Goal: Task Accomplishment & Management: Manage account settings

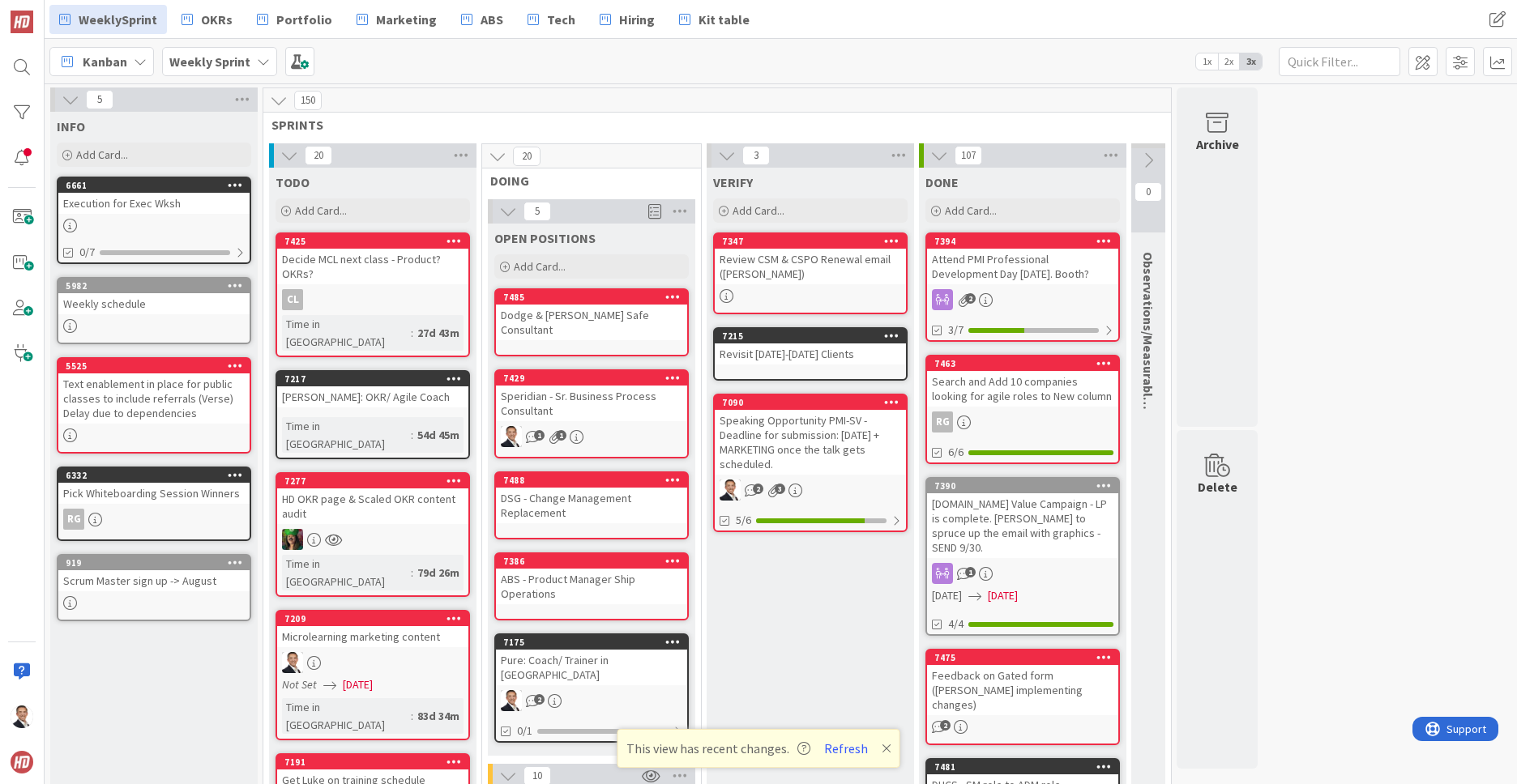
click at [233, 477] on icon at bounding box center [235, 475] width 15 height 12
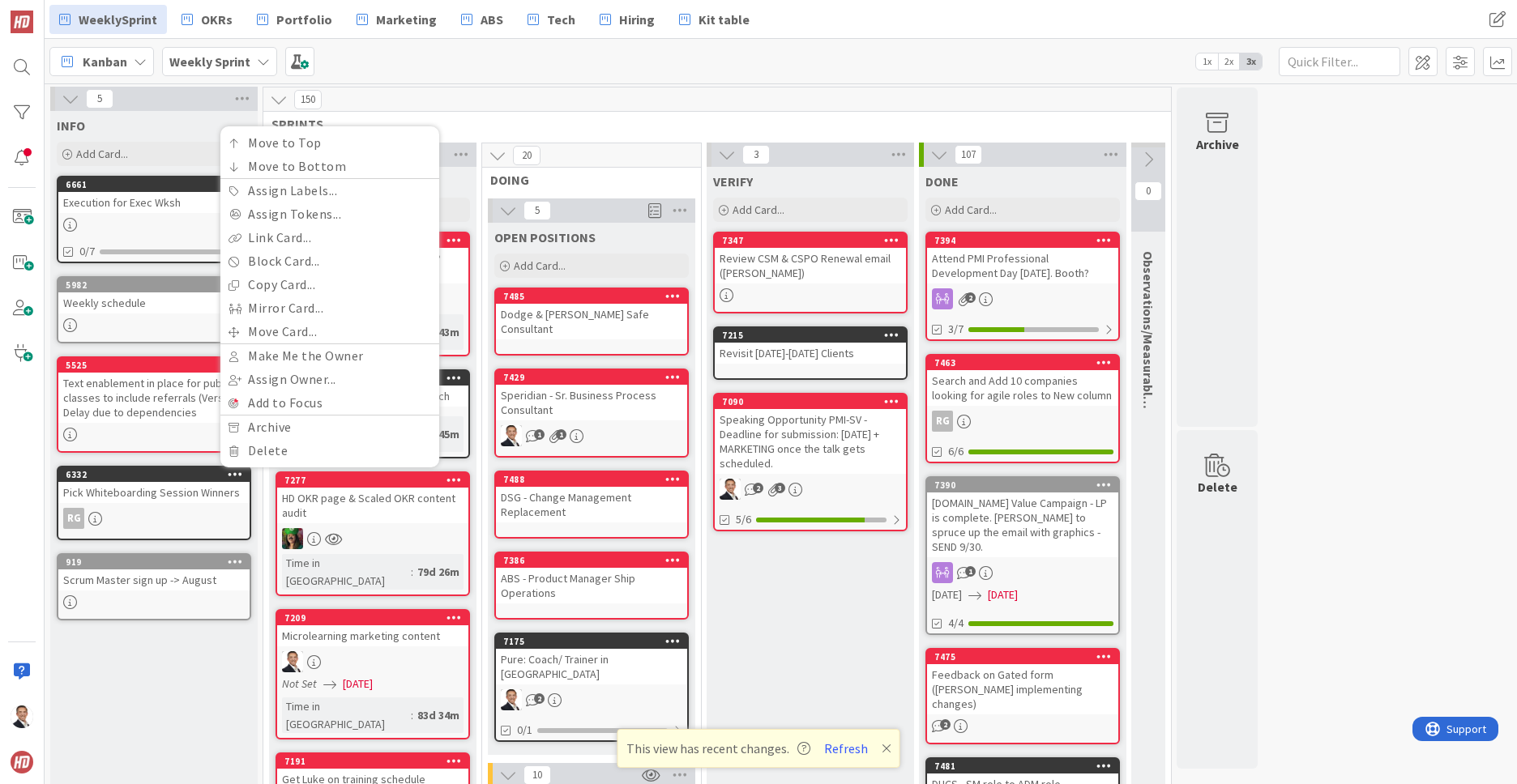
scroll to position [3, 0]
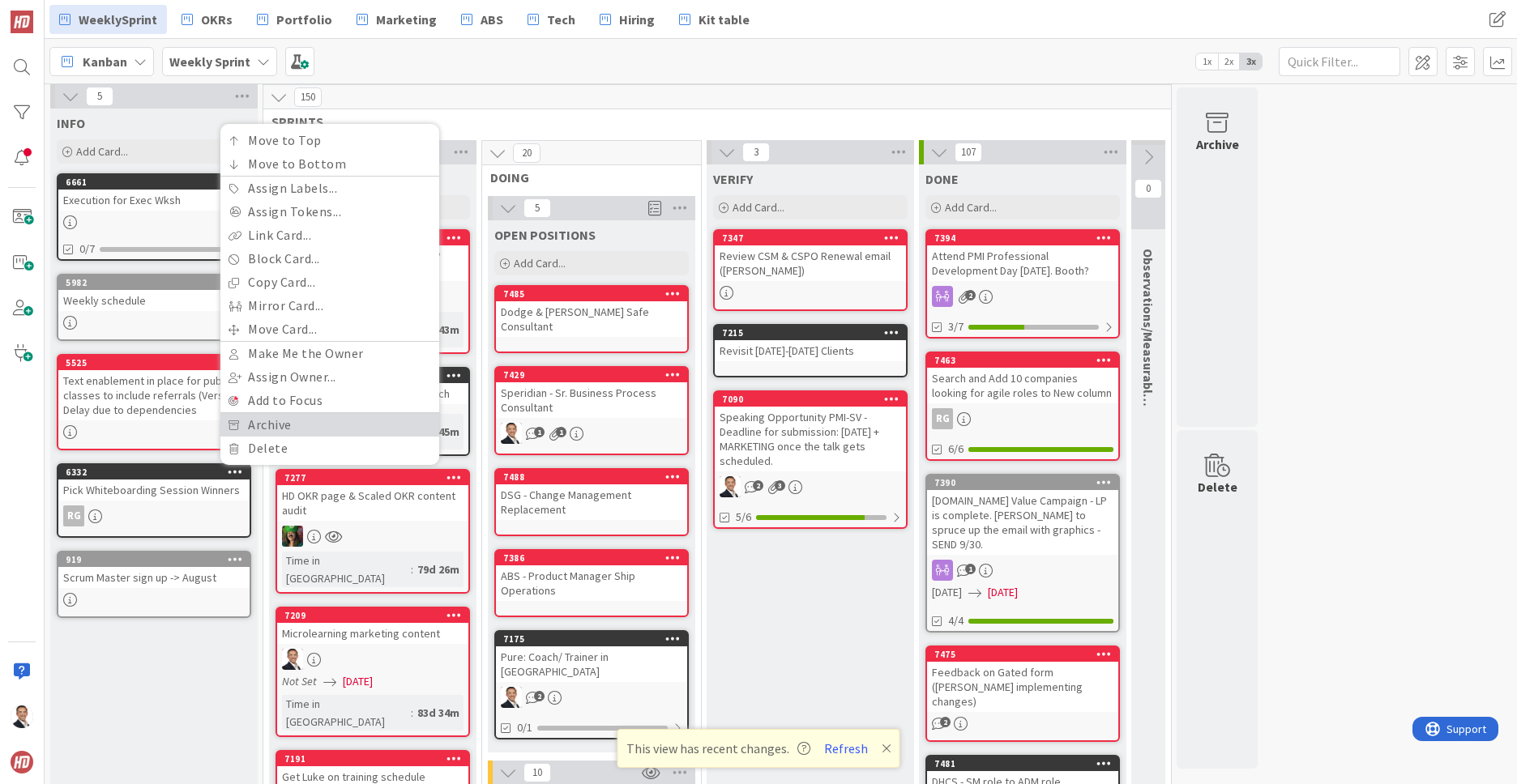
click at [258, 427] on link "Archive" at bounding box center [329, 425] width 218 height 23
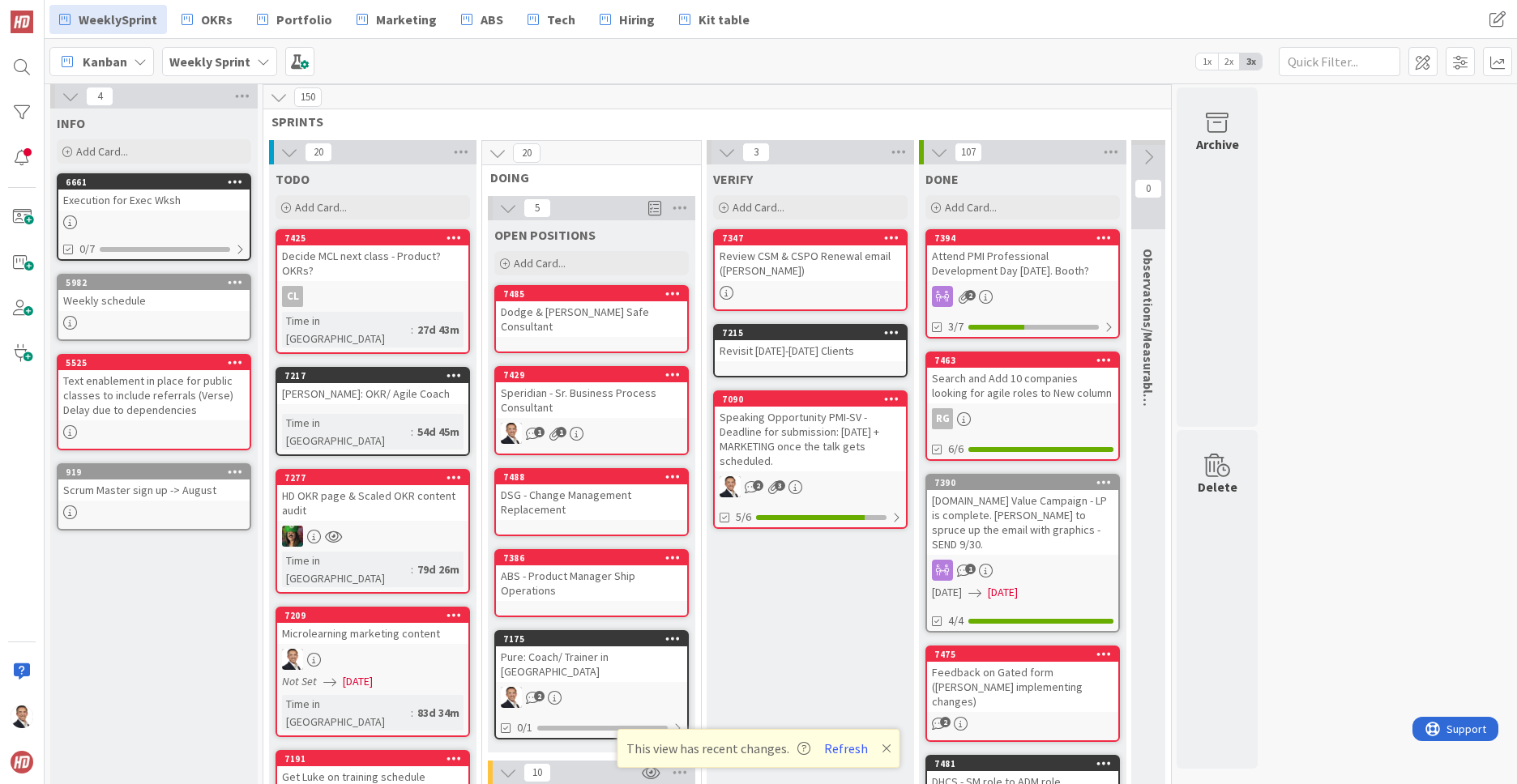
click at [234, 476] on icon at bounding box center [235, 472] width 15 height 12
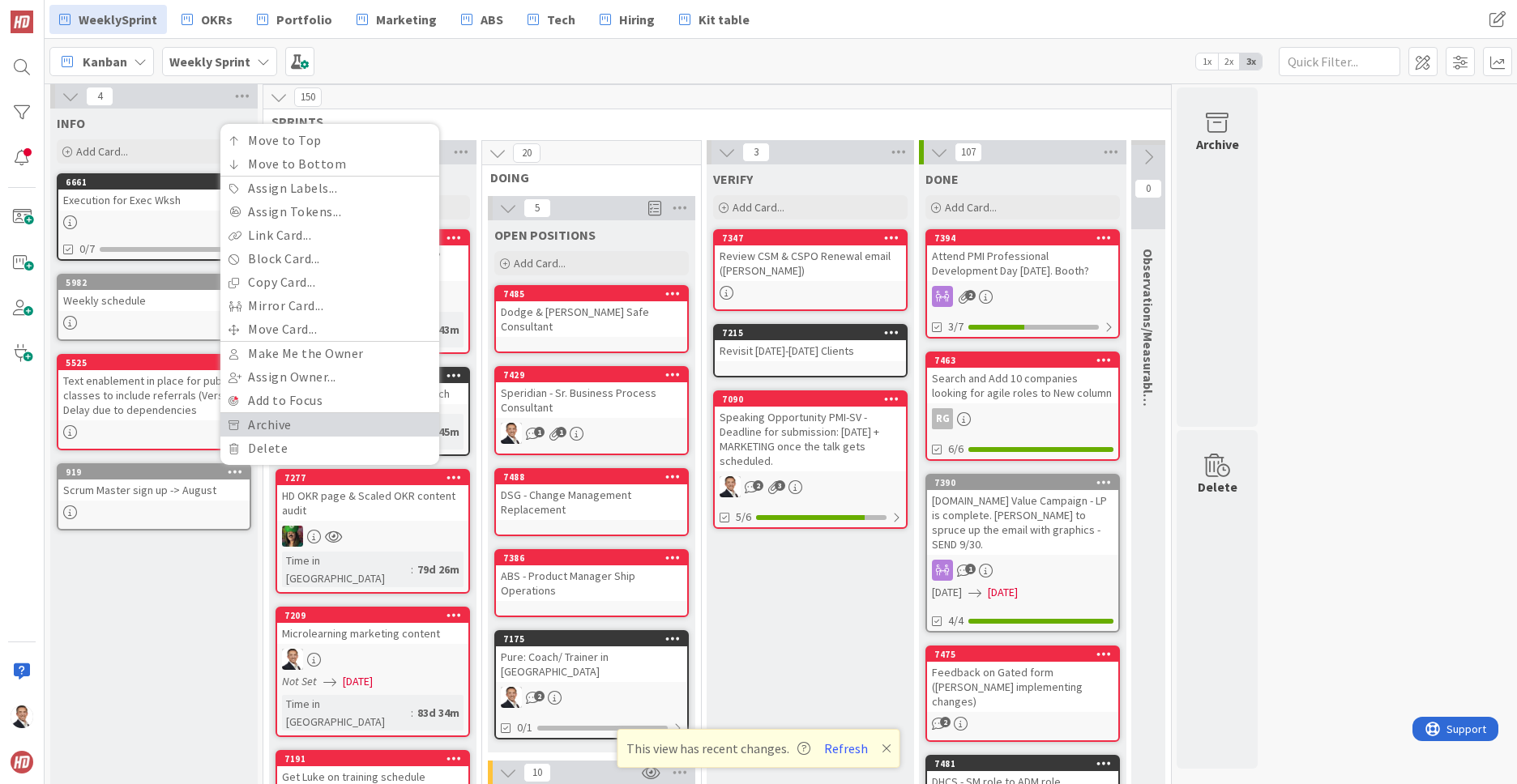
click at [273, 426] on link "Archive" at bounding box center [329, 425] width 218 height 23
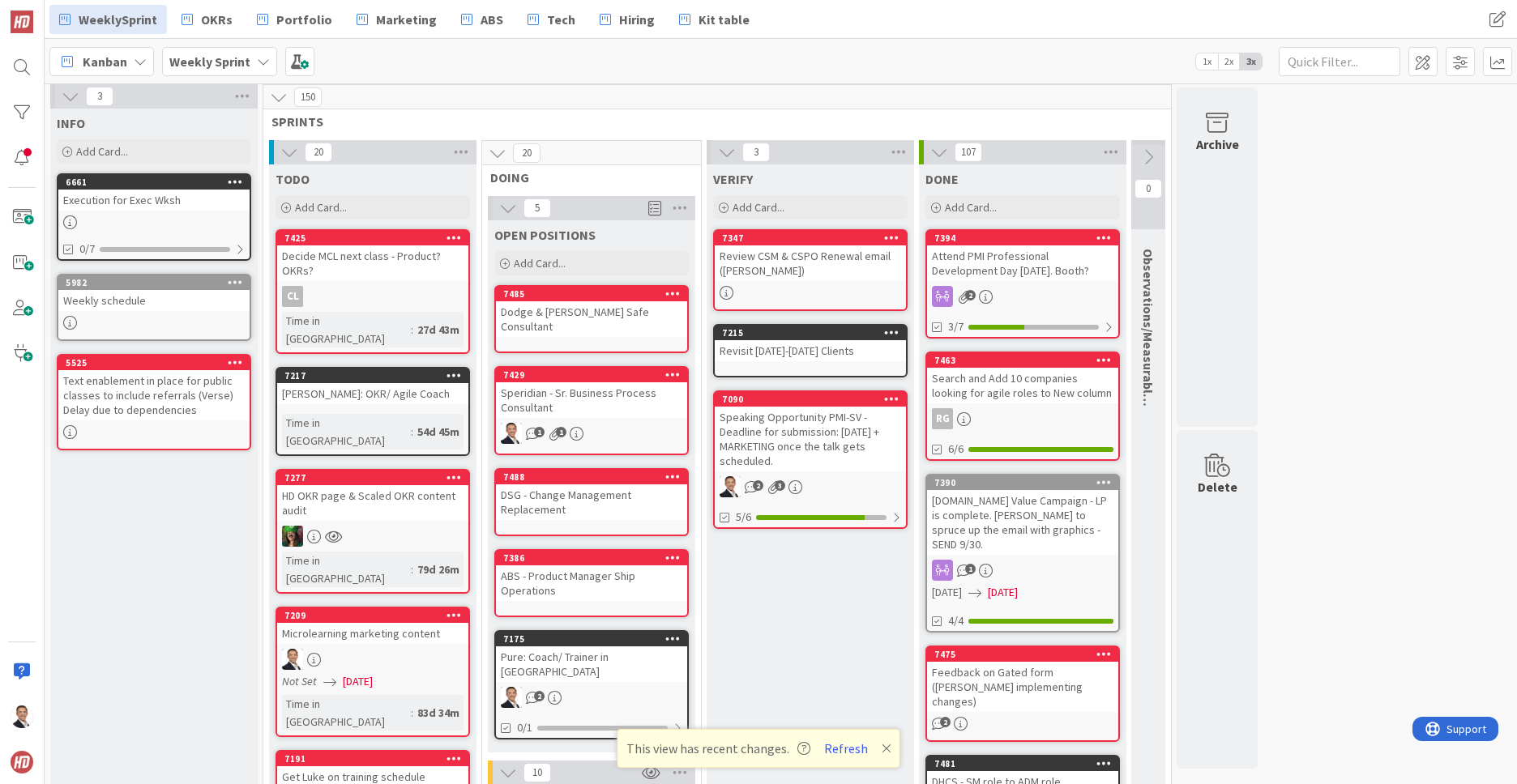
click at [150, 203] on div "Execution for Exec Wksh" at bounding box center [153, 199] width 191 height 21
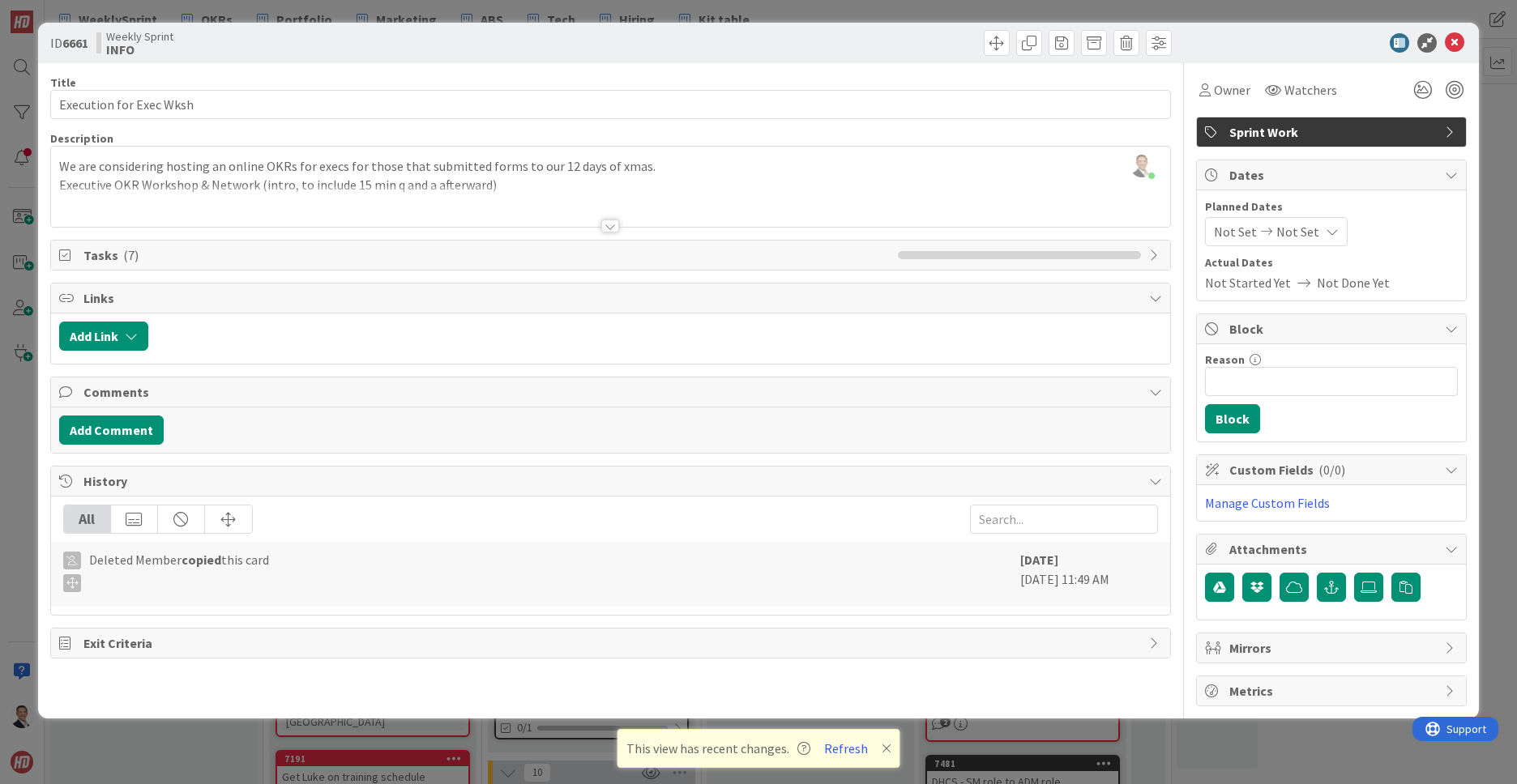
click at [613, 229] on div at bounding box center [609, 226] width 18 height 13
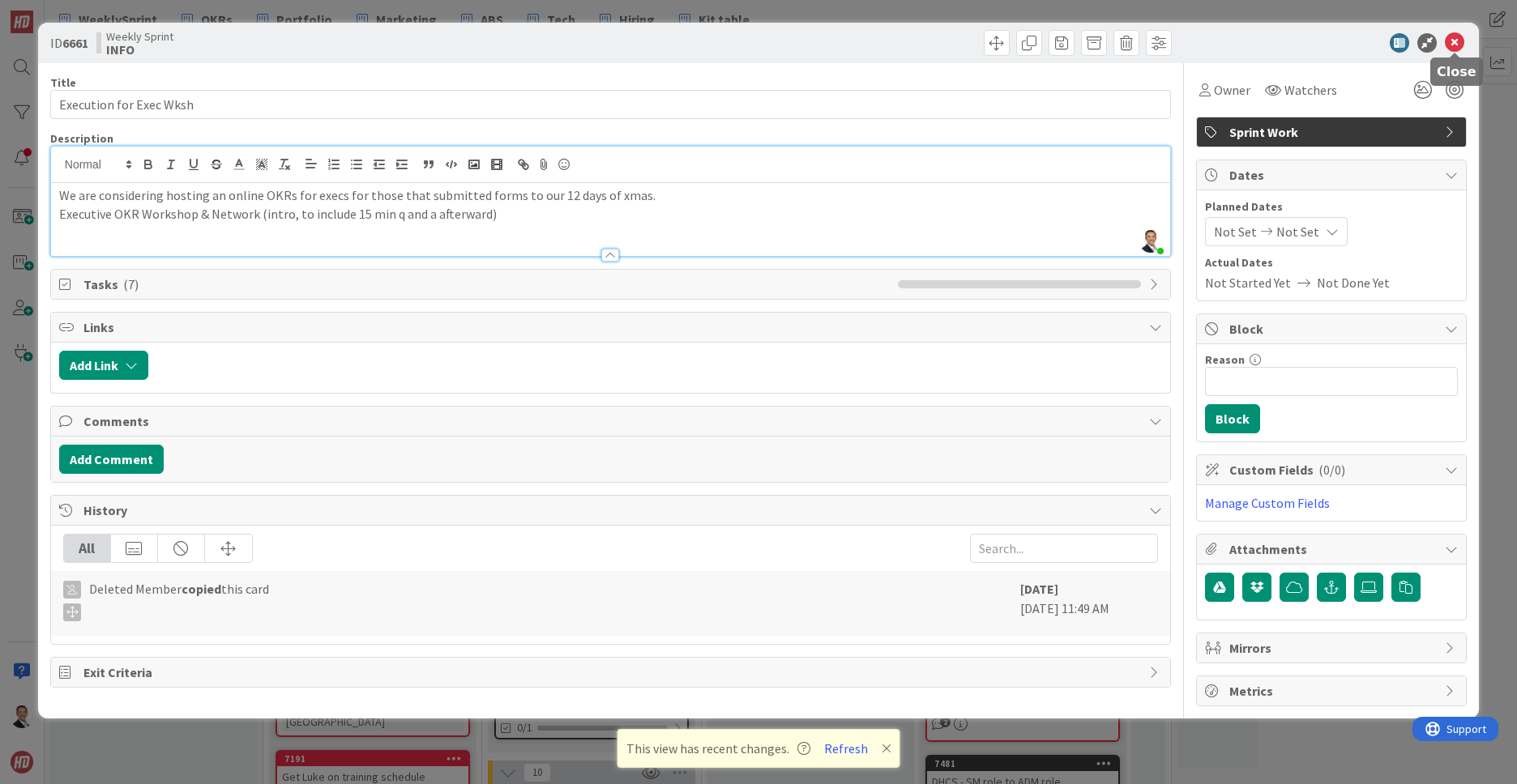
click at [1455, 43] on icon at bounding box center [1454, 42] width 19 height 19
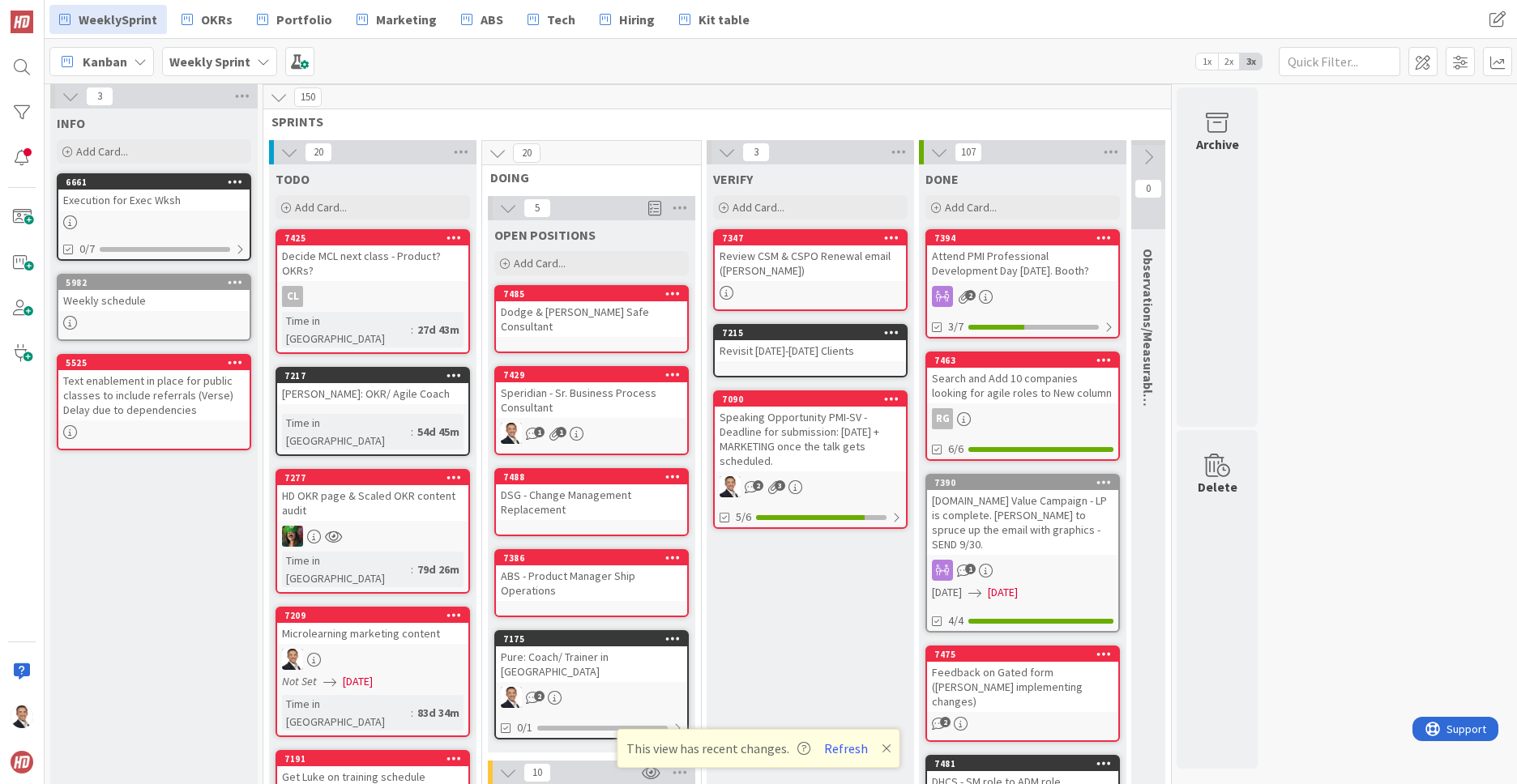
click at [237, 179] on icon at bounding box center [235, 182] width 15 height 12
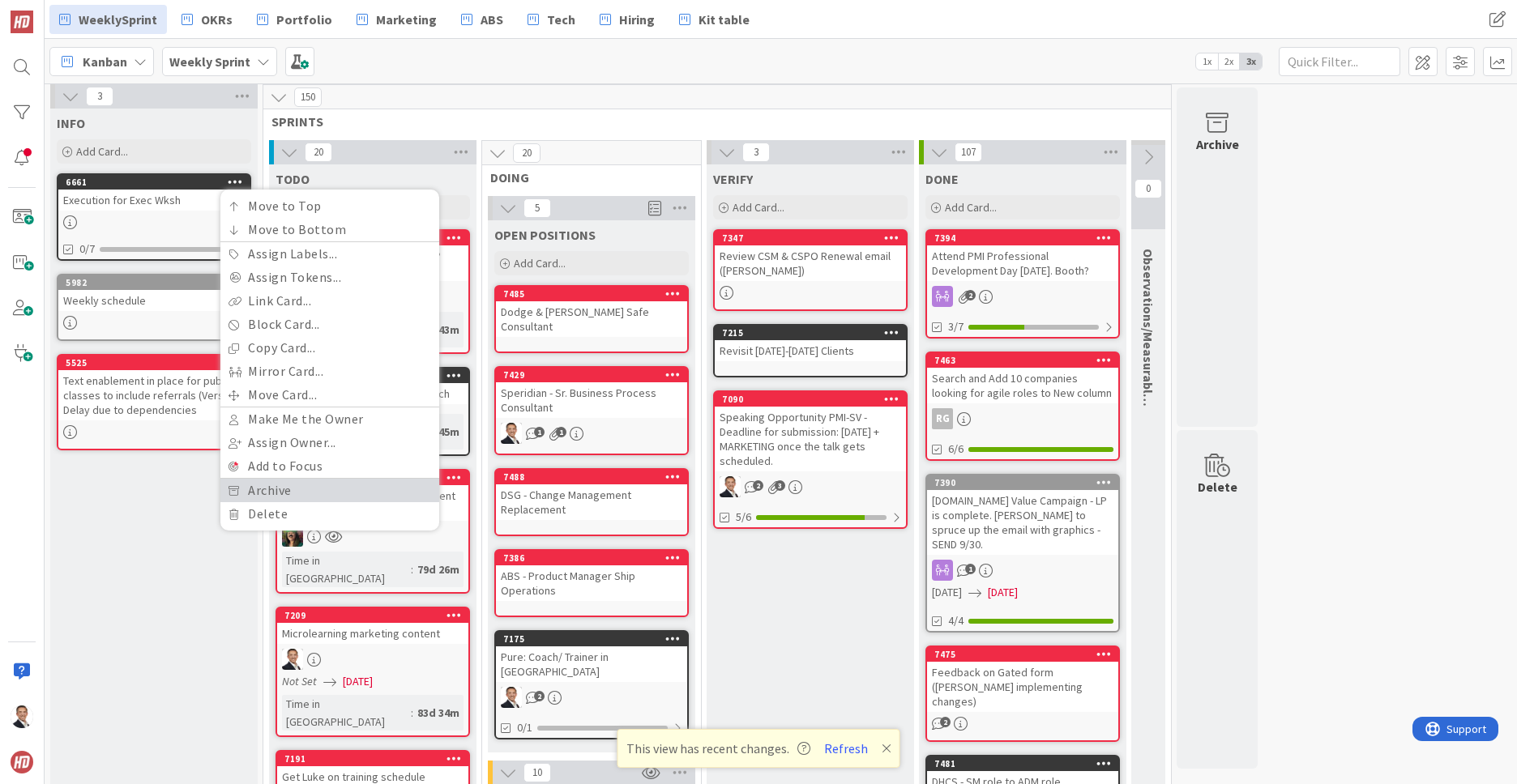
click at [283, 493] on link "Archive" at bounding box center [329, 490] width 218 height 23
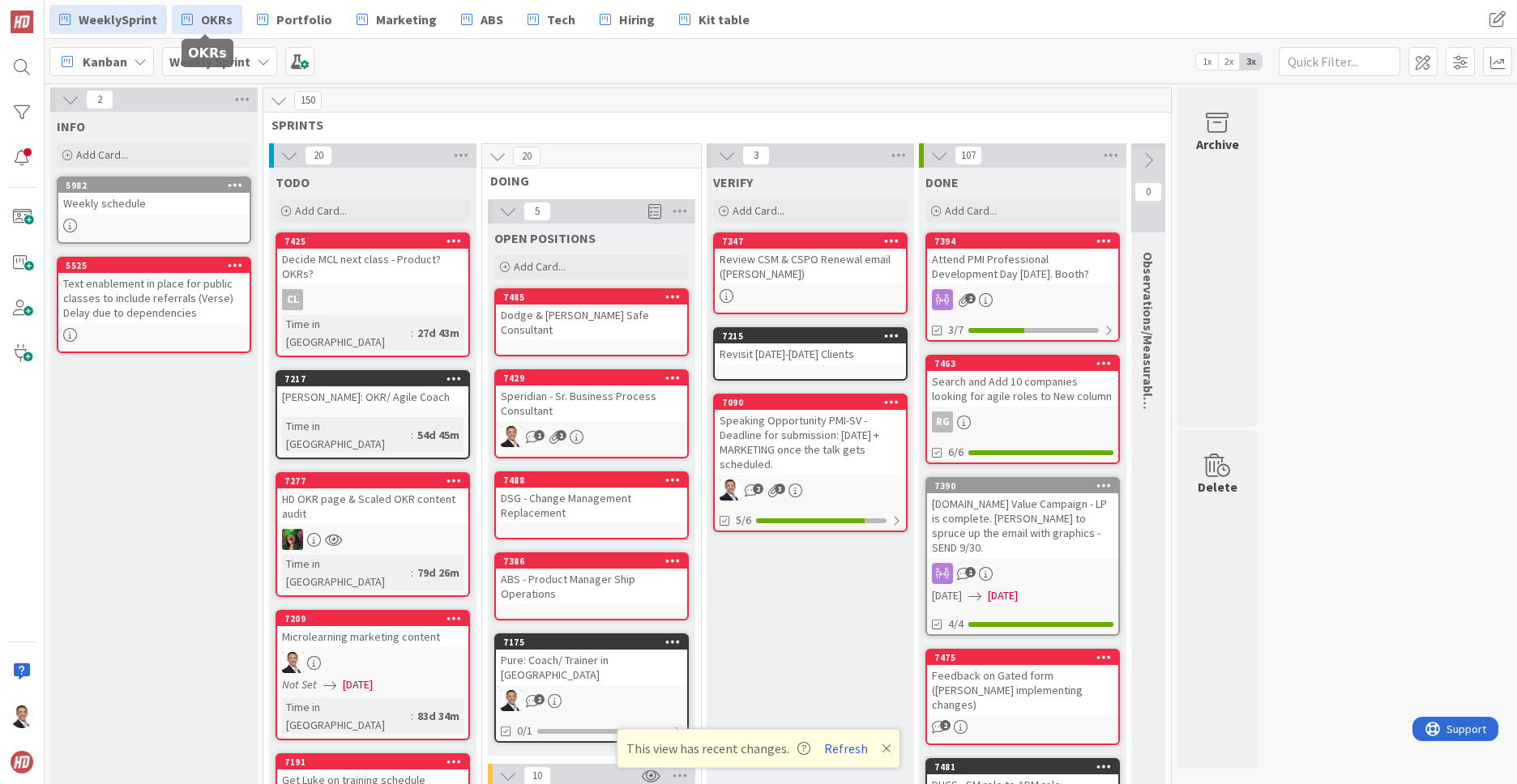
click at [203, 21] on span "OKRs" at bounding box center [217, 19] width 32 height 19
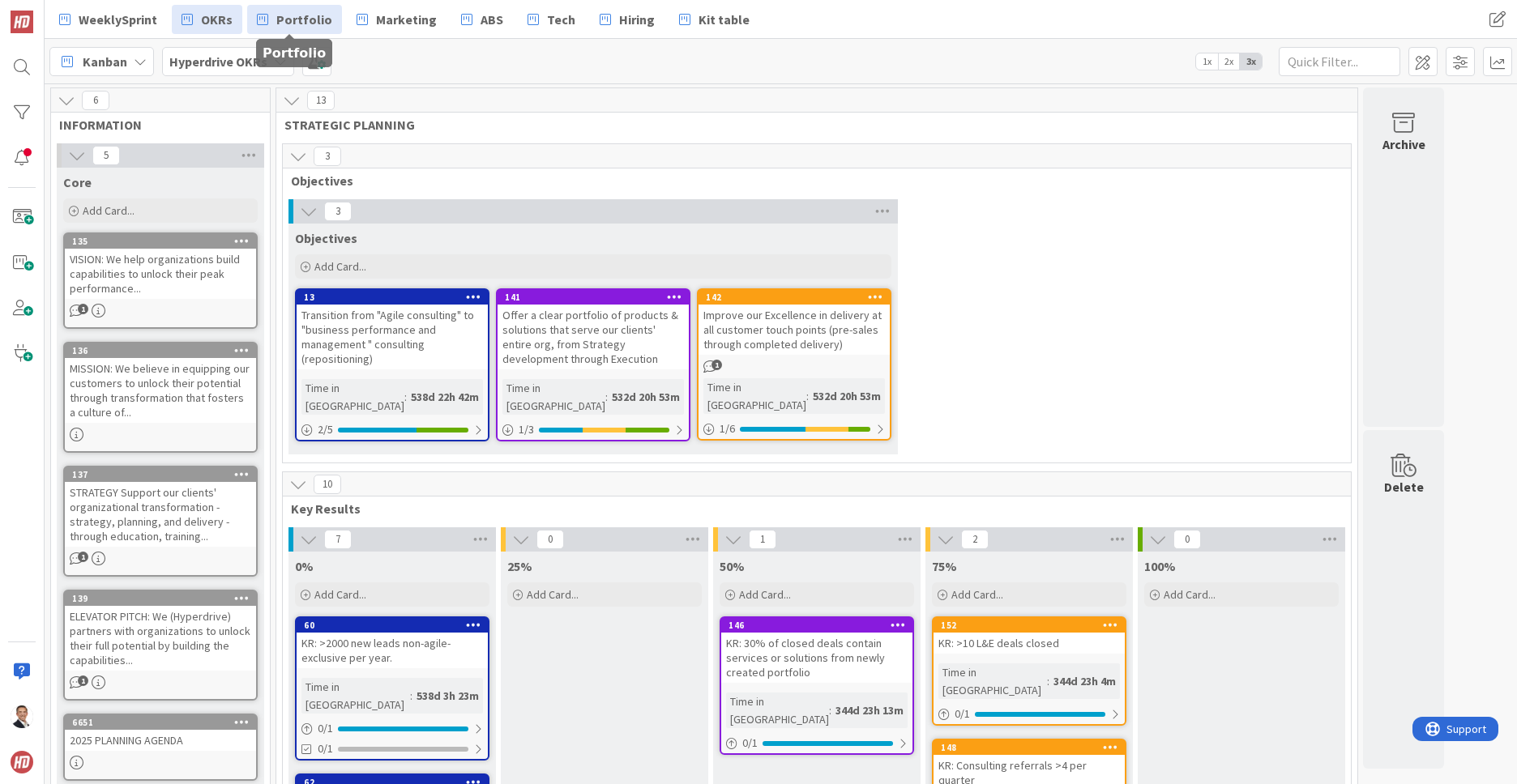
click at [298, 27] on span "Portfolio" at bounding box center [303, 19] width 56 height 19
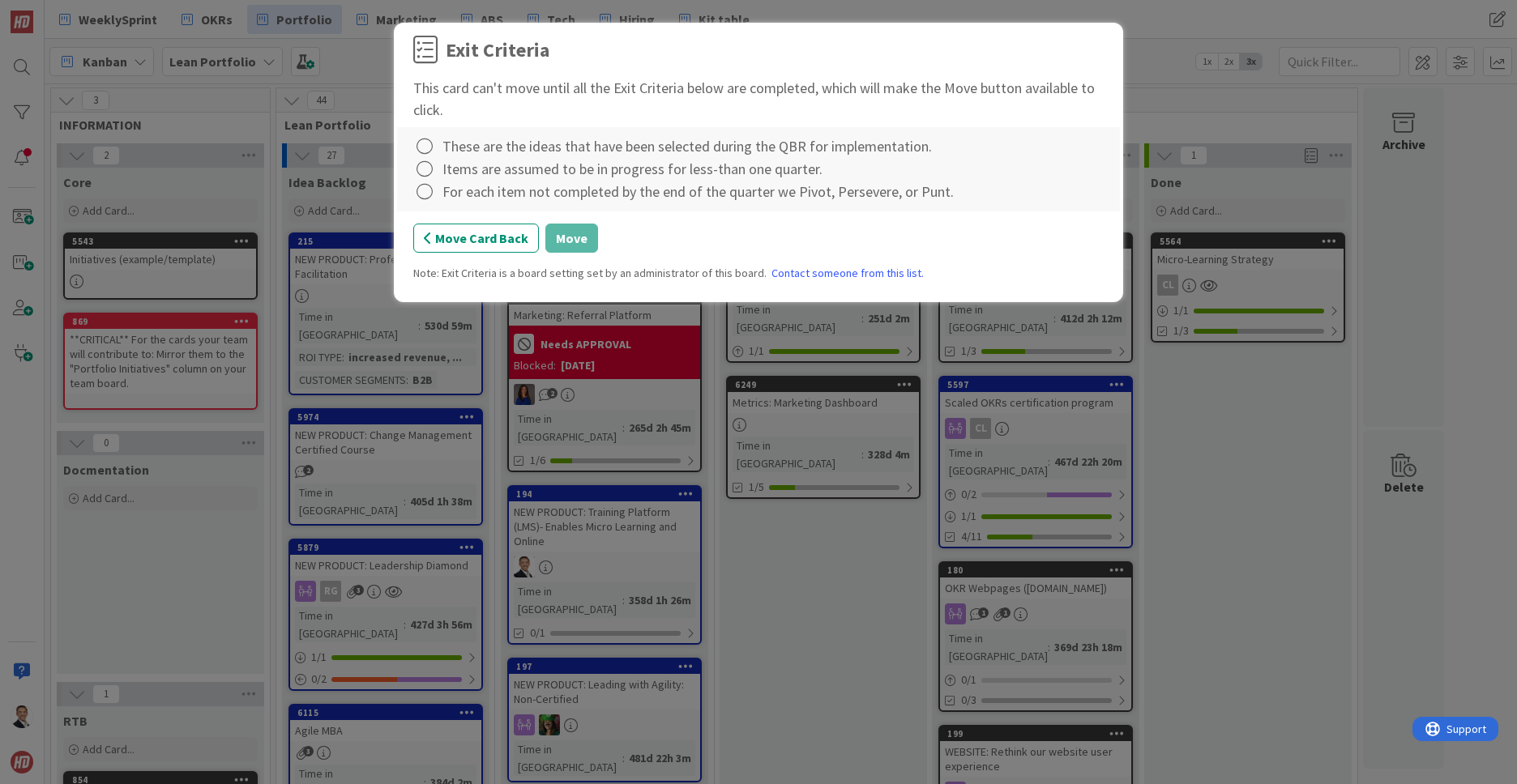
click at [1217, 212] on div "Exit Criteria This card can't move until all the Exit Criteria below are comple…" at bounding box center [758, 392] width 1517 height 784
click at [513, 242] on button "Move Card Back" at bounding box center [476, 237] width 126 height 29
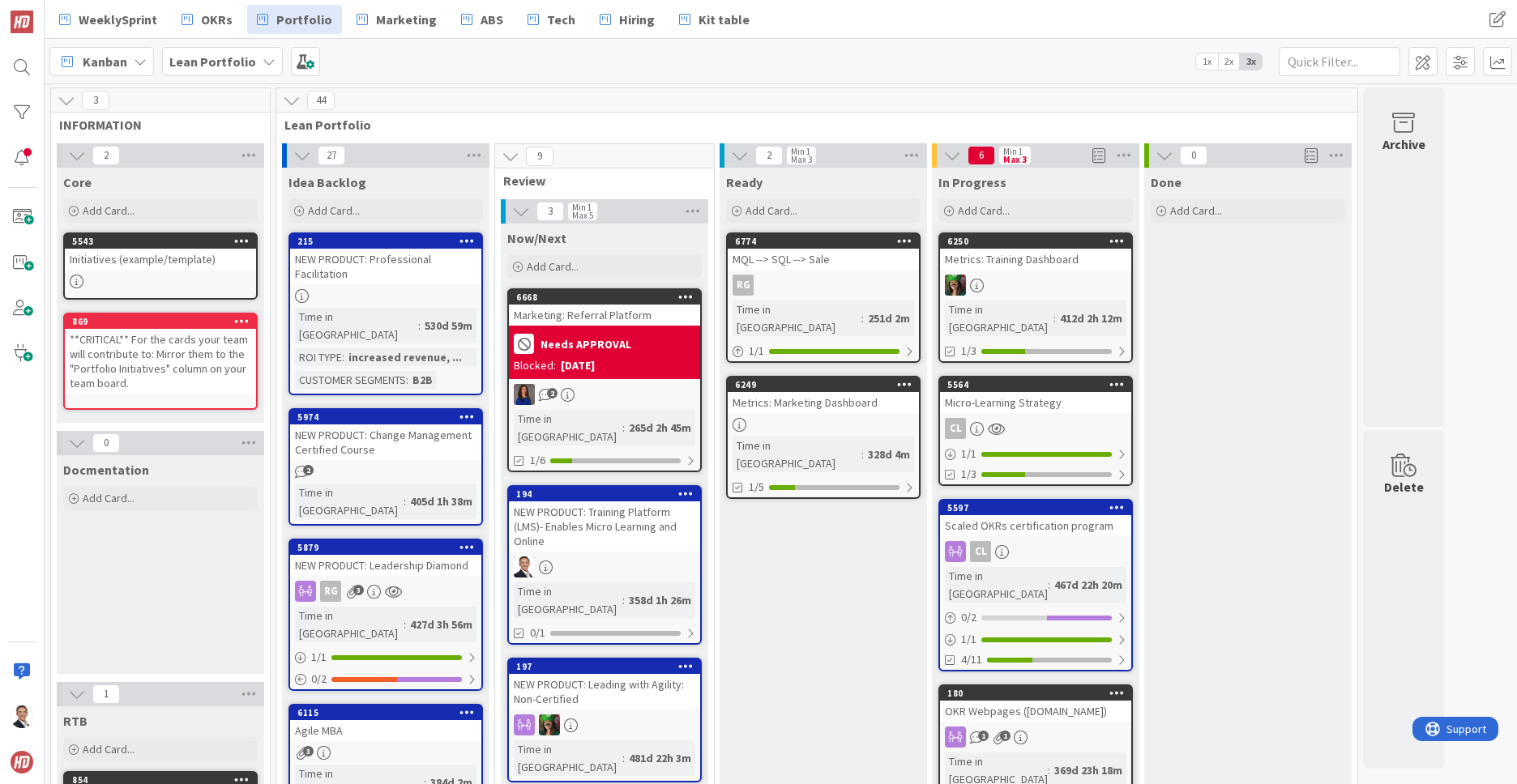
click at [1016, 392] on div "Micro-Learning Strategy" at bounding box center [1035, 402] width 191 height 21
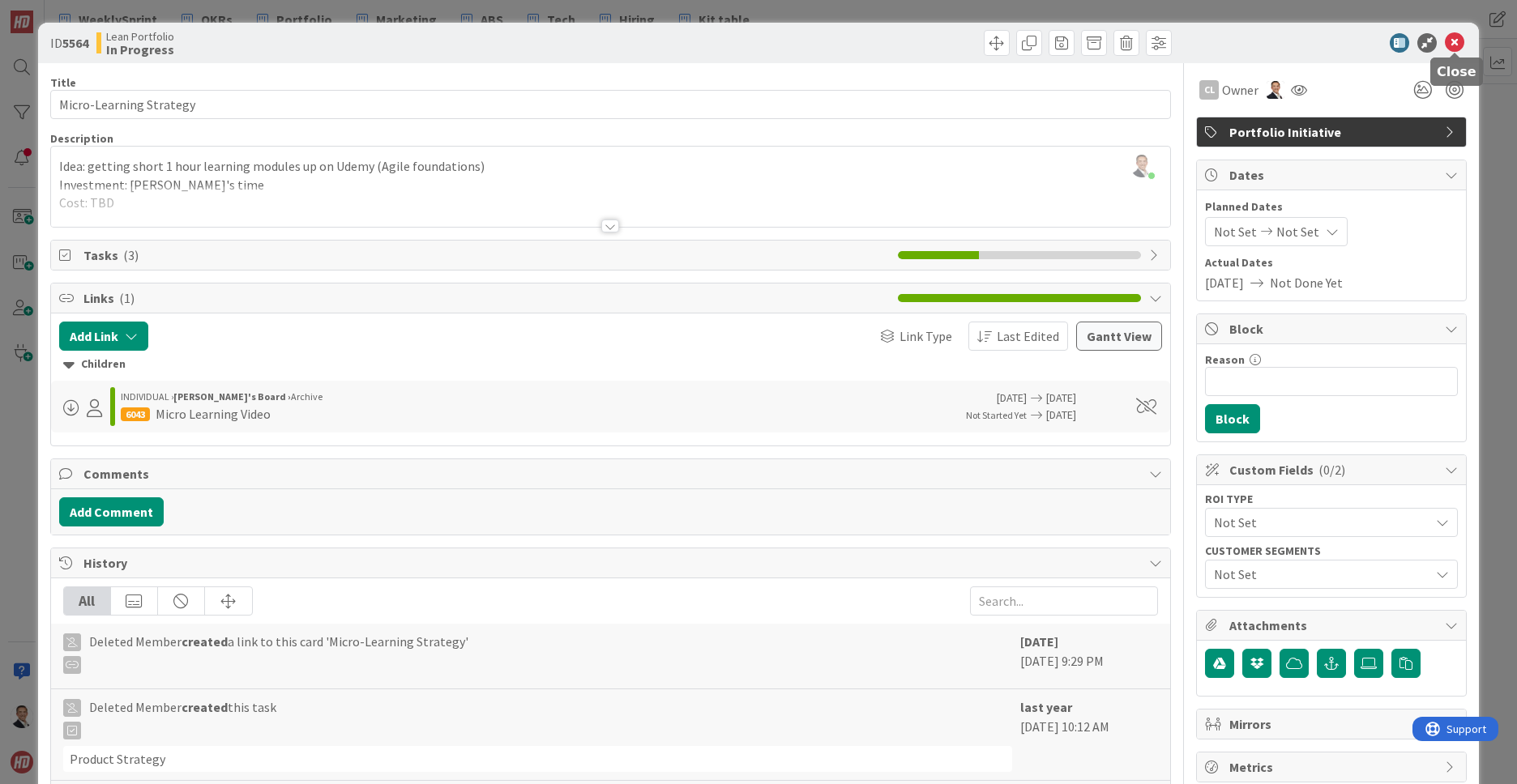
click at [1454, 42] on icon at bounding box center [1454, 42] width 19 height 19
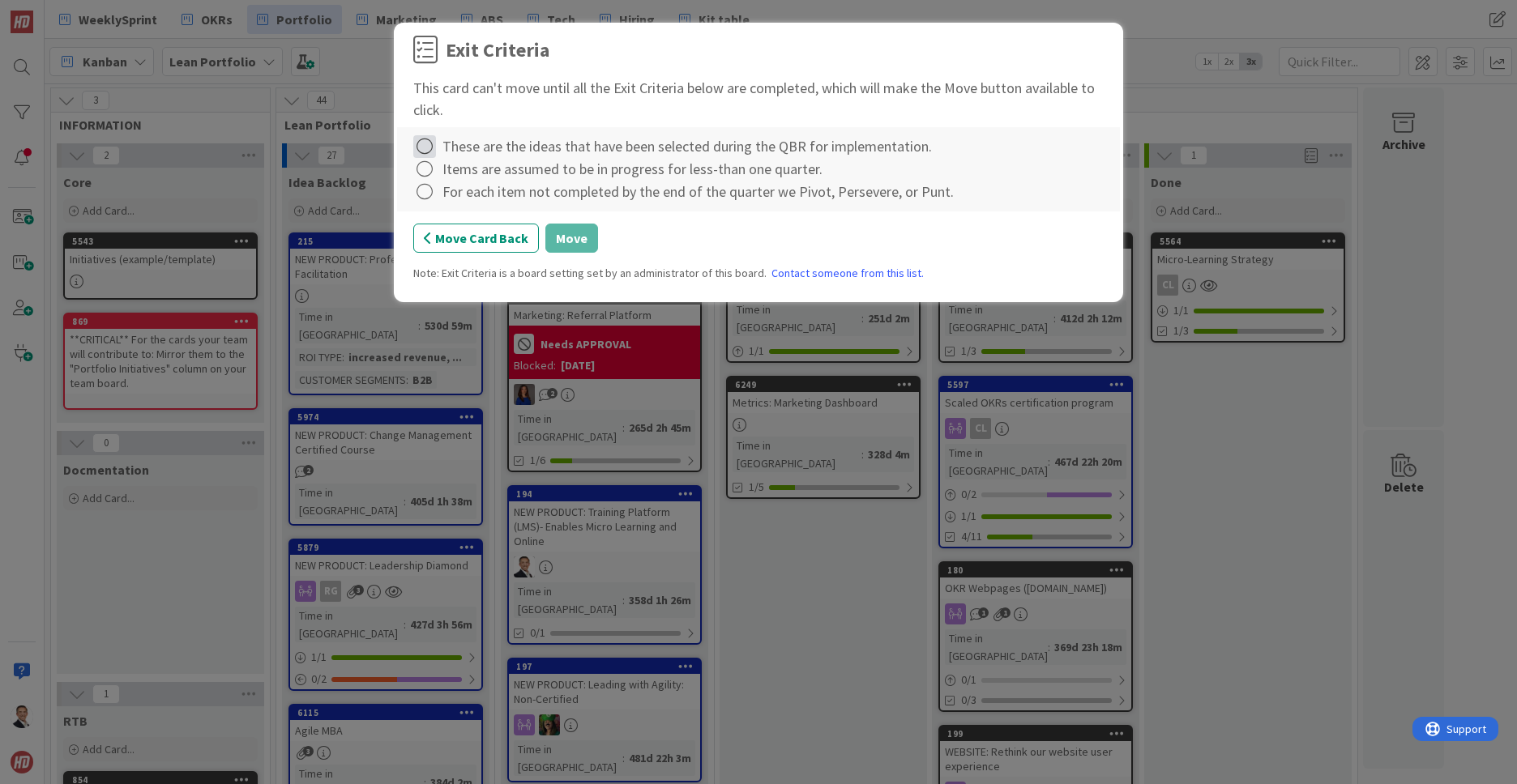
click at [427, 143] on icon at bounding box center [424, 146] width 23 height 22
click at [428, 181] on icon at bounding box center [427, 180] width 12 height 10
click at [421, 166] on icon at bounding box center [424, 169] width 23 height 22
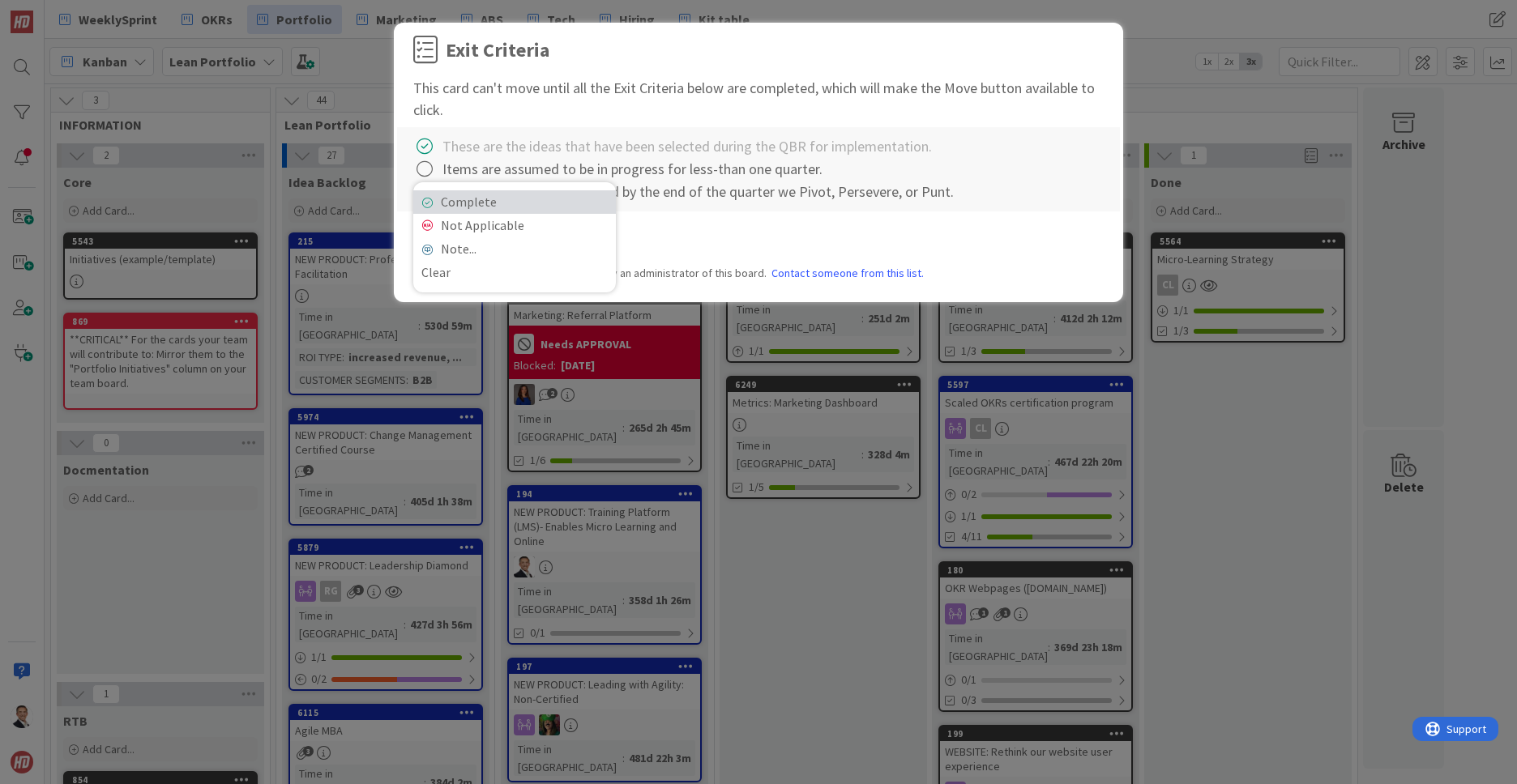
click at [458, 204] on link "Complete" at bounding box center [514, 202] width 203 height 23
click at [420, 193] on icon at bounding box center [424, 192] width 23 height 22
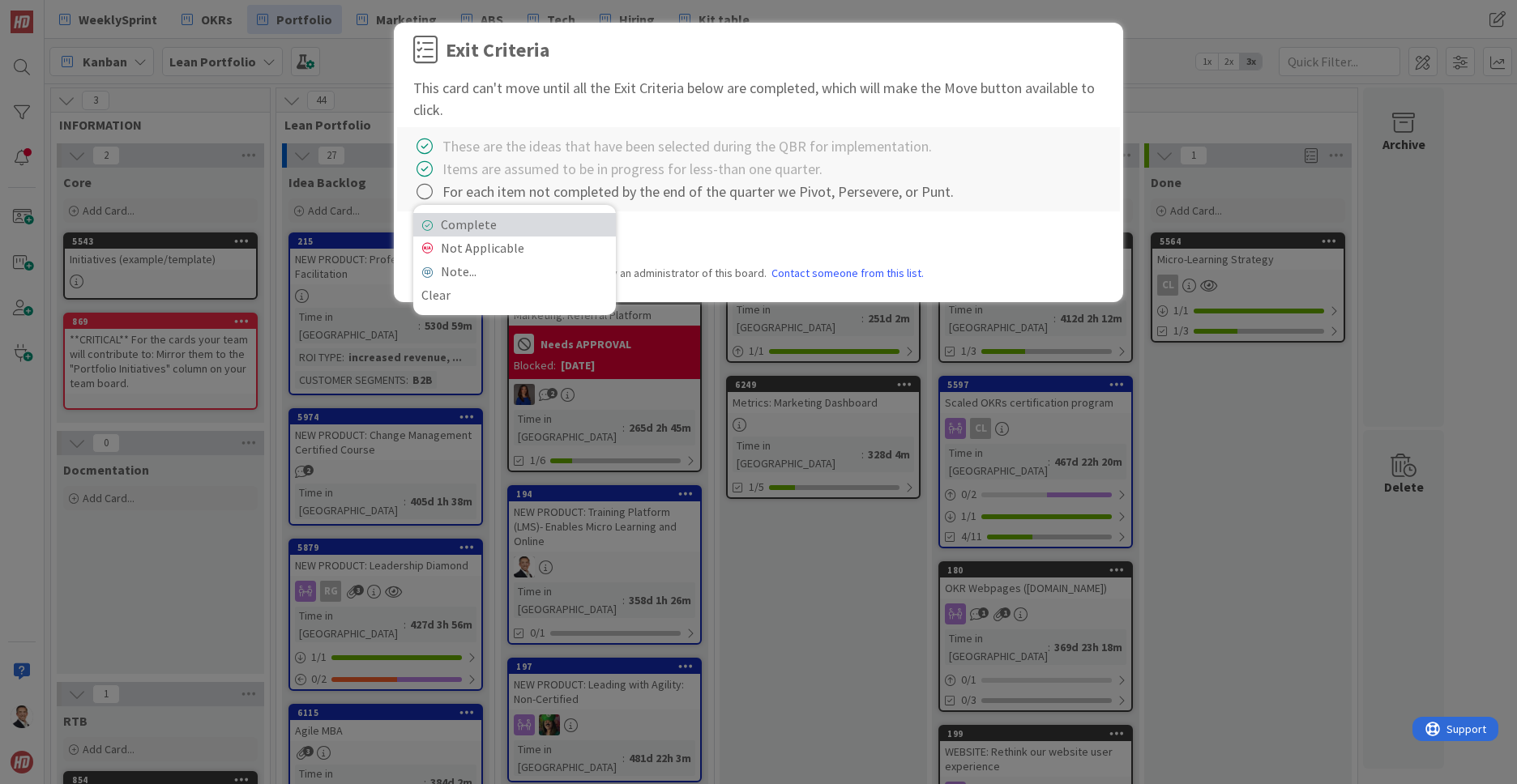
click at [501, 227] on link "Complete" at bounding box center [514, 225] width 203 height 23
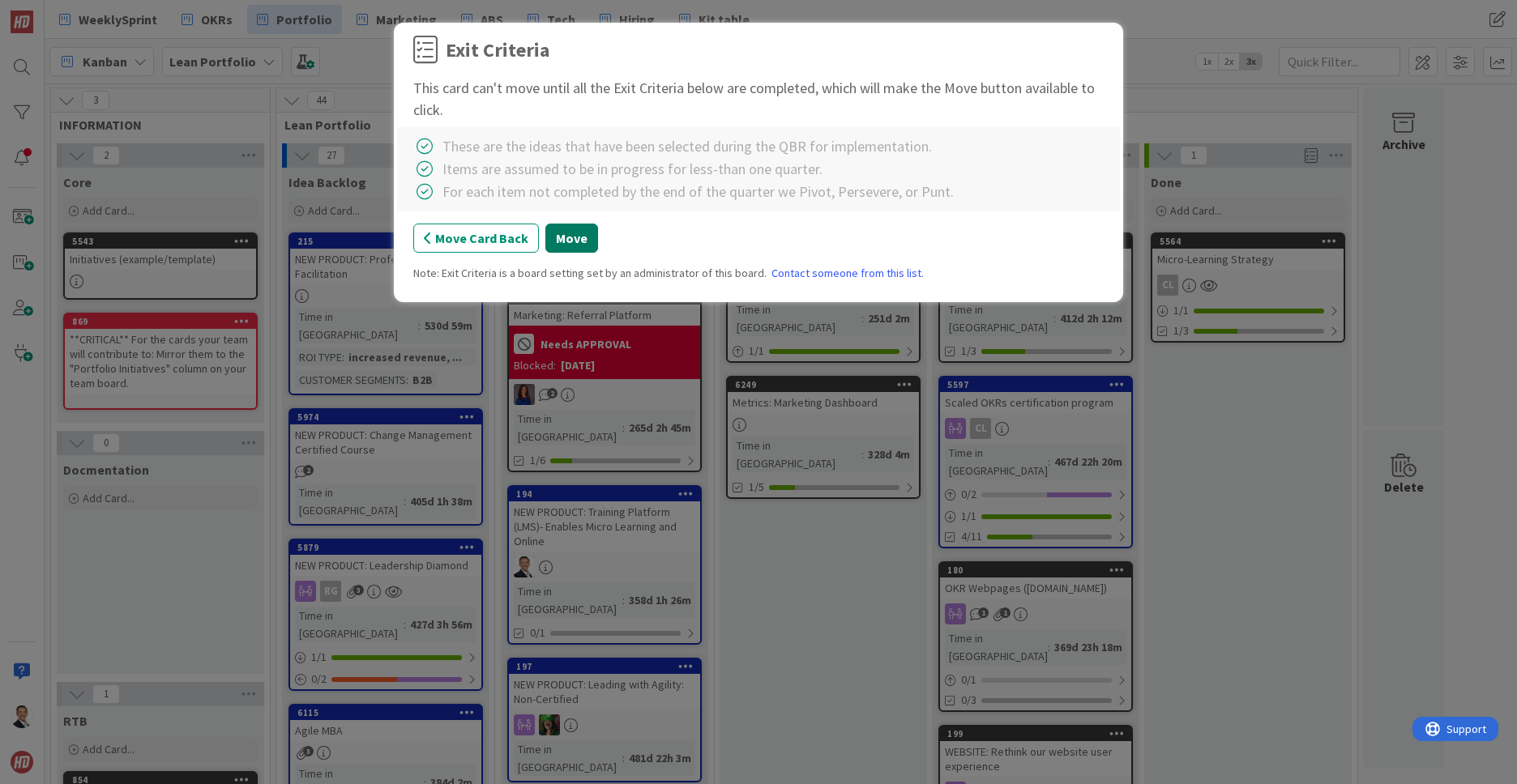
click at [573, 241] on button "Move" at bounding box center [571, 237] width 53 height 29
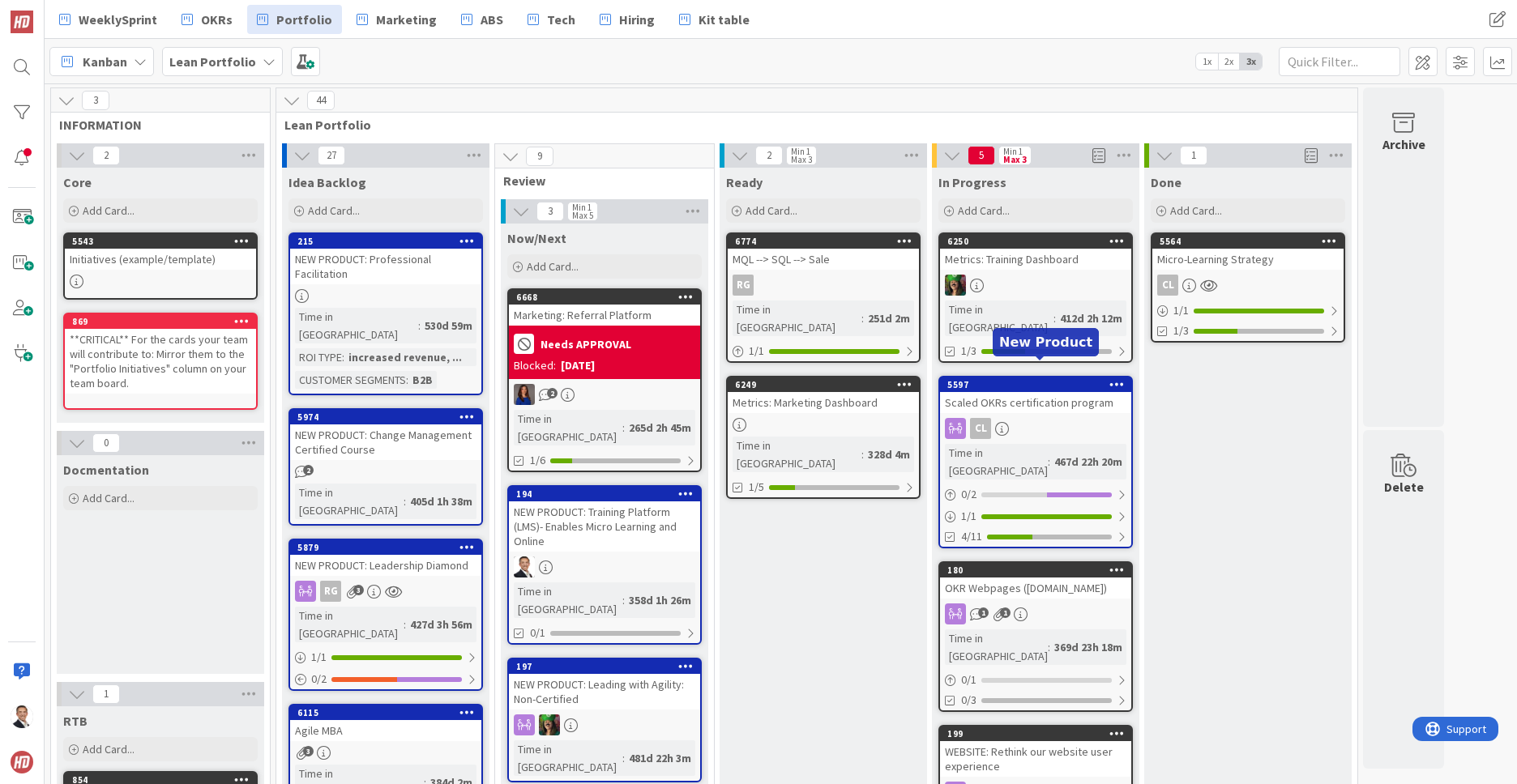
click at [1042, 379] on div "5597" at bounding box center [1039, 385] width 184 height 12
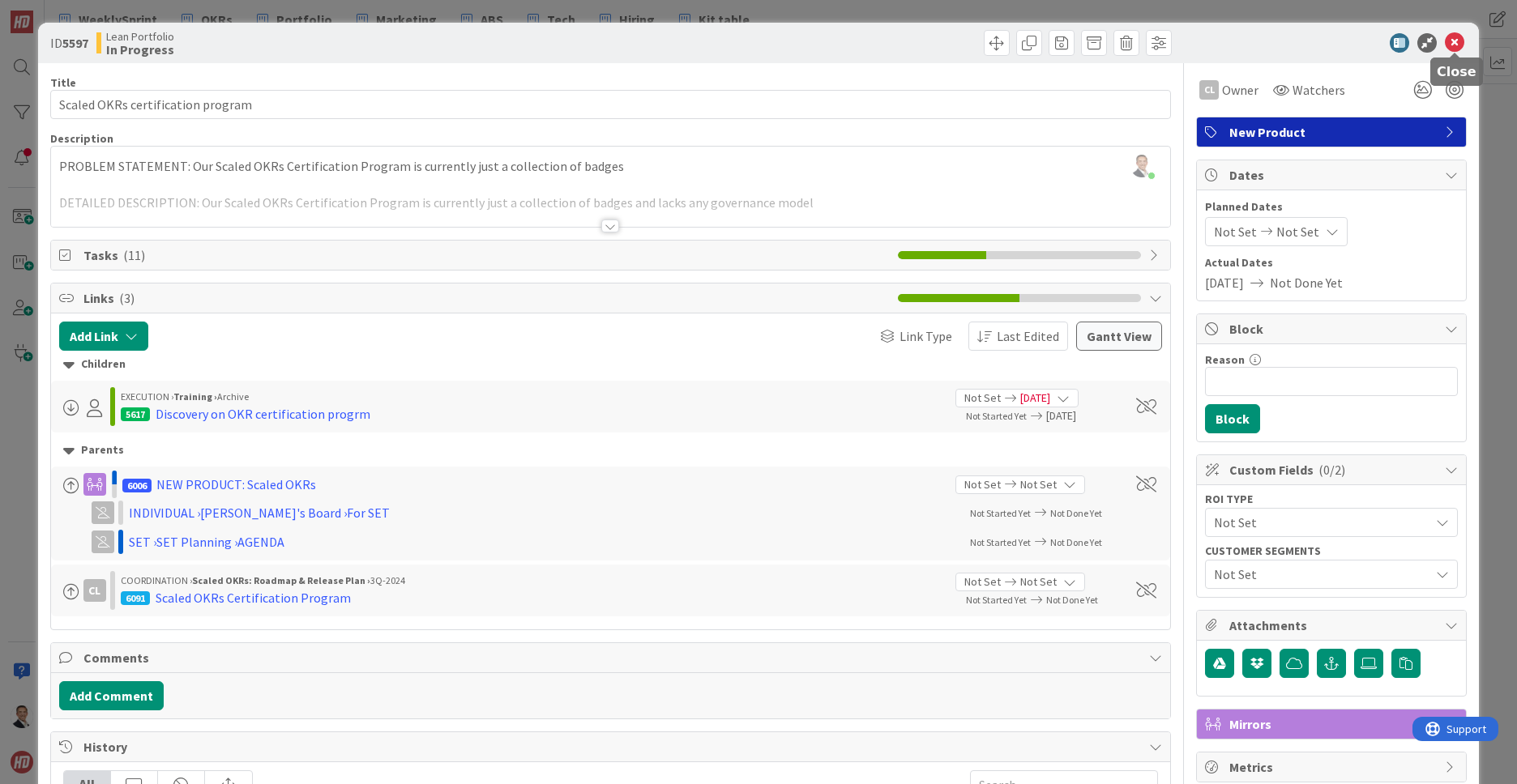
click at [1456, 45] on icon at bounding box center [1454, 42] width 19 height 19
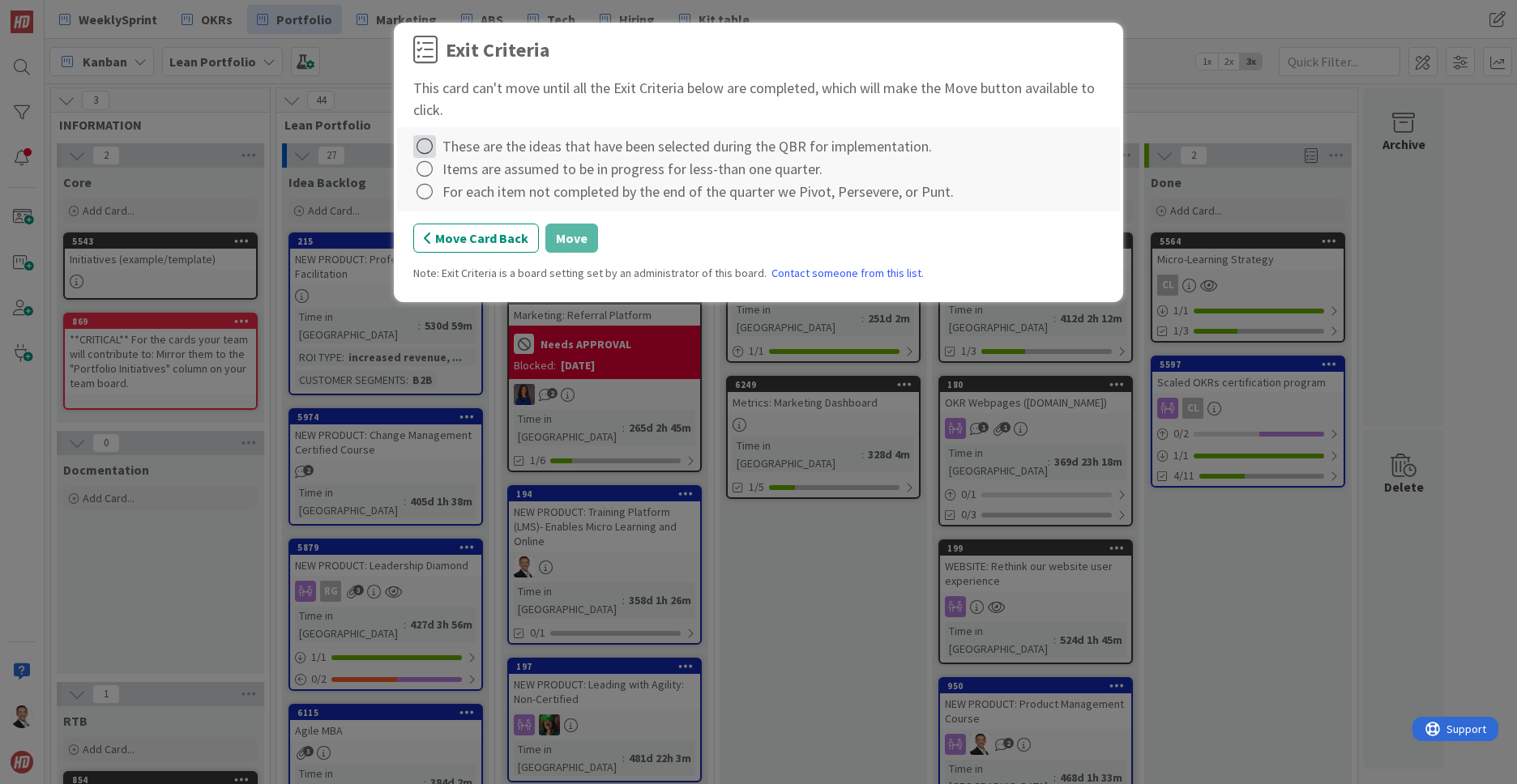
click at [425, 153] on icon at bounding box center [424, 146] width 23 height 22
click at [425, 176] on icon at bounding box center [427, 180] width 12 height 10
click at [424, 171] on icon at bounding box center [424, 169] width 23 height 22
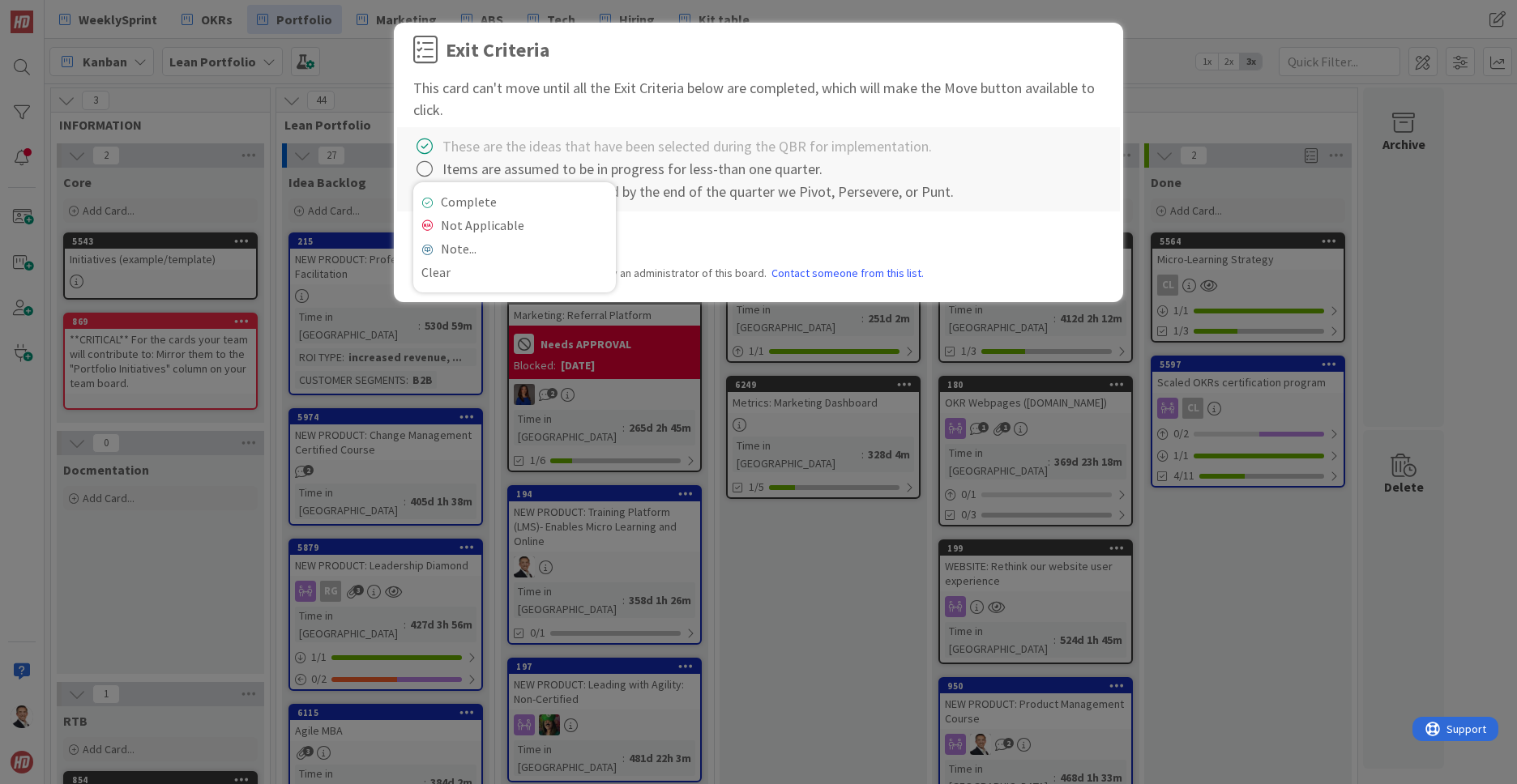
click at [423, 168] on icon at bounding box center [424, 169] width 23 height 22
click at [438, 194] on div "For each item not completed by the end of the quarter we Pivot, Persevere, or P…" at bounding box center [758, 192] width 690 height 22
click at [431, 189] on icon at bounding box center [424, 192] width 23 height 22
drag, startPoint x: 568, startPoint y: 75, endPoint x: 768, endPoint y: 472, distance: 444.5
click at [568, 75] on div "Exit Criteria This card can't move until all the Exit Criteria below are comple…" at bounding box center [758, 165] width 690 height 258
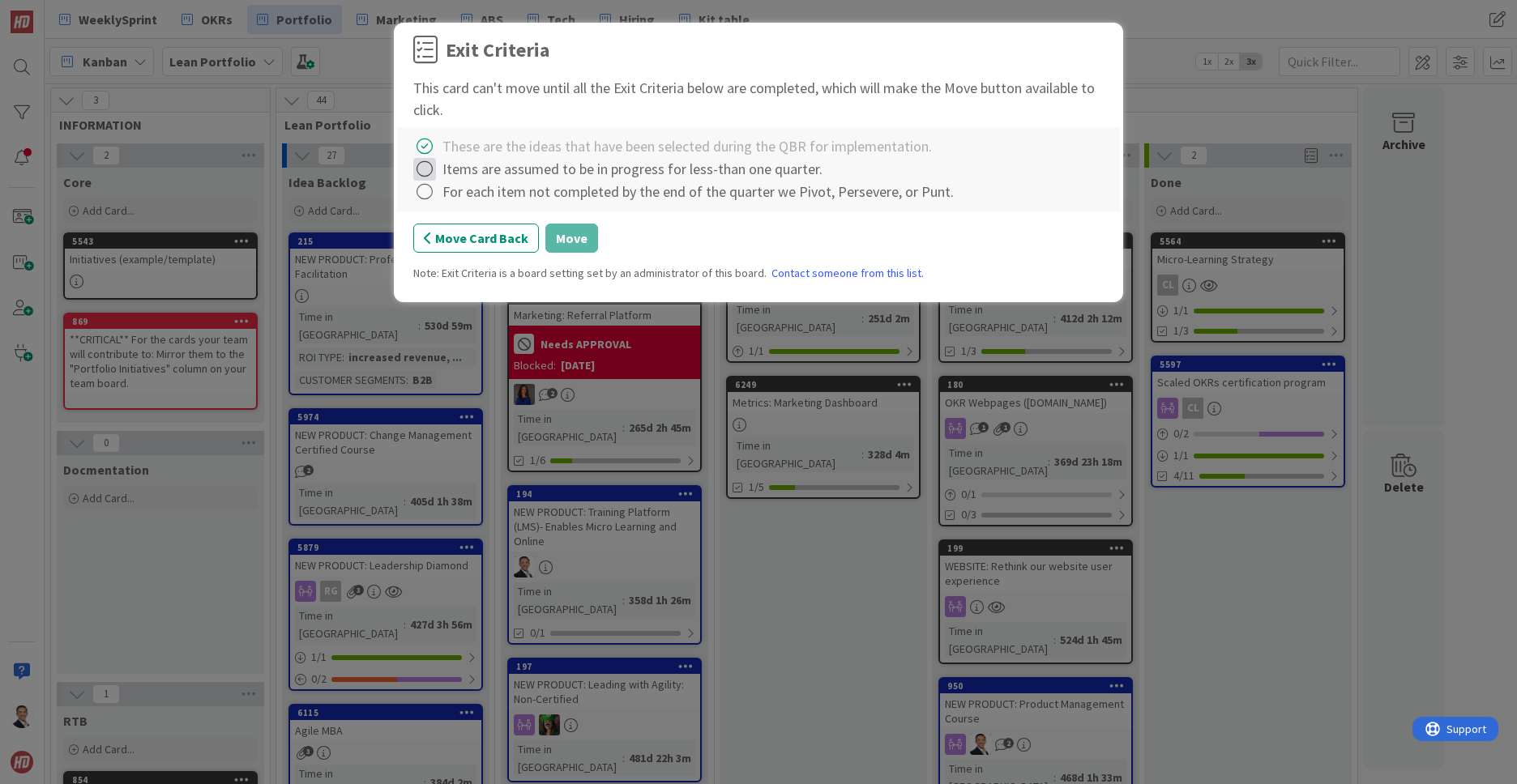
click at [423, 167] on icon at bounding box center [424, 169] width 23 height 22
click at [432, 204] on icon at bounding box center [427, 202] width 12 height 10
click at [424, 189] on icon at bounding box center [424, 192] width 23 height 22
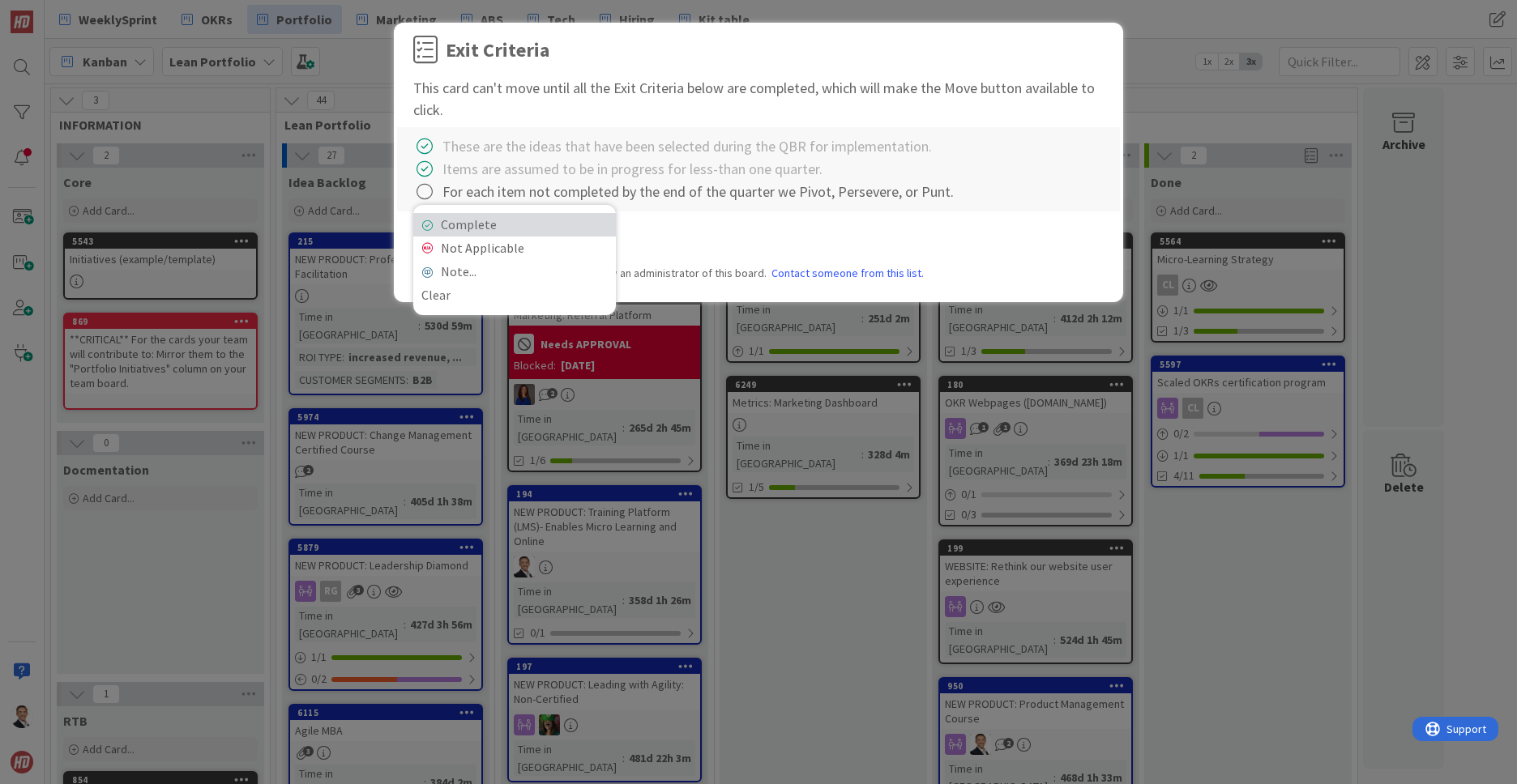
click at [477, 227] on link "Complete" at bounding box center [514, 225] width 203 height 23
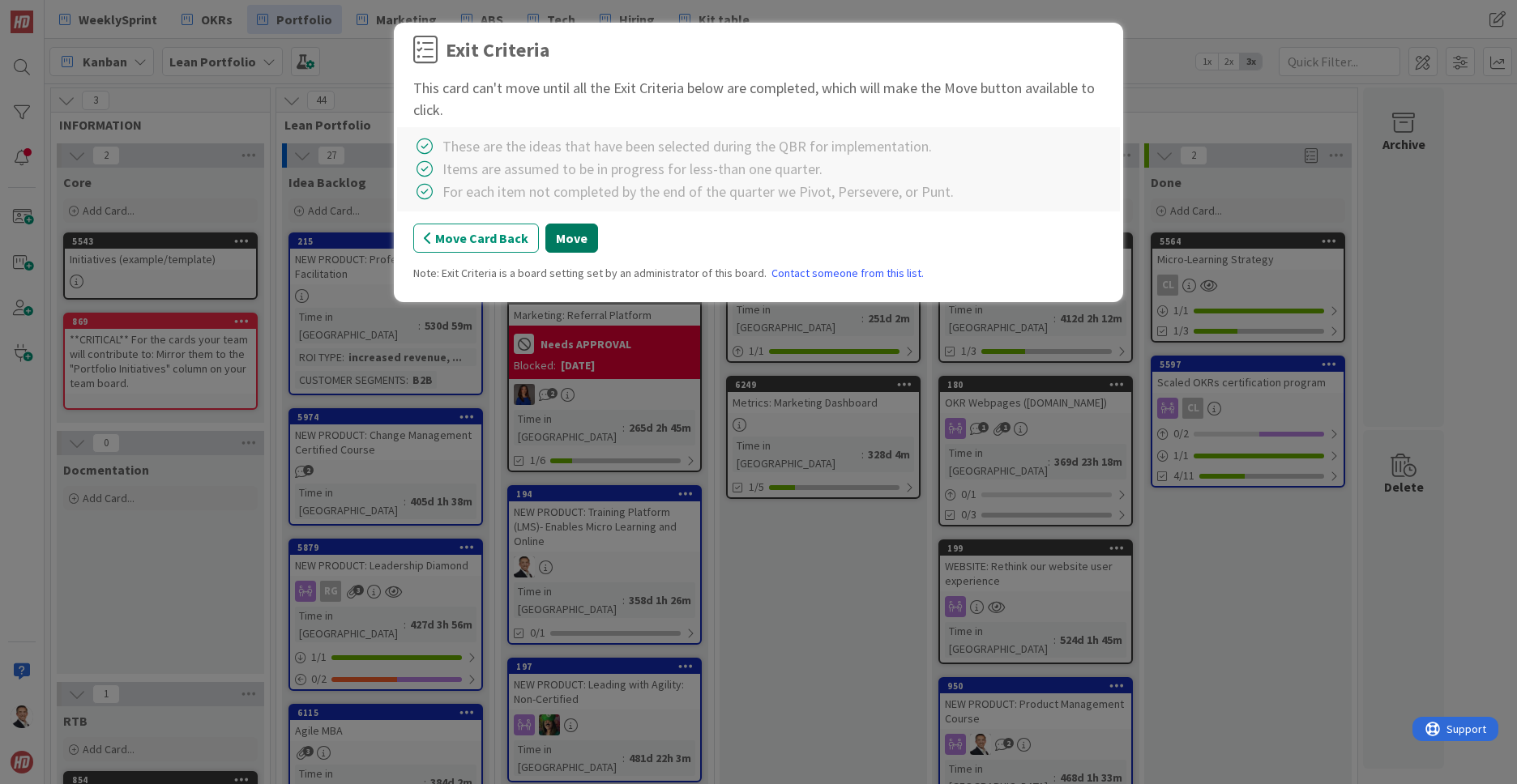
click at [572, 242] on button "Move" at bounding box center [571, 237] width 53 height 29
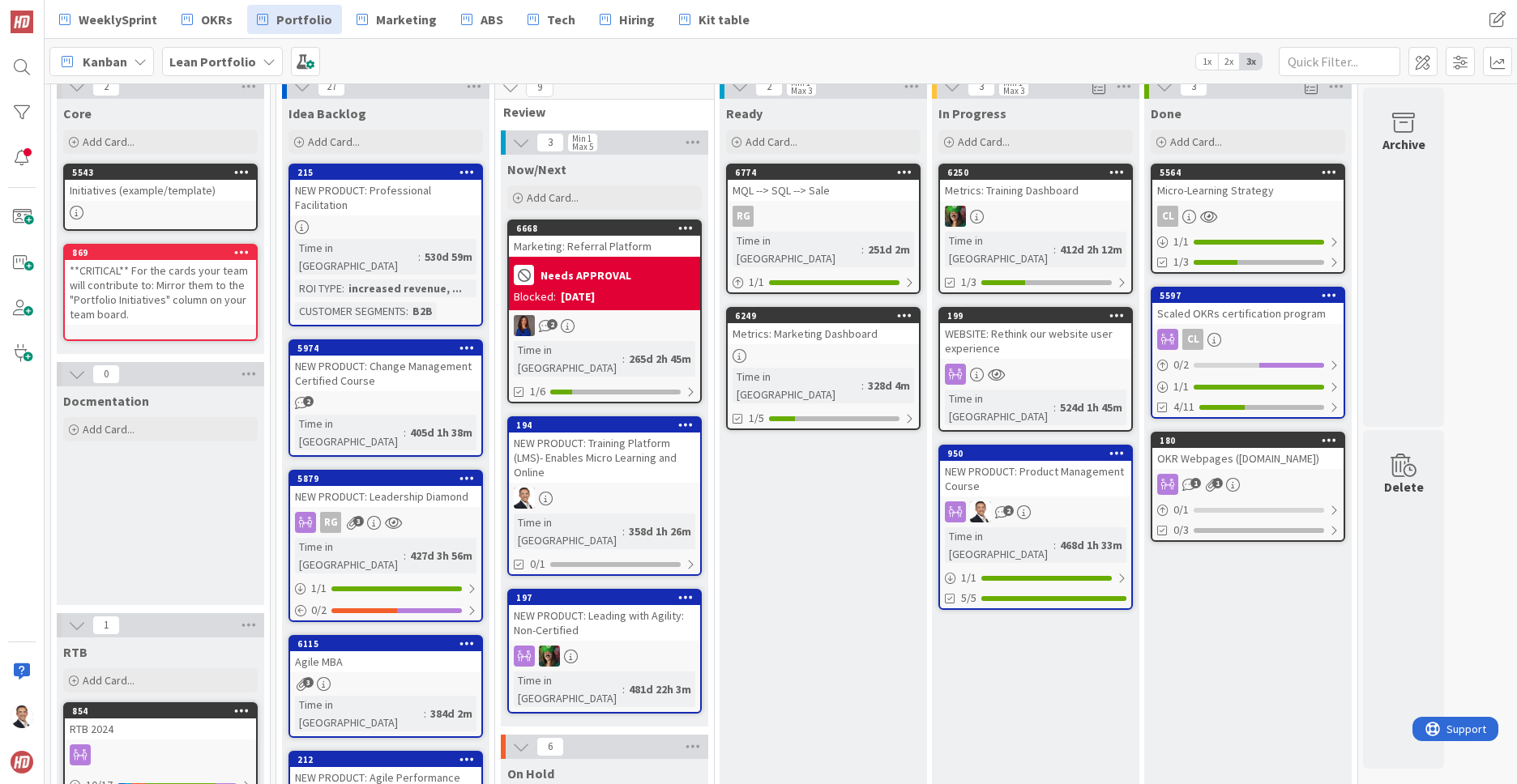
scroll to position [67, 0]
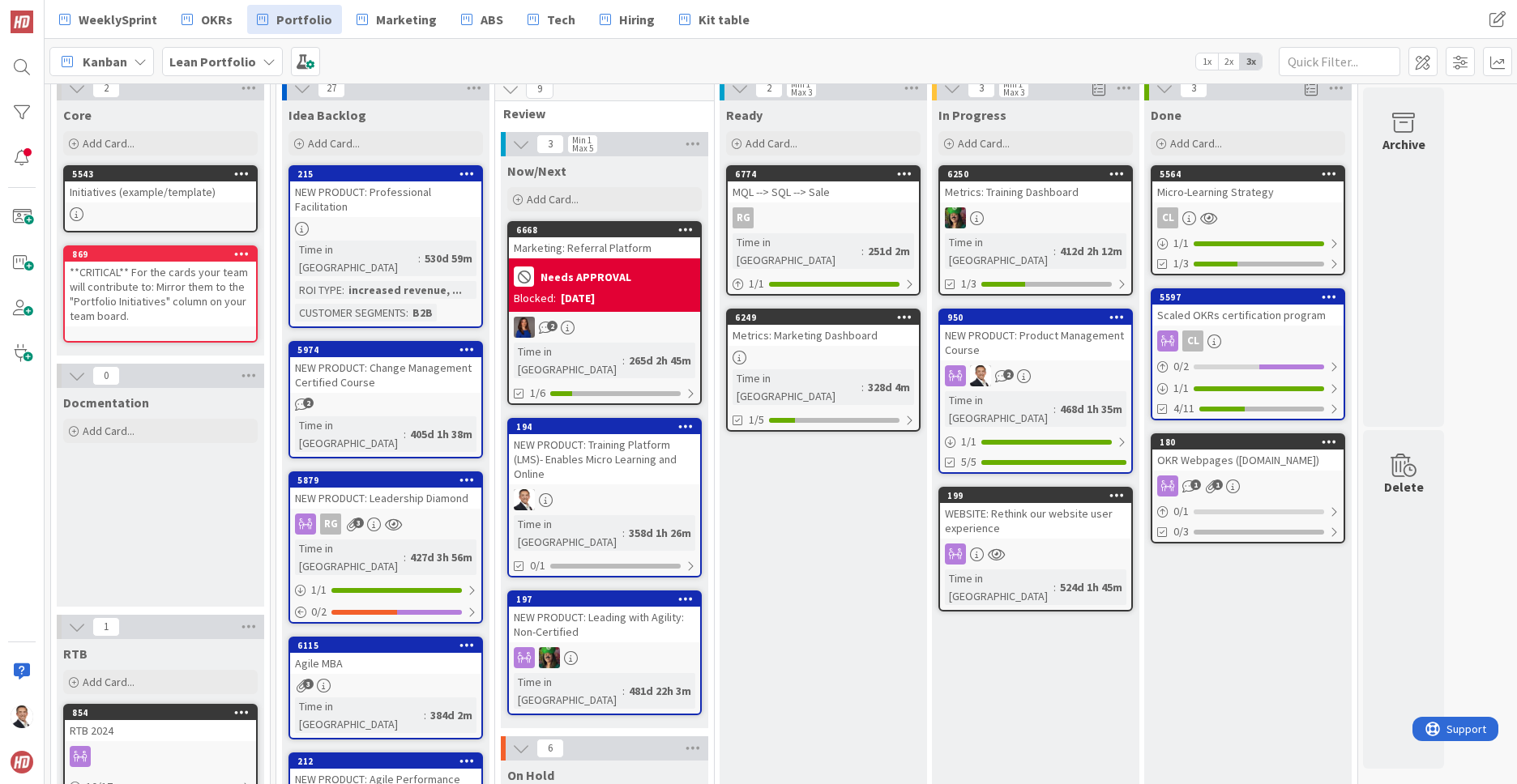
click at [593, 252] on div "Marketing: Referral Platform" at bounding box center [603, 247] width 191 height 21
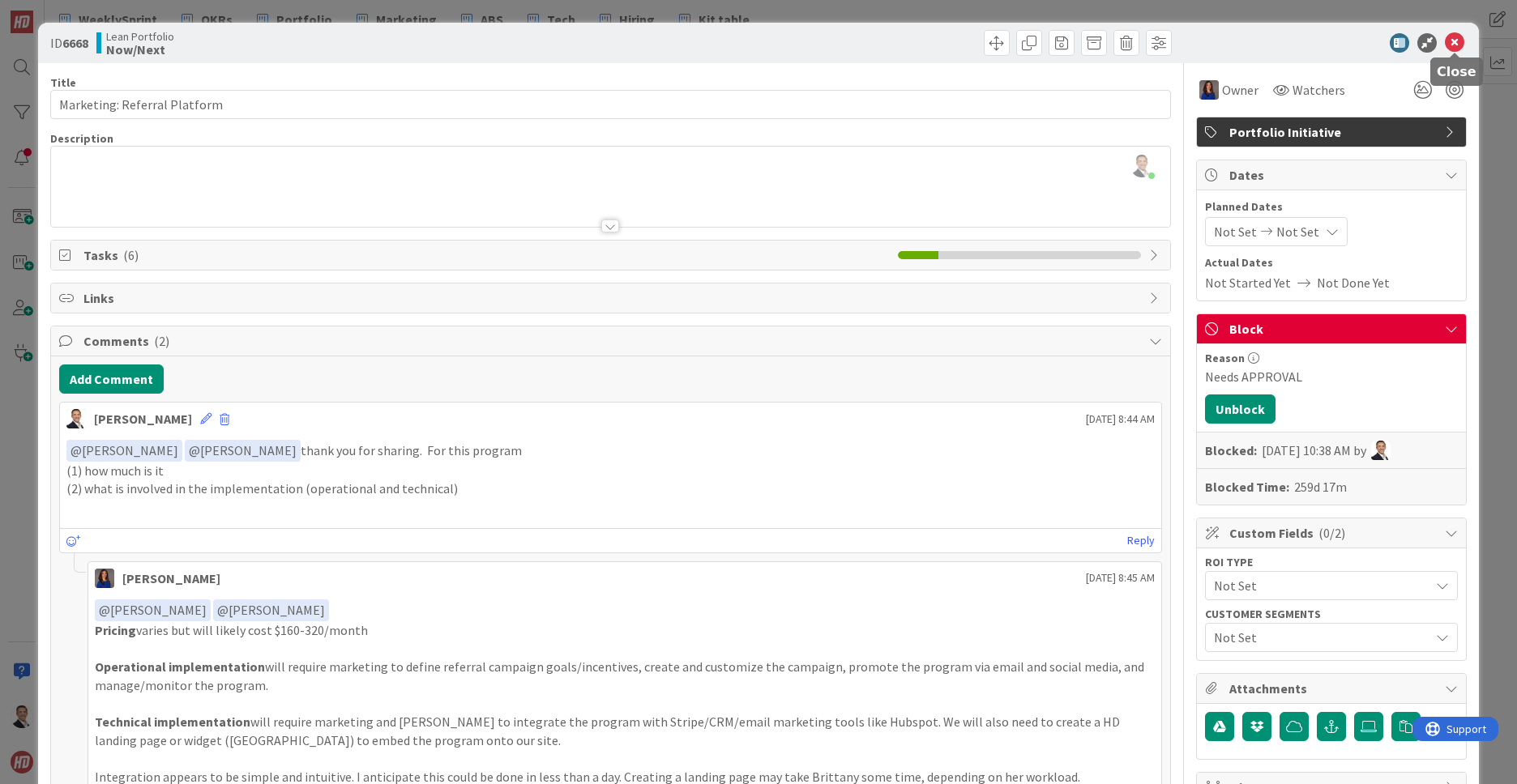
click at [1457, 43] on icon at bounding box center [1454, 42] width 19 height 19
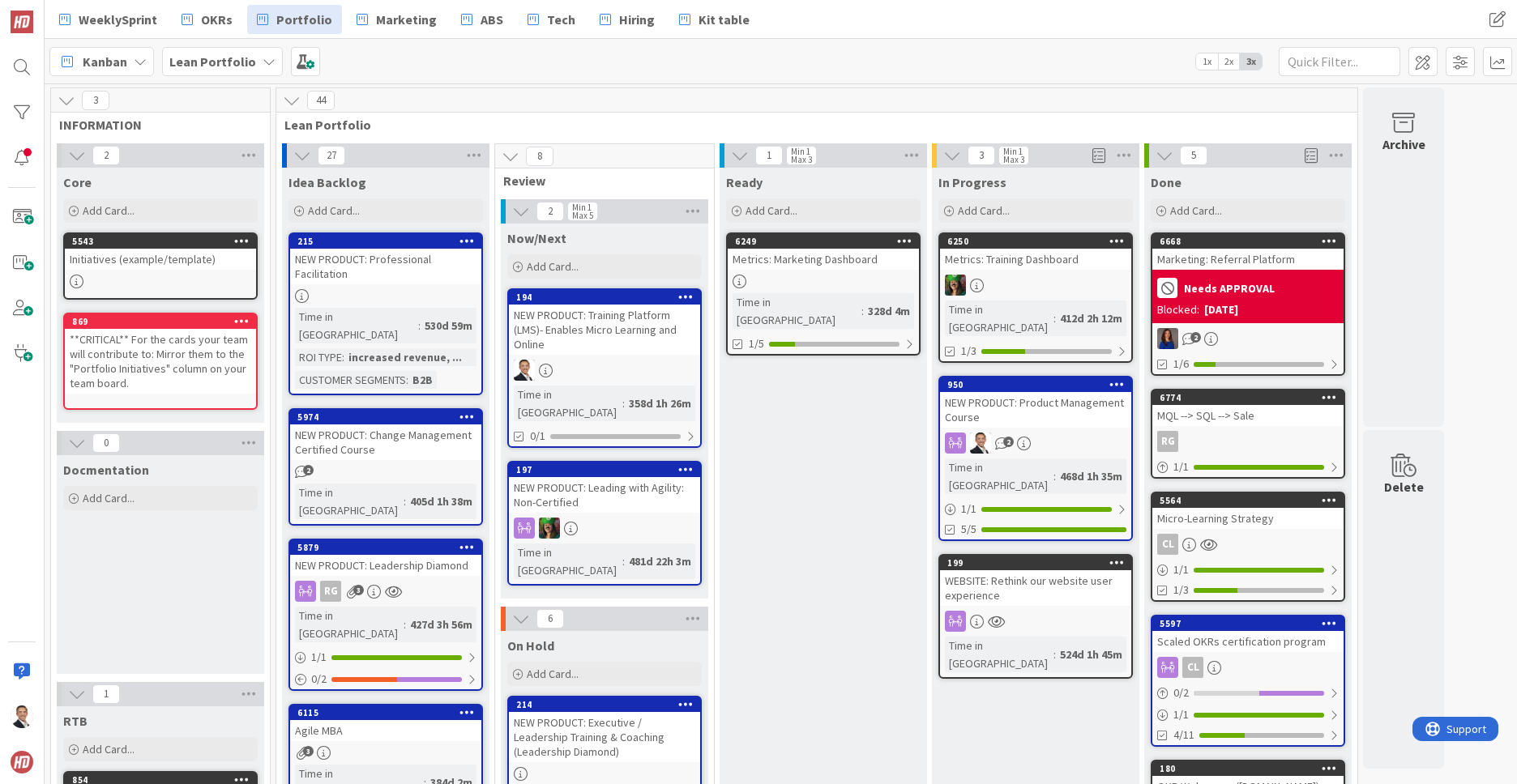
click at [1268, 293] on b "Needs APPROVAL" at bounding box center [1229, 288] width 91 height 12
click at [1268, 293] on div "3 INFORMATION 2 Core Add Card... 5543 Initiatives (example/template) 869 **CRIT…" at bounding box center [780, 433] width 1472 height 701
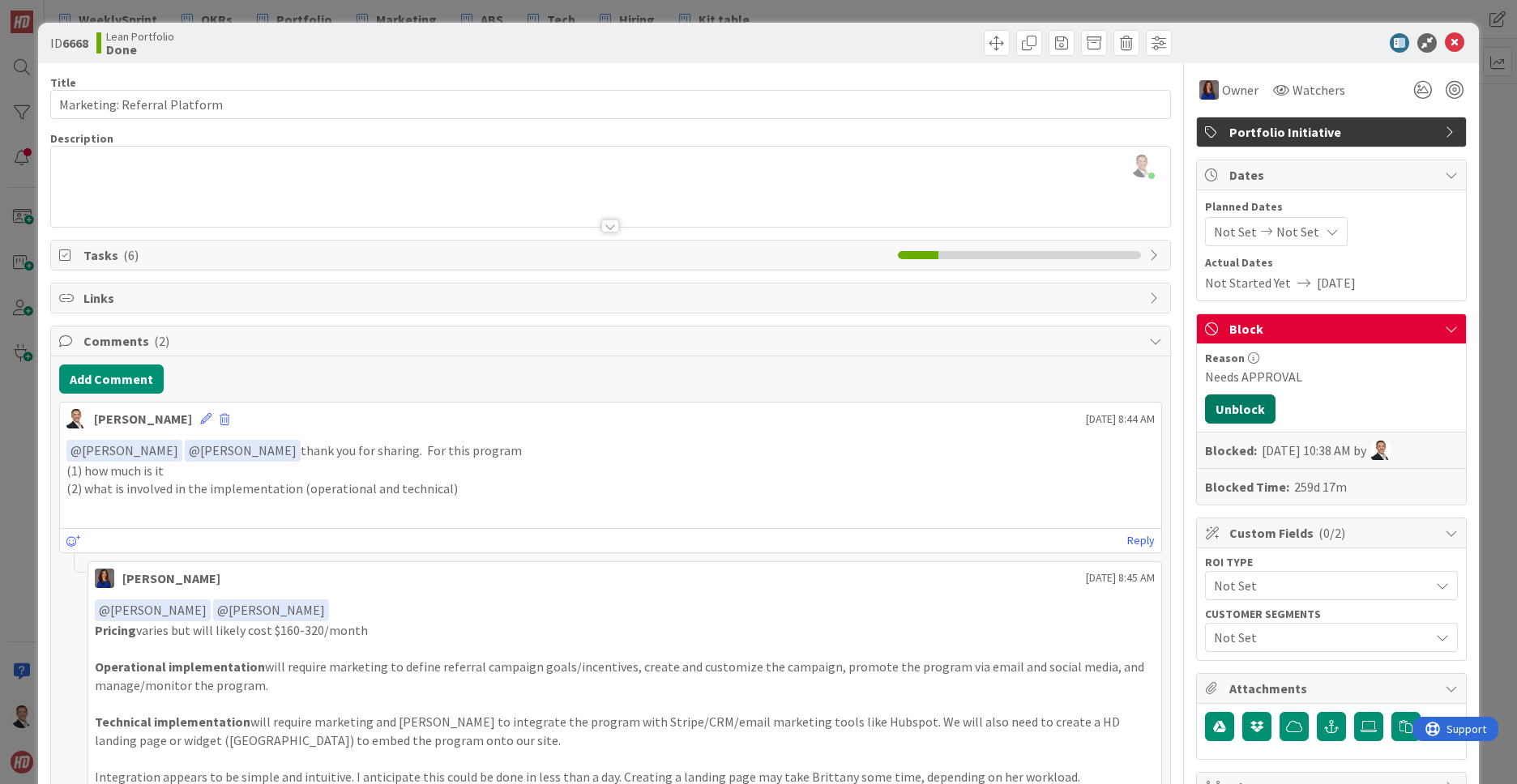
drag, startPoint x: 1256, startPoint y: 413, endPoint x: 1248, endPoint y: 414, distance: 8.1
click at [1256, 413] on button "Unblock" at bounding box center [1239, 408] width 71 height 29
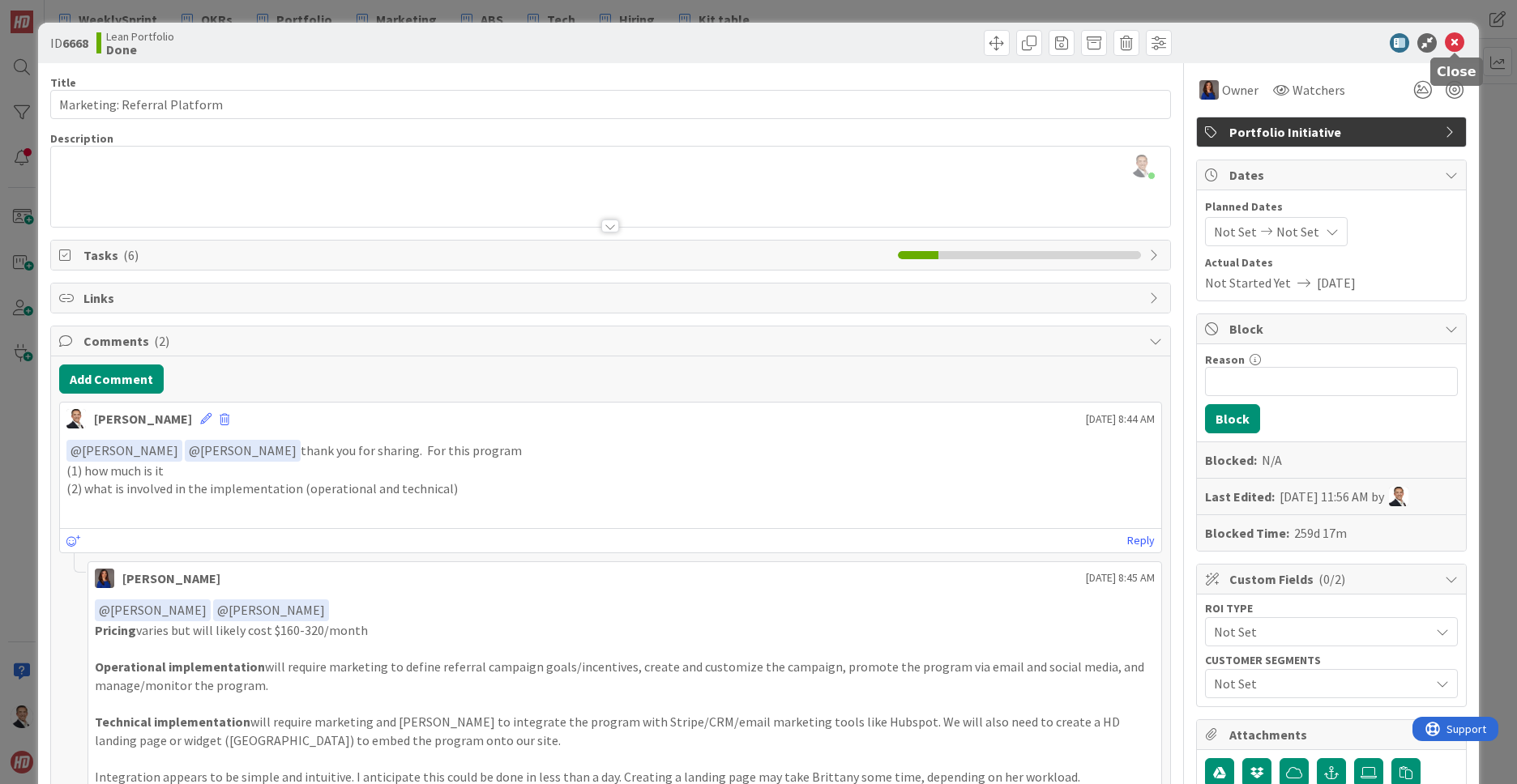
click at [1454, 42] on icon at bounding box center [1454, 42] width 19 height 19
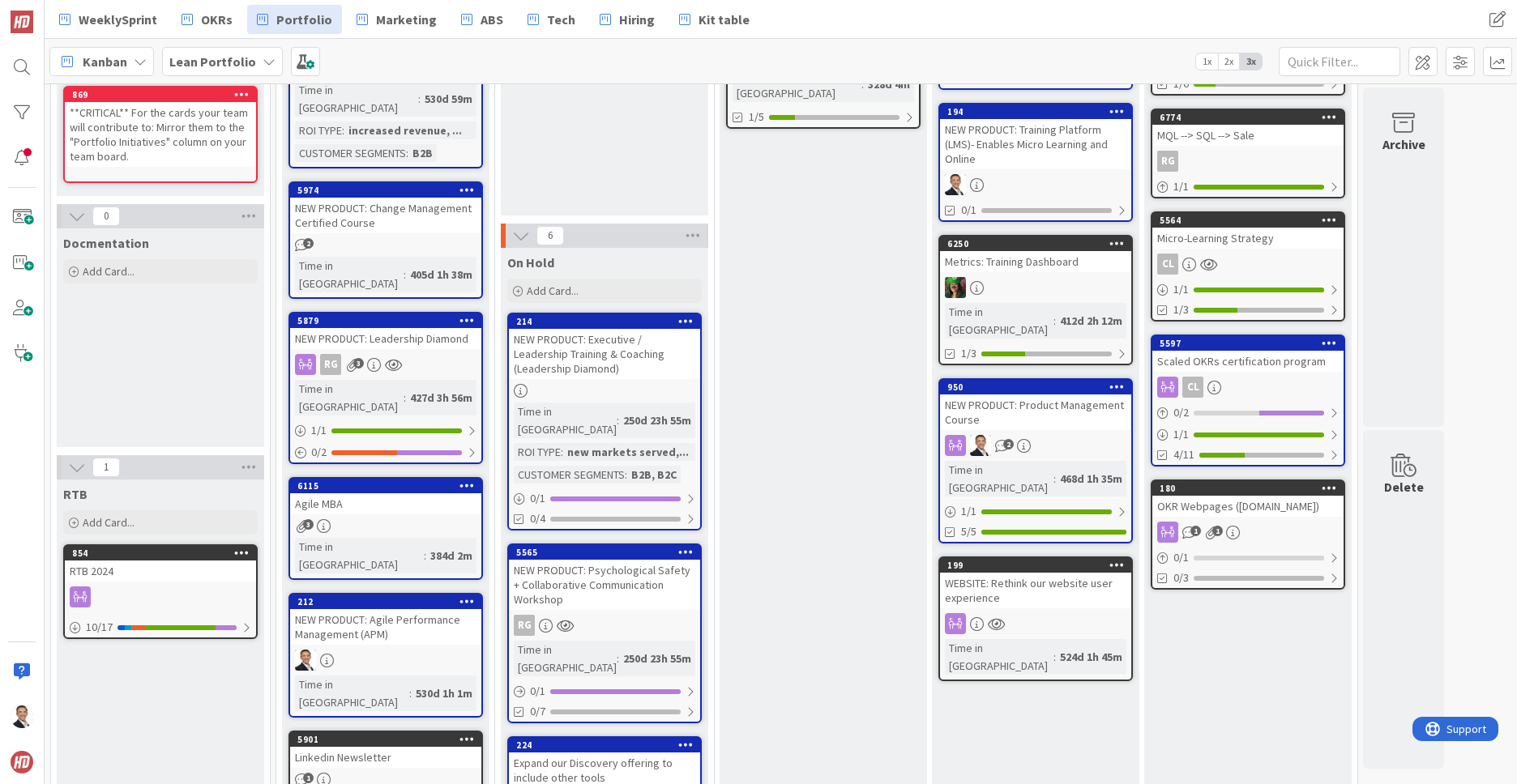
scroll to position [236, 0]
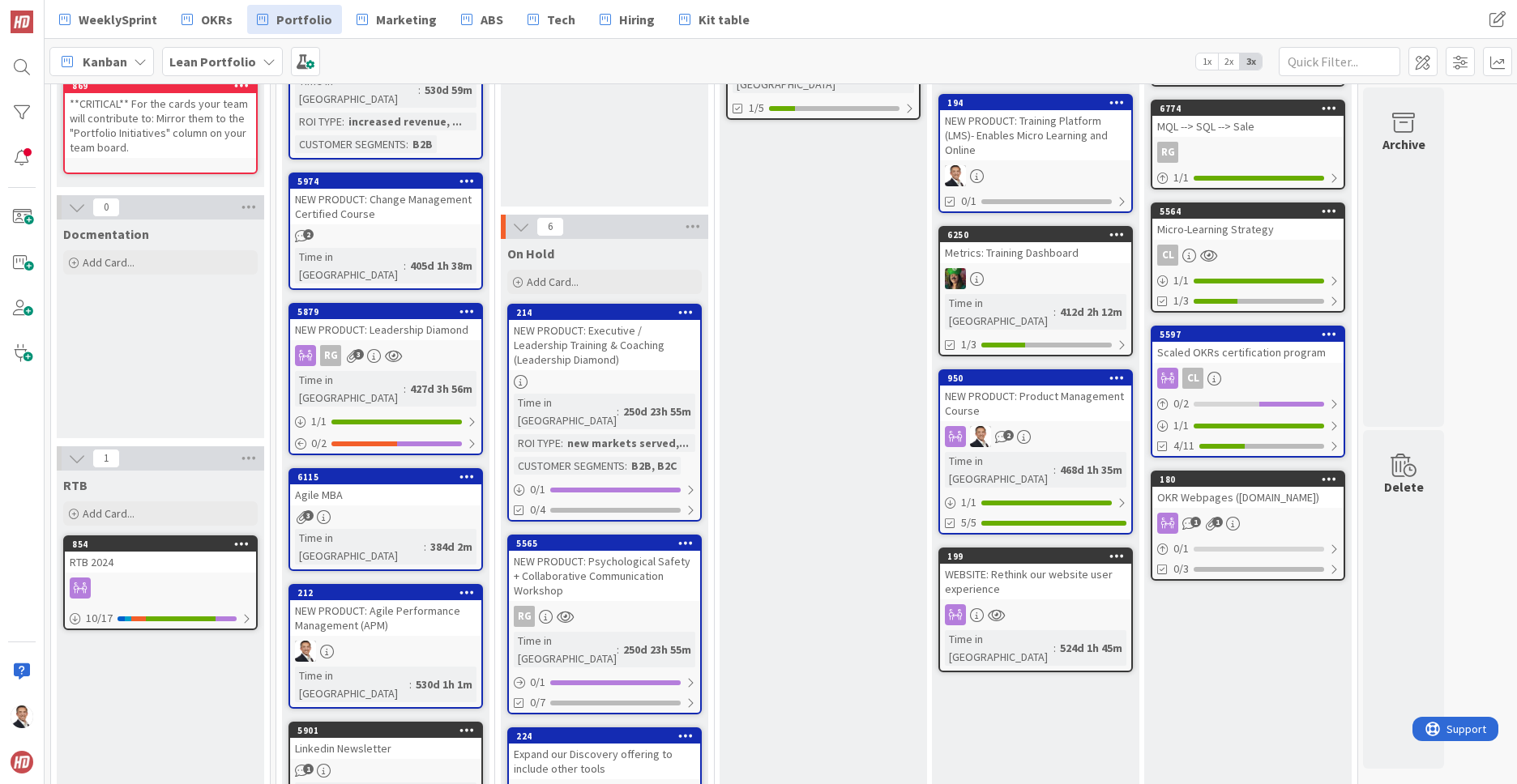
drag, startPoint x: 573, startPoint y: 247, endPoint x: 110, endPoint y: 123, distance: 479.3
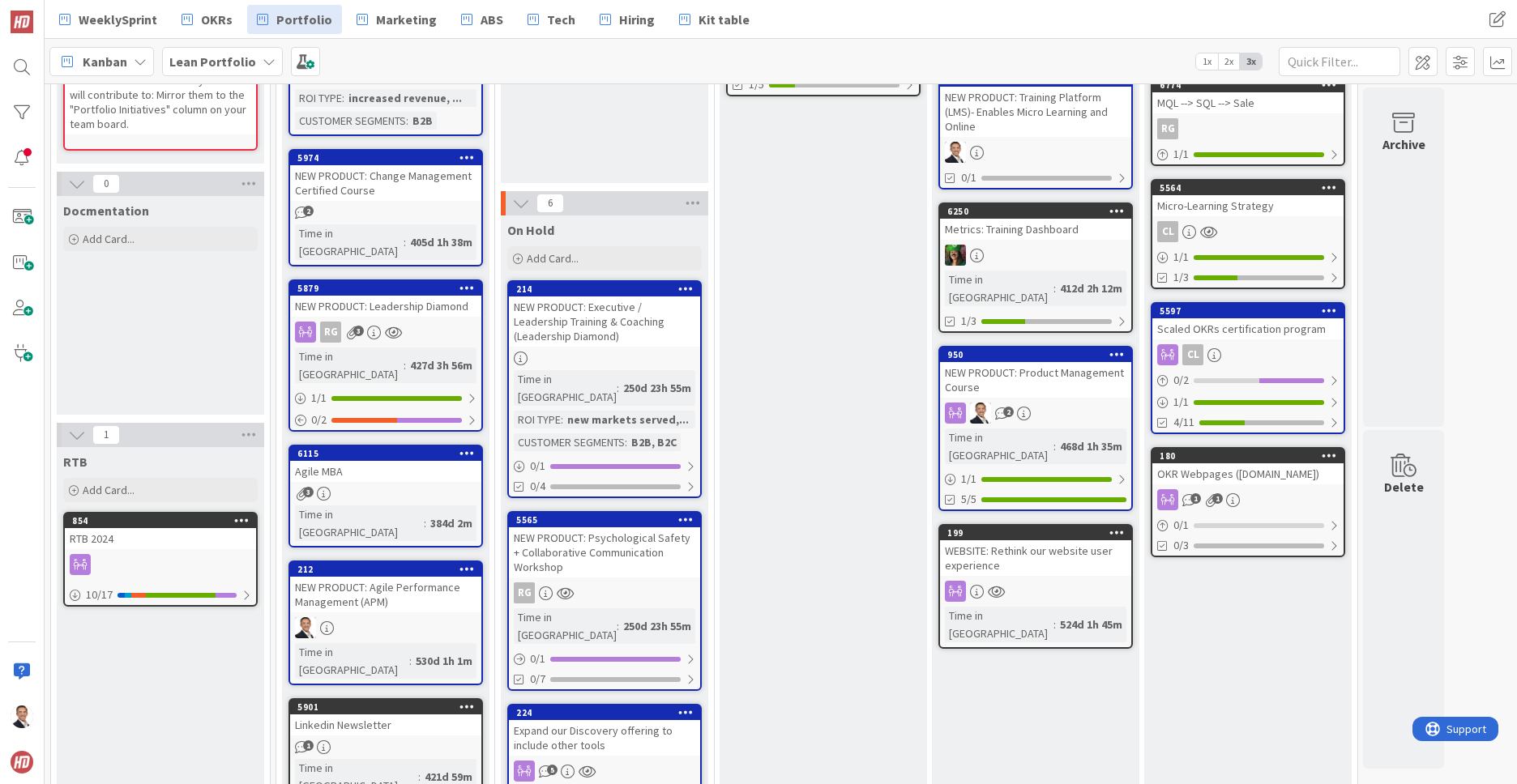
scroll to position [260, 0]
click at [465, 447] on icon at bounding box center [467, 452] width 15 height 12
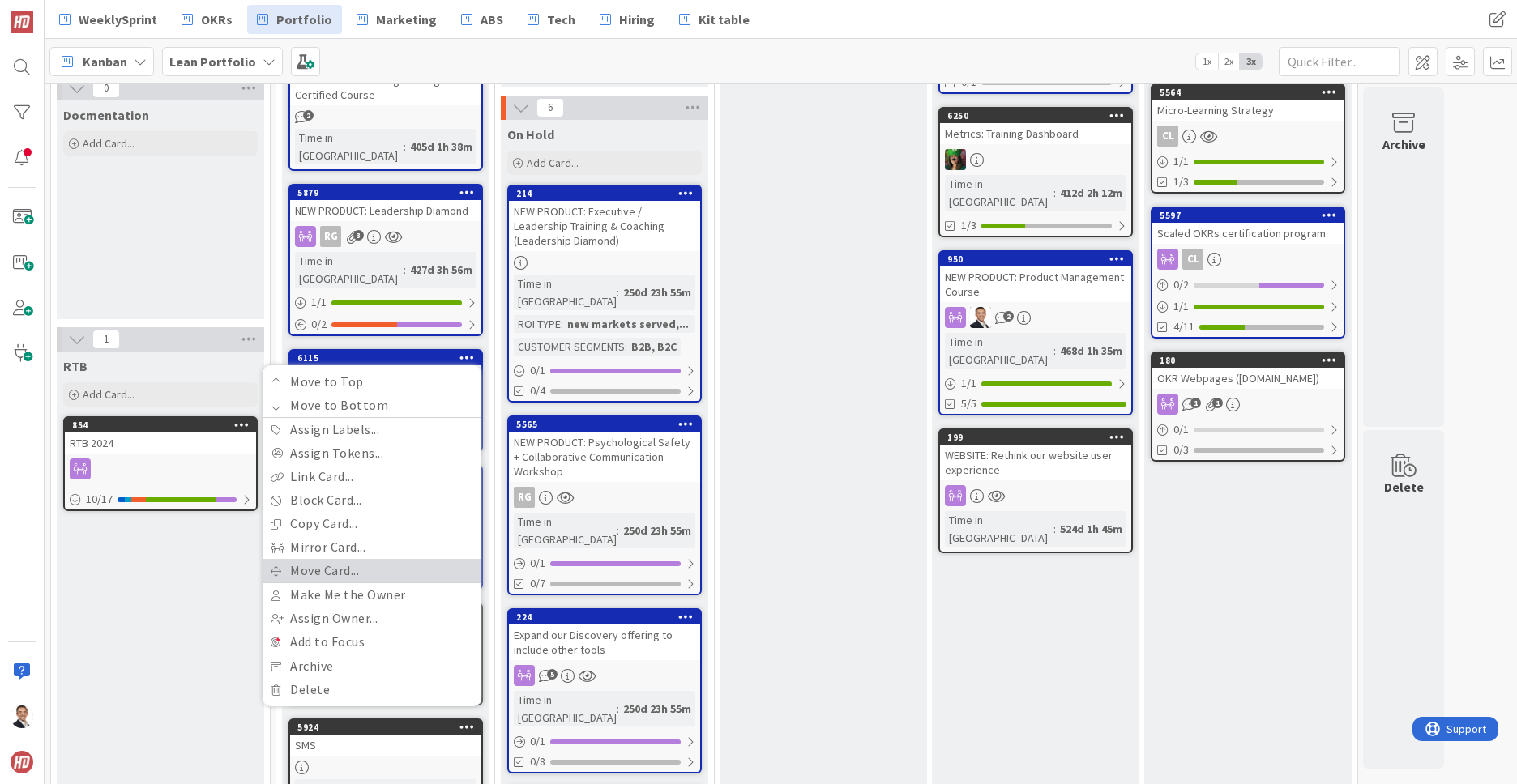
scroll to position [357, 0]
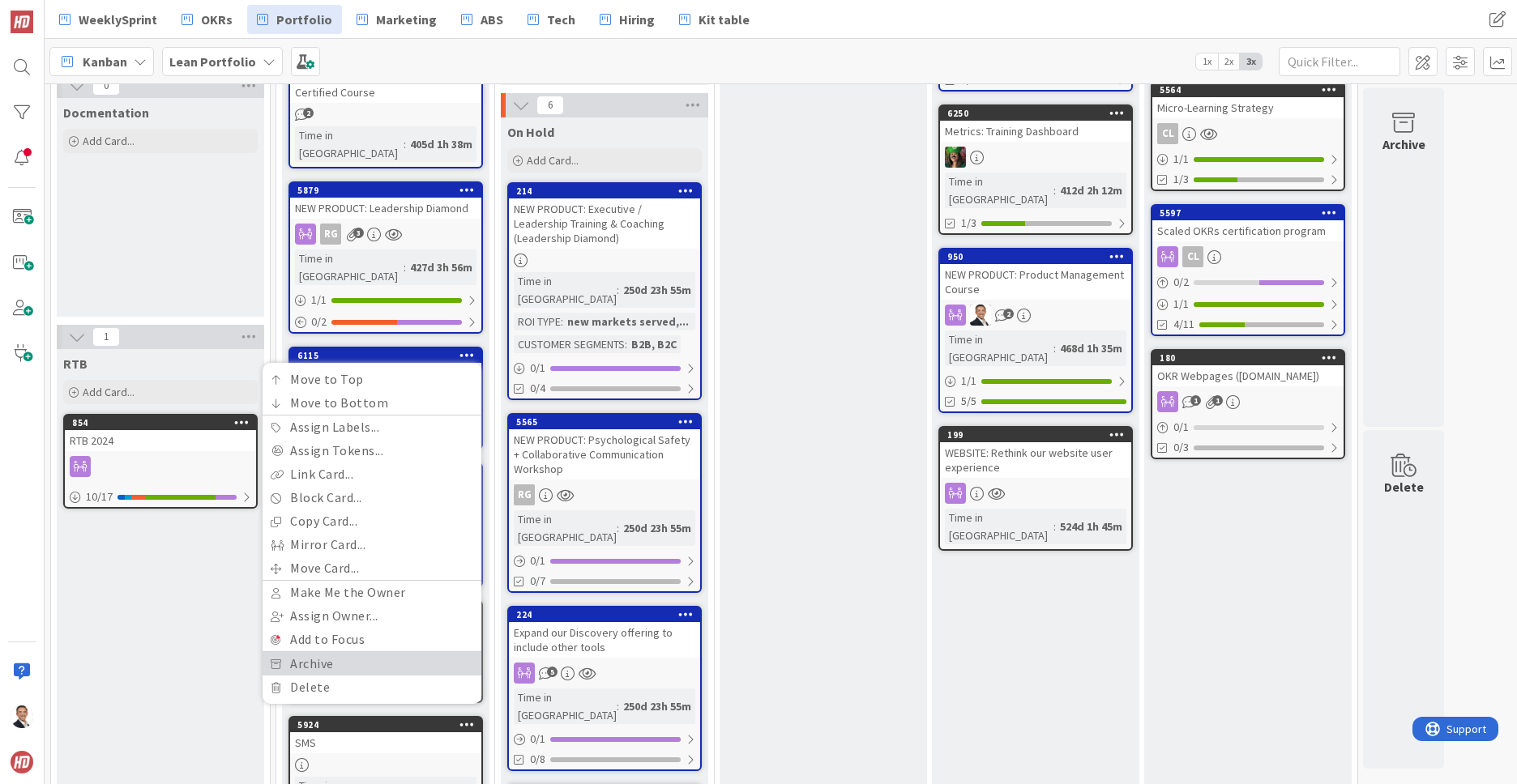
click at [394, 652] on link "Archive" at bounding box center [372, 663] width 218 height 23
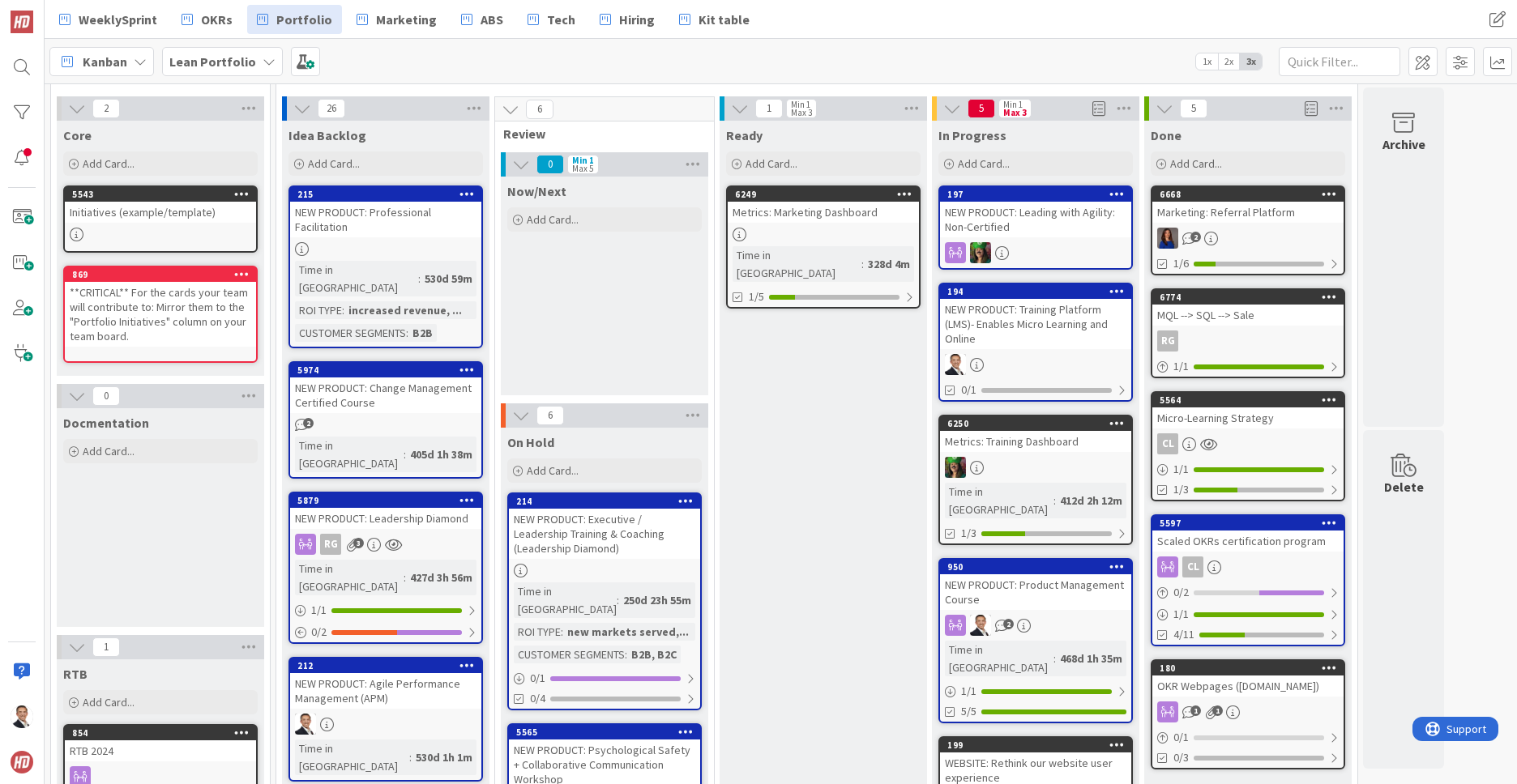
scroll to position [43, 0]
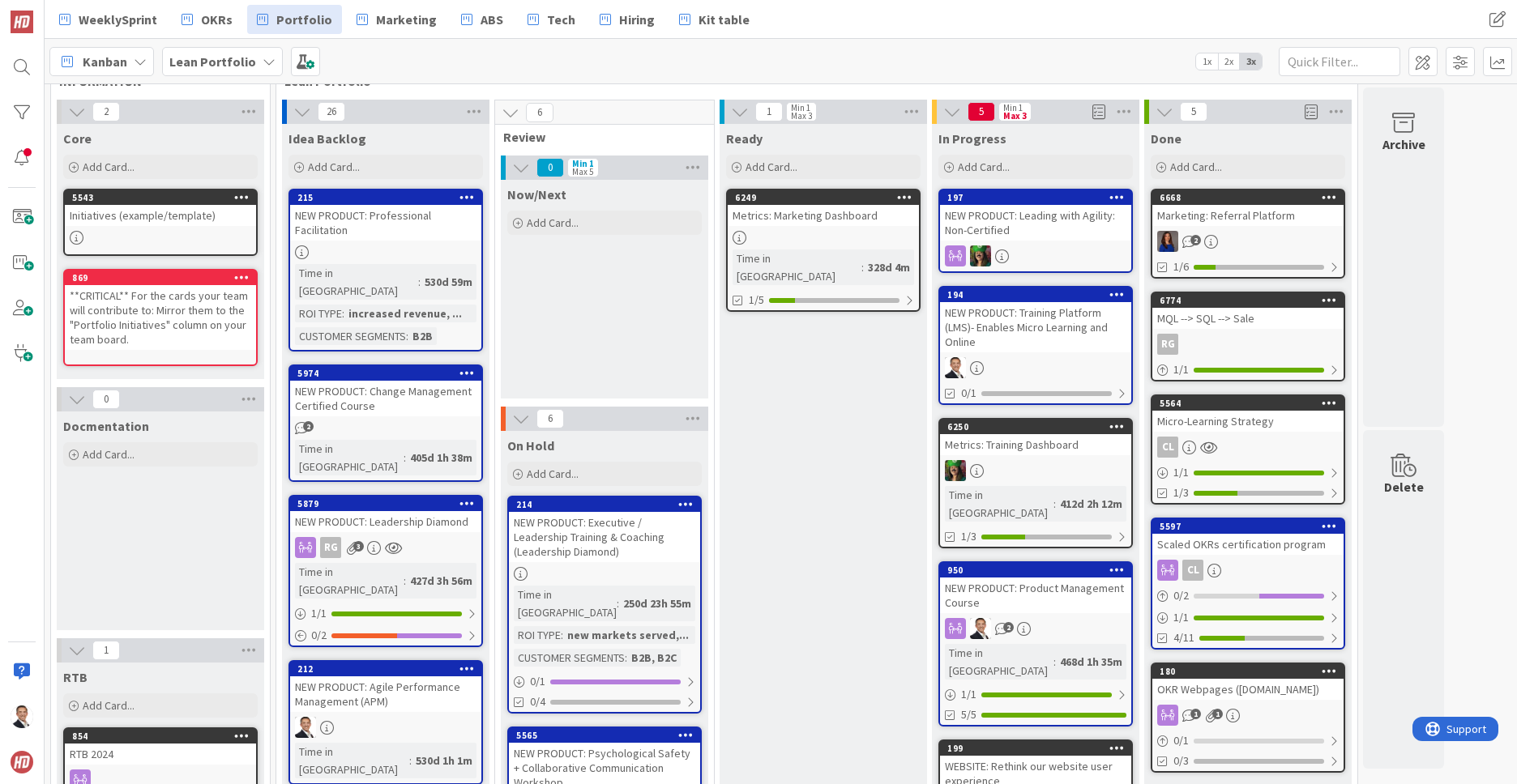
click at [466, 196] on icon at bounding box center [467, 197] width 15 height 12
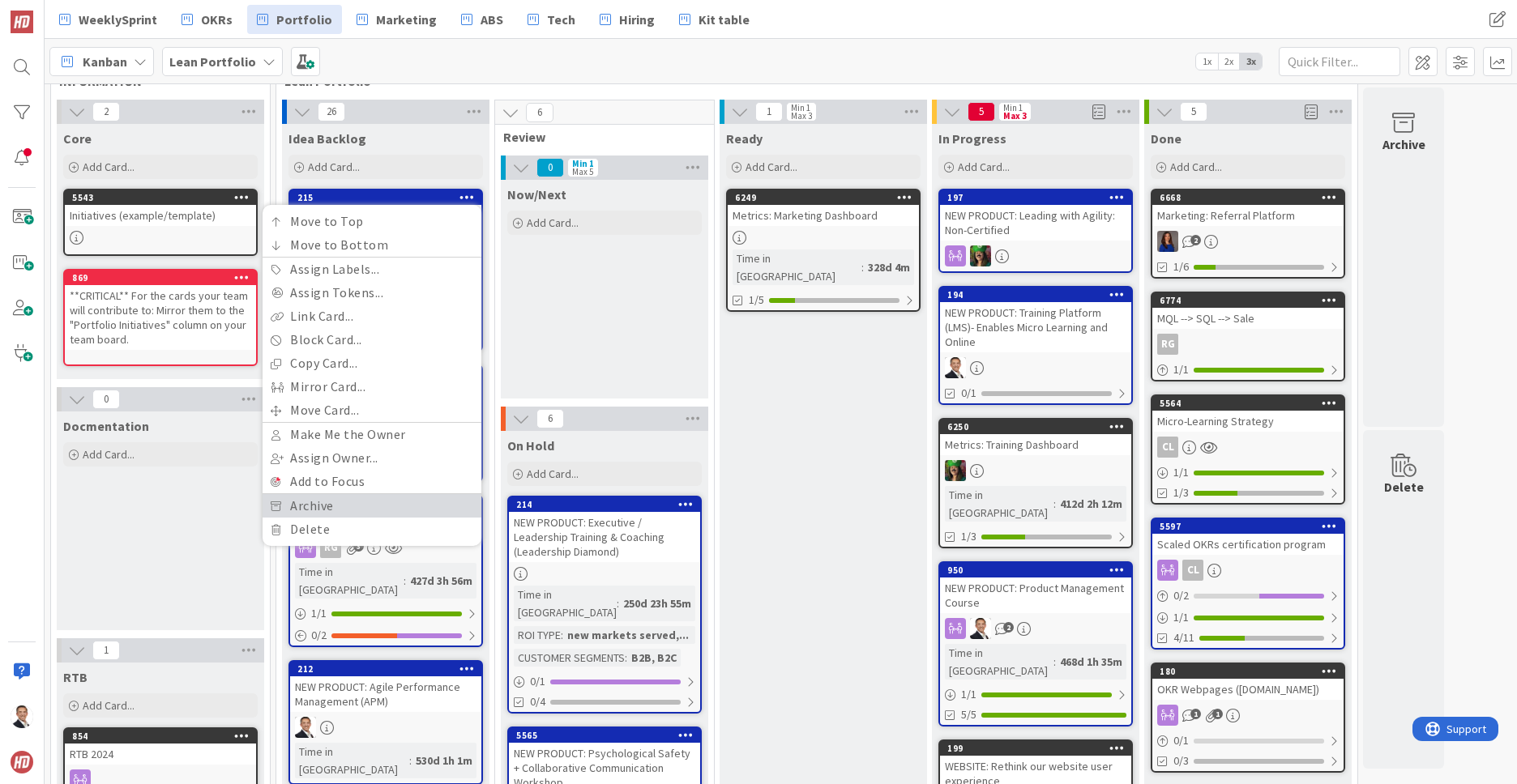
click at [393, 502] on link "Archive" at bounding box center [372, 506] width 218 height 23
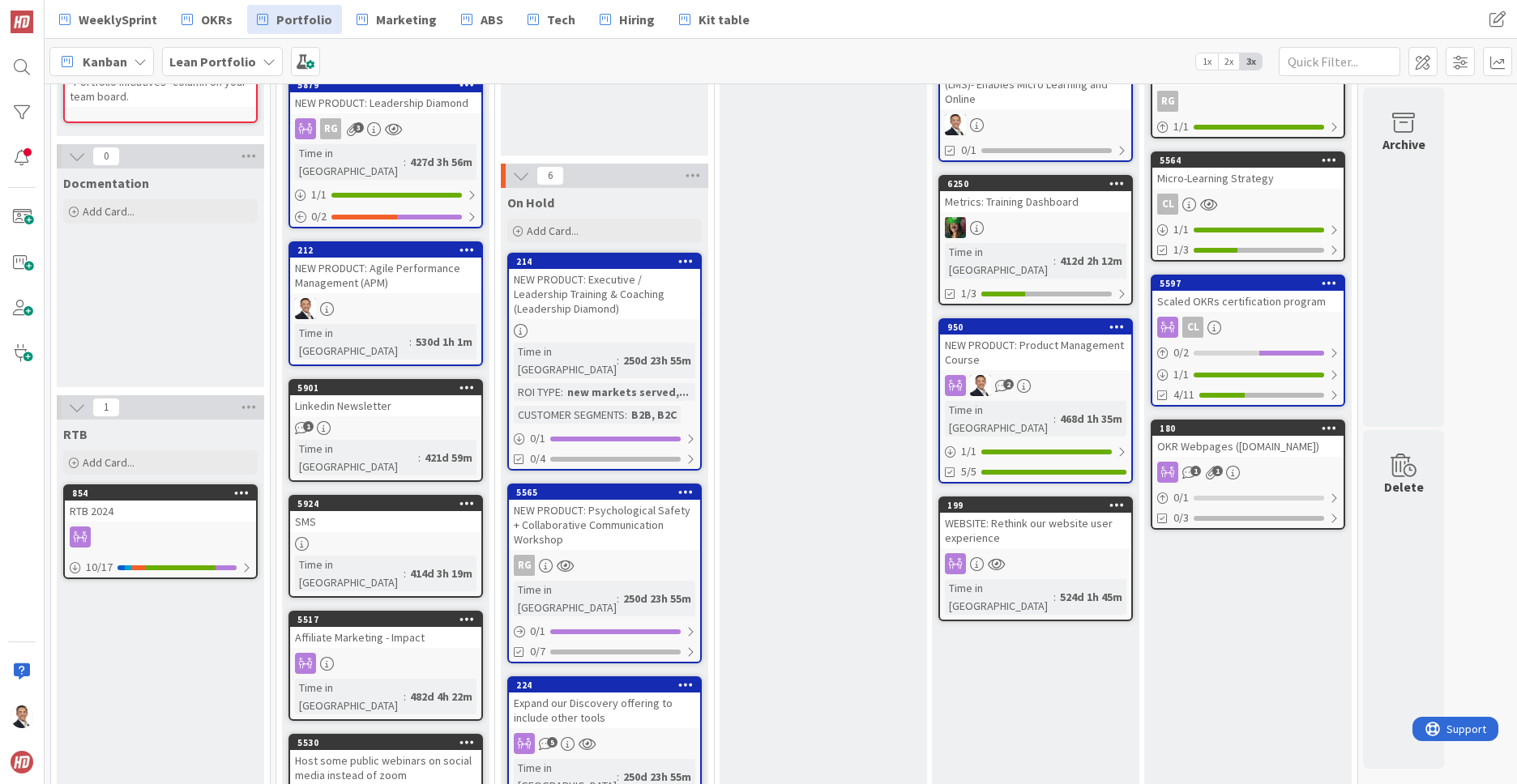
scroll to position [288, 0]
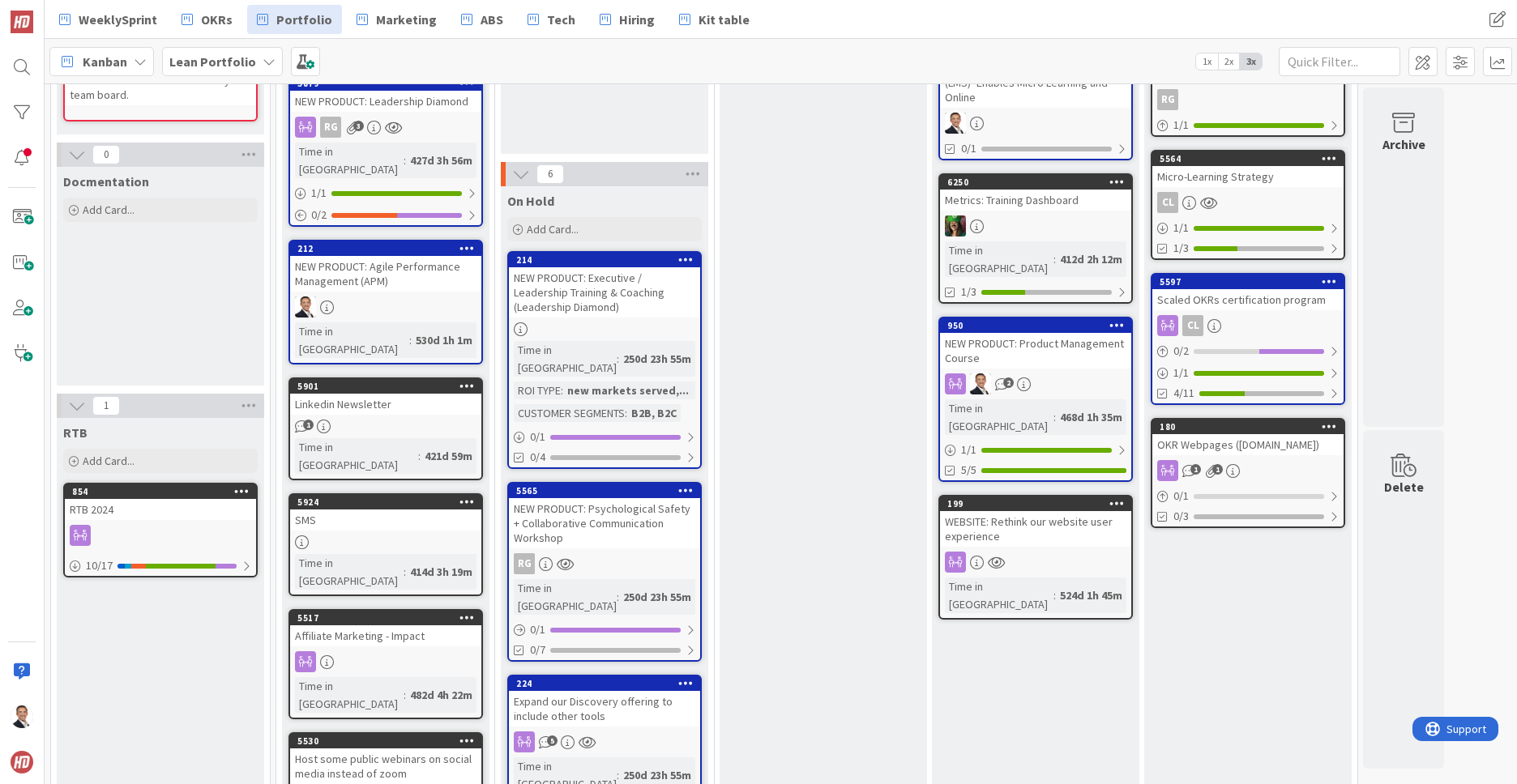
click at [407, 509] on div "SMS" at bounding box center [385, 519] width 191 height 21
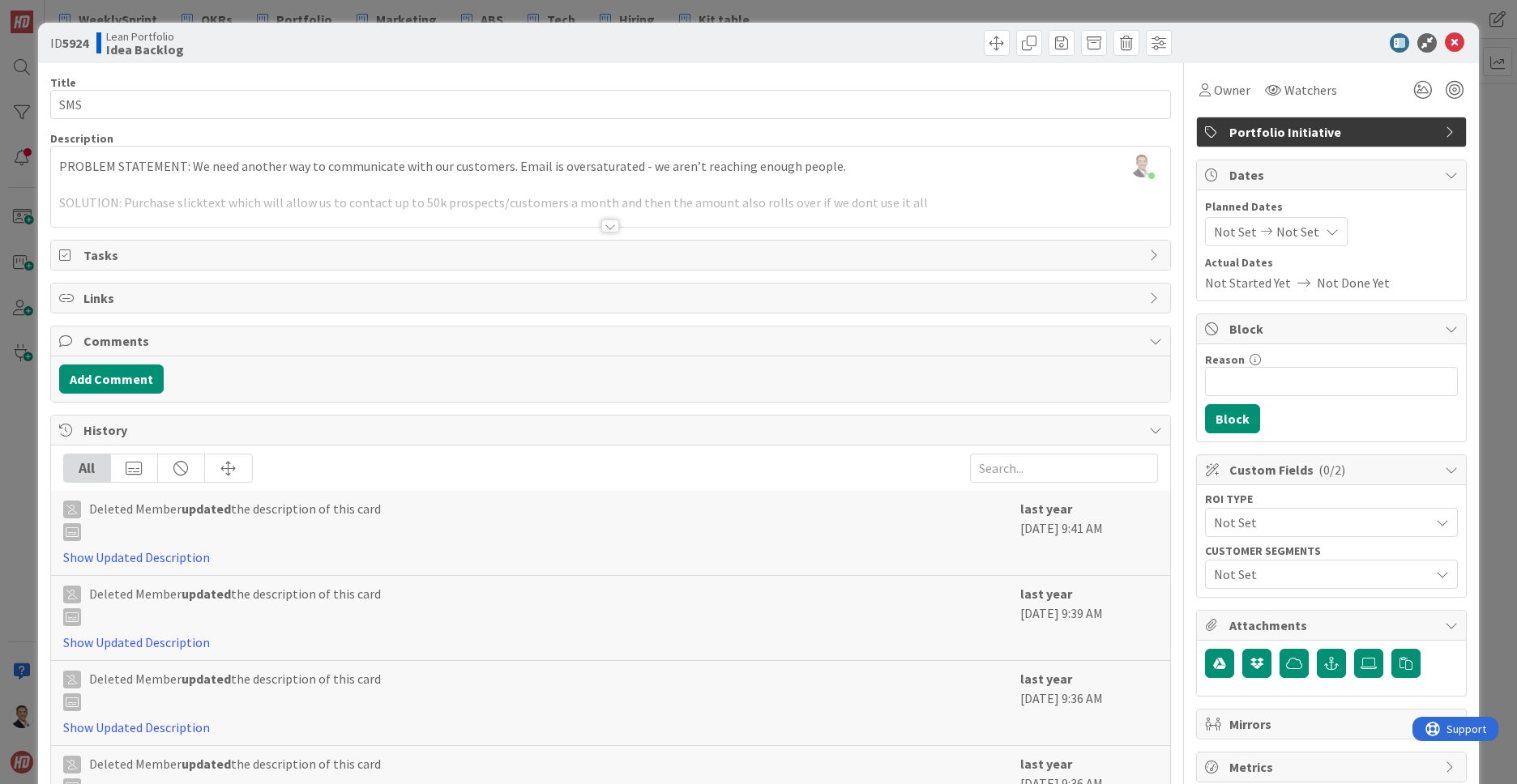
click at [612, 224] on div at bounding box center [609, 226] width 18 height 13
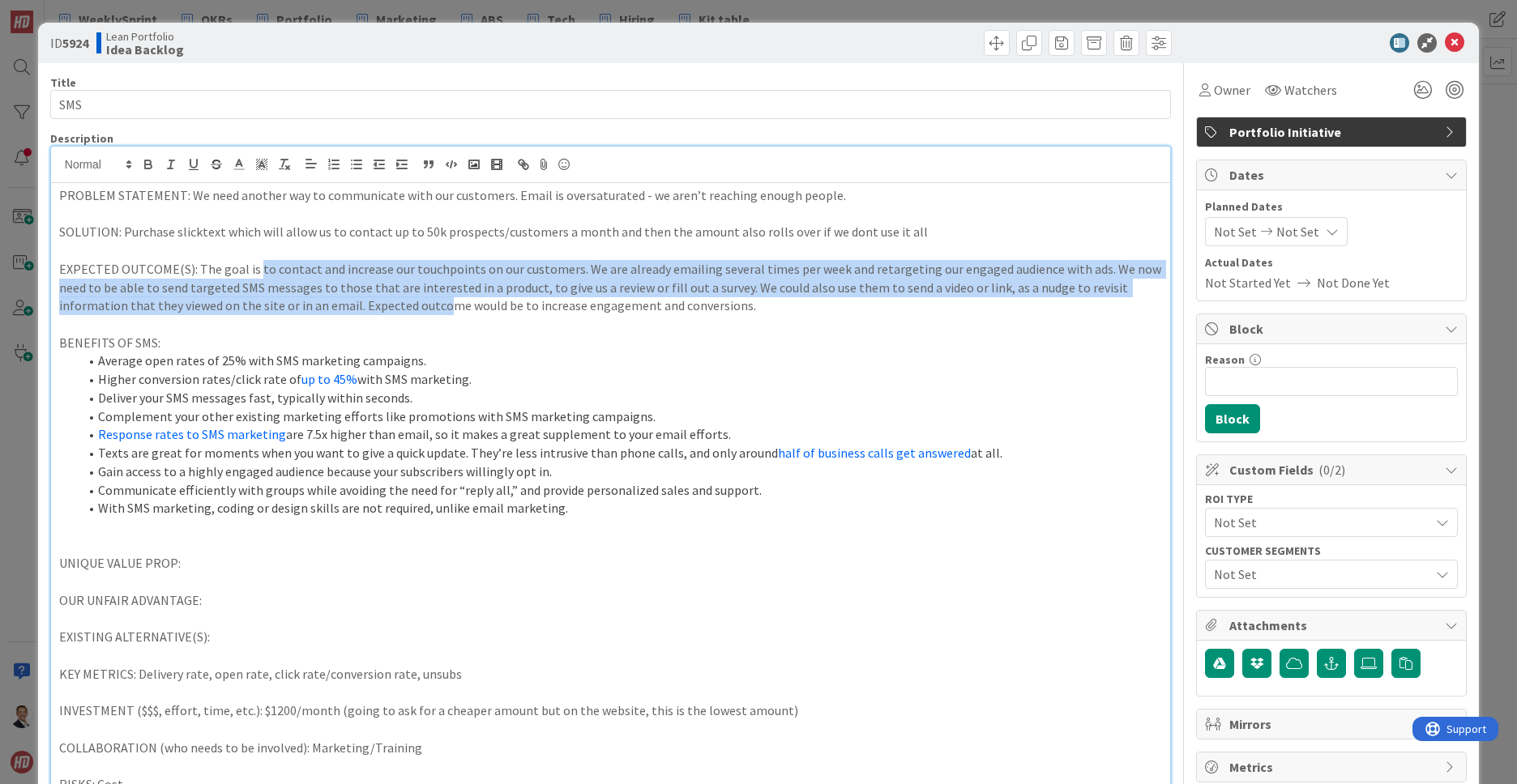
drag, startPoint x: 253, startPoint y: 272, endPoint x: 373, endPoint y: 297, distance: 122.6
click at [373, 297] on p "EXPECTED OUTCOME(S): The goal is to contact and increase our touchpoints on our…" at bounding box center [610, 287] width 1103 height 55
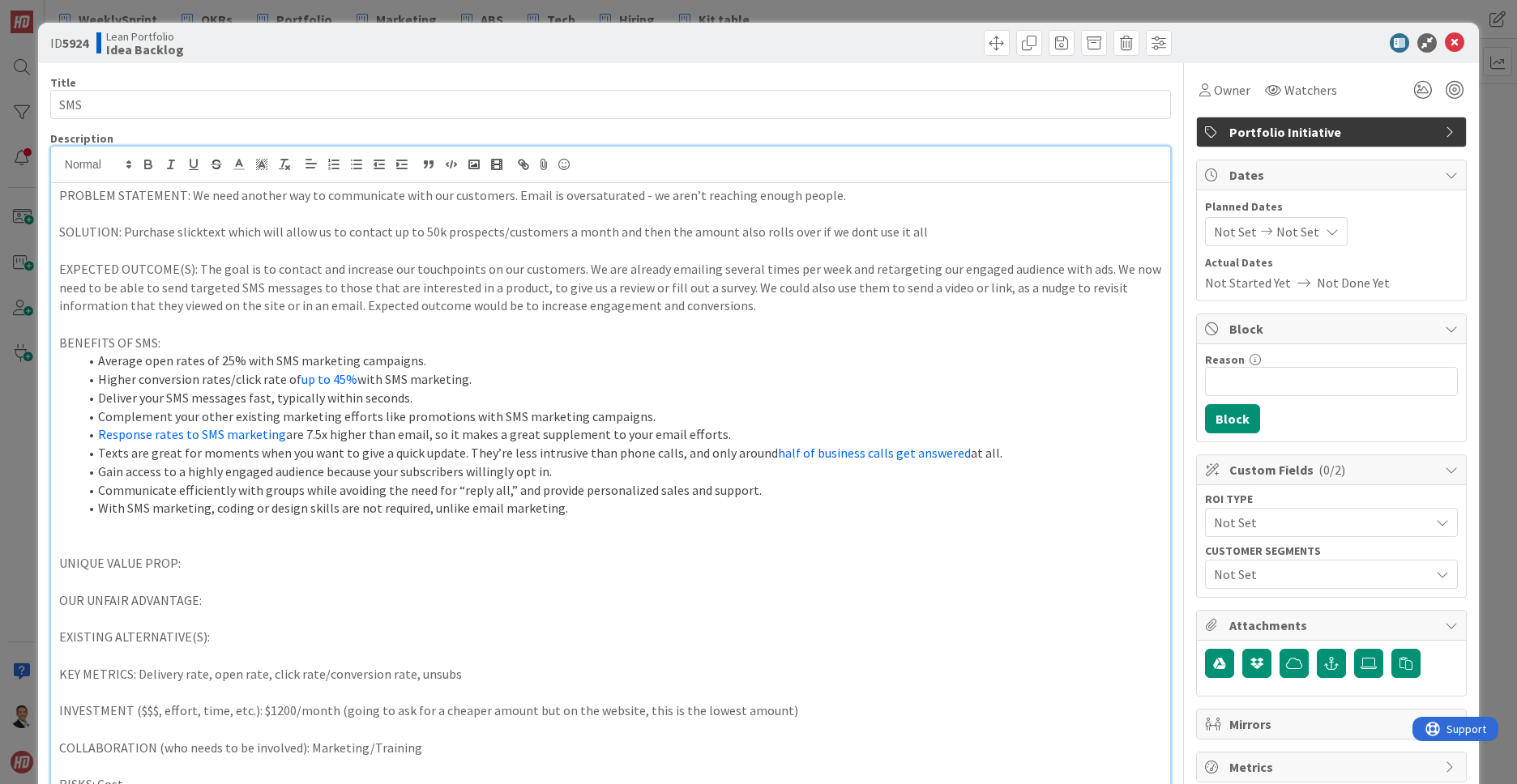
click at [446, 322] on p at bounding box center [610, 324] width 1103 height 18
click at [1454, 42] on icon at bounding box center [1454, 42] width 19 height 19
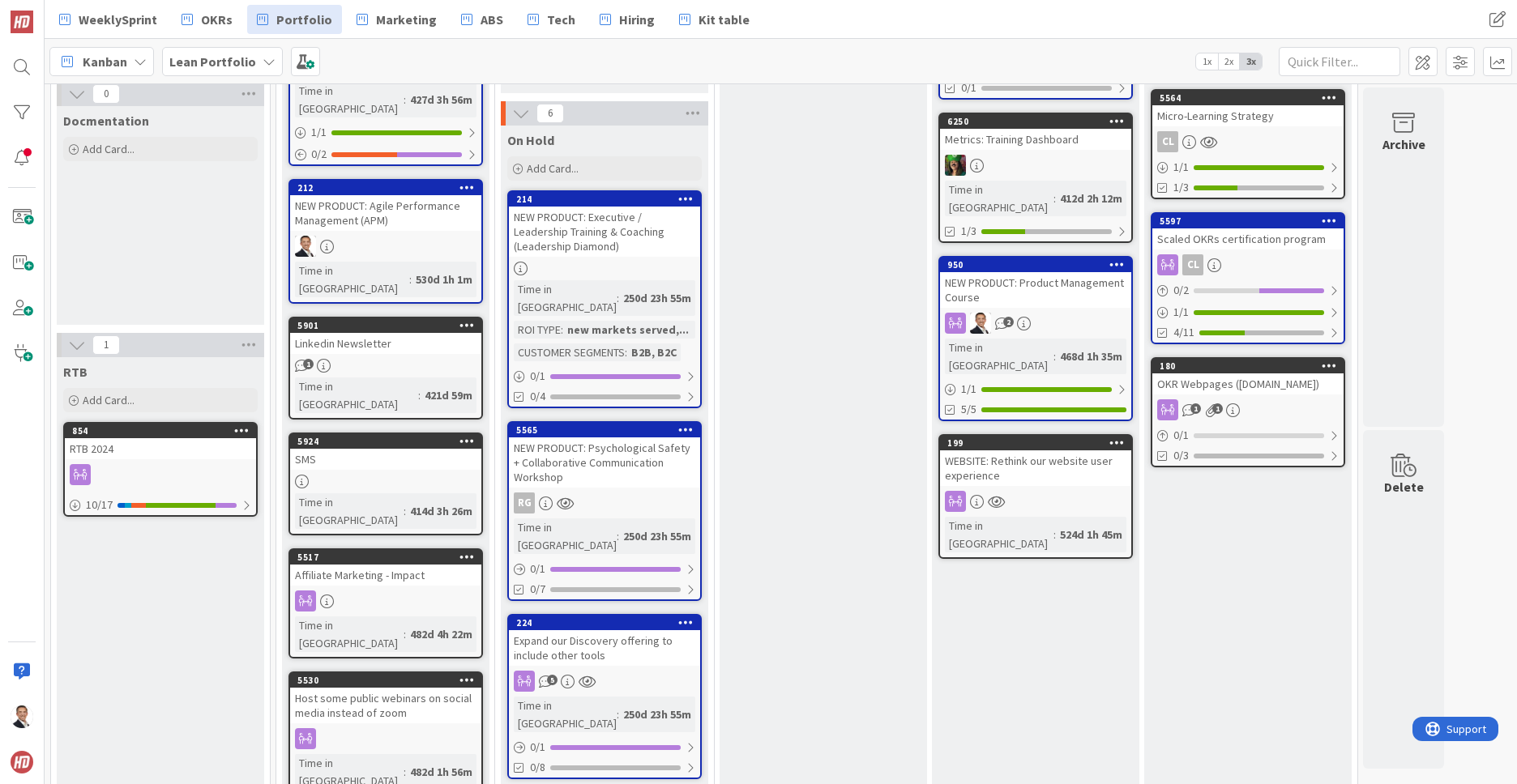
scroll to position [352, 0]
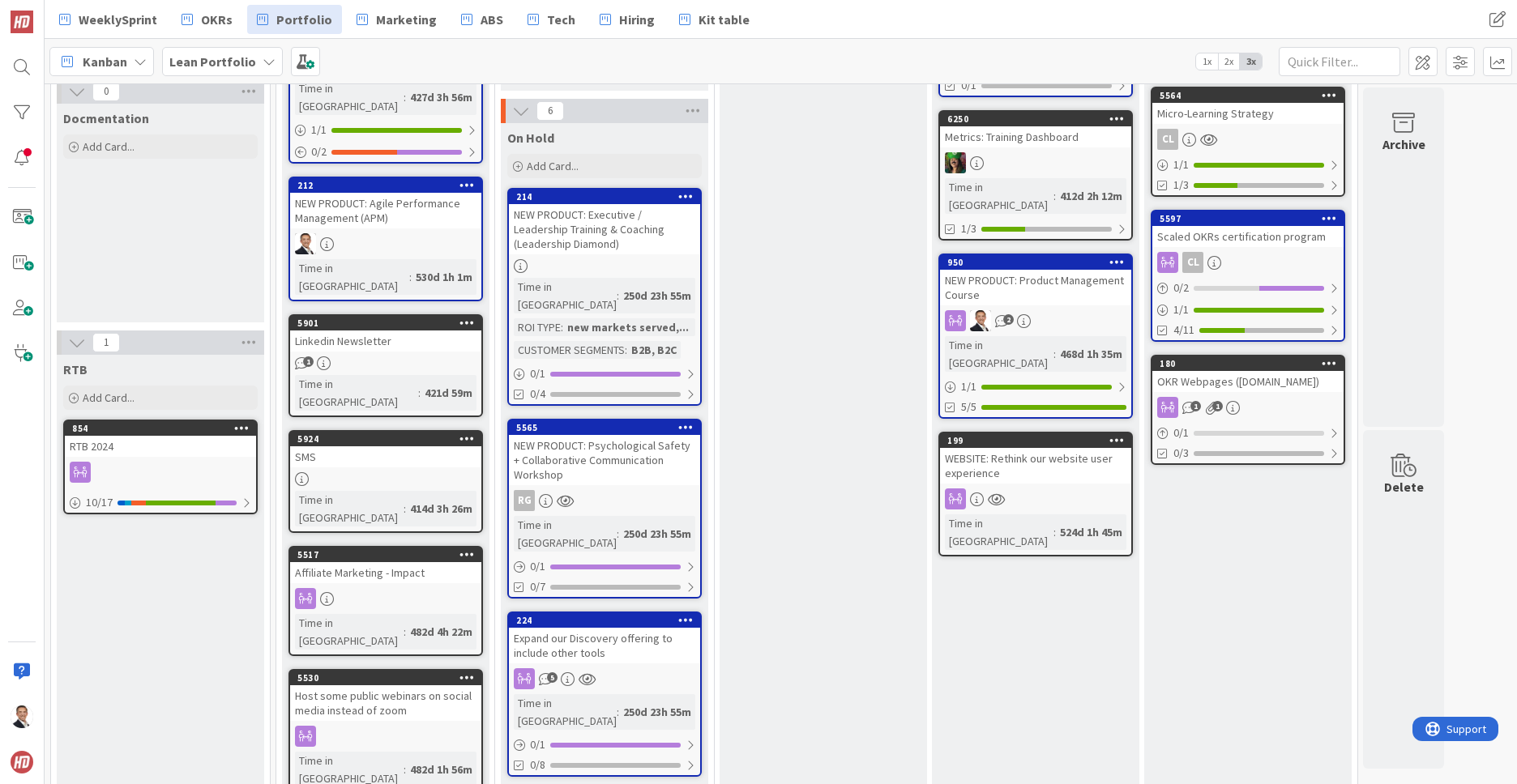
click at [190, 456] on div "RTB 2024" at bounding box center [160, 446] width 191 height 21
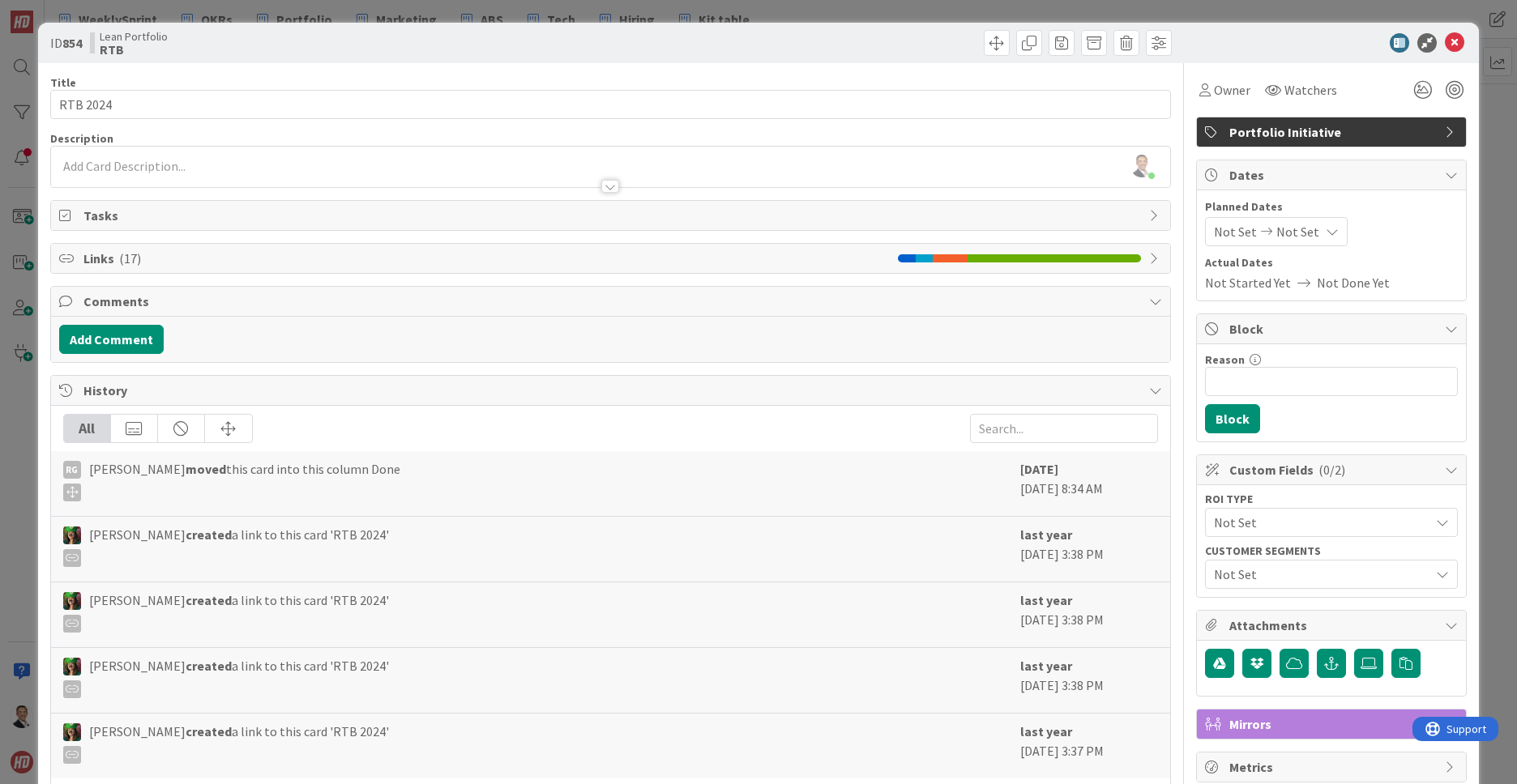
click at [374, 262] on span "Links ( 17 )" at bounding box center [486, 257] width 806 height 19
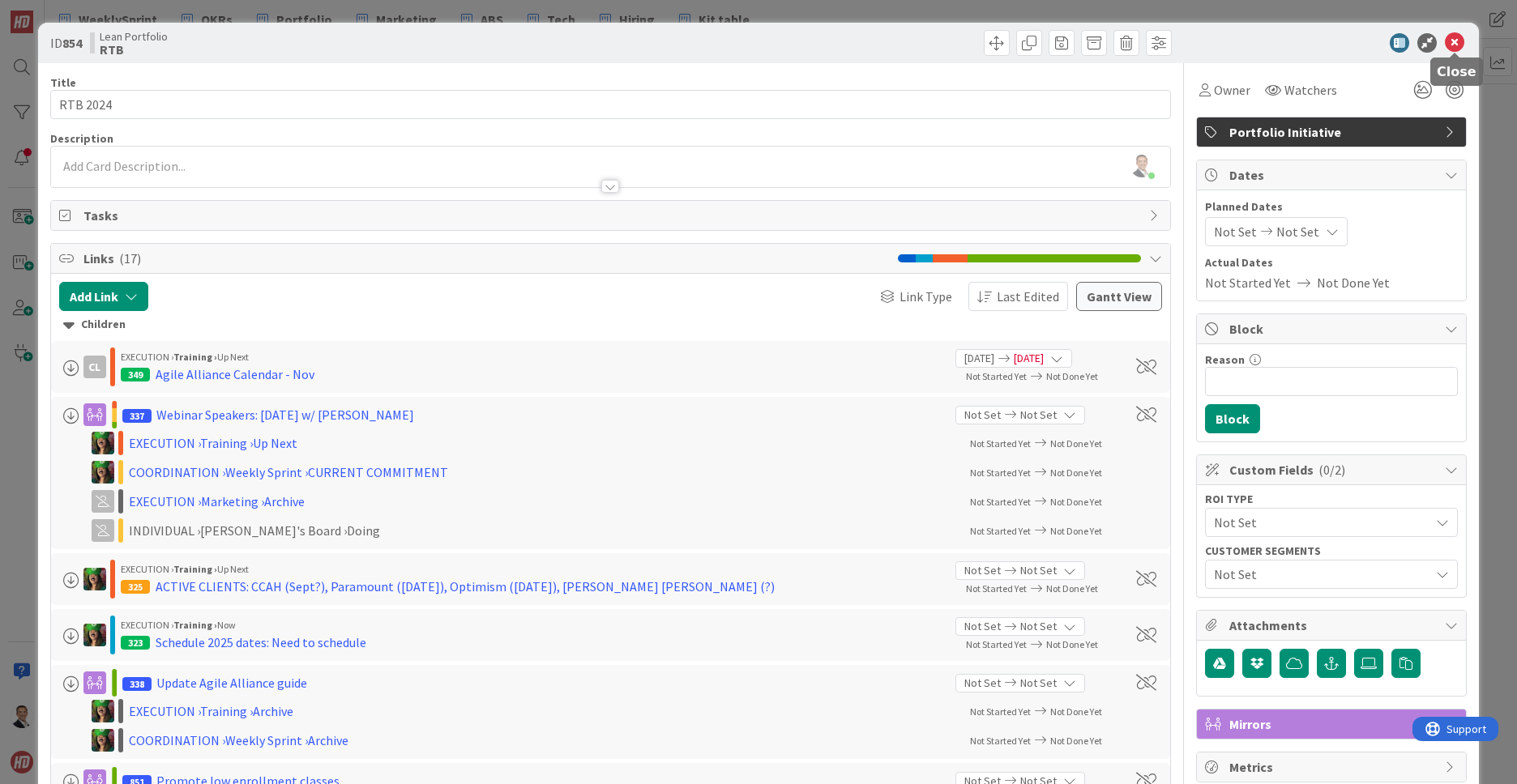
click at [1457, 40] on icon at bounding box center [1454, 42] width 19 height 19
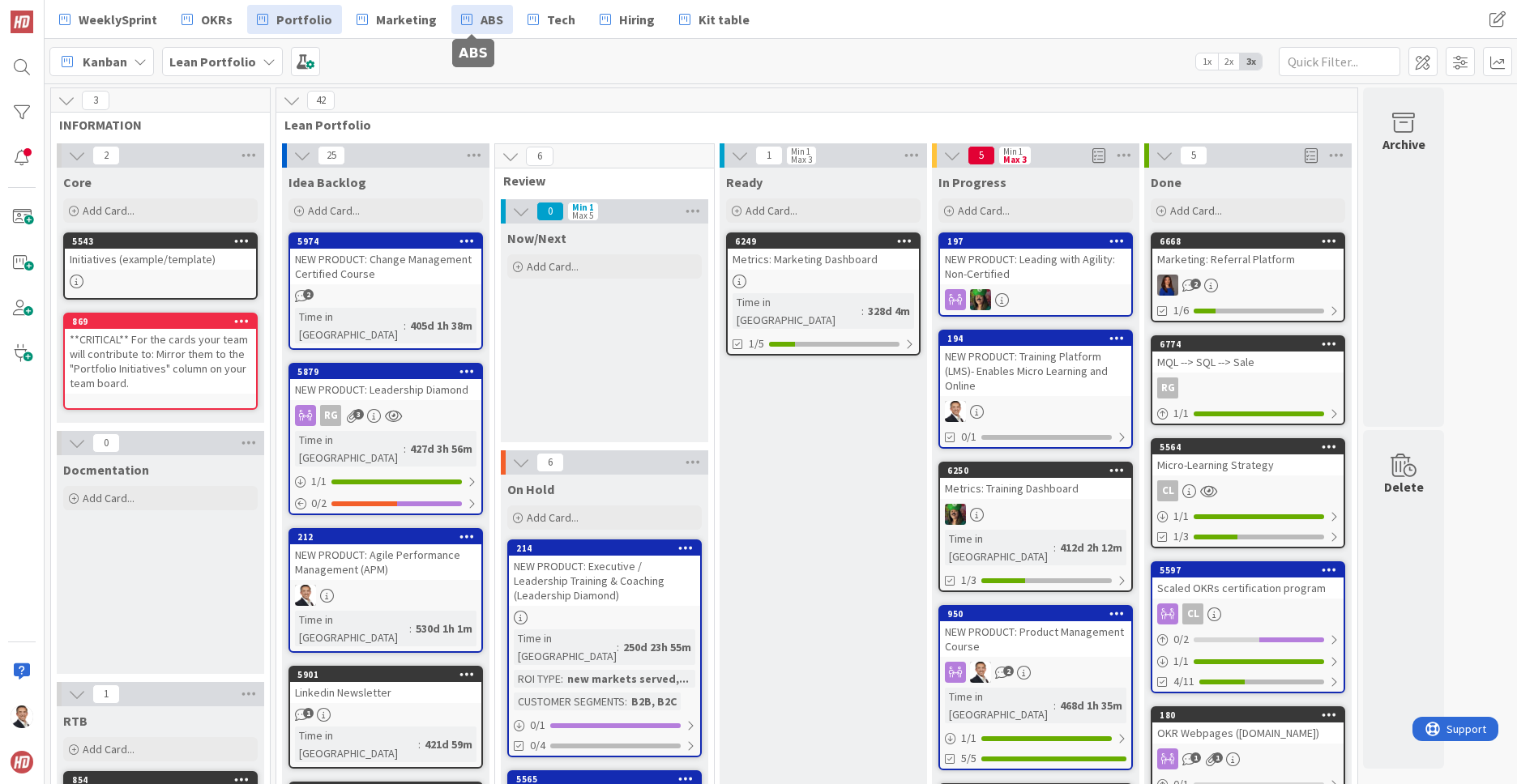
click at [483, 17] on span "ABS" at bounding box center [491, 19] width 23 height 19
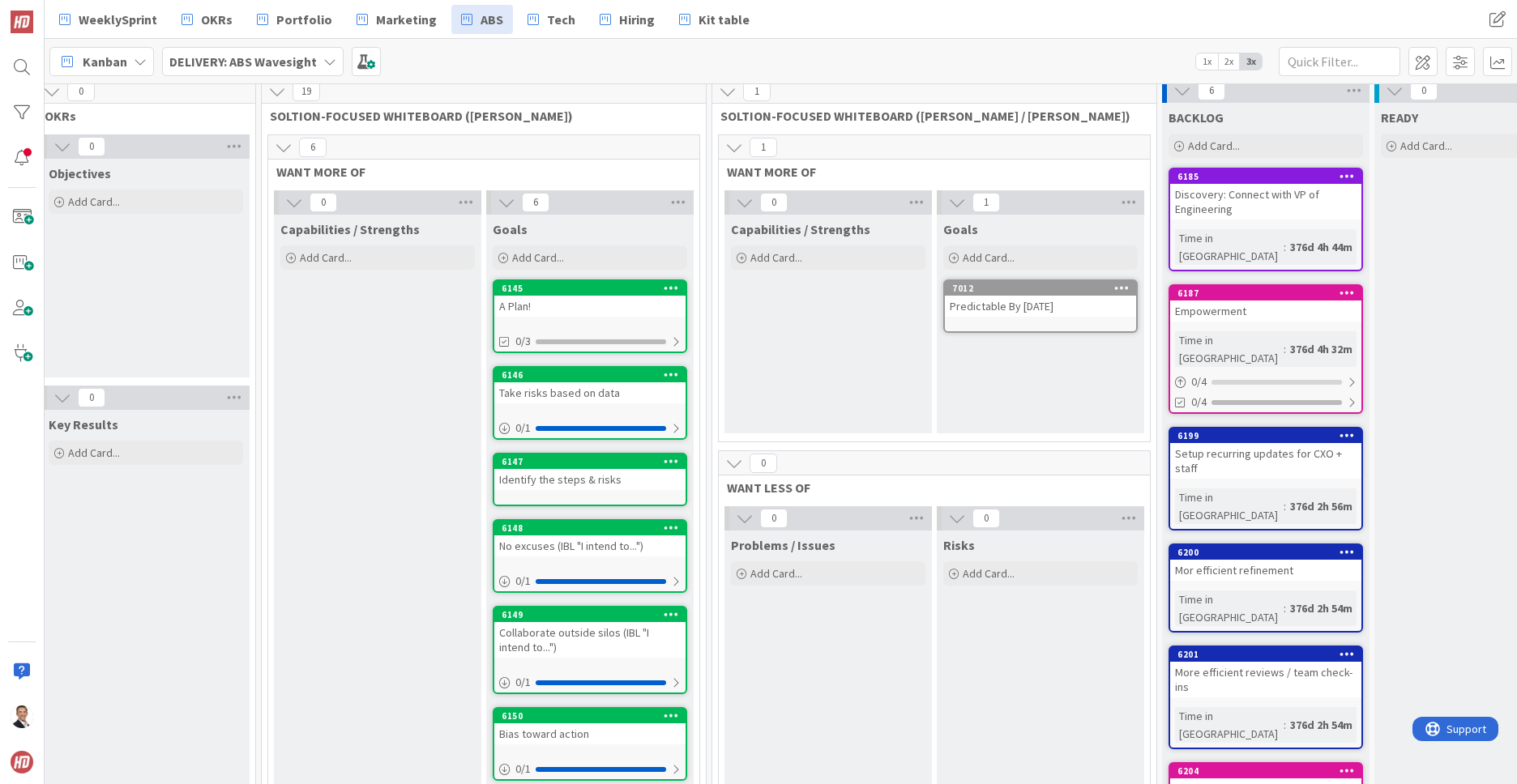
scroll to position [0, 240]
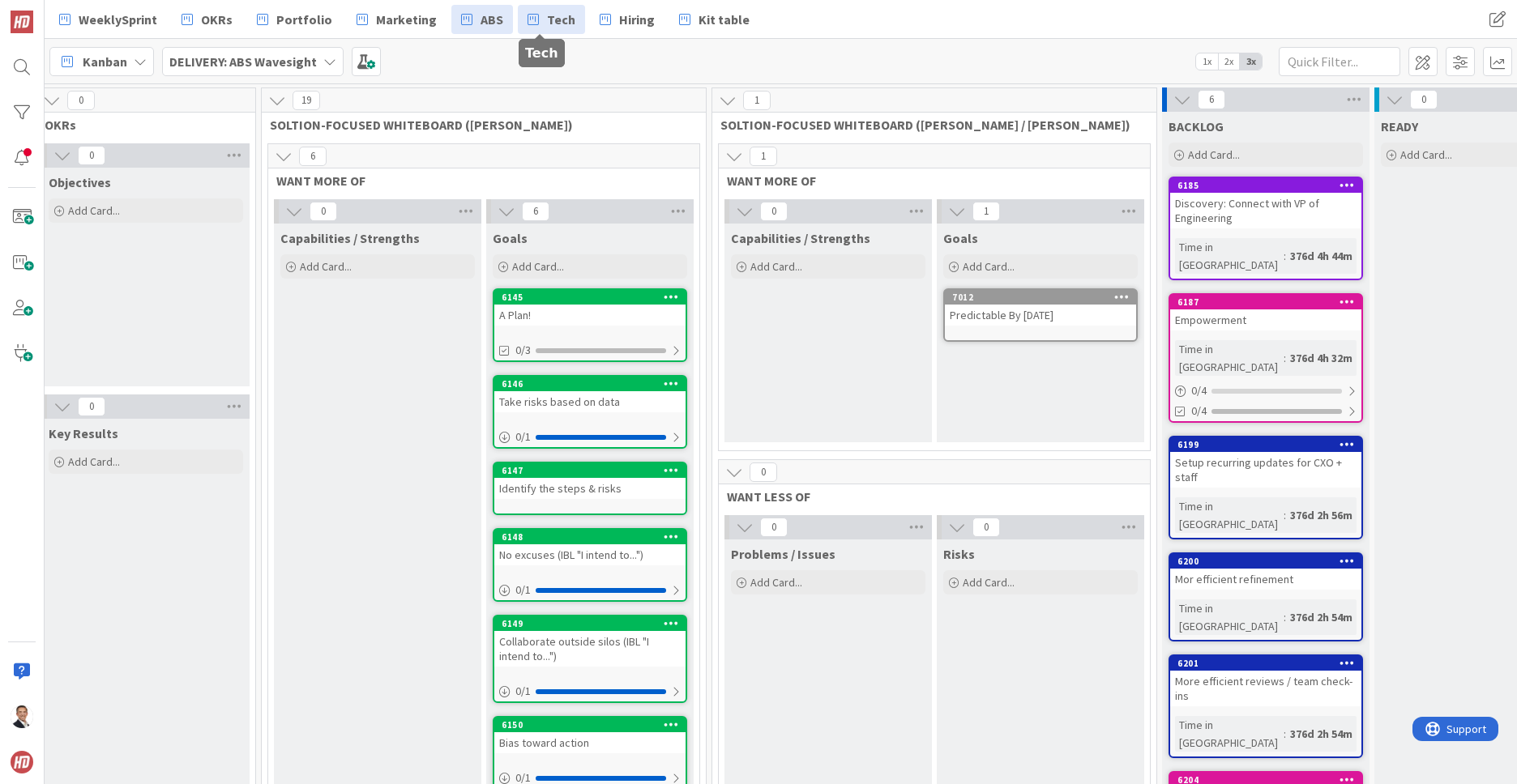
click at [555, 22] on span "Tech" at bounding box center [561, 19] width 28 height 19
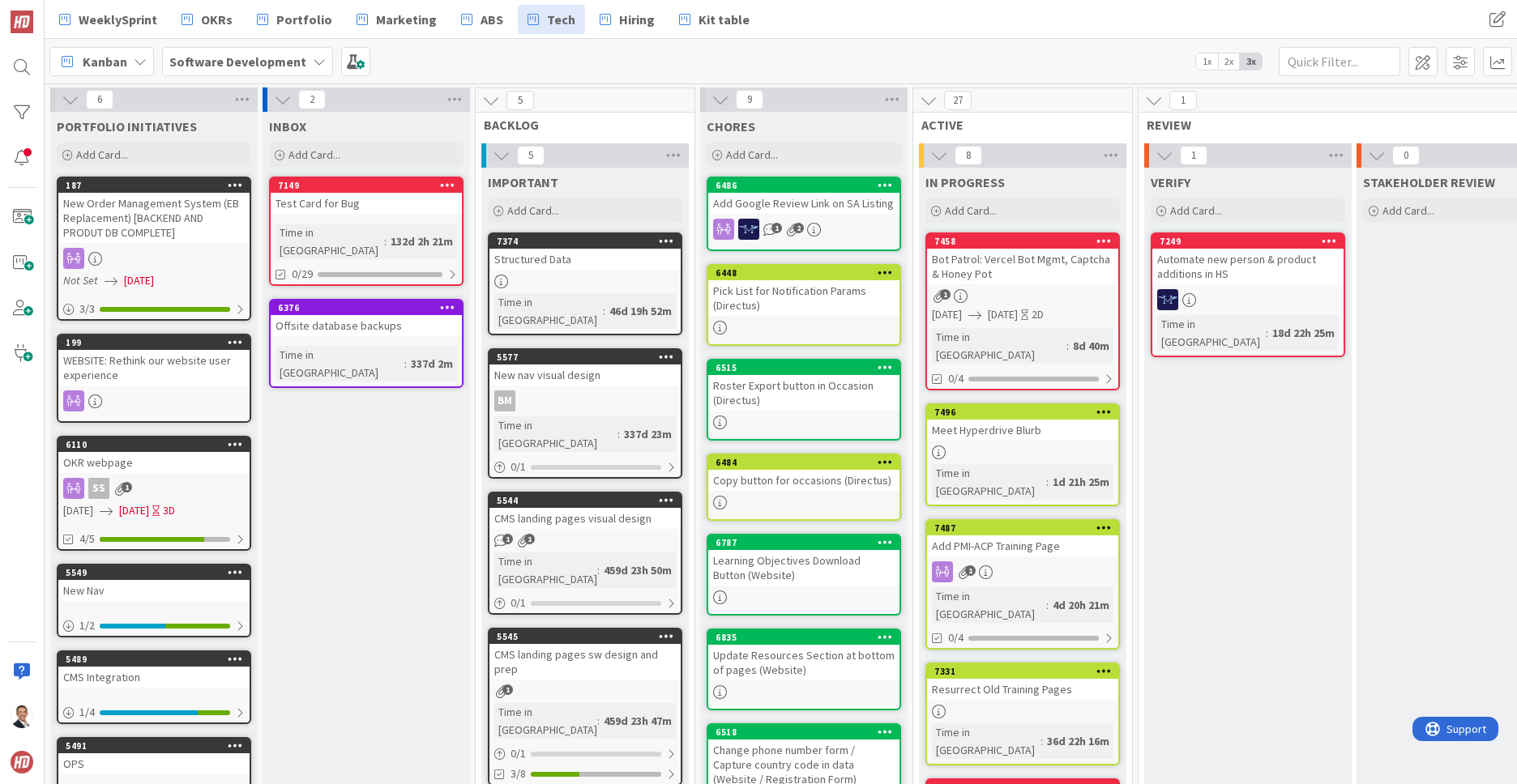
scroll to position [0, 33]
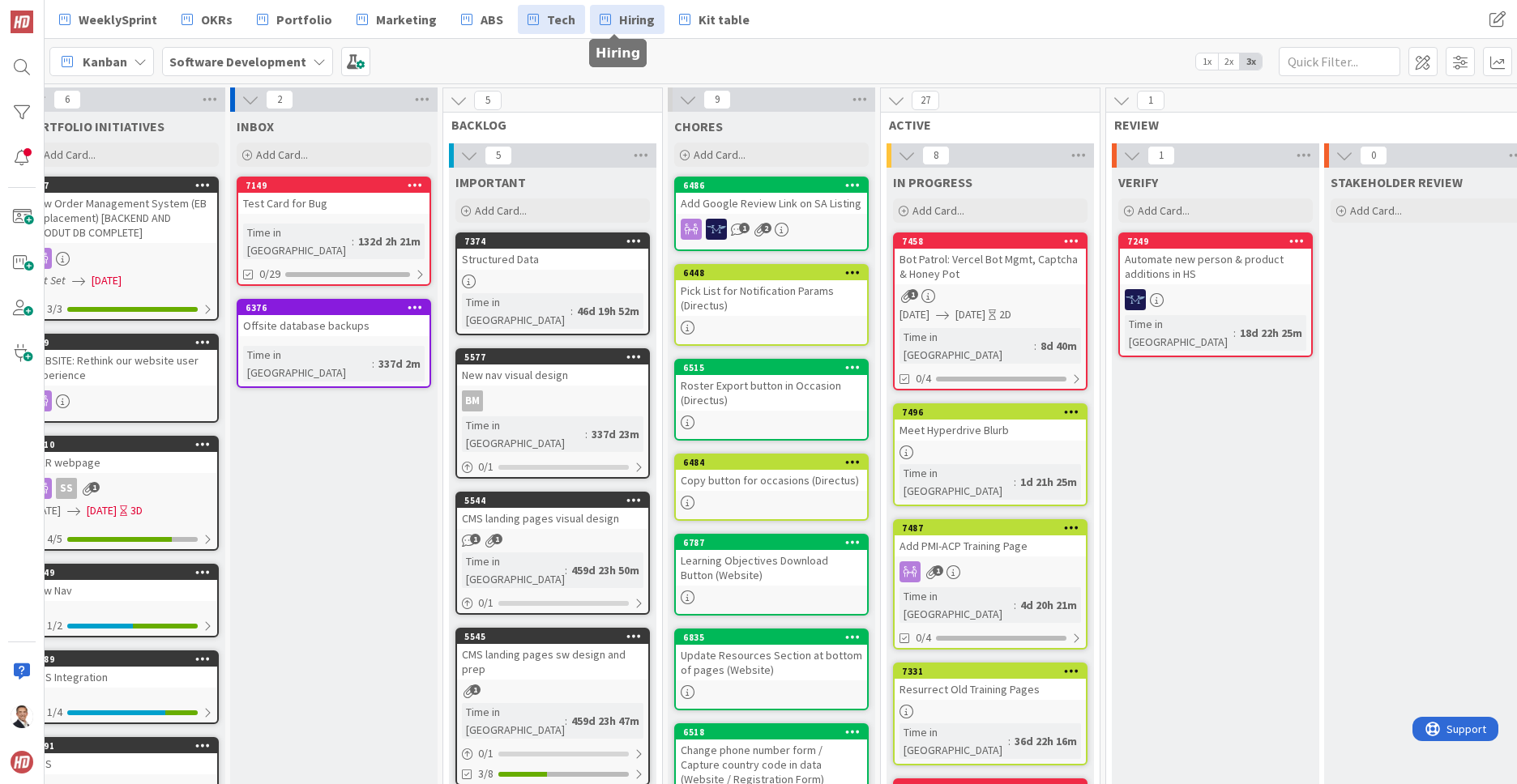
click at [603, 19] on link "Hiring" at bounding box center [627, 19] width 74 height 29
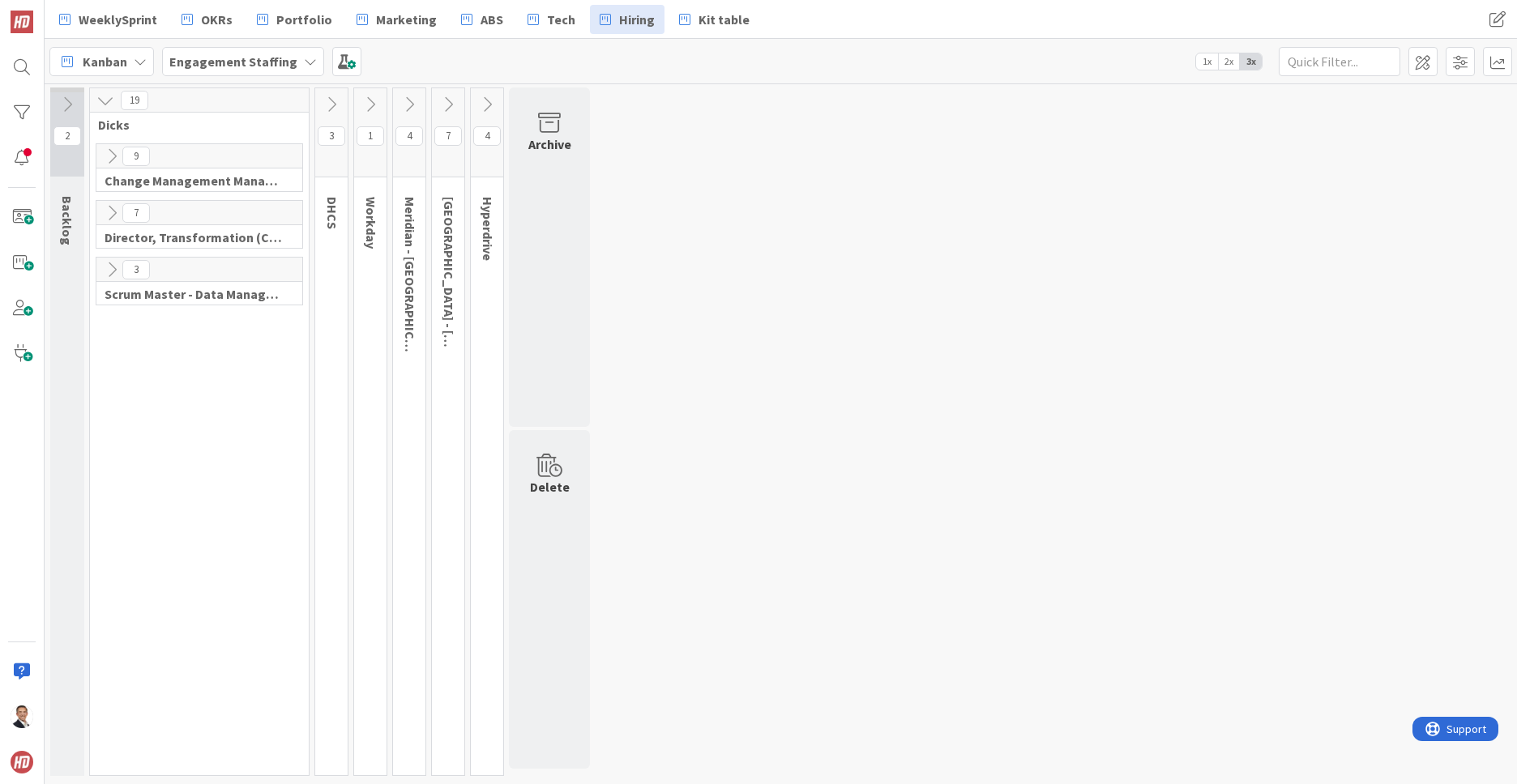
click at [409, 104] on icon at bounding box center [408, 104] width 18 height 17
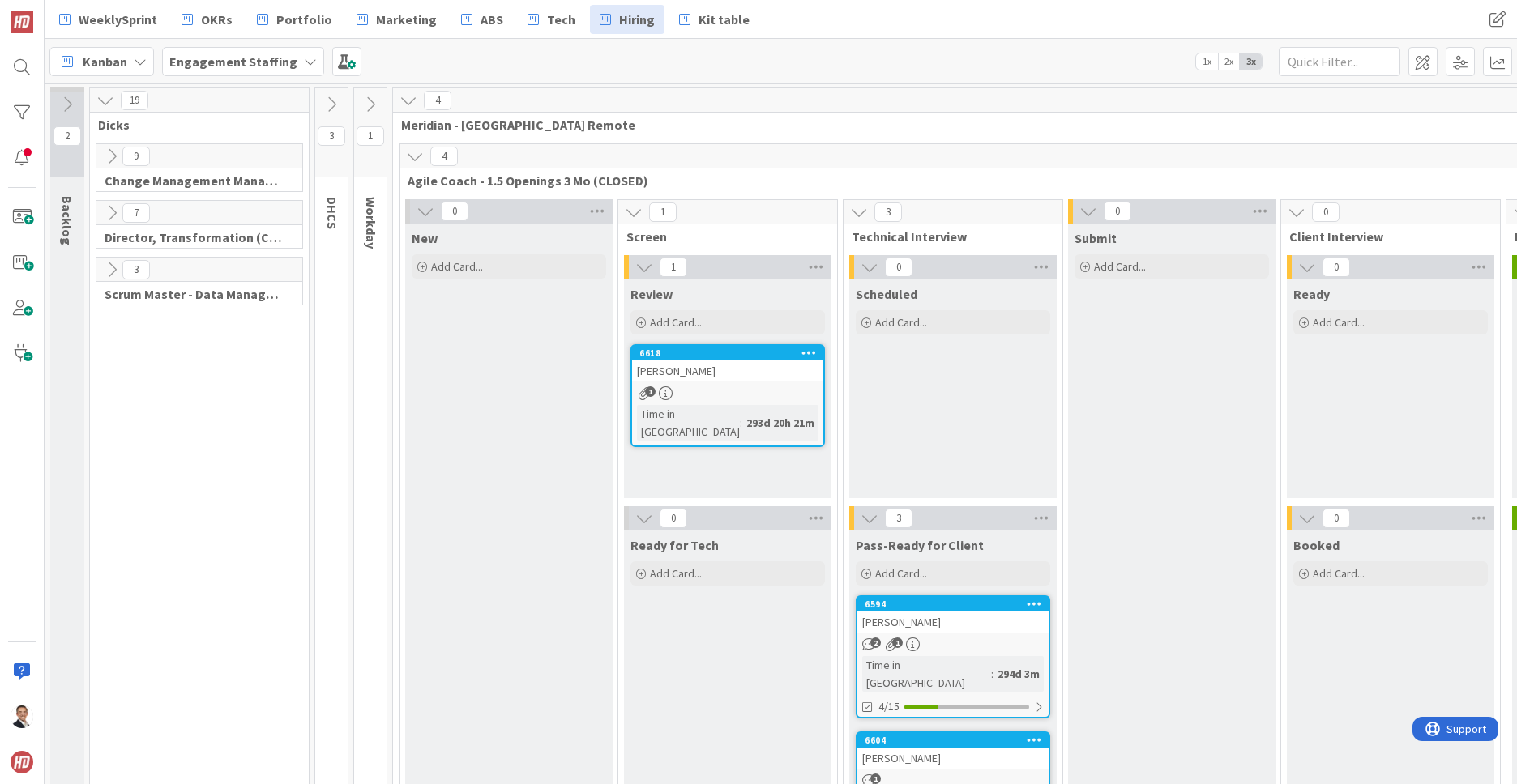
click at [409, 104] on icon at bounding box center [408, 100] width 18 height 17
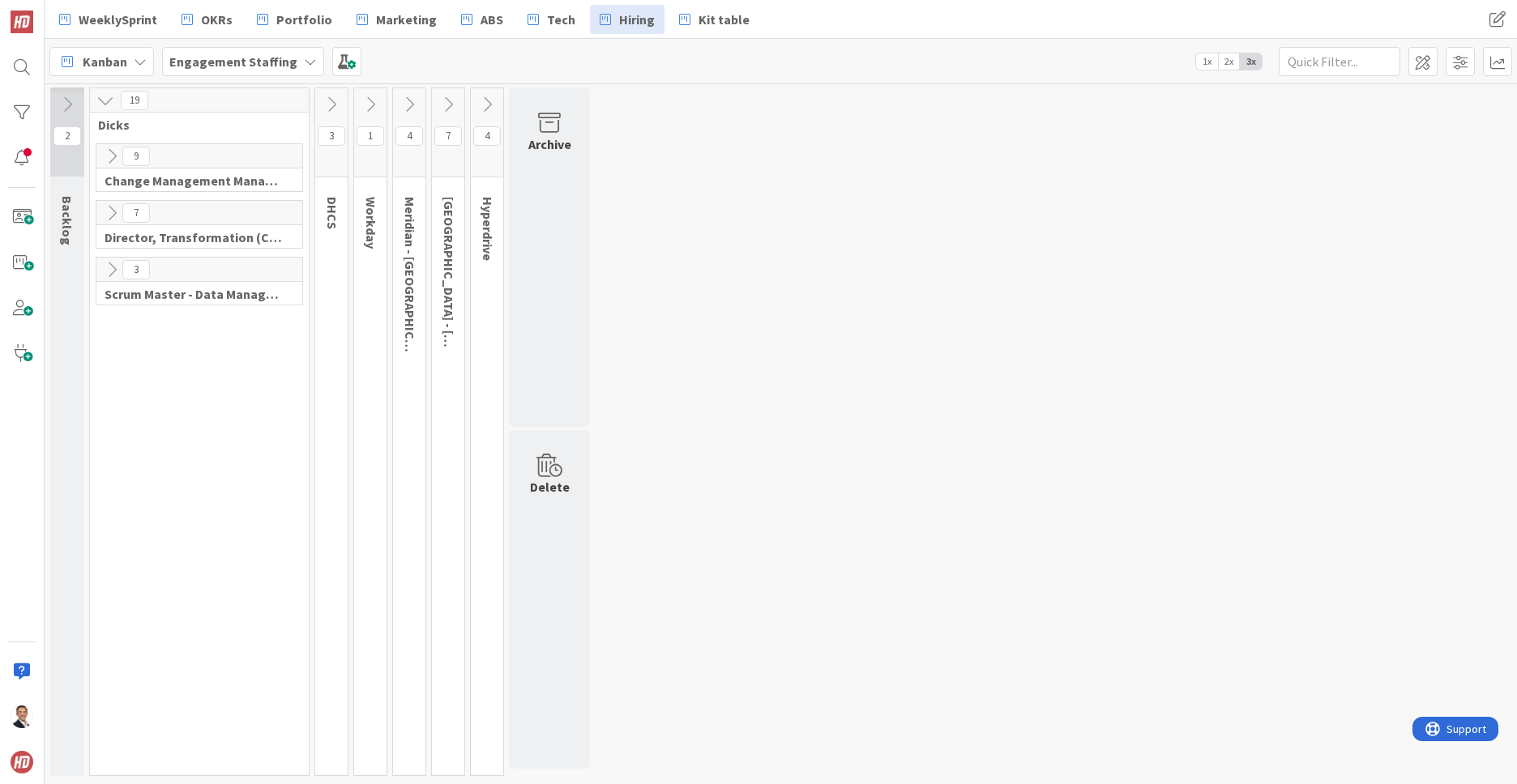
click at [114, 156] on icon at bounding box center [111, 156] width 18 height 17
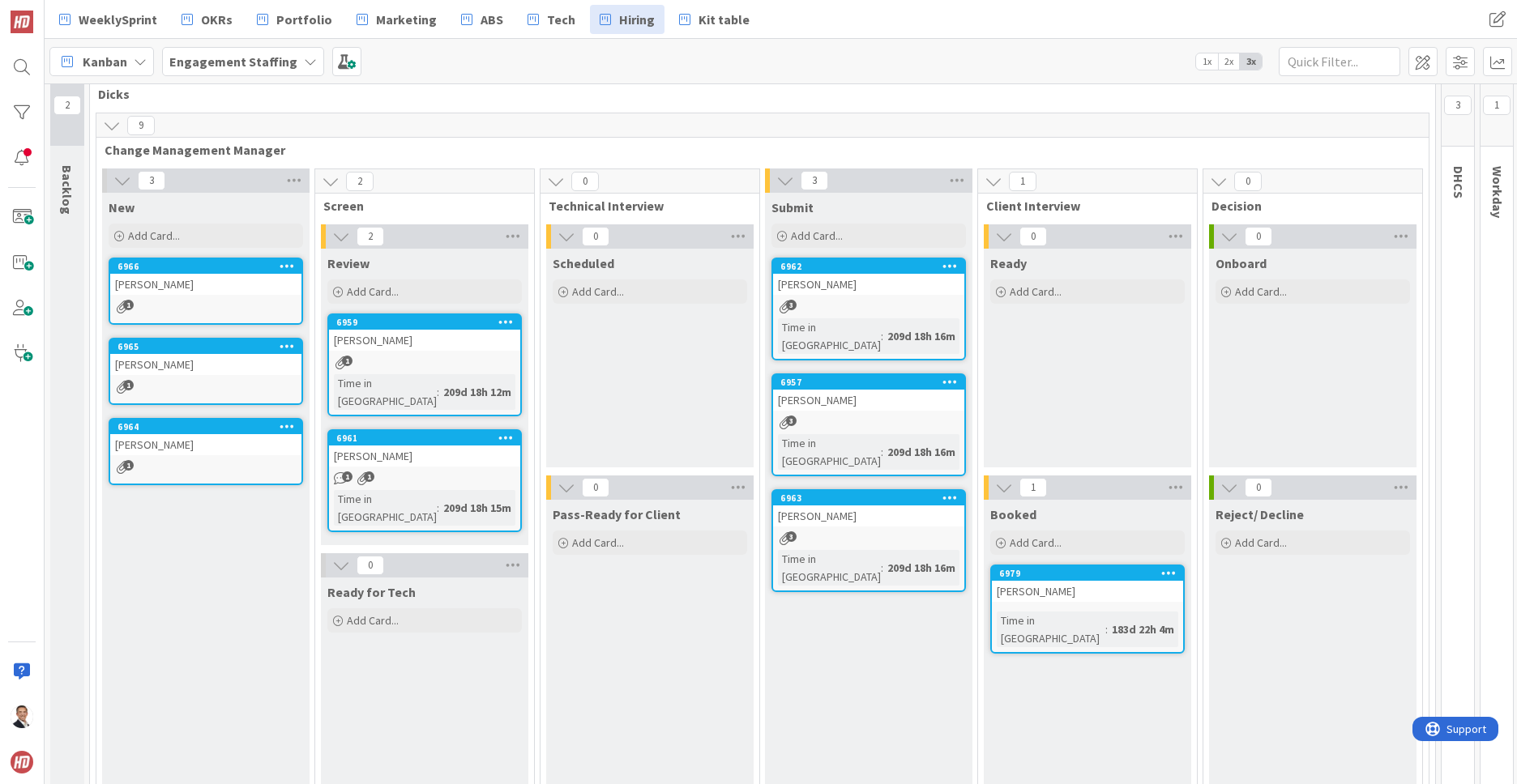
scroll to position [33, 0]
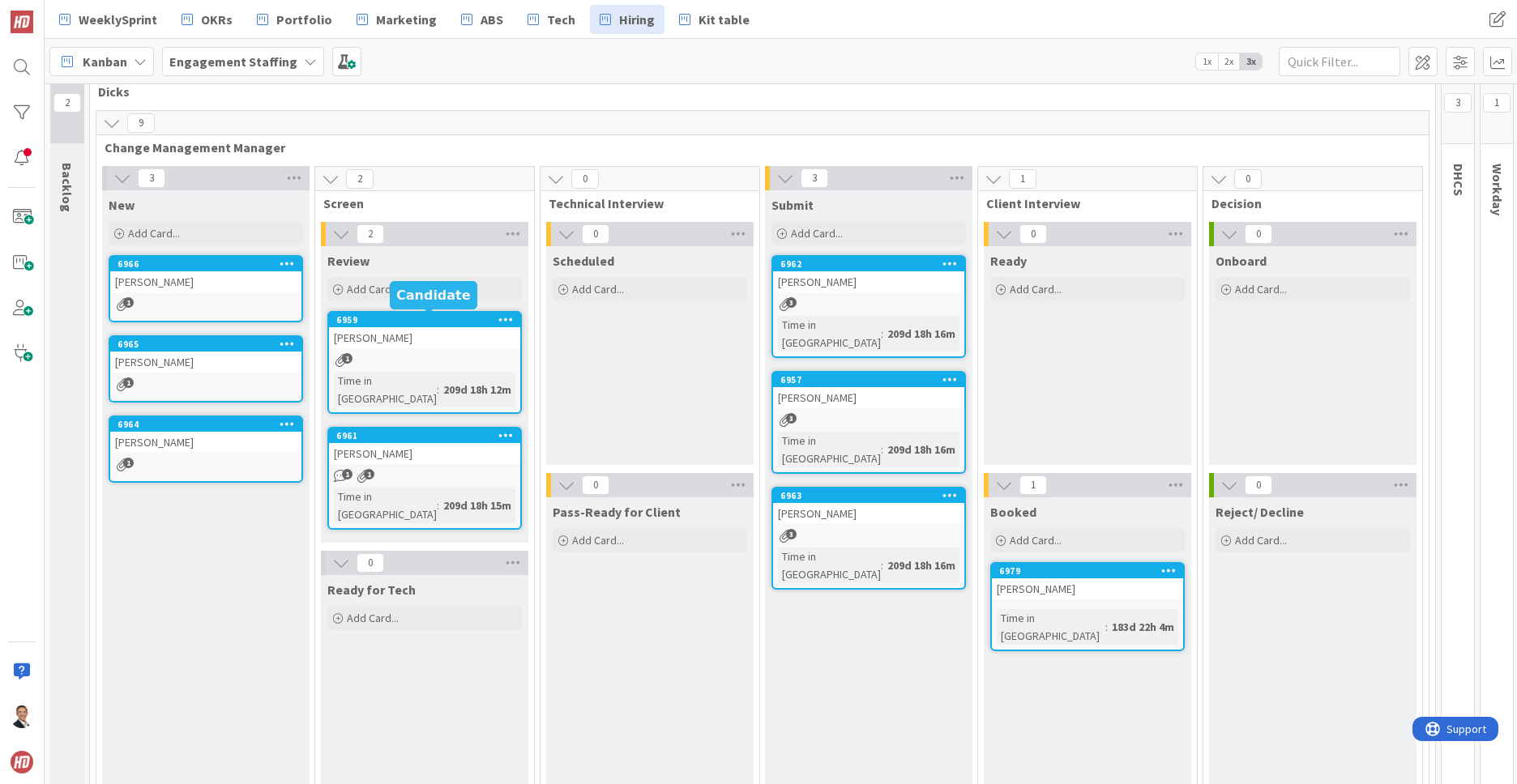
click at [415, 324] on div "6959" at bounding box center [428, 320] width 184 height 12
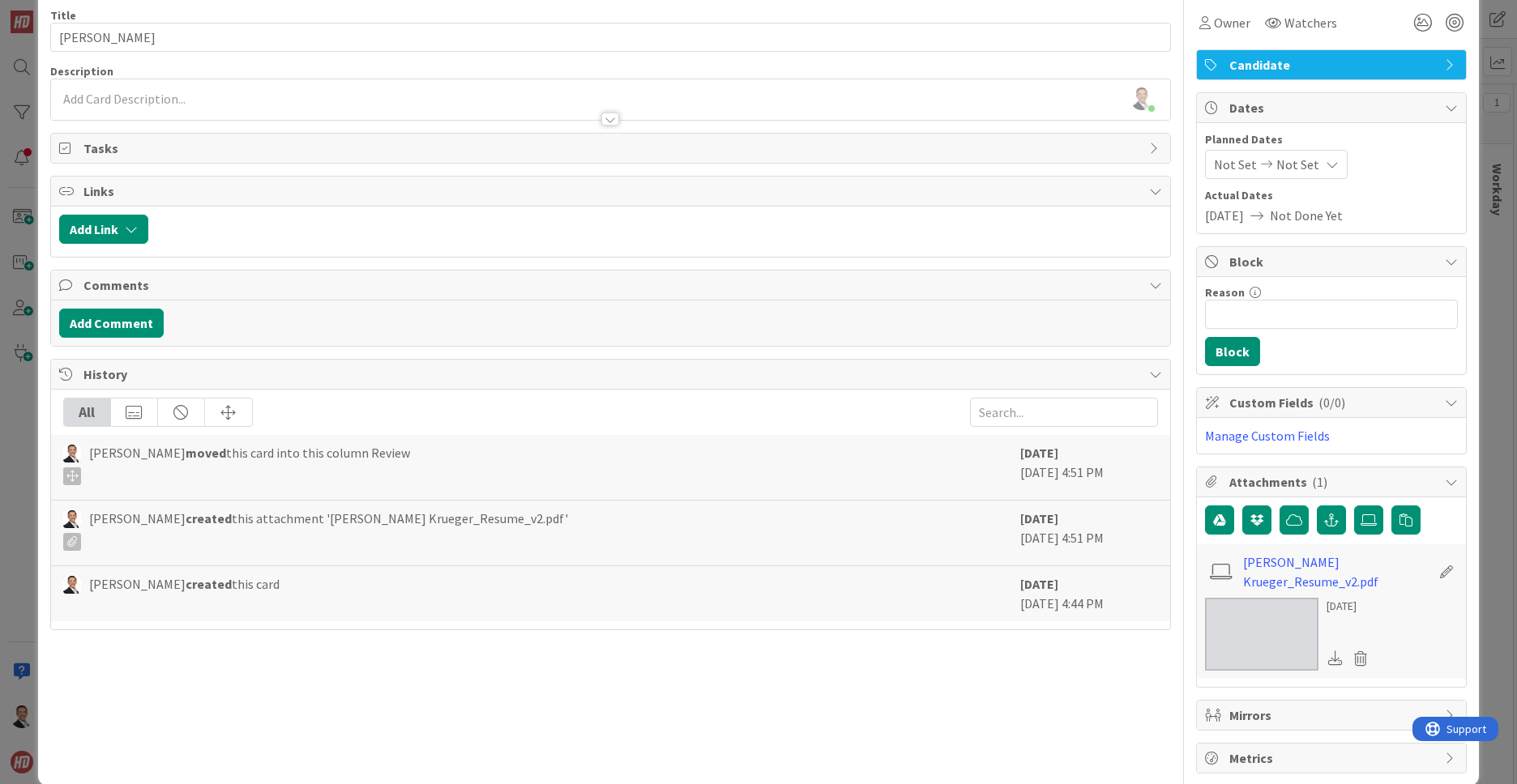
scroll to position [83, 0]
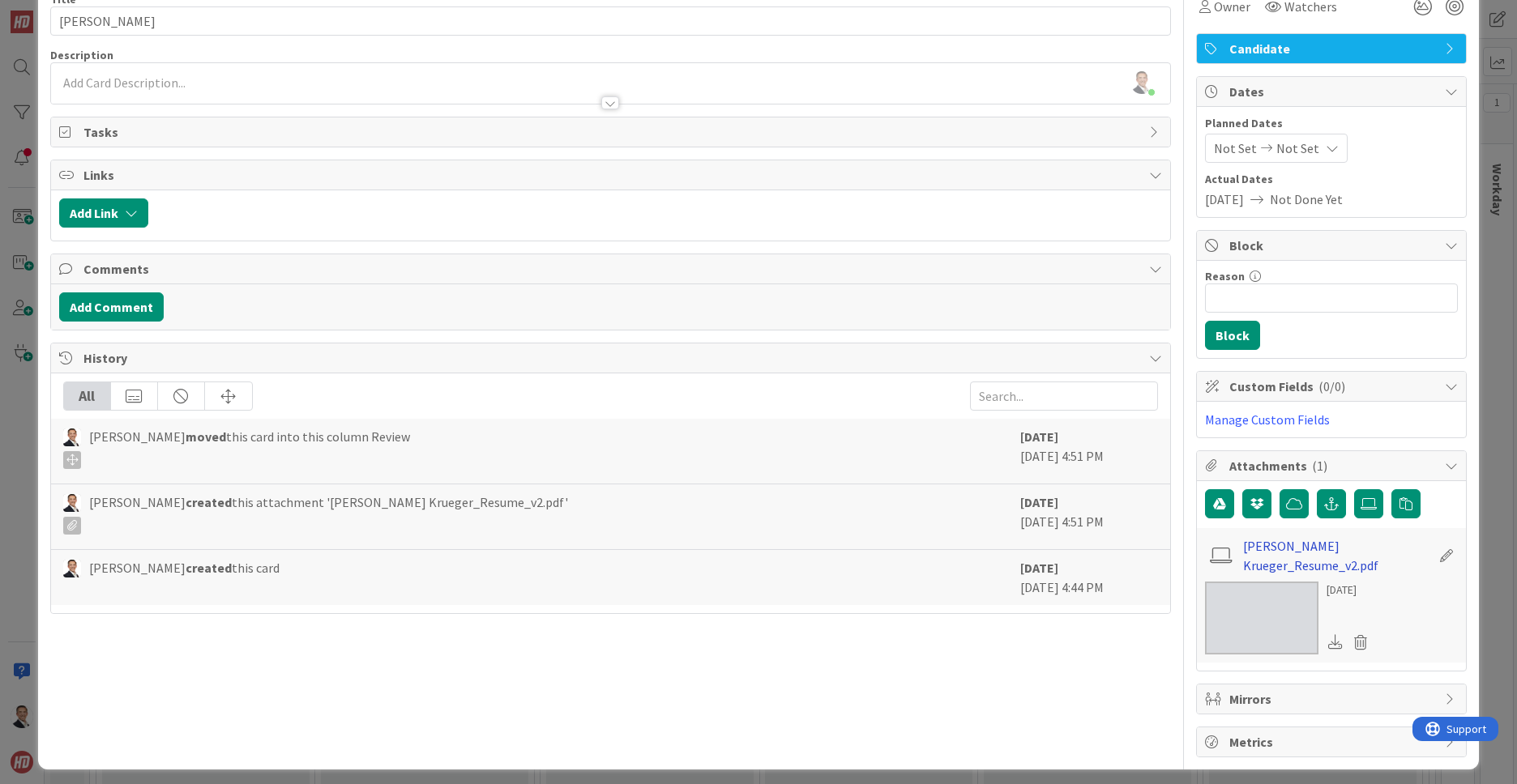
click at [1254, 553] on link "[PERSON_NAME] Krueger_Resume_v2.pdf" at bounding box center [1337, 555] width 188 height 39
click at [1294, 552] on link "[PERSON_NAME] Krueger_Resume_v2.pdf" at bounding box center [1337, 555] width 188 height 39
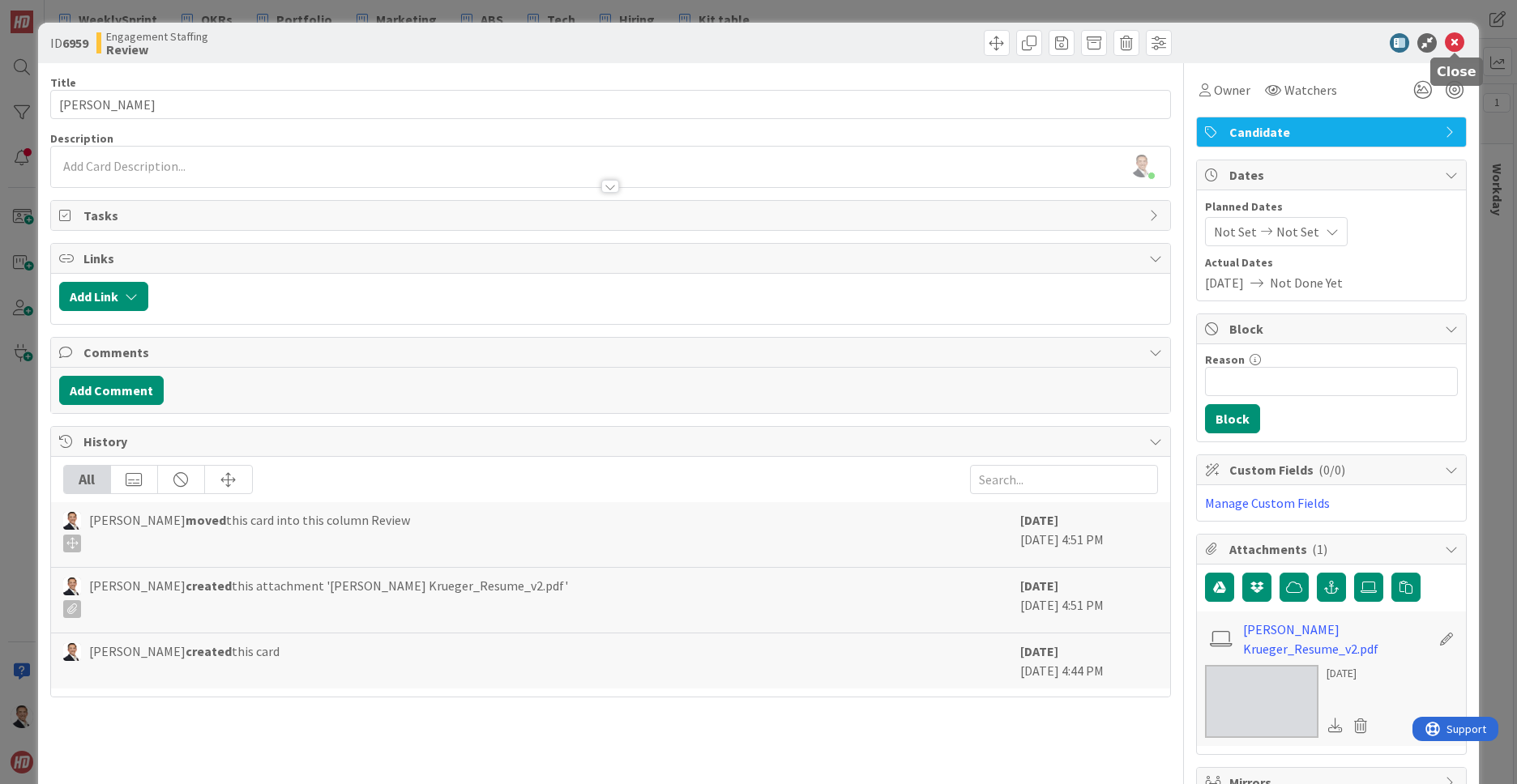
click at [1457, 42] on icon at bounding box center [1454, 42] width 19 height 19
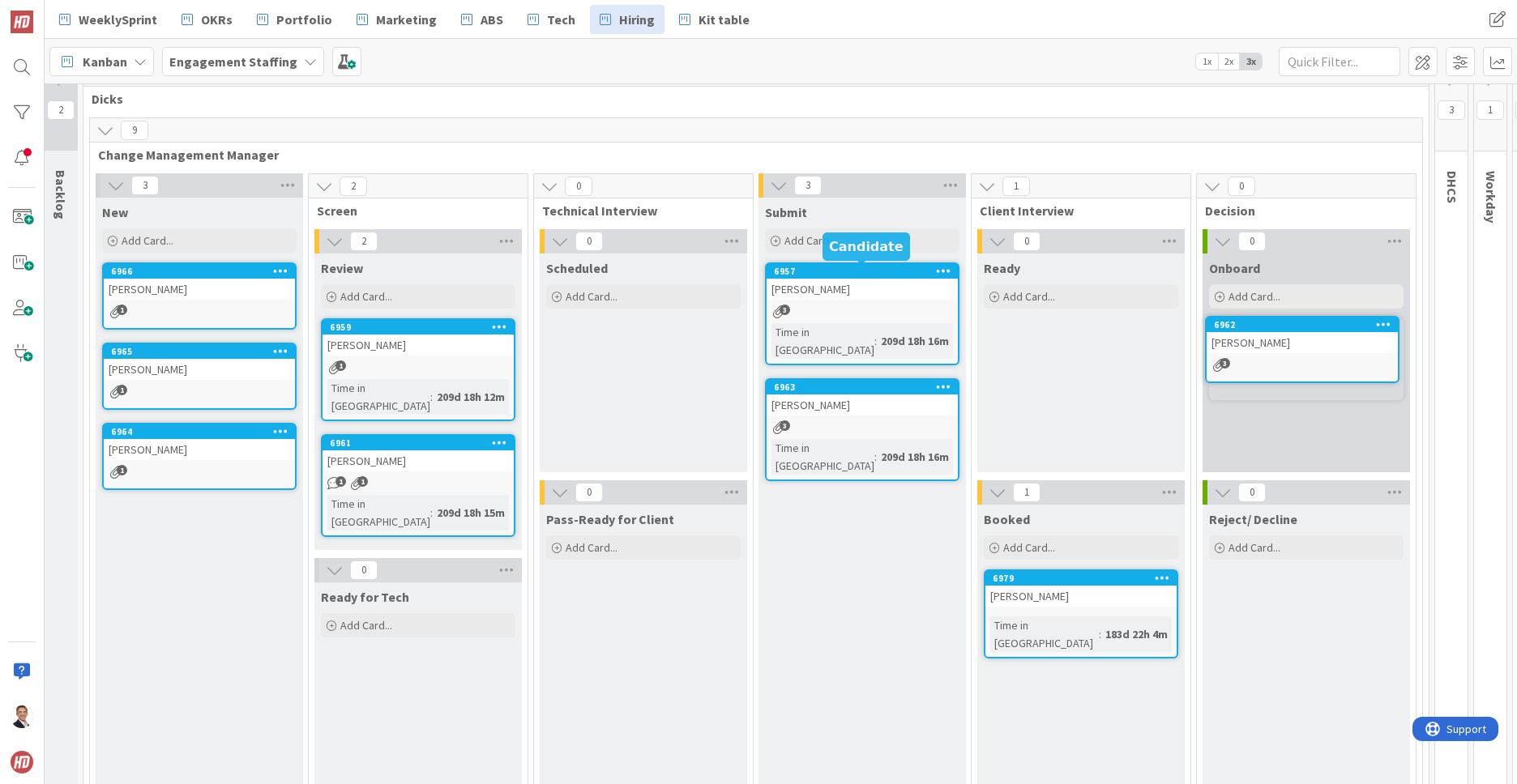
scroll to position [26, 14]
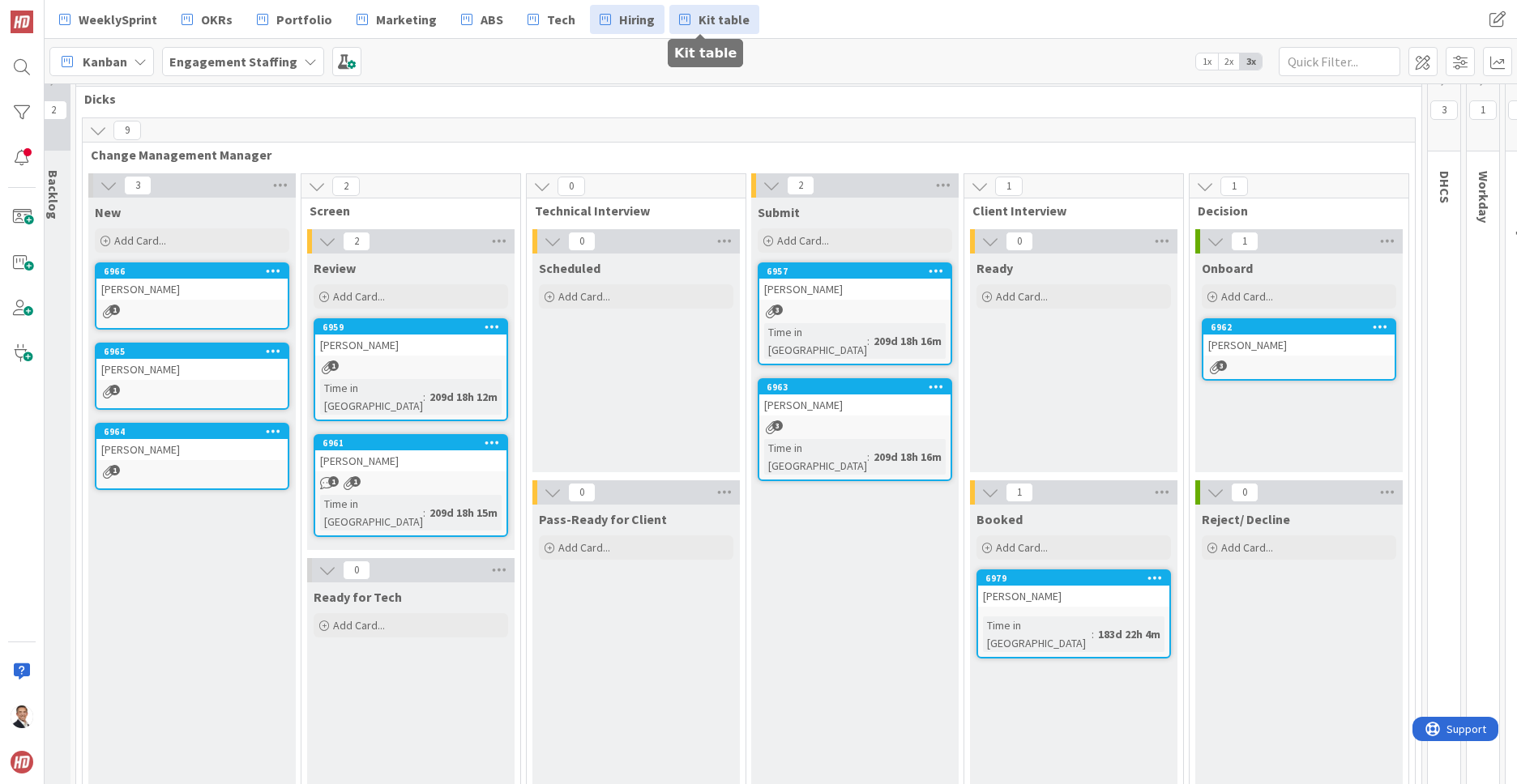
click at [698, 17] on span "Kit table" at bounding box center [723, 19] width 51 height 19
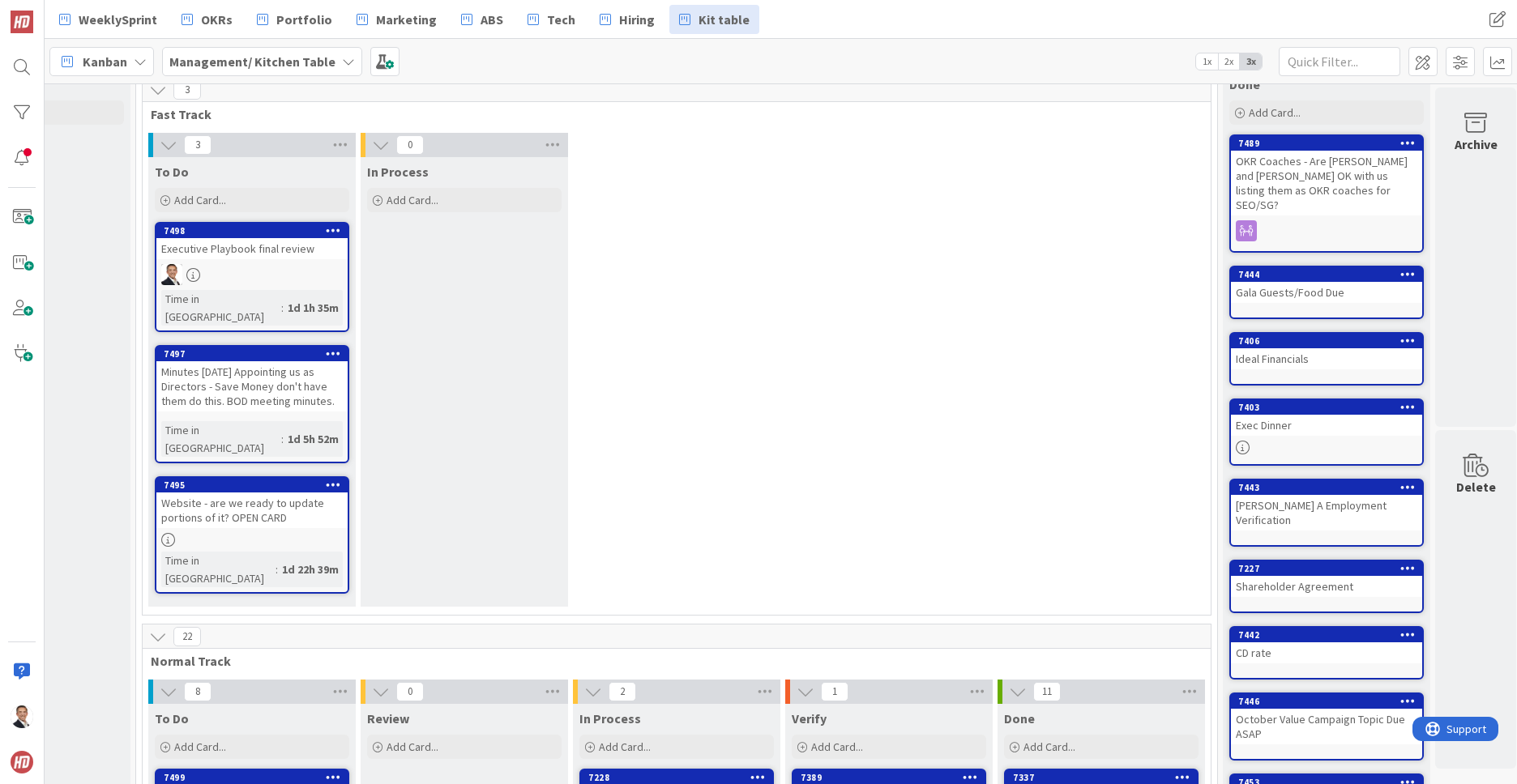
scroll to position [0, 128]
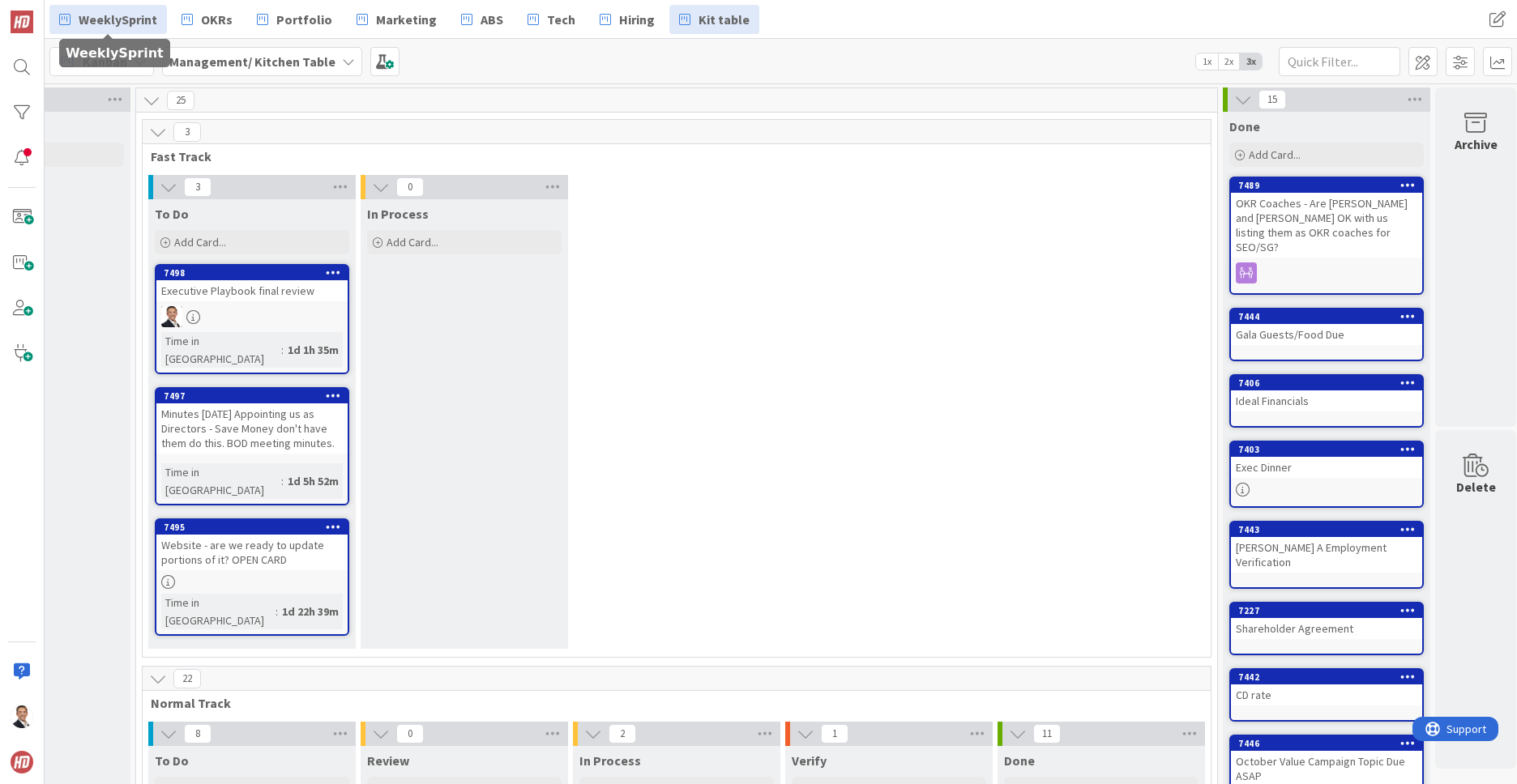
click at [108, 20] on span "WeeklySprint" at bounding box center [118, 19] width 78 height 19
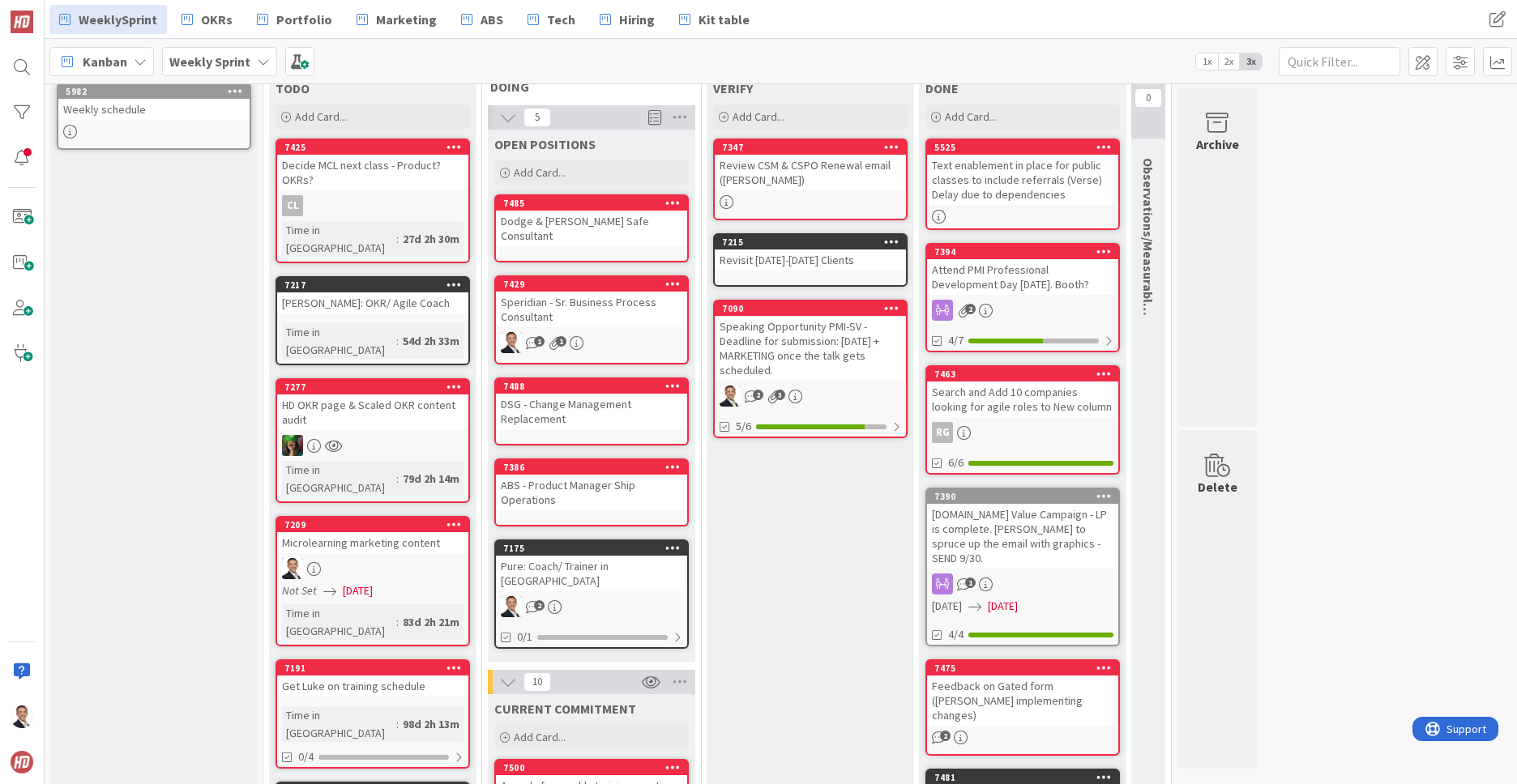
scroll to position [95, 0]
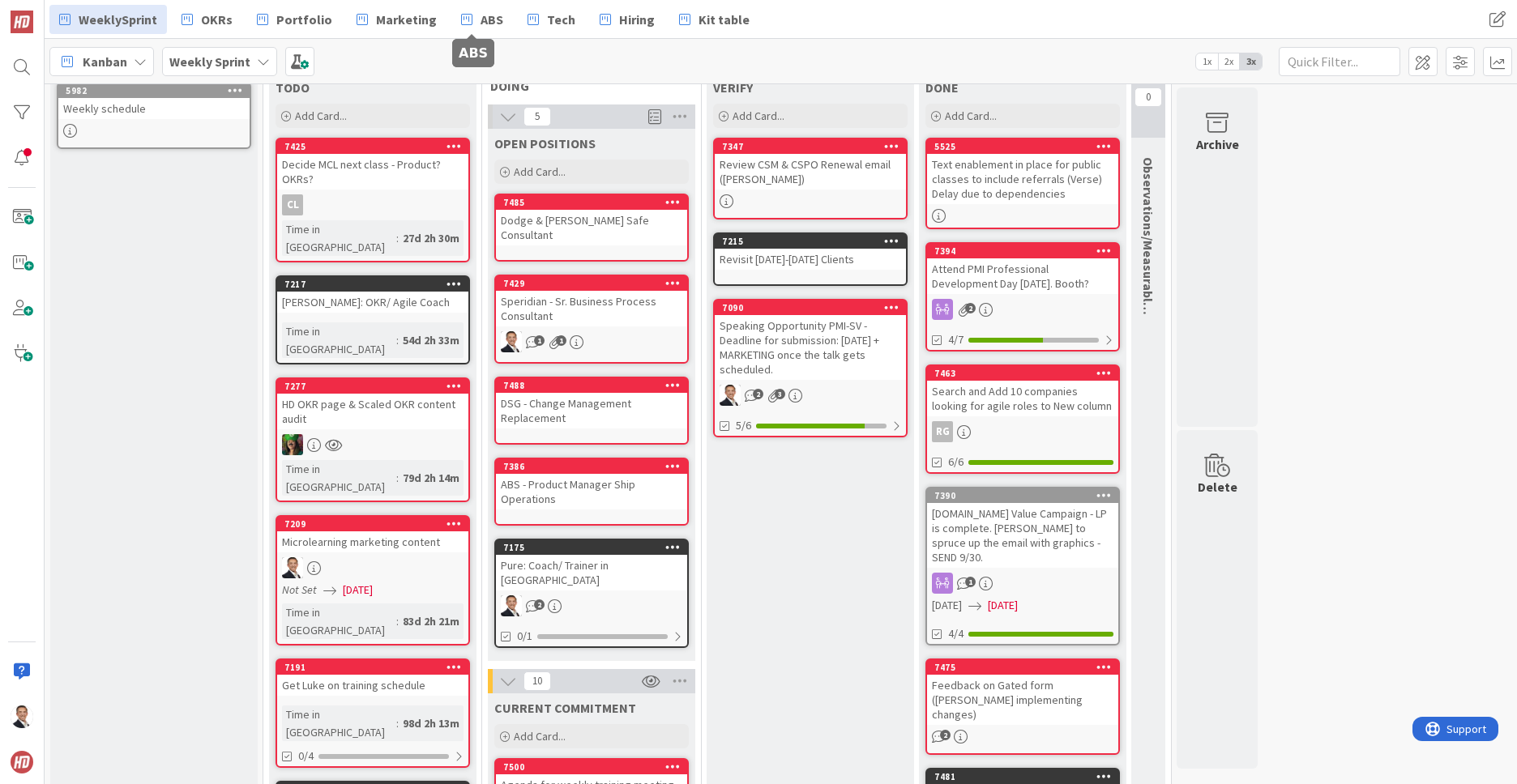
drag, startPoint x: 501, startPoint y: 21, endPoint x: 582, endPoint y: 223, distance: 217.6
click at [582, 223] on div "Dodge & [PERSON_NAME] Safe Consultant" at bounding box center [591, 227] width 191 height 36
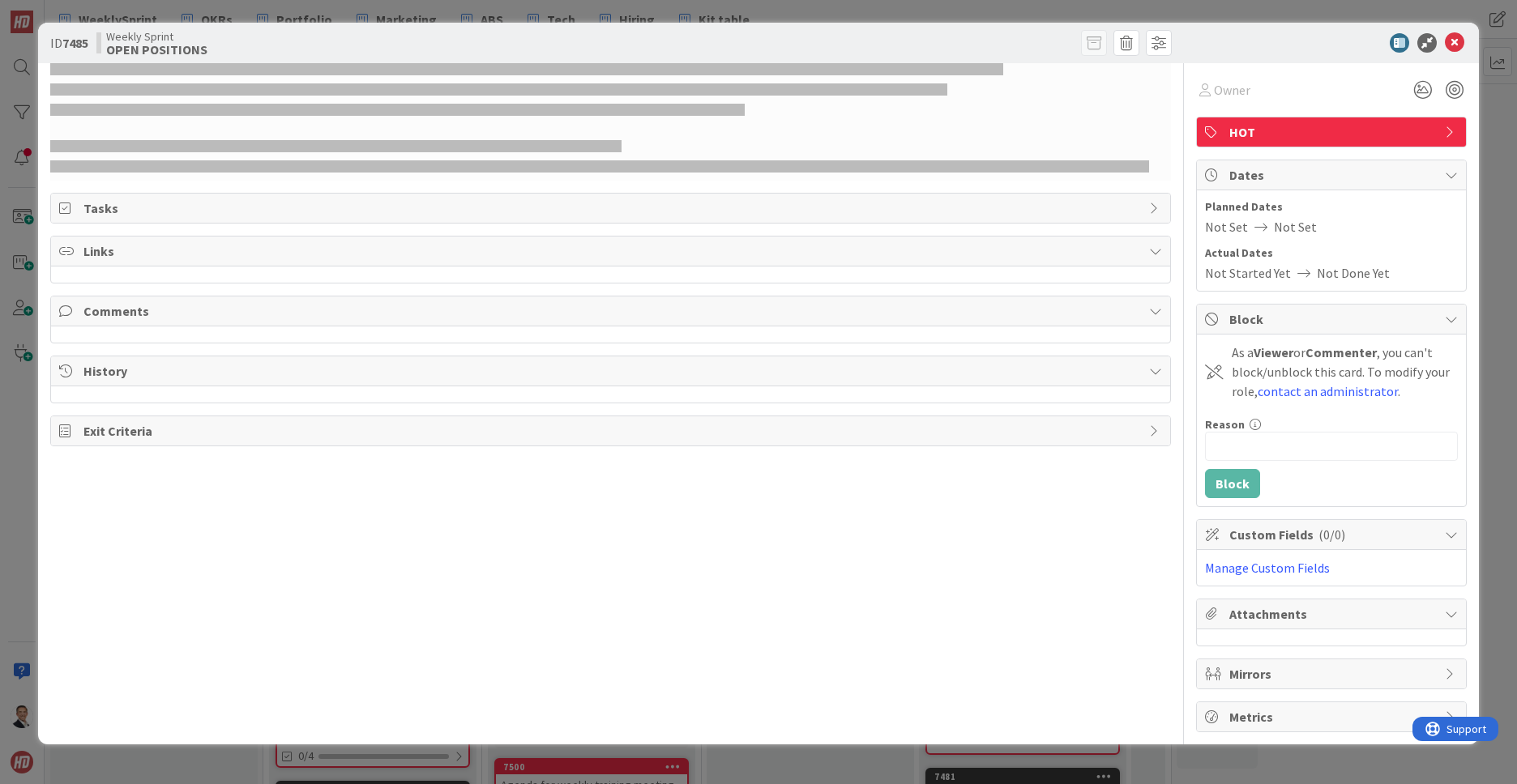
click at [582, 223] on div "Owner HOT Tasks Links Comments History Exit Criteria" at bounding box center [610, 397] width 1120 height 669
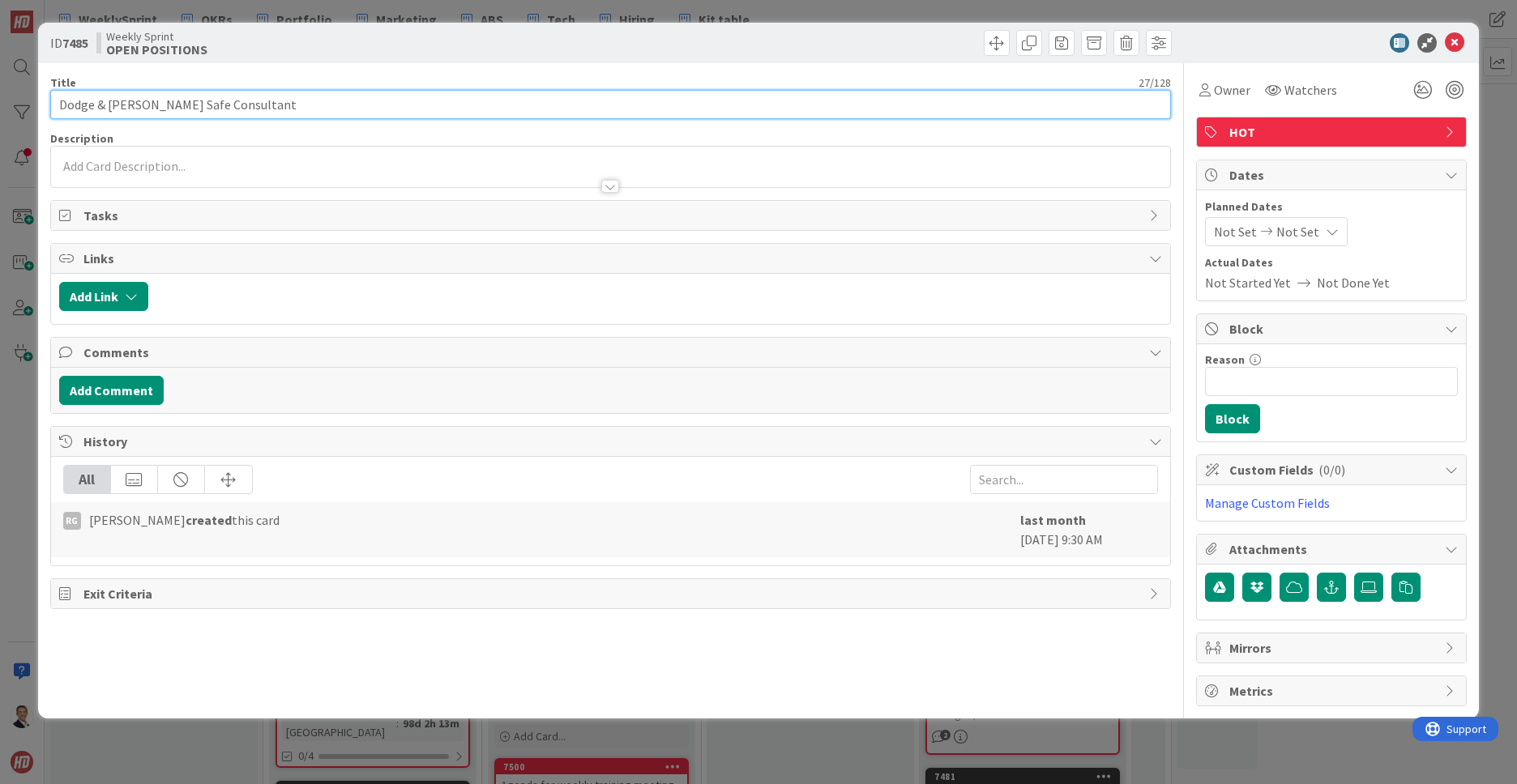
drag, startPoint x: 582, startPoint y: 223, endPoint x: 137, endPoint y: 110, distance: 459.1
click at [137, 110] on input "Dodge & [PERSON_NAME] Safe Consultant" at bounding box center [610, 104] width 1120 height 29
drag, startPoint x: 137, startPoint y: 110, endPoint x: 152, endPoint y: 103, distance: 16.6
click at [152, 103] on input "Dodge & [PERSON_NAME] Safe Consultant" at bounding box center [610, 104] width 1120 height 29
type input "Dodge & [PERSON_NAME] Agile Coach (SAFe) Consultant"
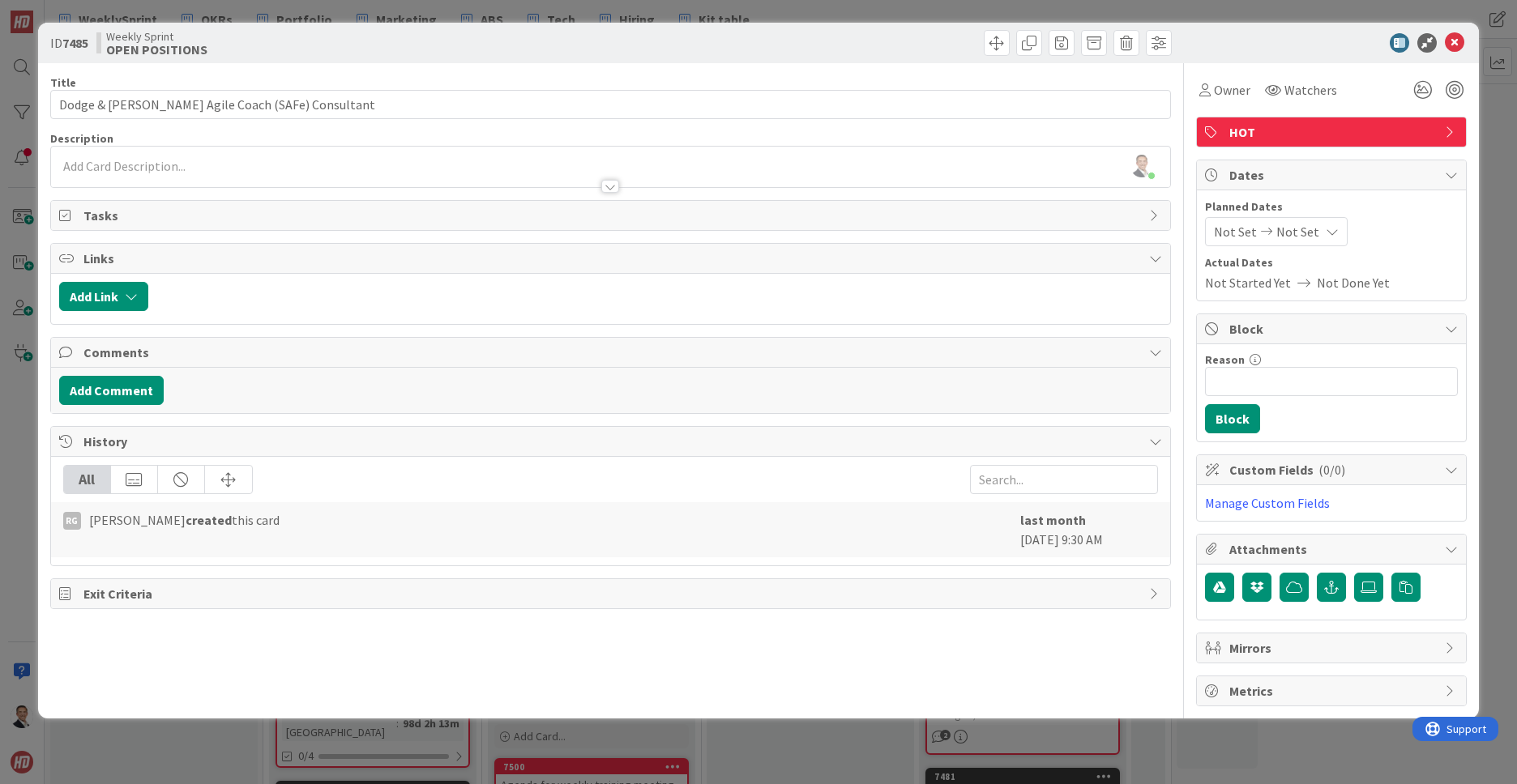
click at [142, 132] on div "Description" at bounding box center [610, 137] width 1120 height 14
click at [1452, 45] on icon at bounding box center [1454, 42] width 19 height 19
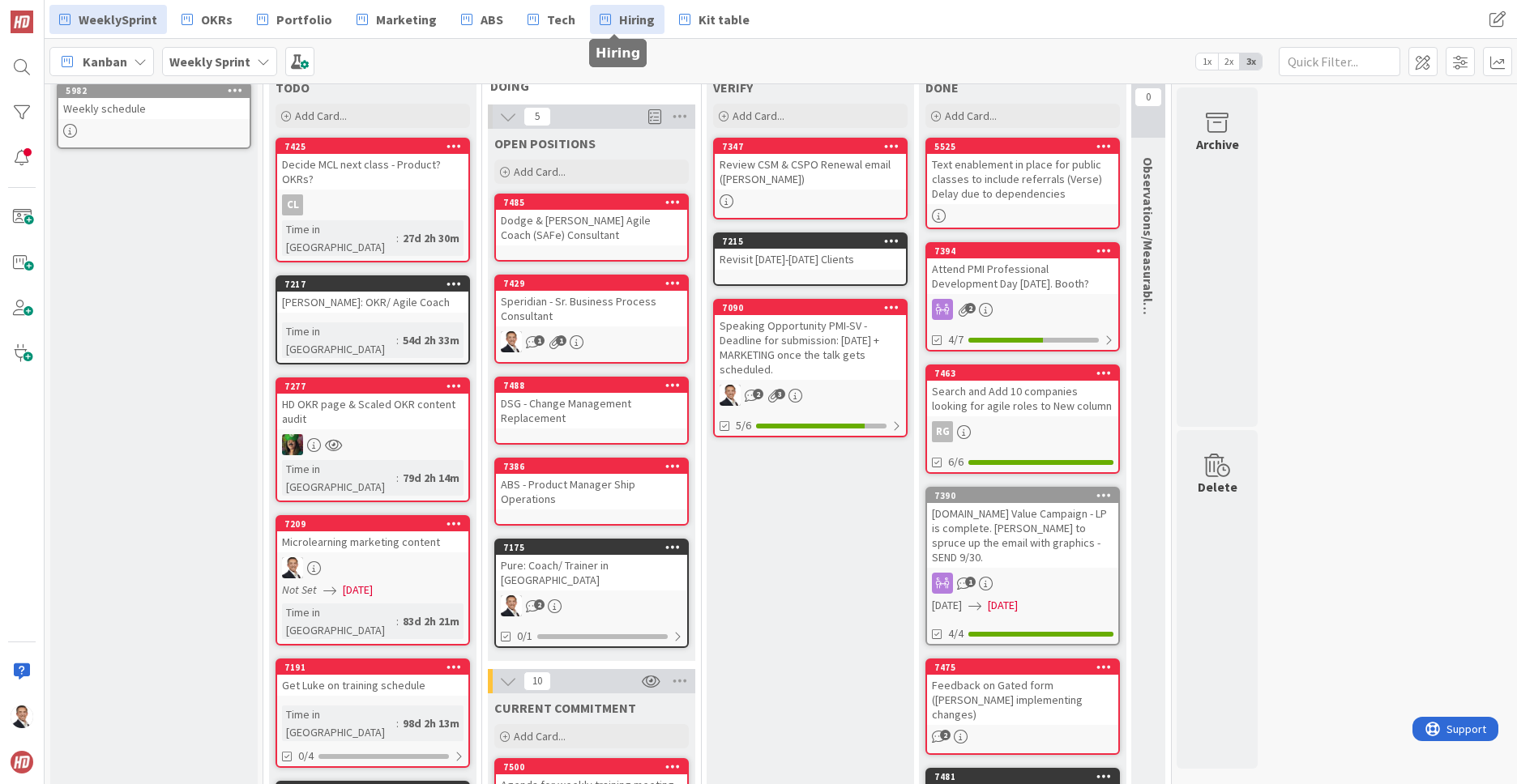
click at [619, 22] on span "Hiring" at bounding box center [637, 19] width 36 height 19
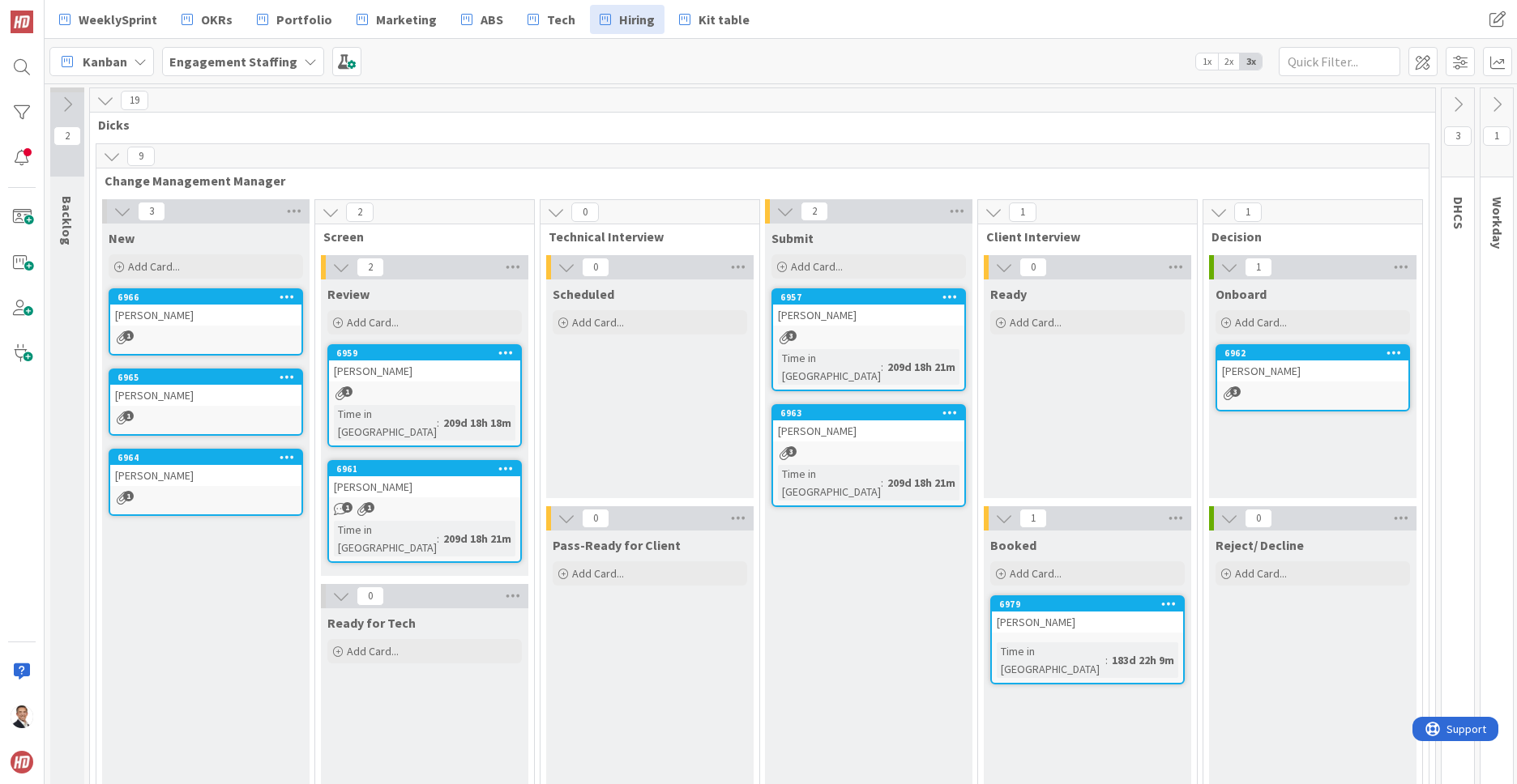
click at [111, 158] on icon at bounding box center [111, 156] width 18 height 17
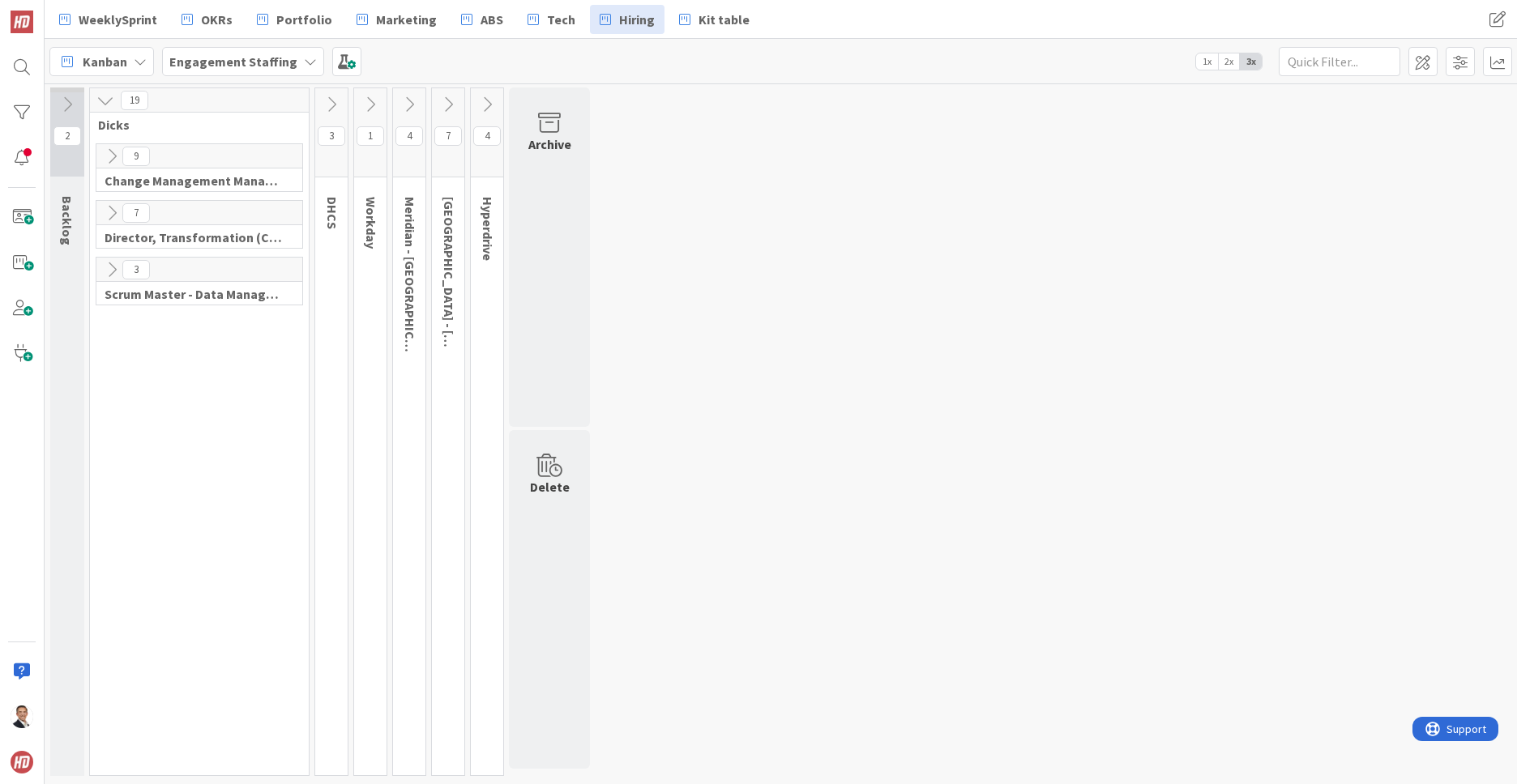
click at [105, 101] on icon at bounding box center [105, 100] width 18 height 17
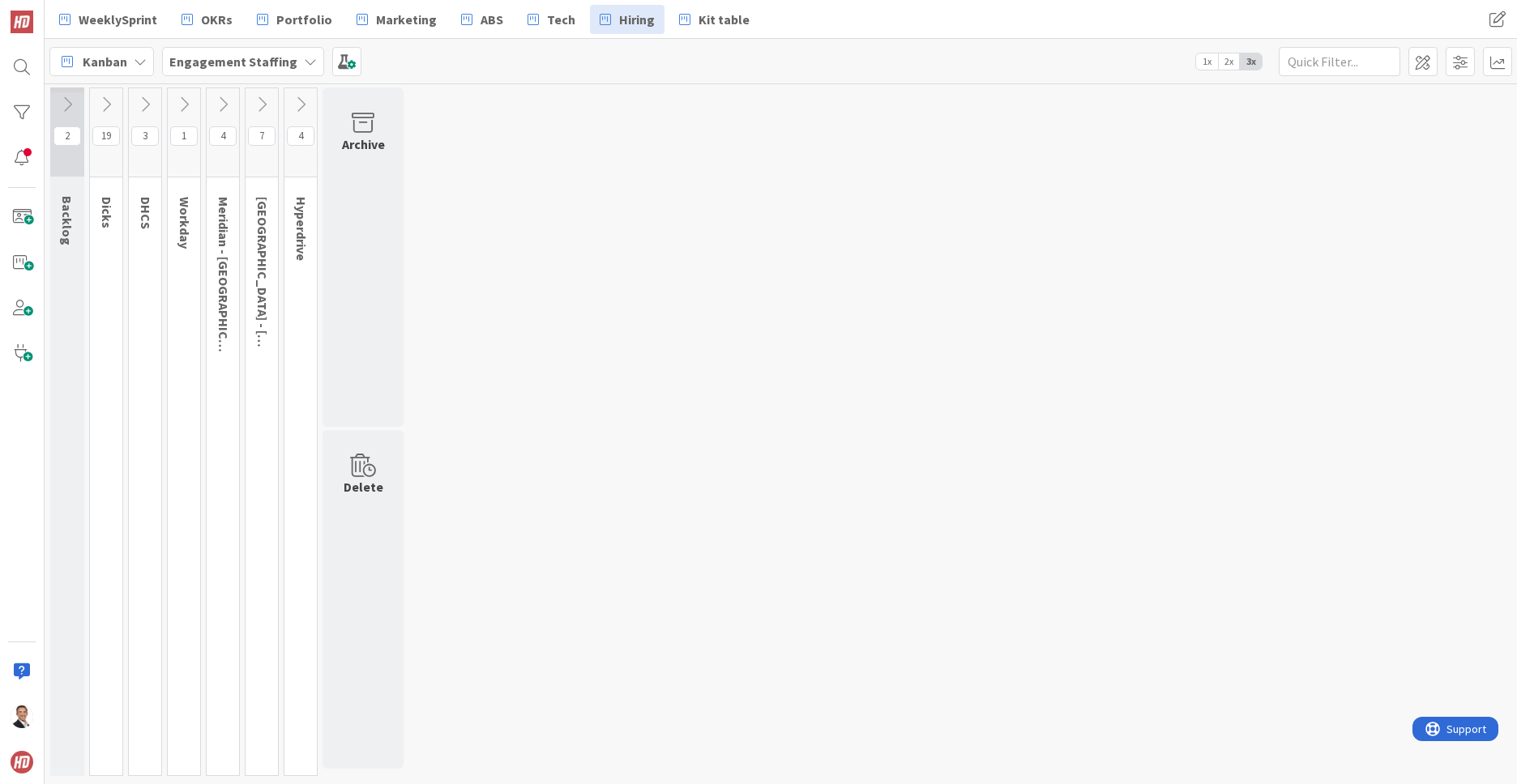
click at [186, 106] on icon at bounding box center [183, 104] width 18 height 17
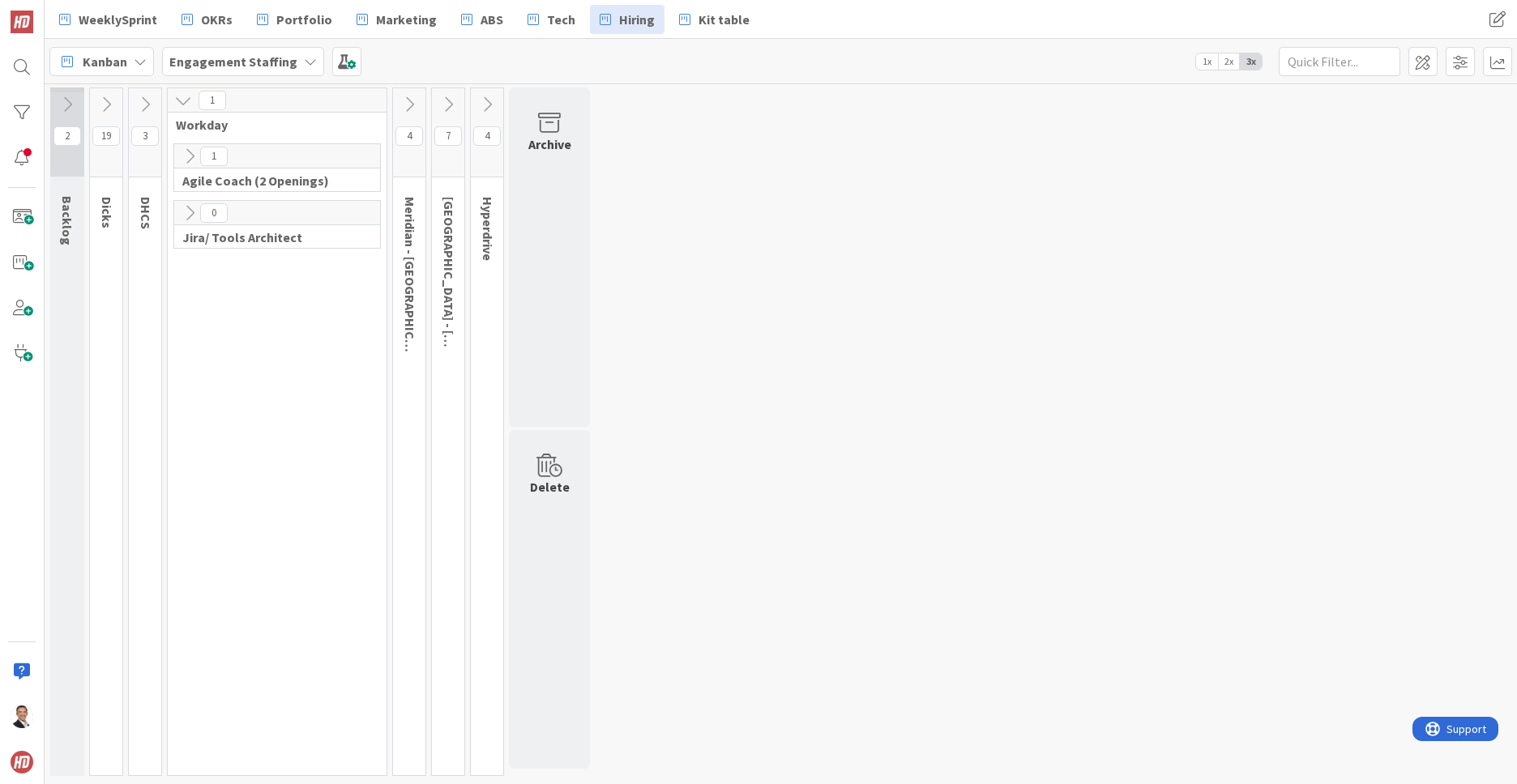
click at [193, 153] on icon at bounding box center [189, 156] width 18 height 17
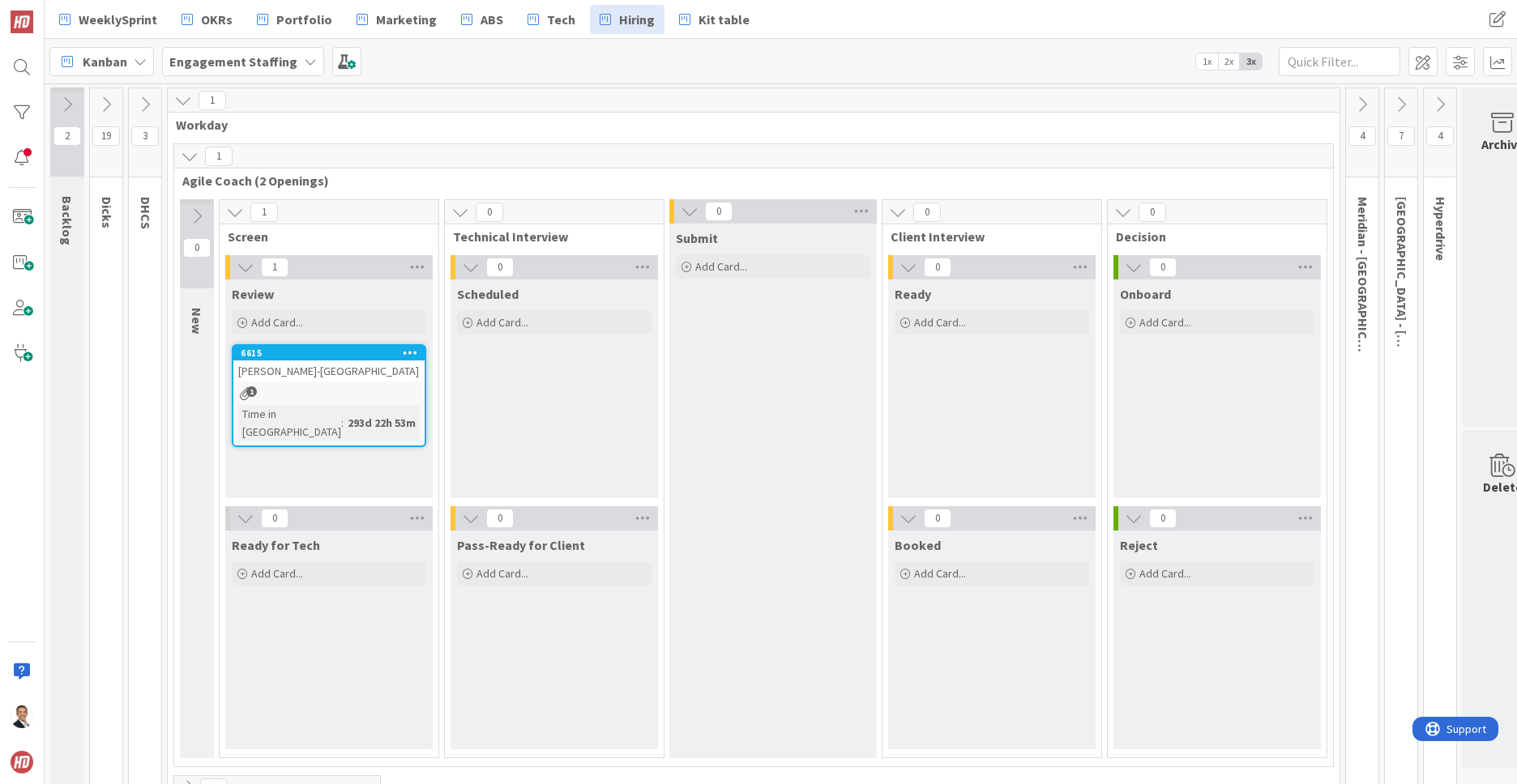
click at [203, 129] on span "Workday" at bounding box center [747, 124] width 1143 height 16
click at [1428, 63] on span at bounding box center [1422, 61] width 29 height 29
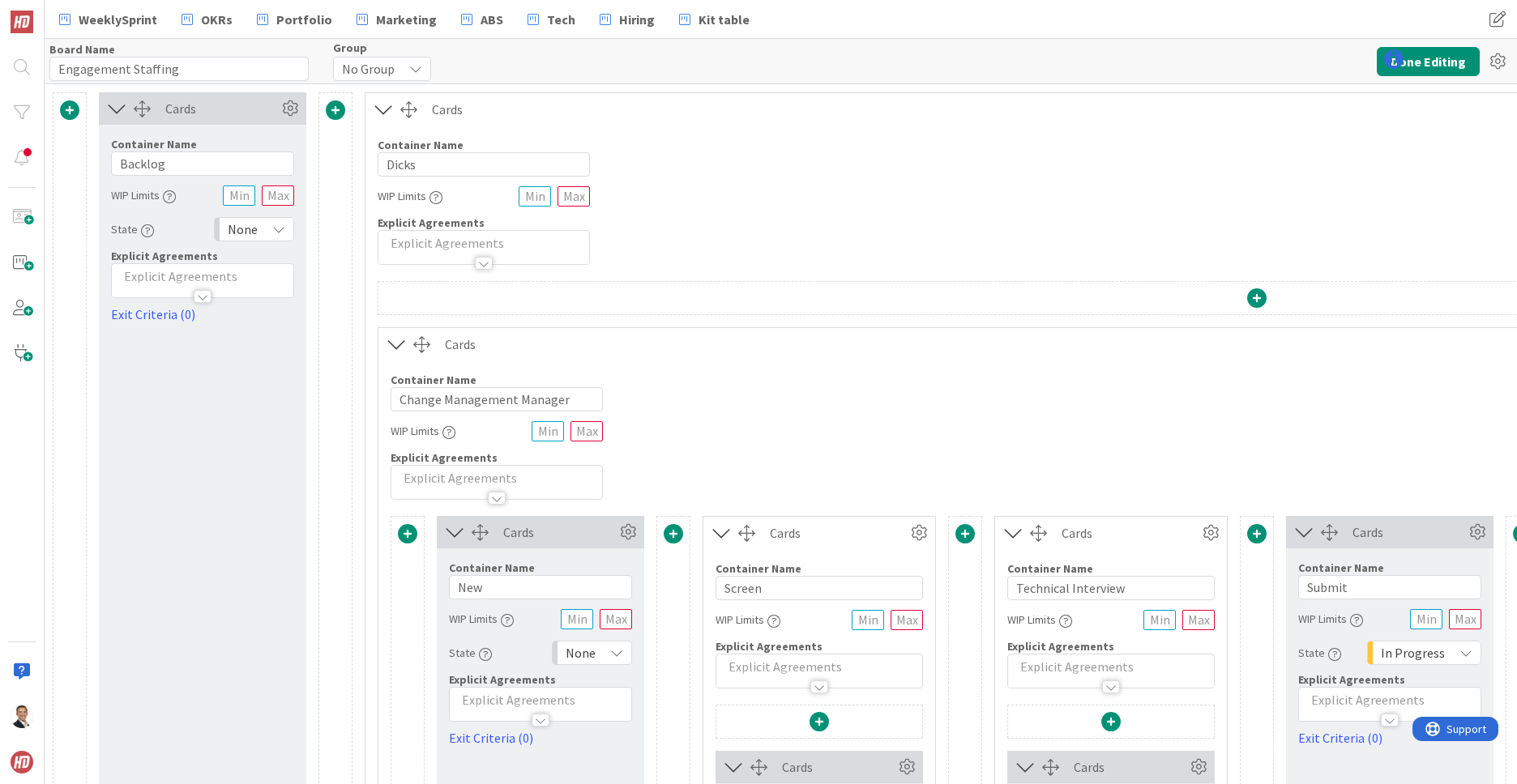
type input "Engagement Staffing"
click at [1423, 61] on button "Done Editing" at bounding box center [1427, 61] width 103 height 29
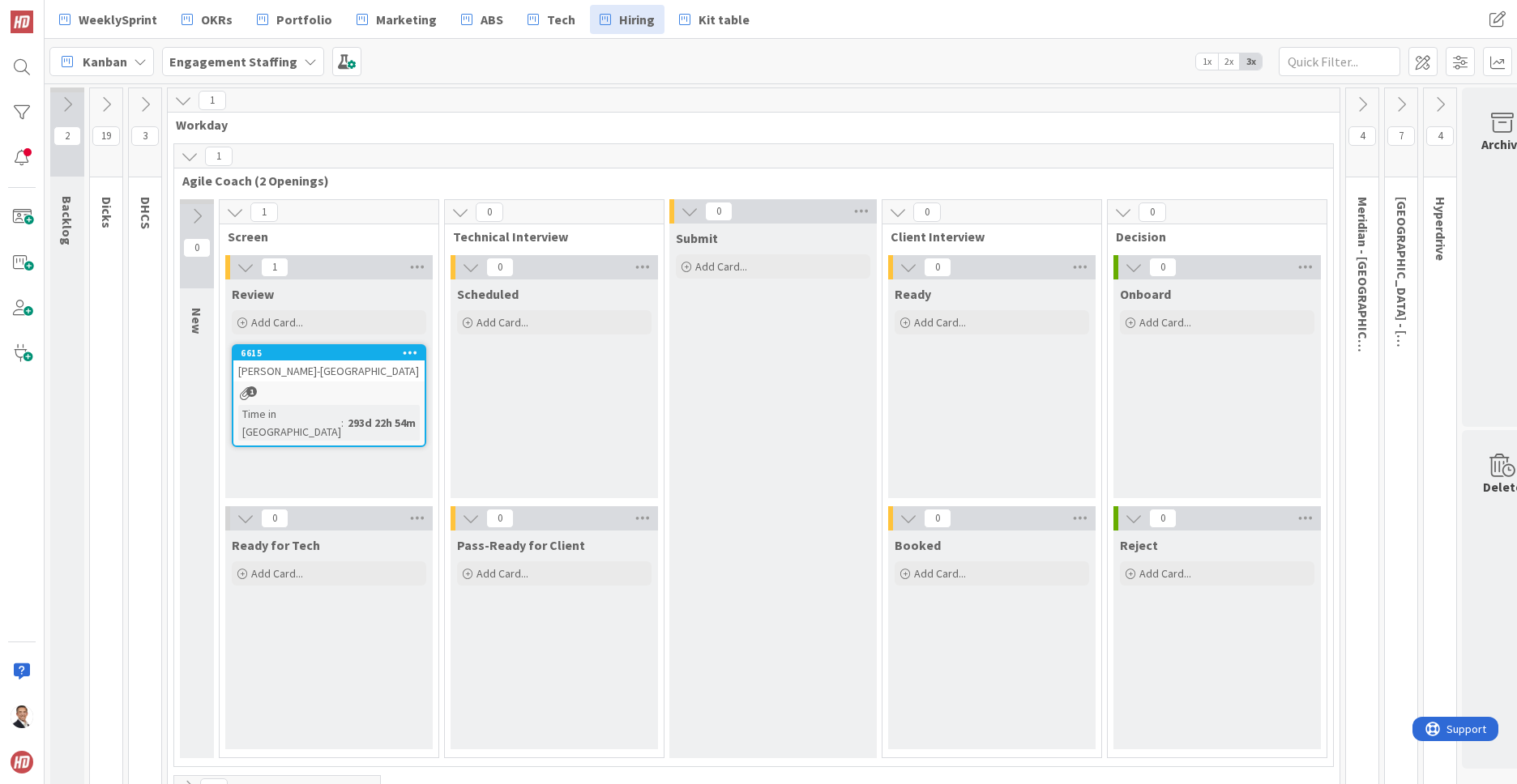
click at [184, 97] on icon at bounding box center [183, 100] width 18 height 17
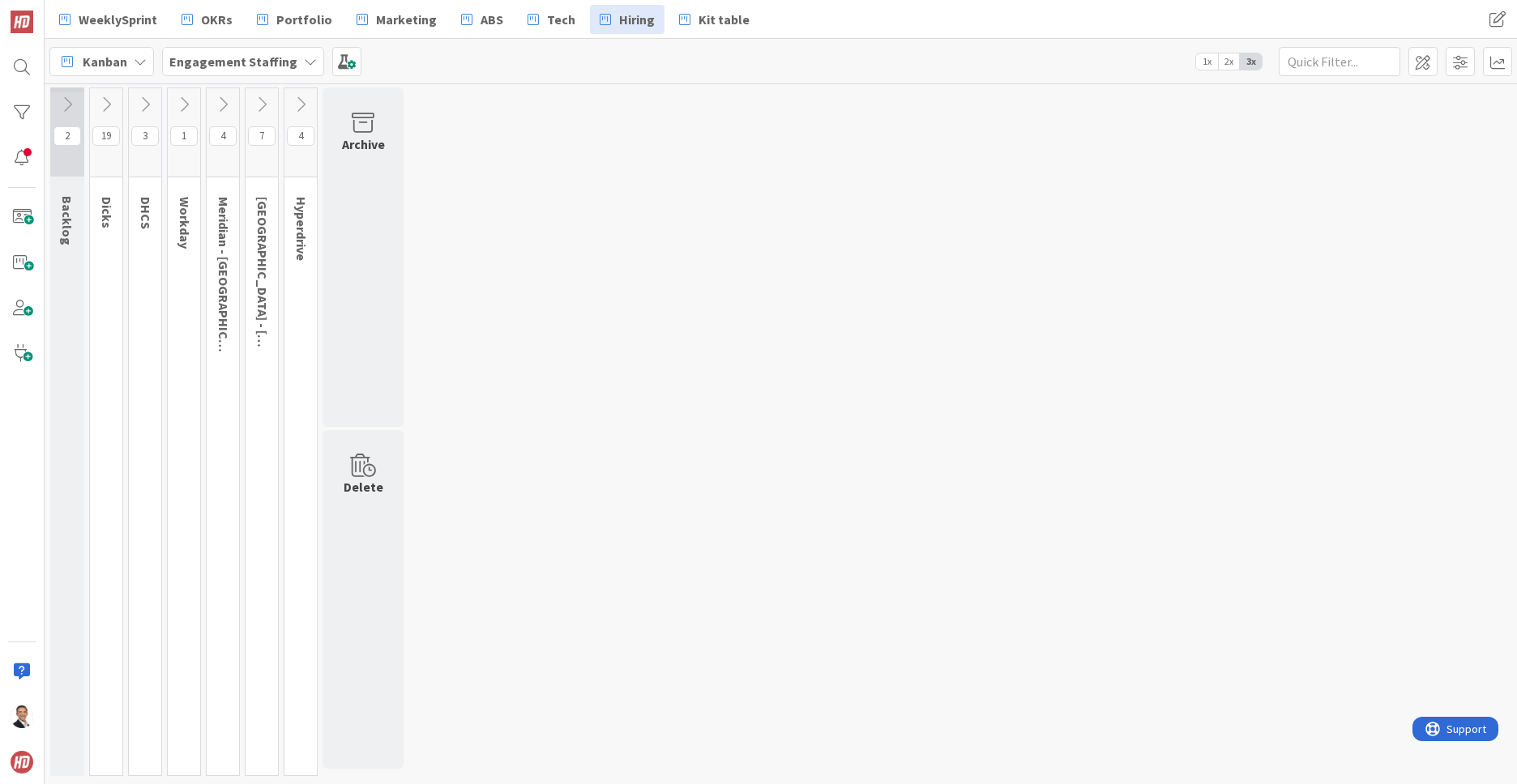
click at [304, 104] on icon at bounding box center [300, 104] width 18 height 17
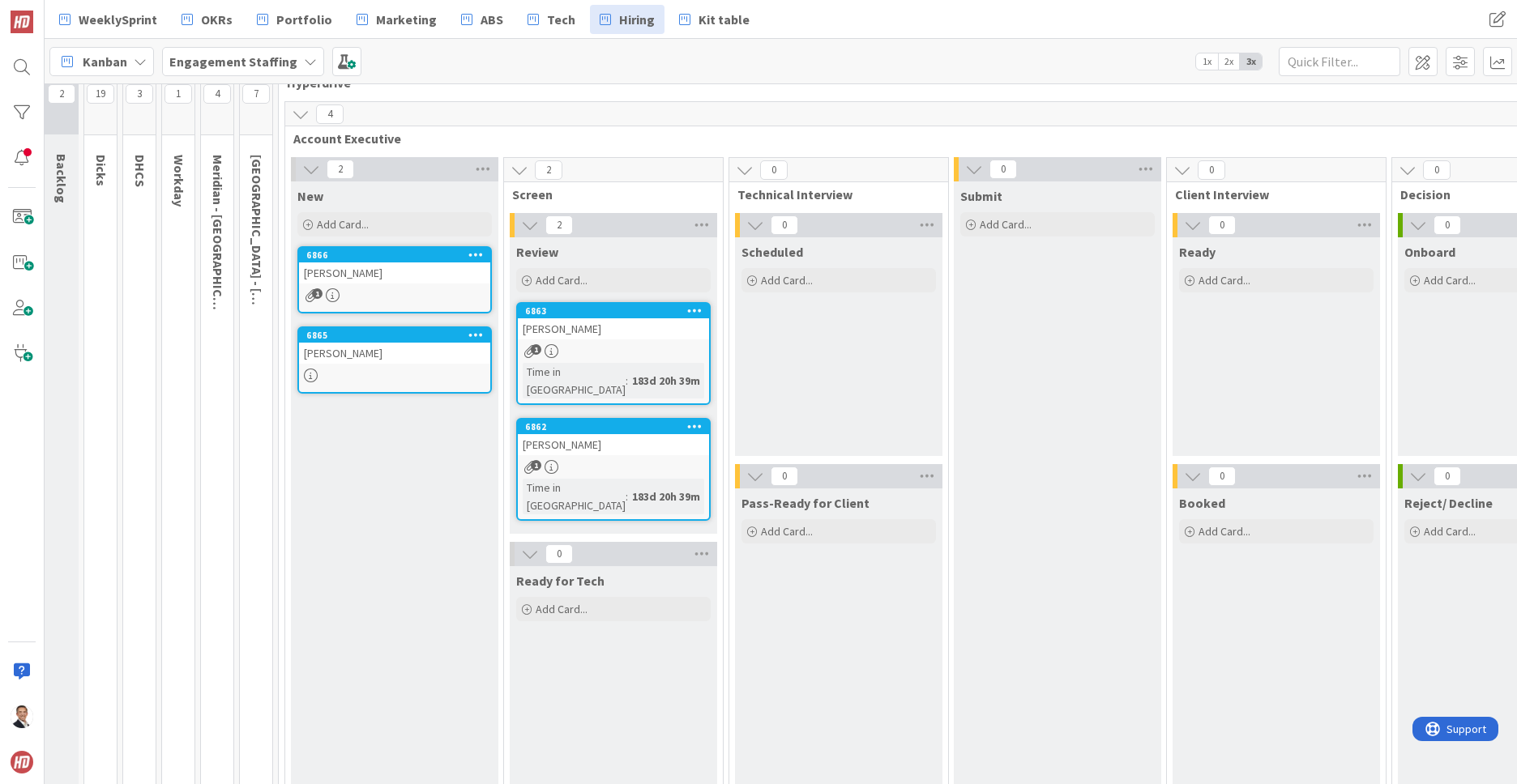
scroll to position [0, 6]
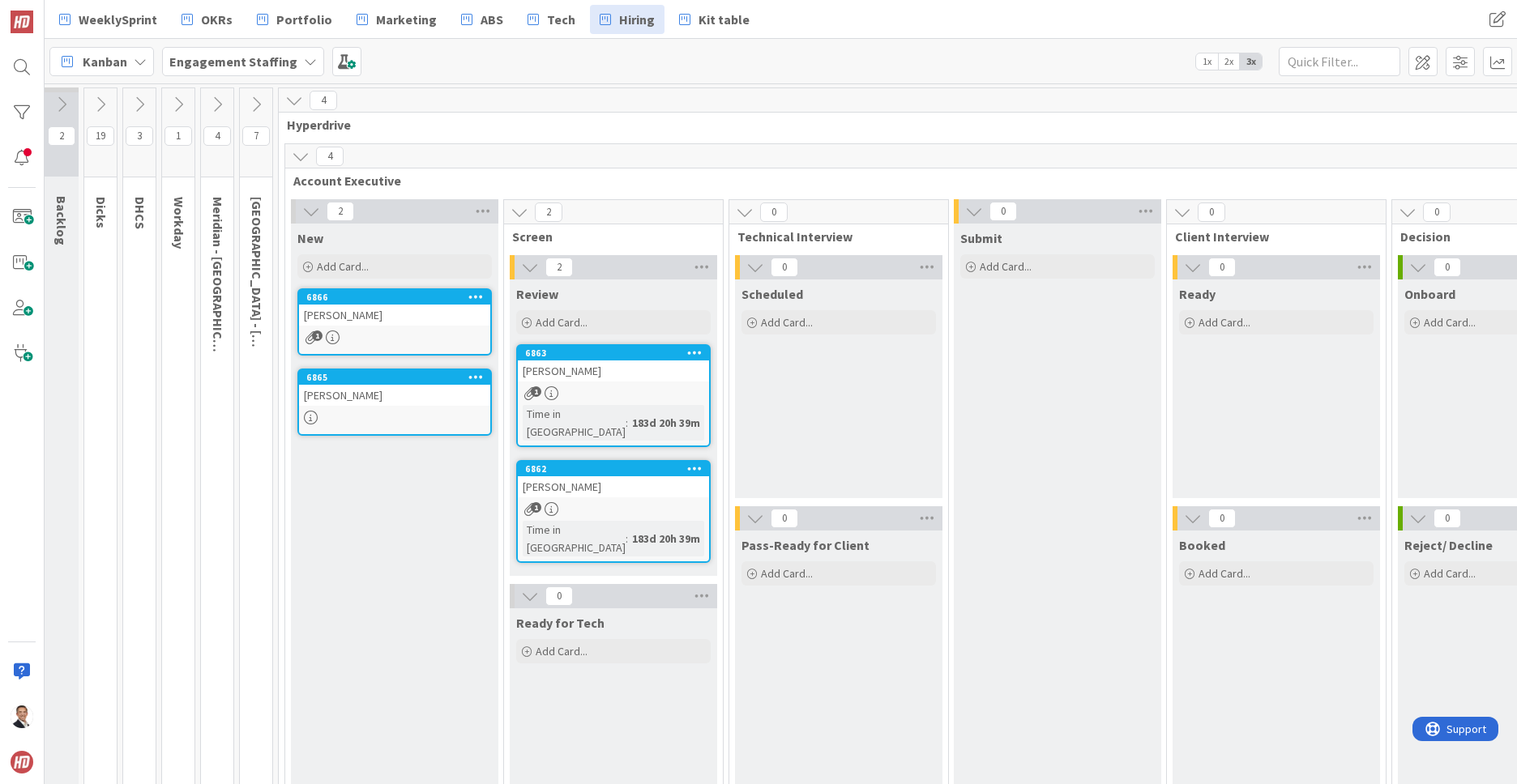
click at [293, 103] on icon at bounding box center [293, 100] width 18 height 17
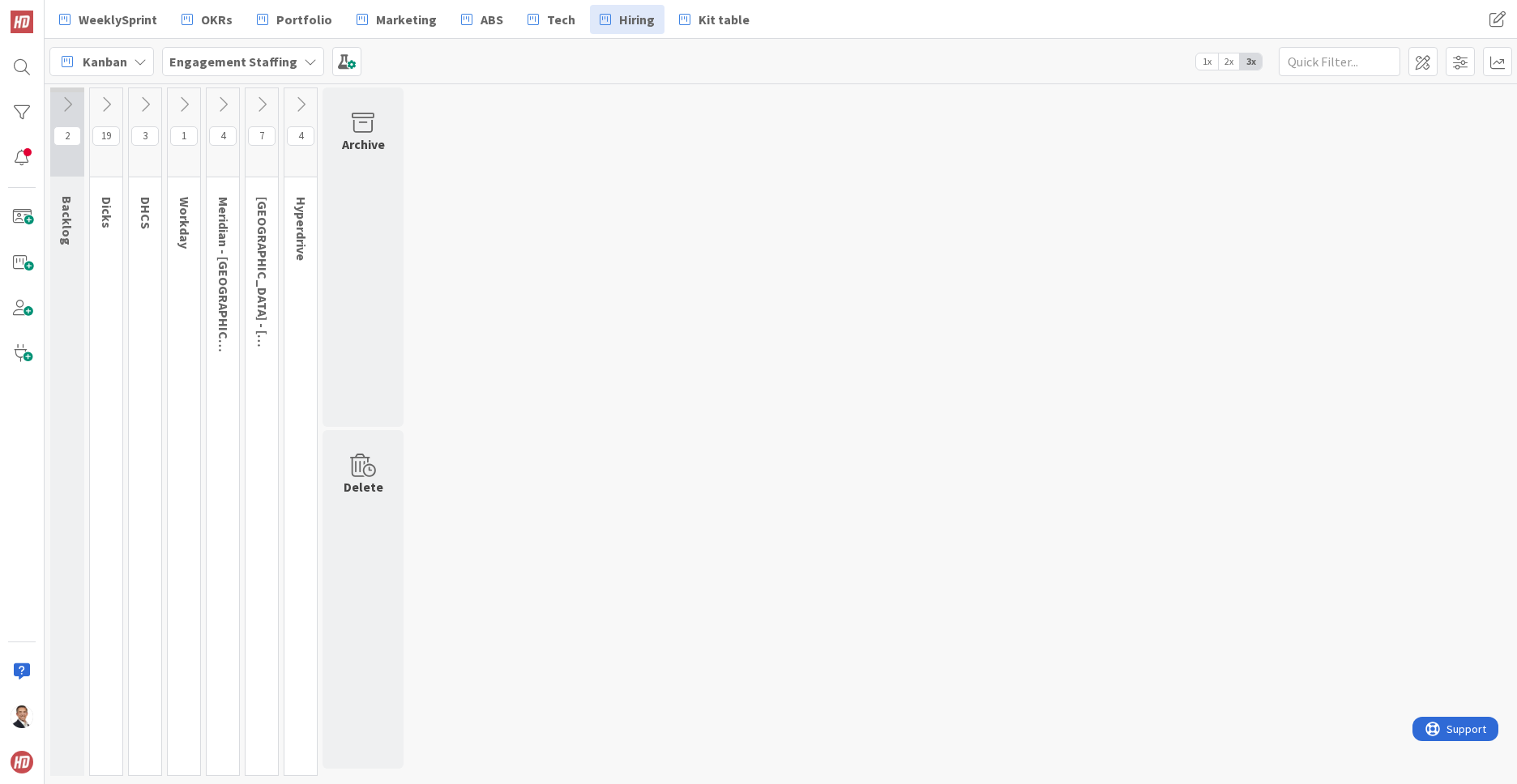
scroll to position [0, 0]
click at [107, 107] on icon at bounding box center [106, 104] width 18 height 17
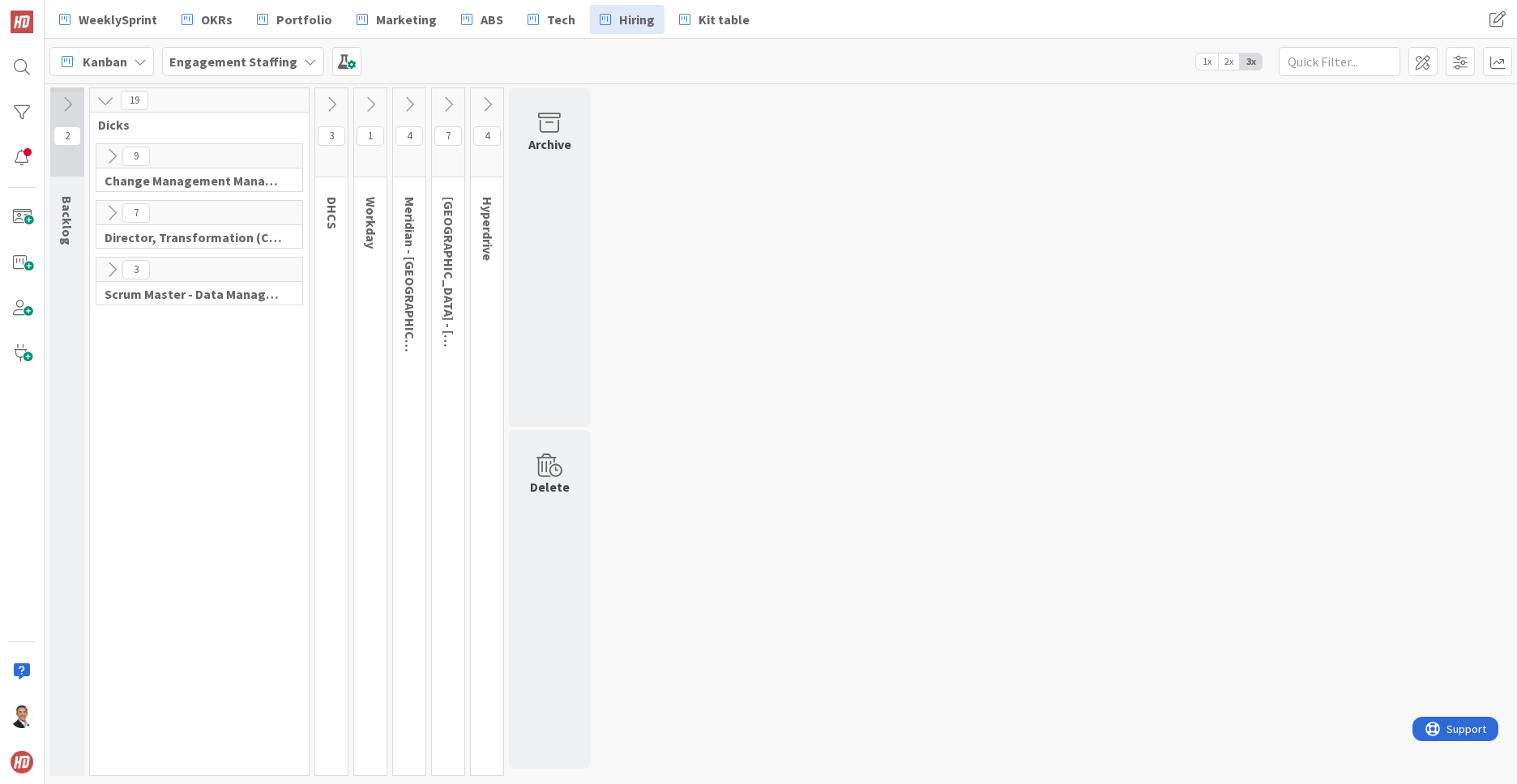
click at [114, 155] on icon at bounding box center [111, 156] width 18 height 17
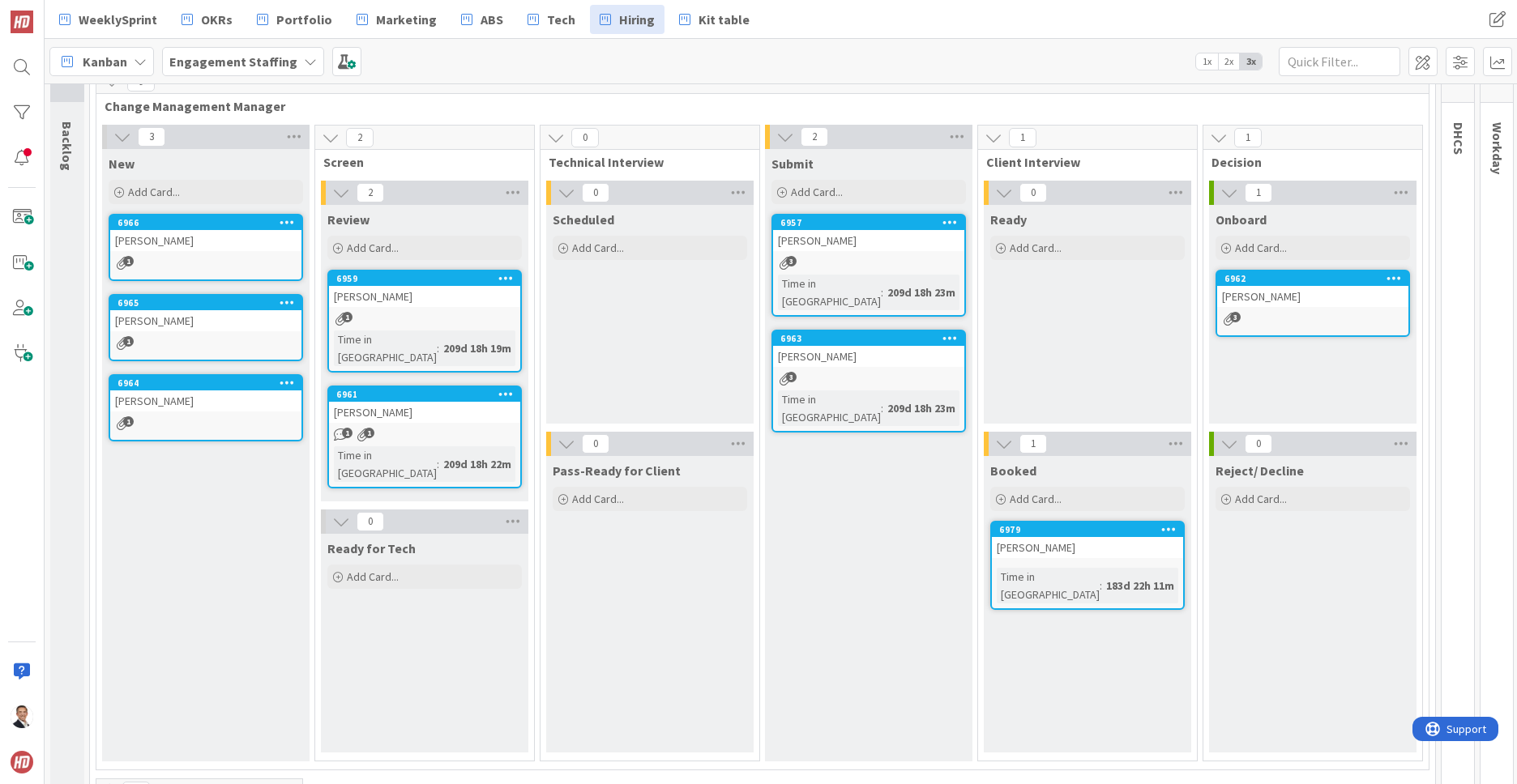
scroll to position [81, 0]
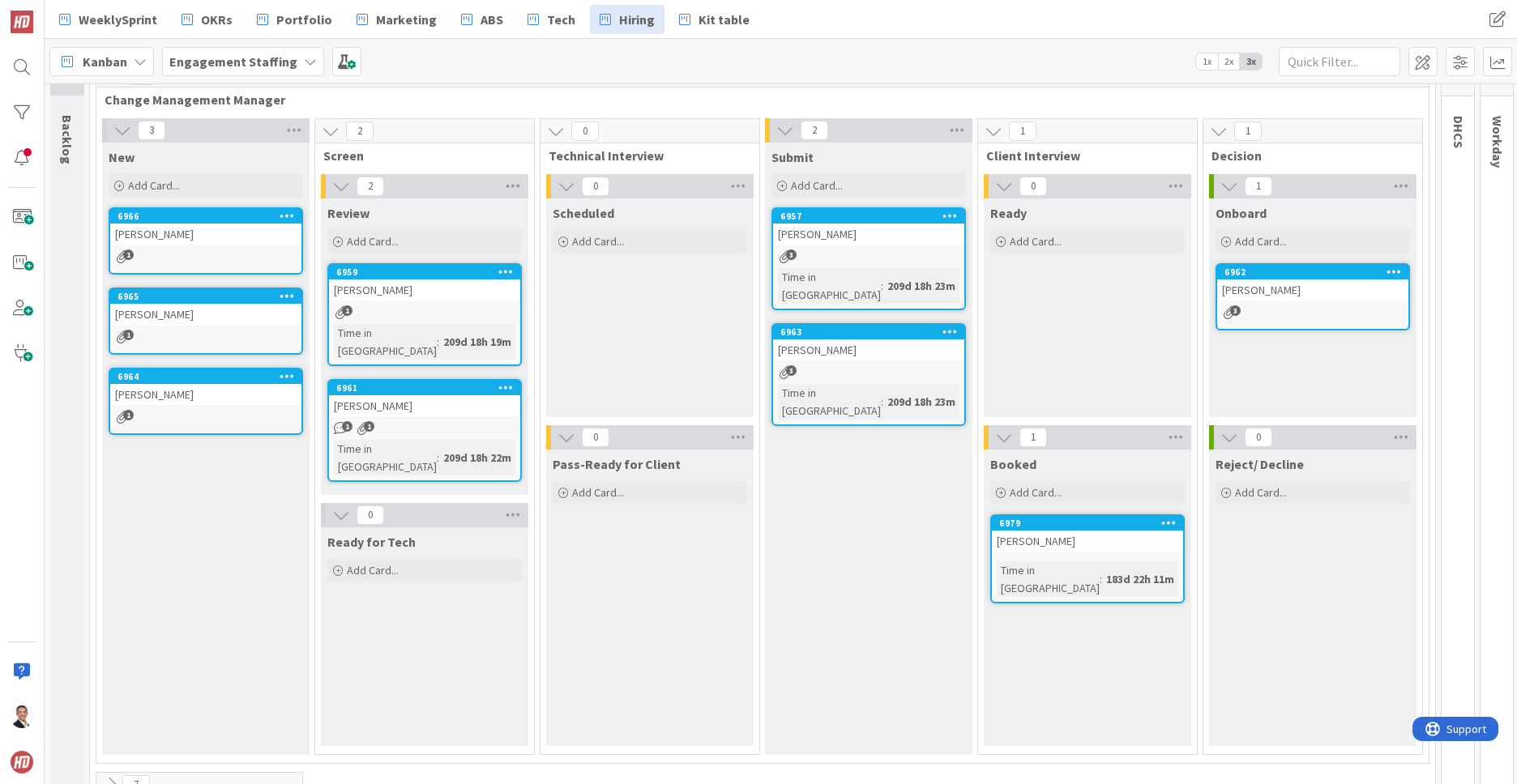
click at [815, 255] on div "3" at bounding box center [868, 256] width 191 height 14
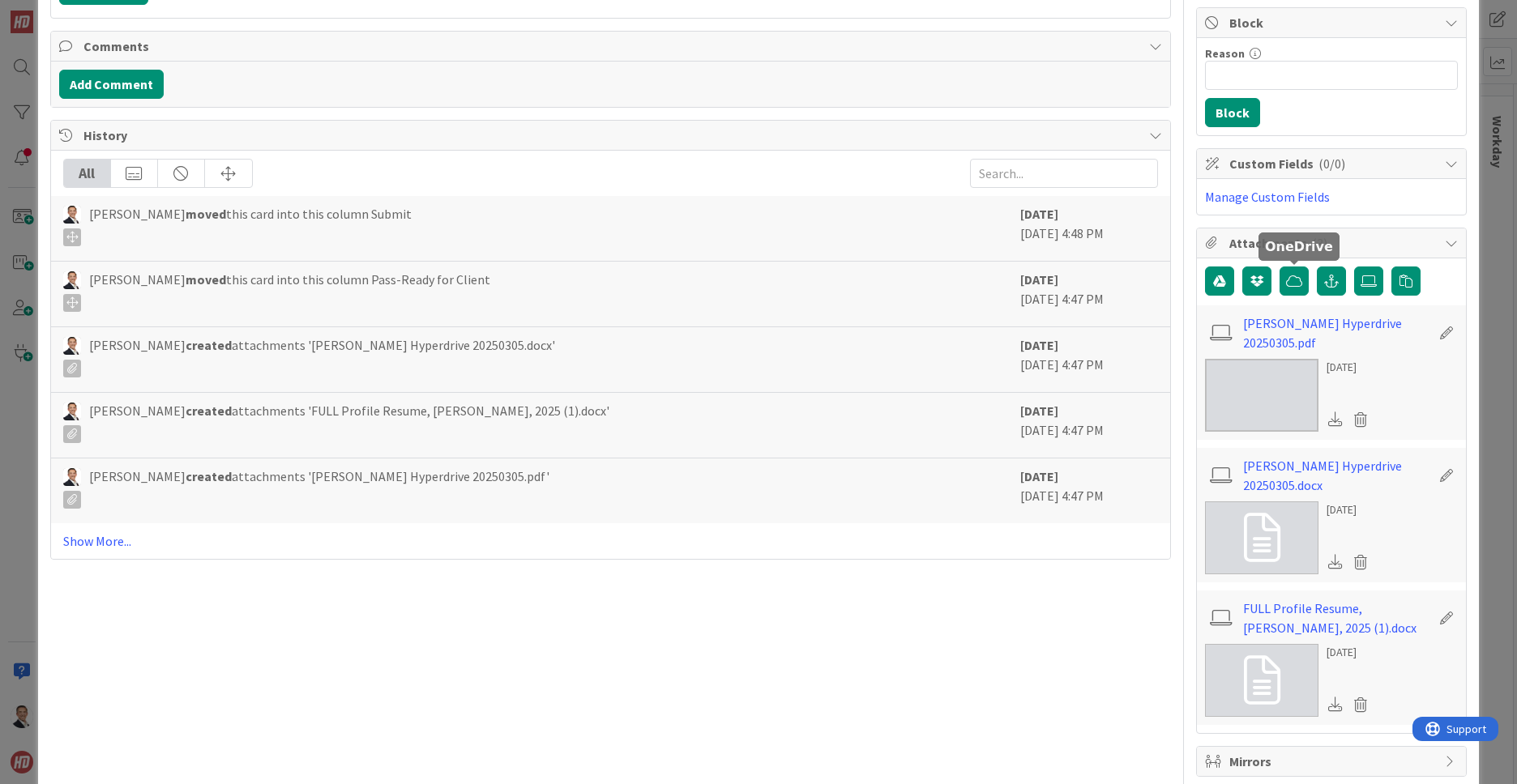
scroll to position [307, 0]
click at [1299, 332] on link "[PERSON_NAME] Hyperdrive 20250305.pdf" at bounding box center [1337, 331] width 188 height 39
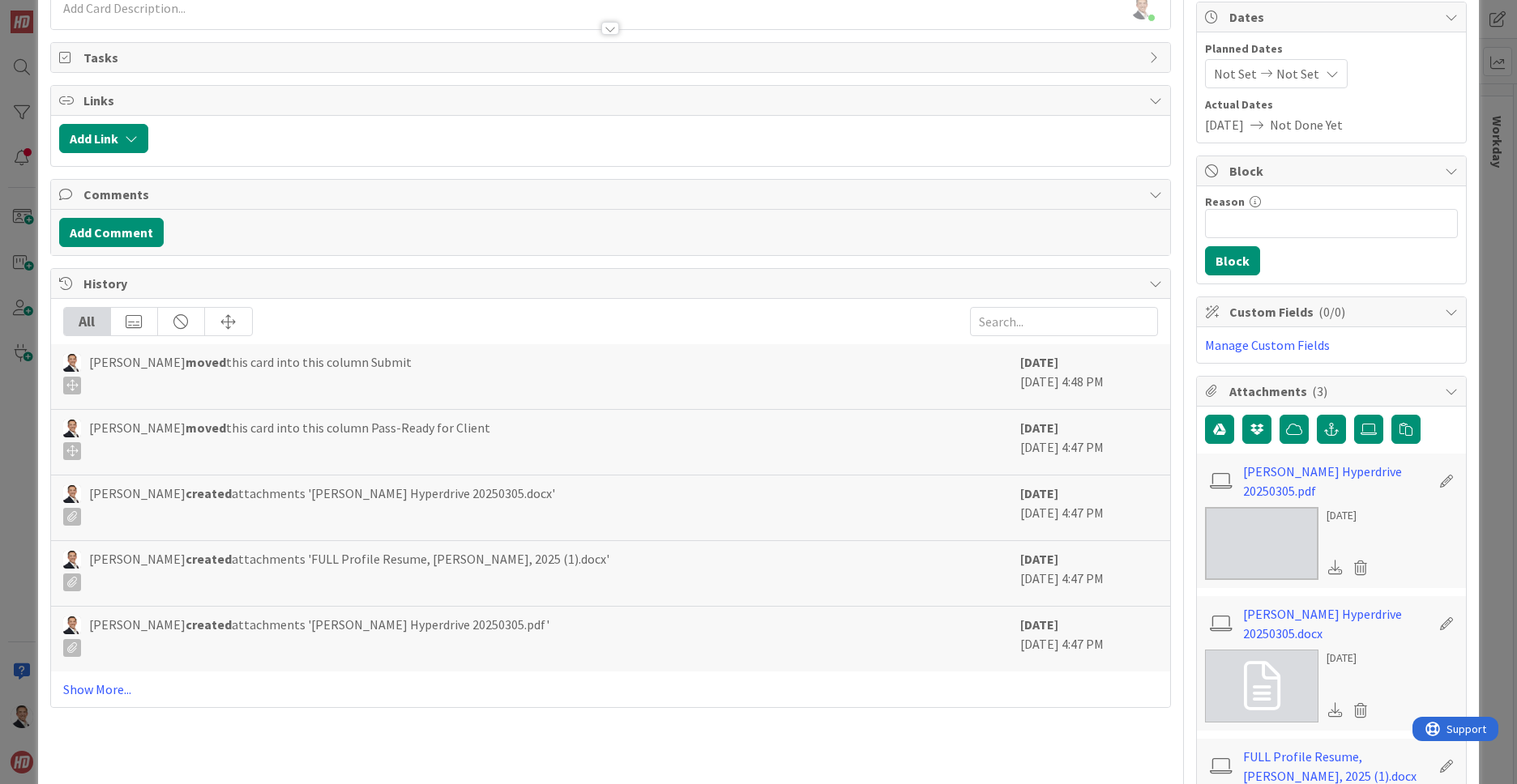
scroll to position [0, 0]
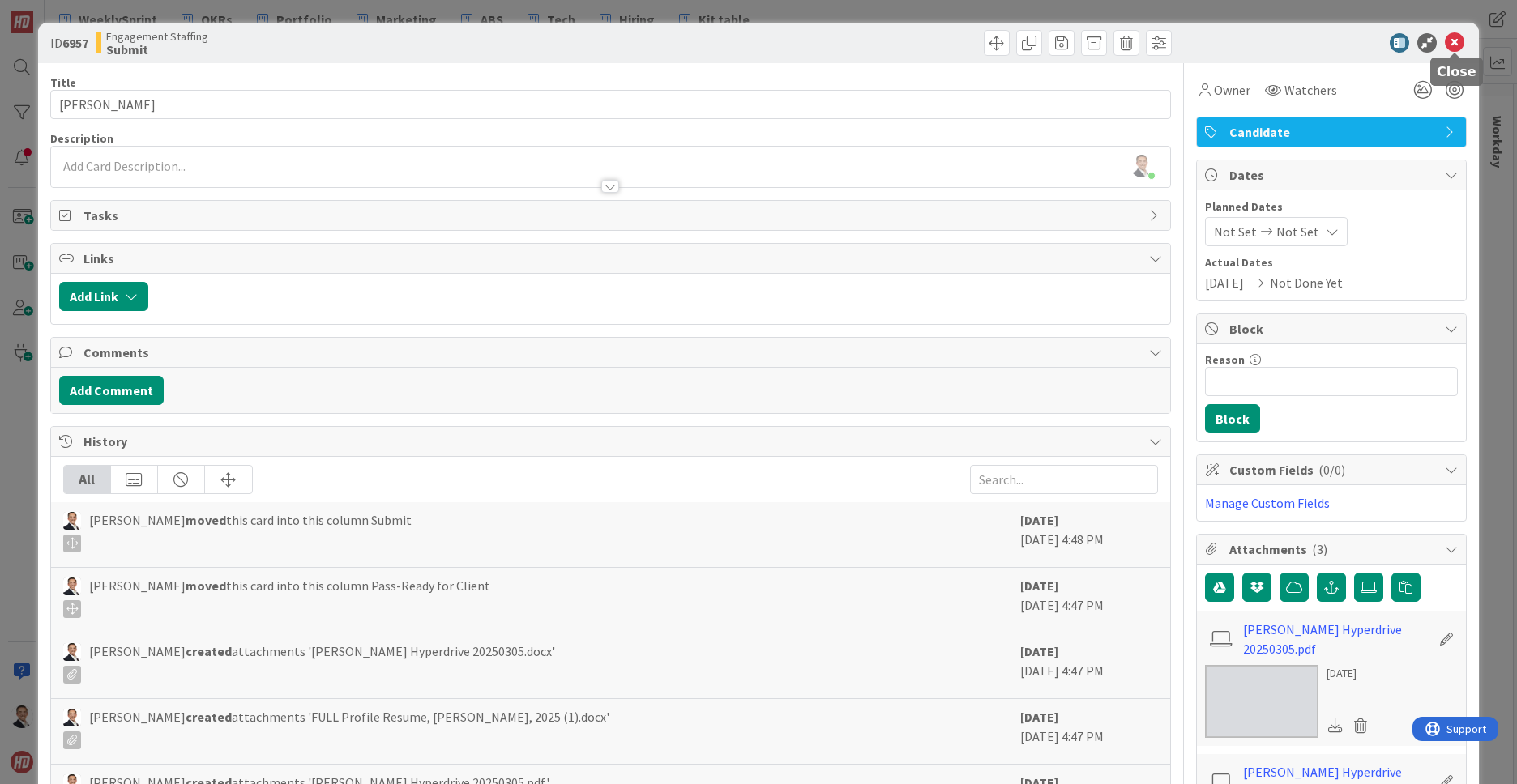
click at [1451, 43] on icon at bounding box center [1454, 42] width 19 height 19
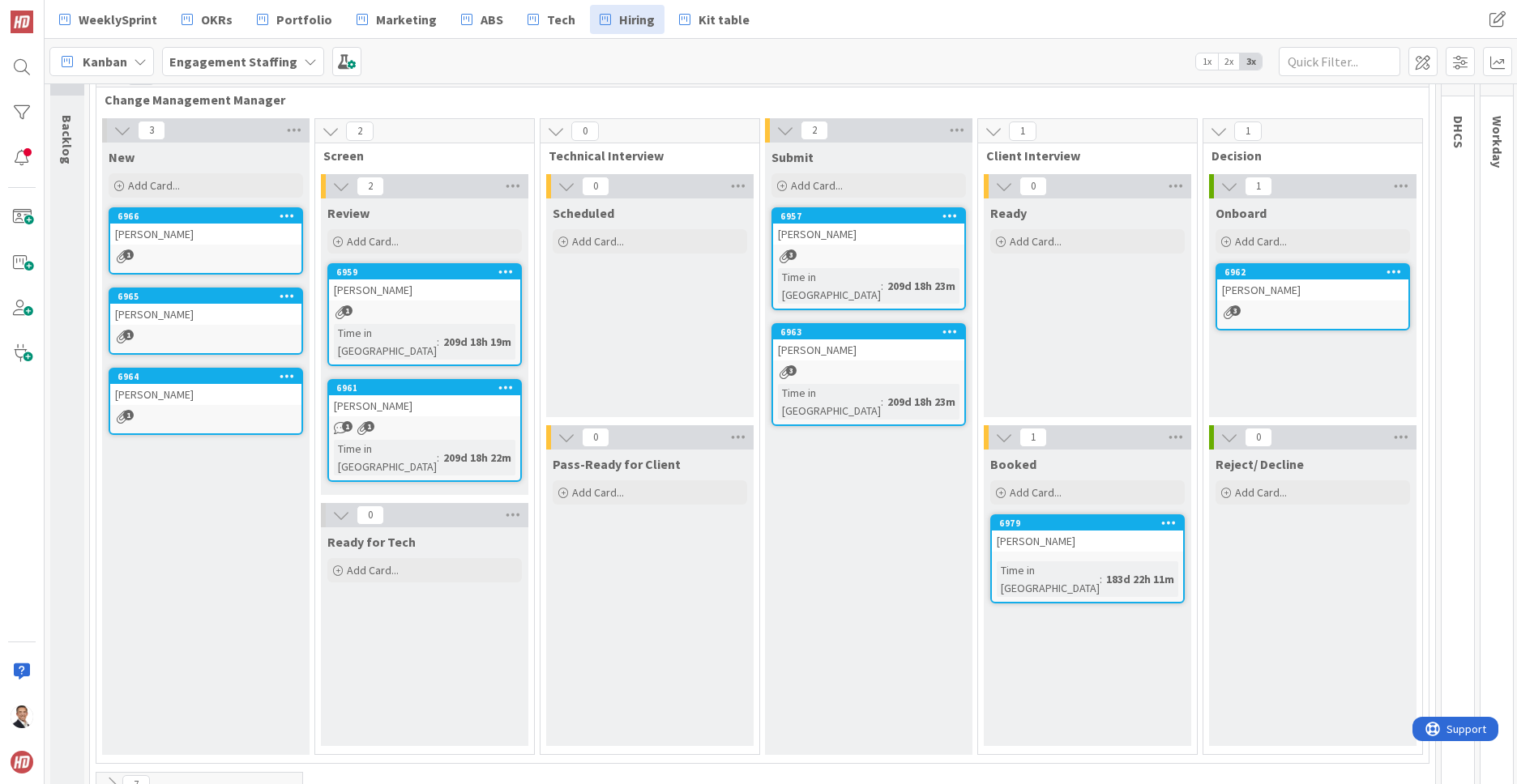
click at [814, 339] on div "[PERSON_NAME]" at bounding box center [868, 349] width 191 height 21
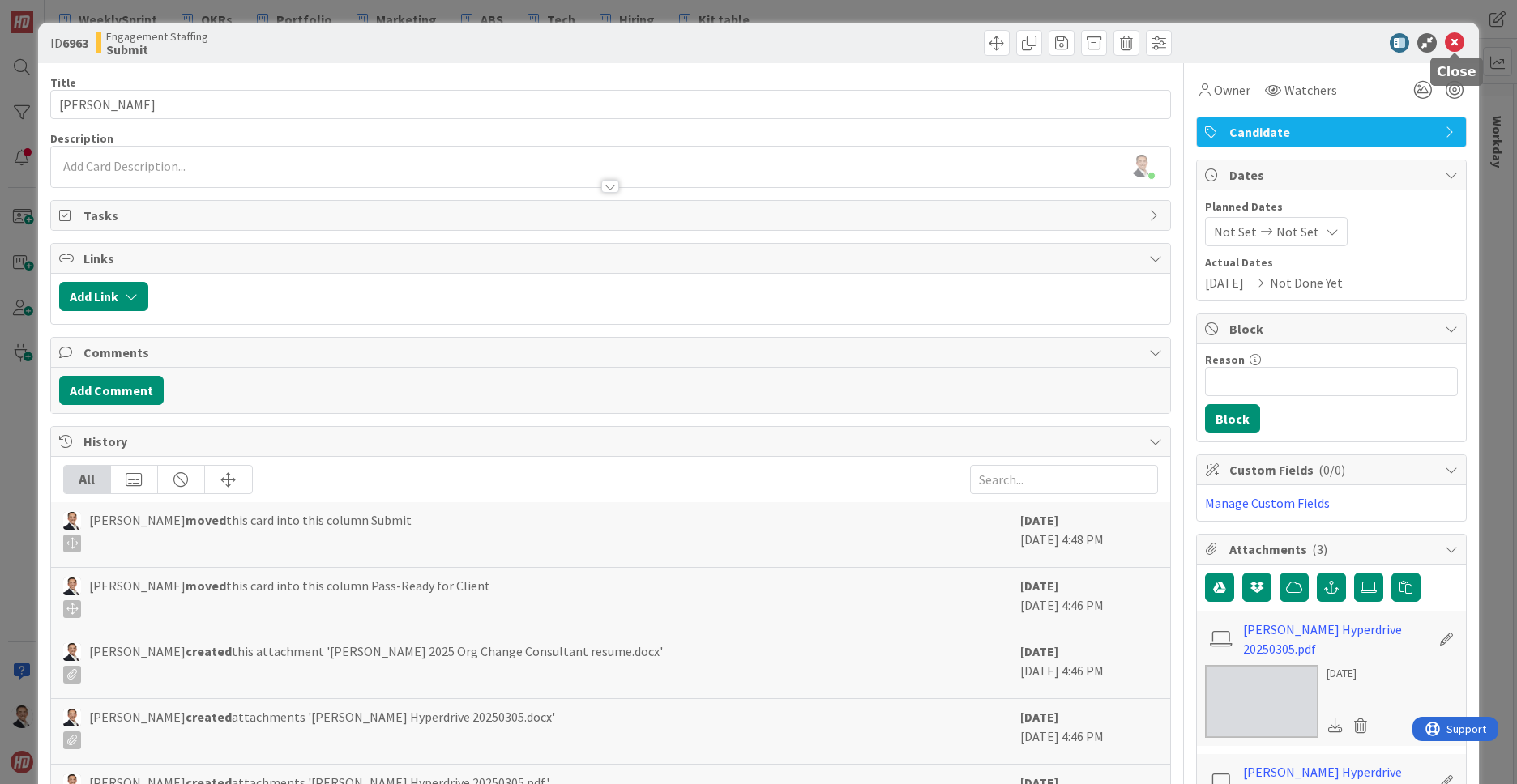
drag, startPoint x: 1454, startPoint y: 41, endPoint x: 1447, endPoint y: 48, distance: 9.9
click at [1454, 41] on icon at bounding box center [1454, 42] width 19 height 19
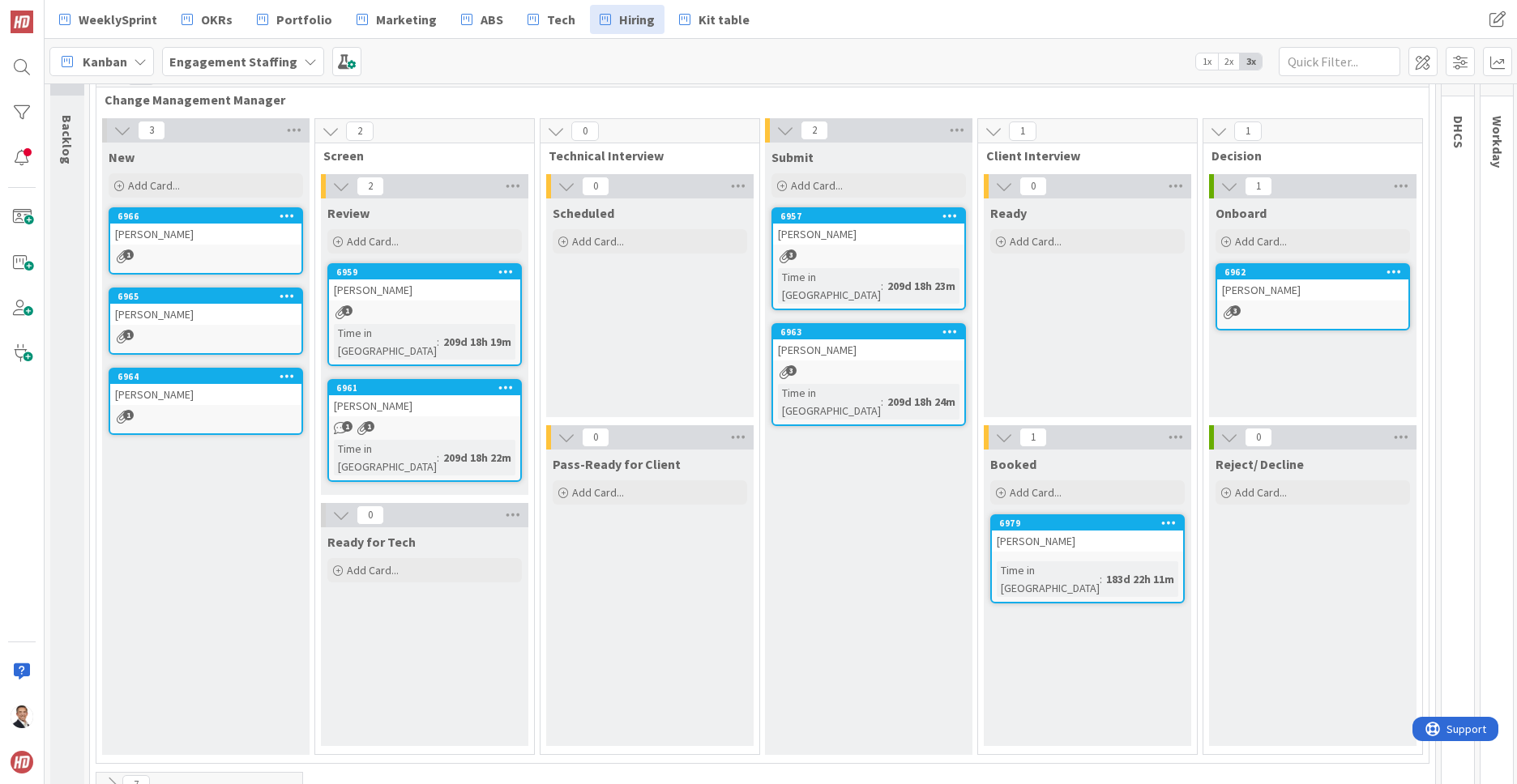
click at [1028, 540] on div "[PERSON_NAME]" at bounding box center [1087, 541] width 191 height 21
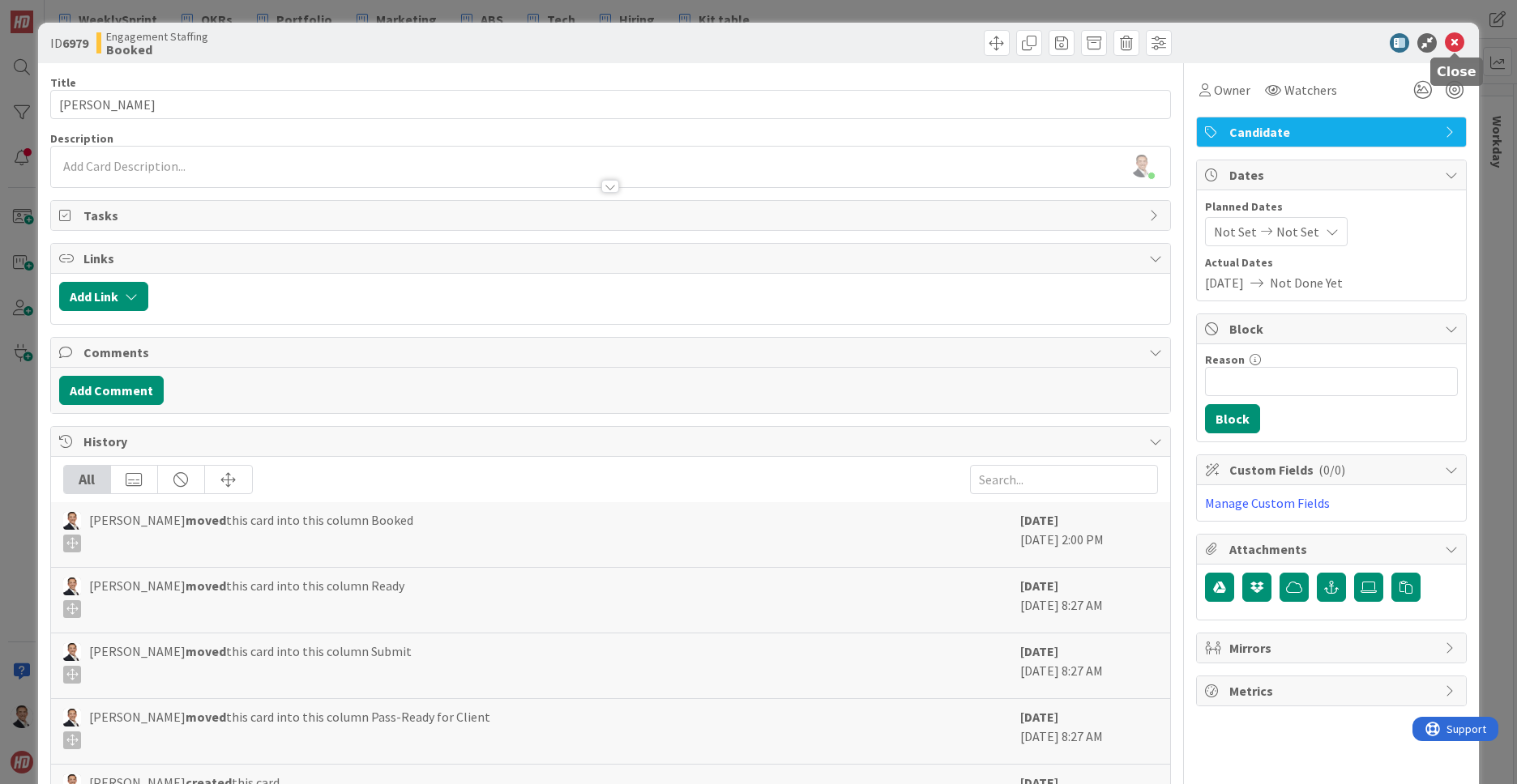
click at [1452, 41] on icon at bounding box center [1454, 42] width 19 height 19
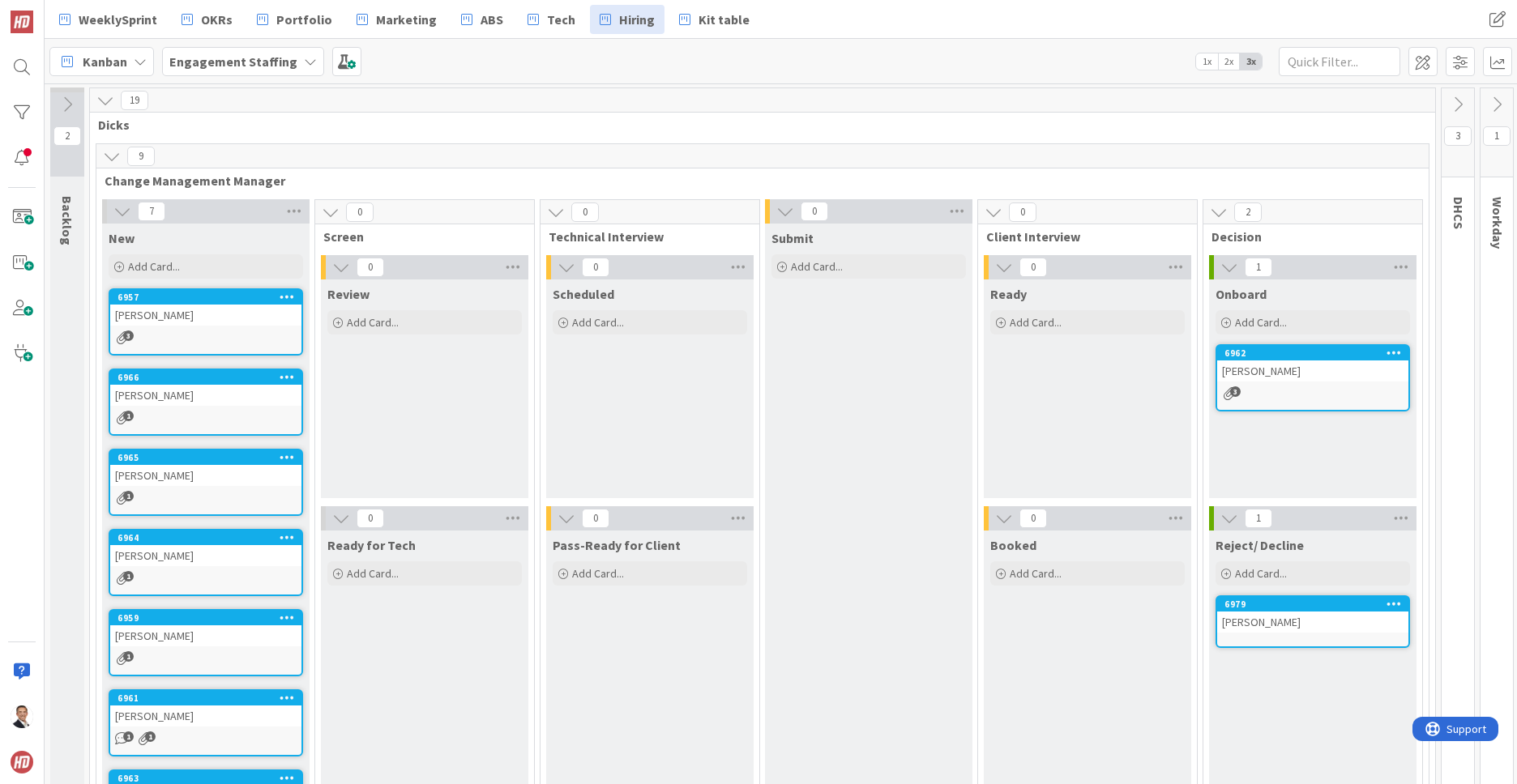
click at [70, 103] on icon at bounding box center [67, 104] width 18 height 17
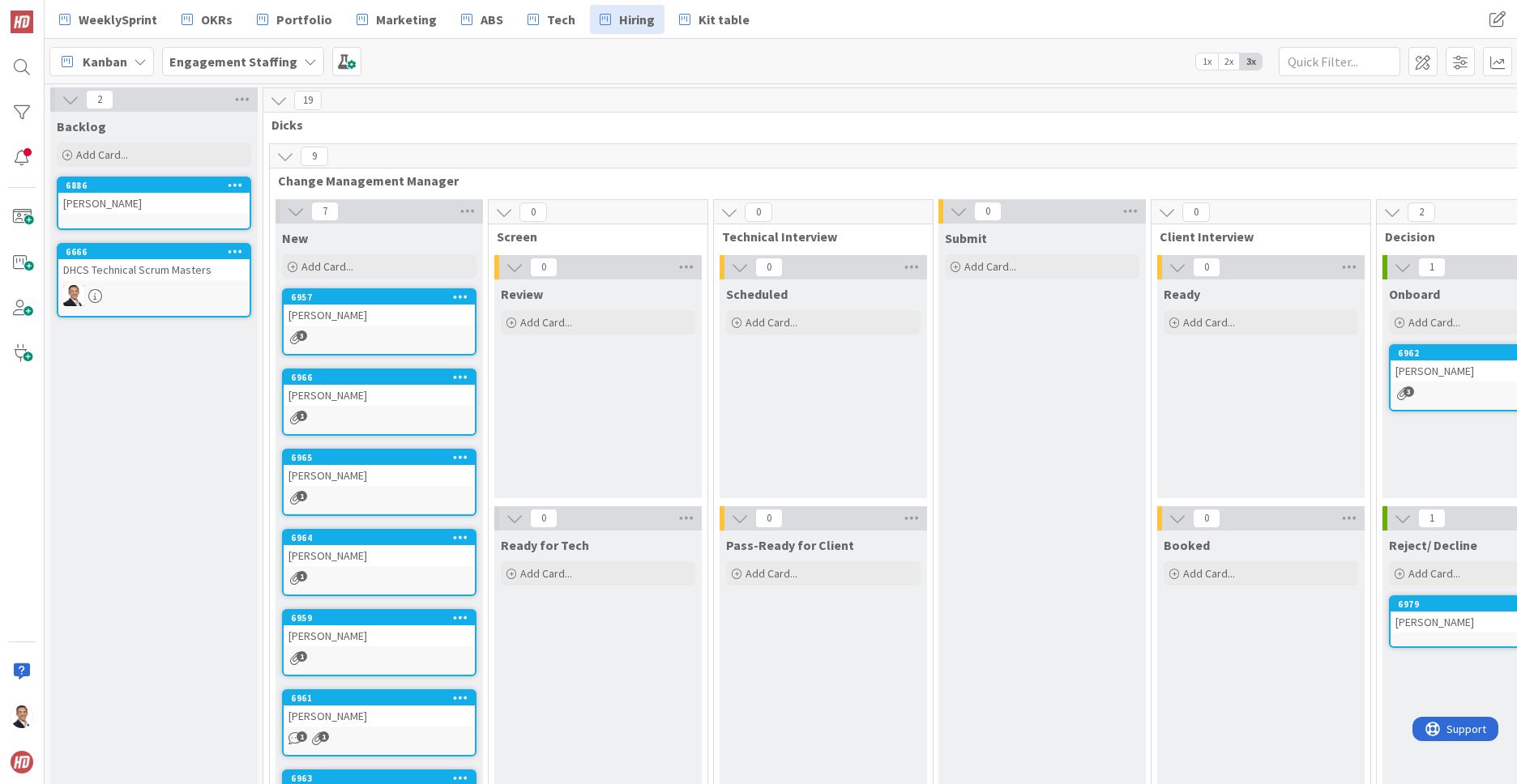
click at [70, 103] on icon at bounding box center [70, 99] width 18 height 17
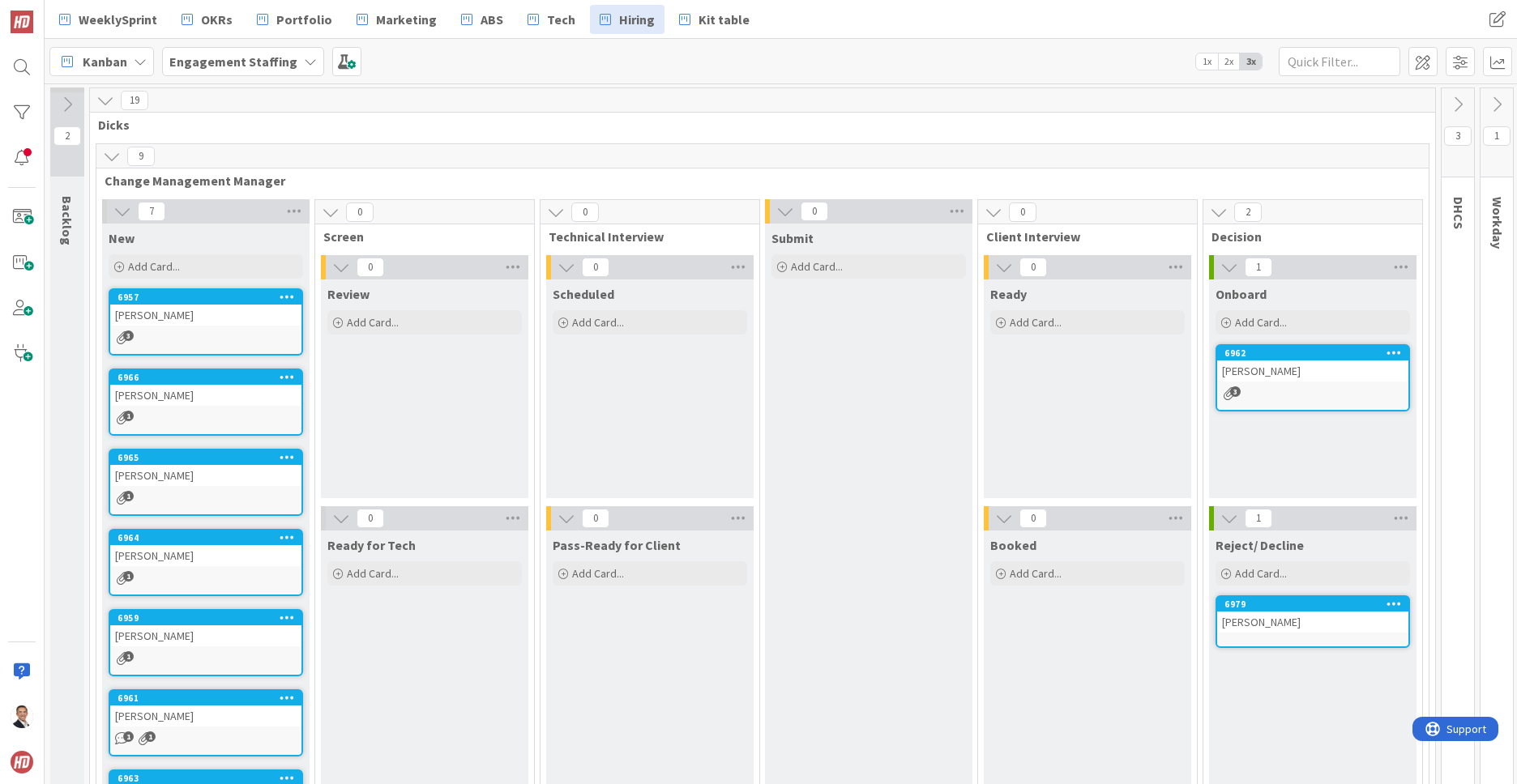
click at [108, 100] on icon at bounding box center [105, 100] width 18 height 17
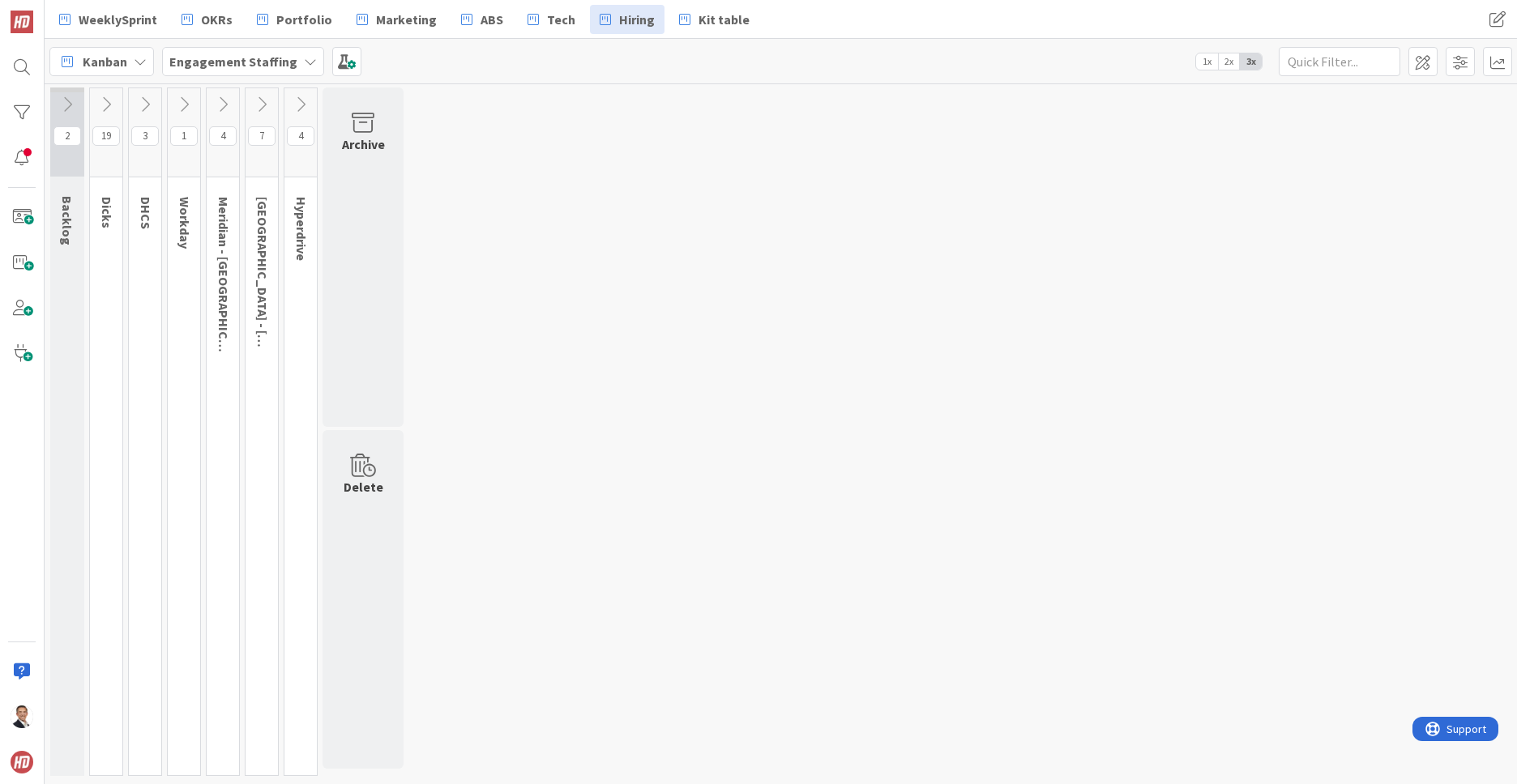
click at [144, 105] on icon at bounding box center [144, 104] width 18 height 17
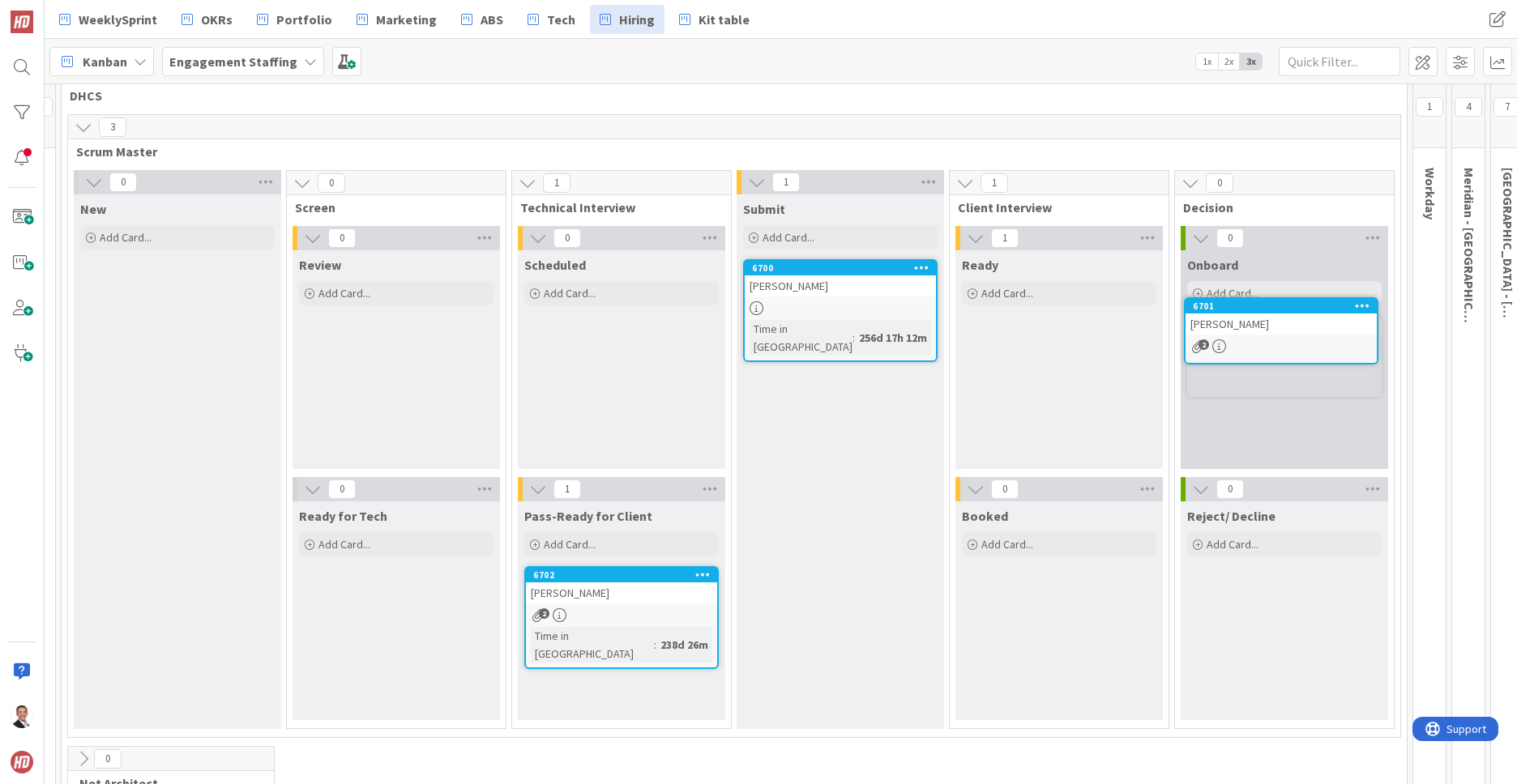
scroll to position [29, 70]
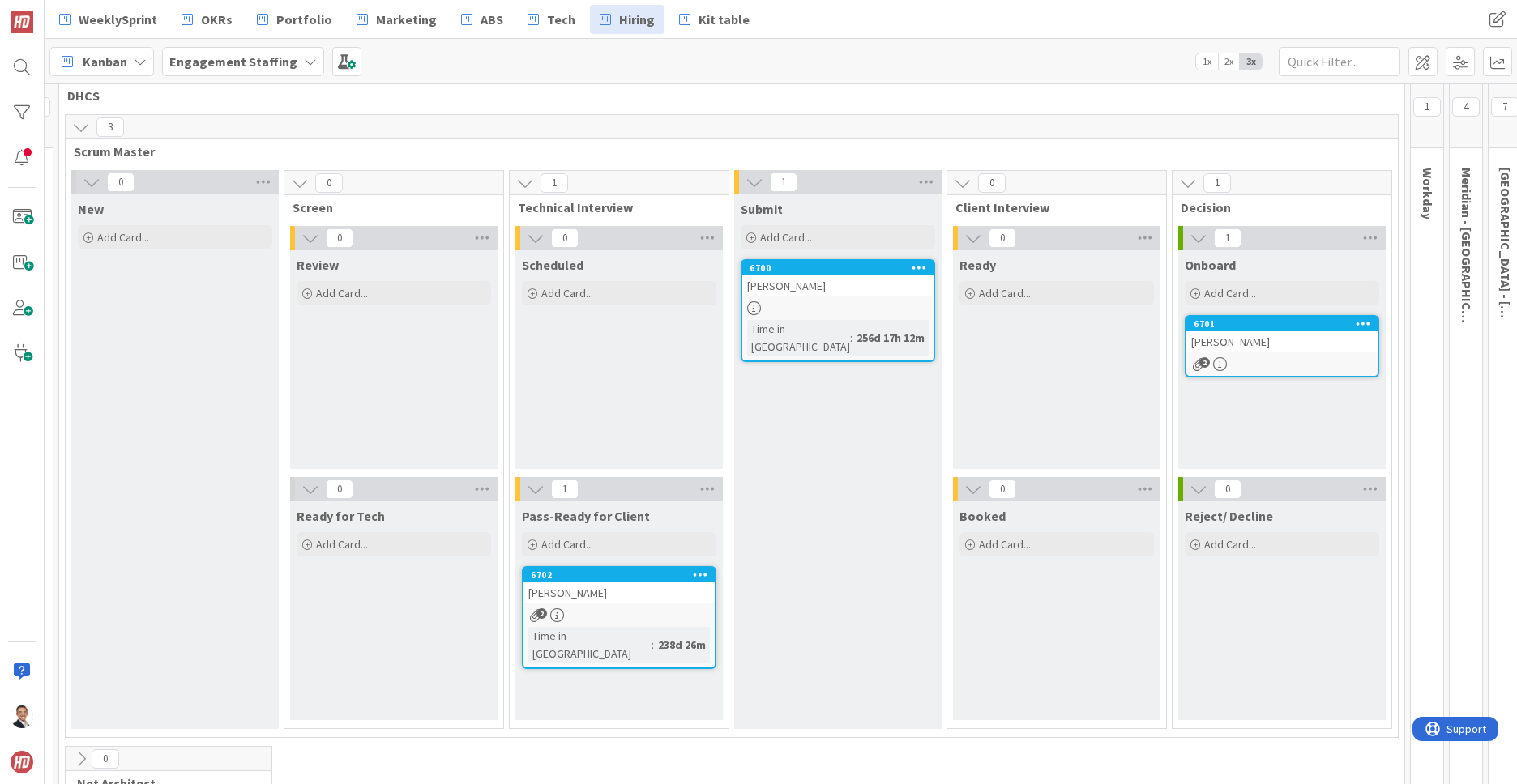
click at [785, 287] on div "[PERSON_NAME]" at bounding box center [837, 285] width 191 height 21
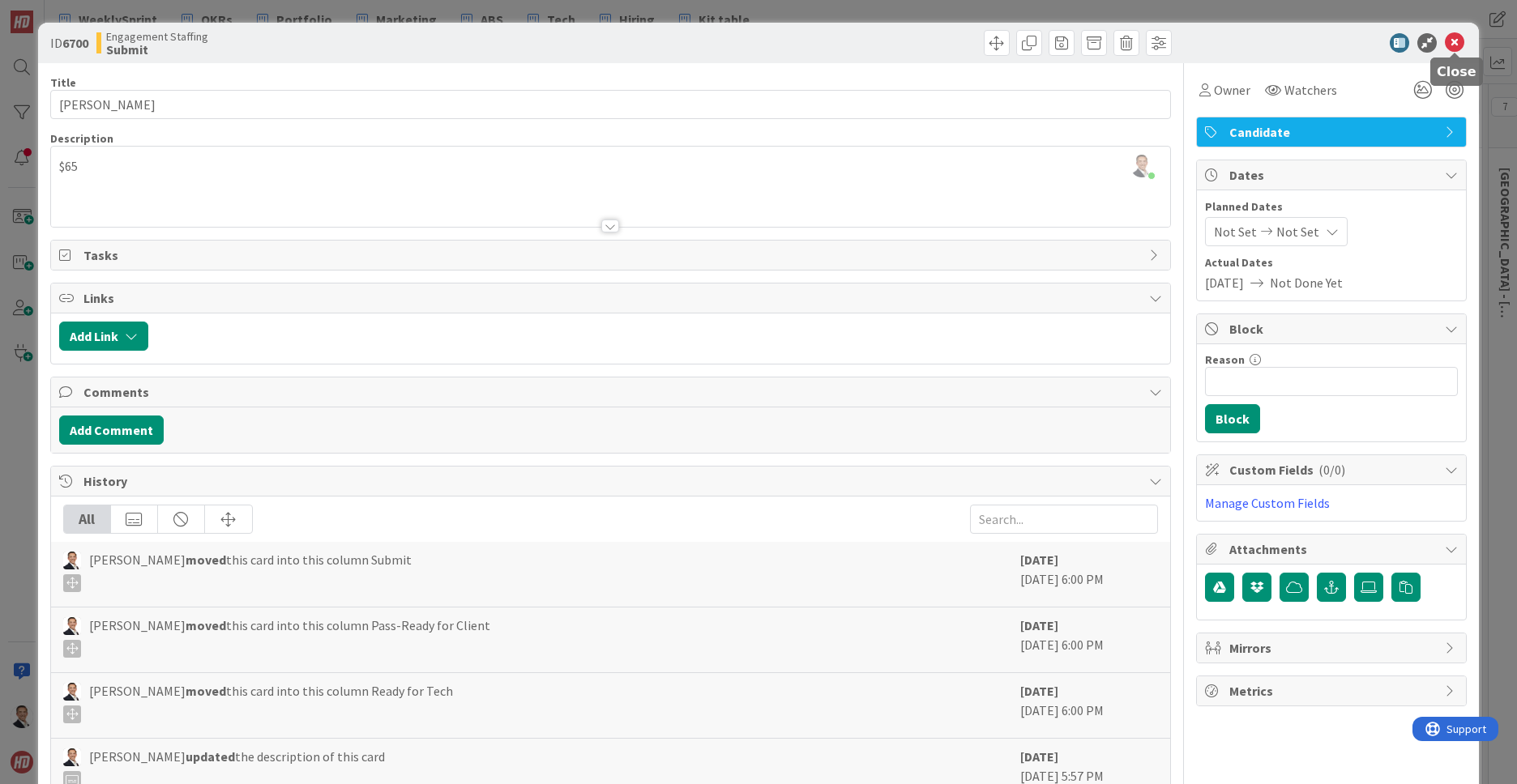
click at [1455, 44] on icon at bounding box center [1454, 42] width 19 height 19
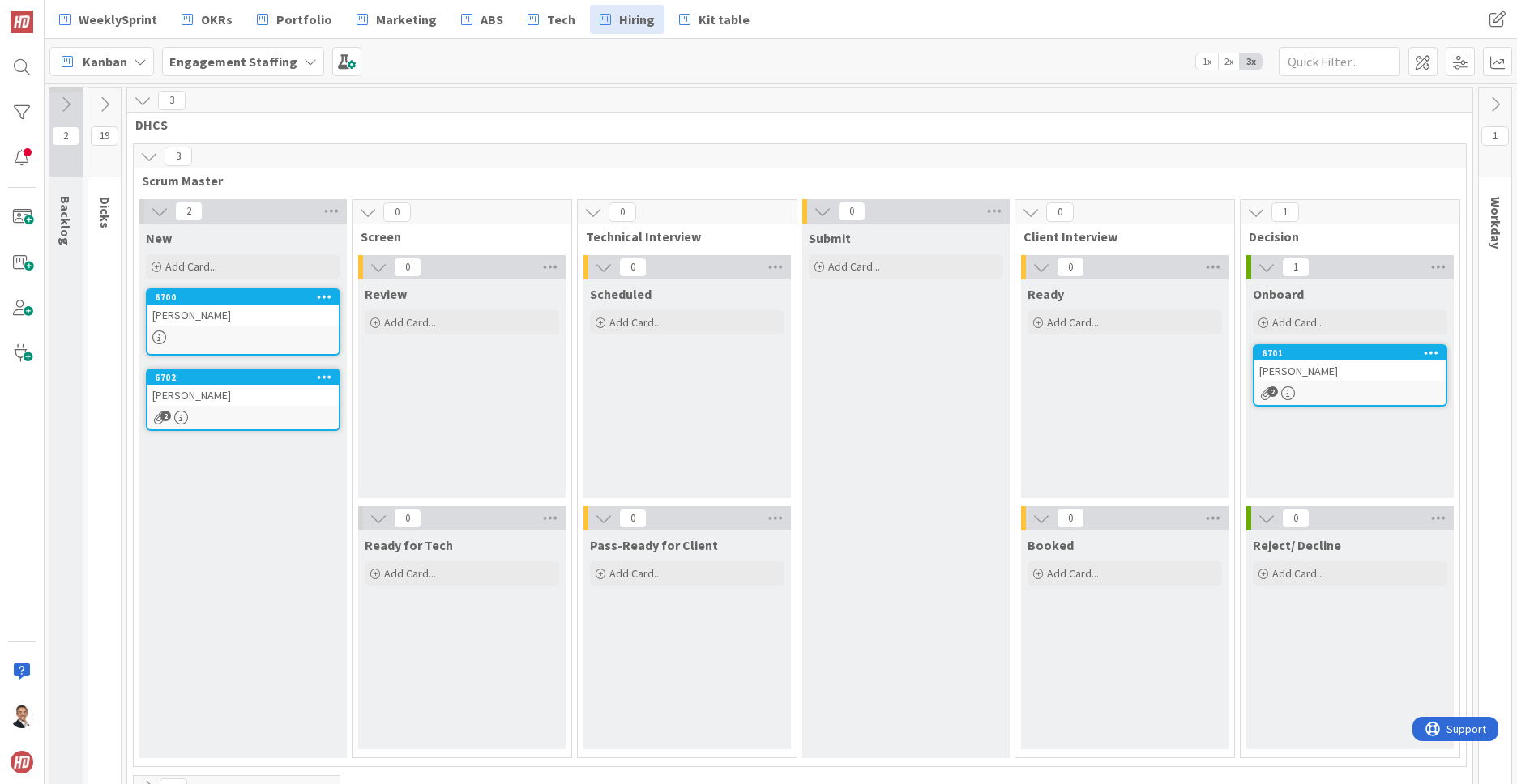
scroll to position [0, 3]
click at [150, 159] on icon at bounding box center [148, 156] width 18 height 17
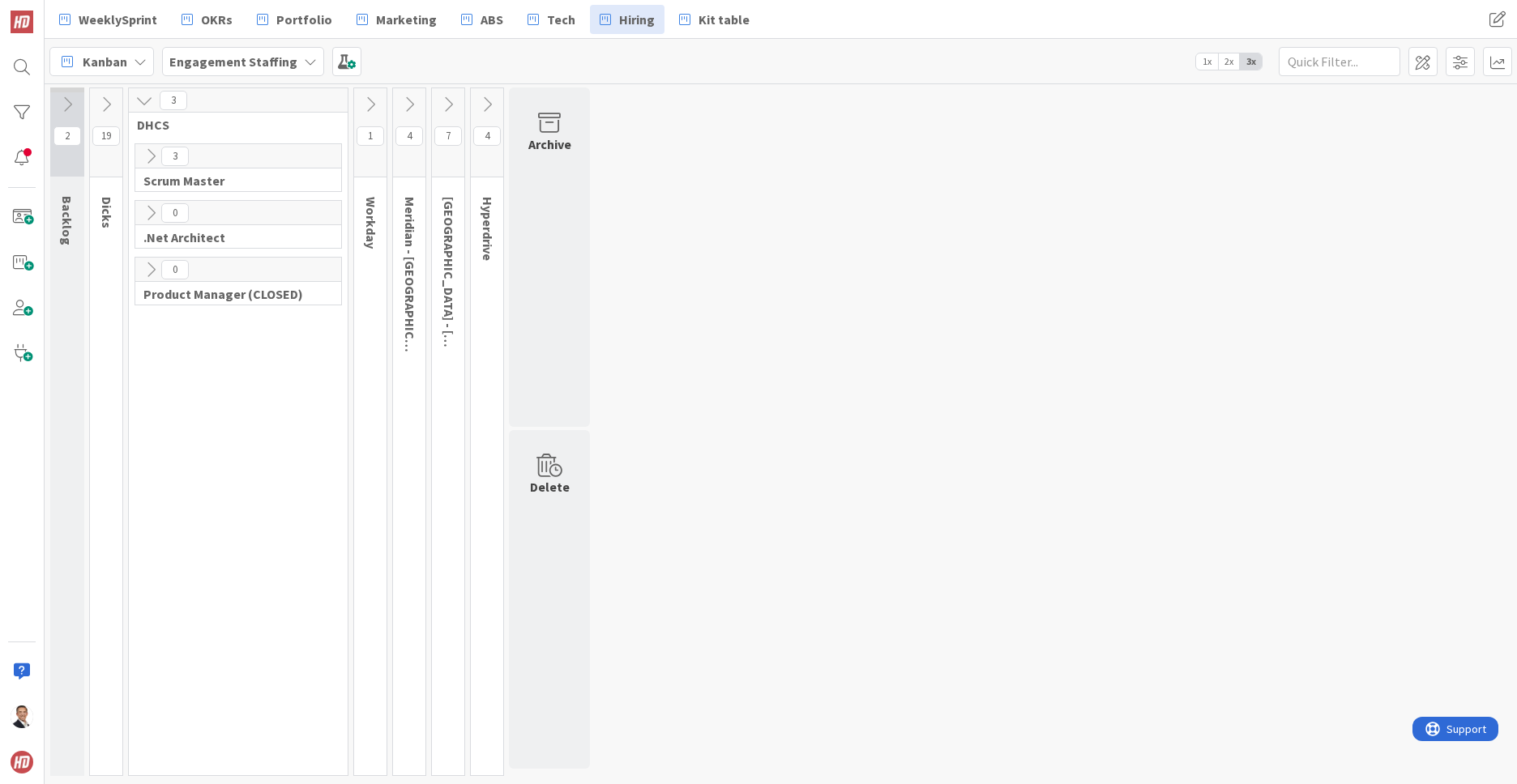
click at [153, 212] on icon at bounding box center [150, 212] width 18 height 17
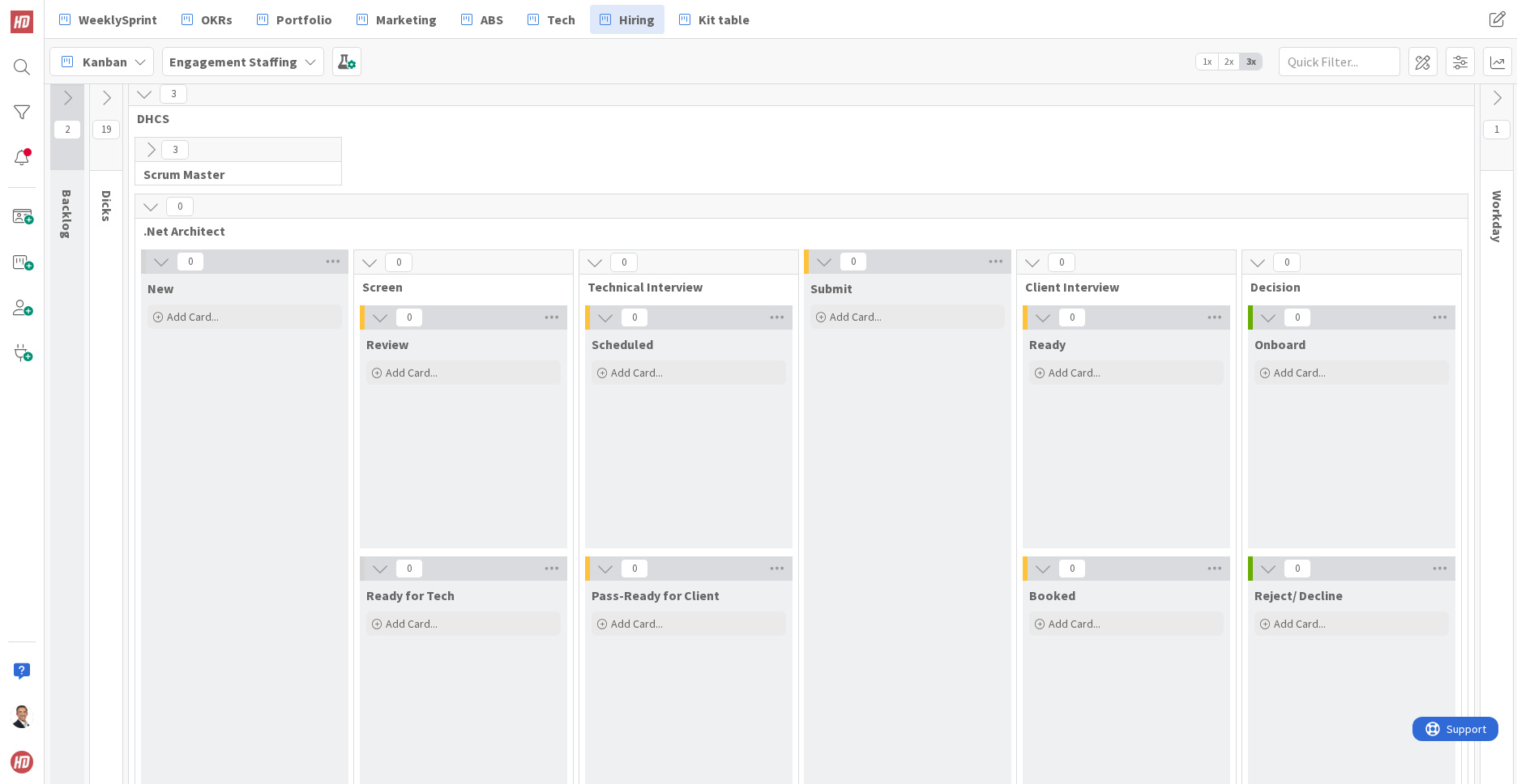
scroll to position [9, 0]
click at [150, 207] on icon at bounding box center [150, 203] width 18 height 17
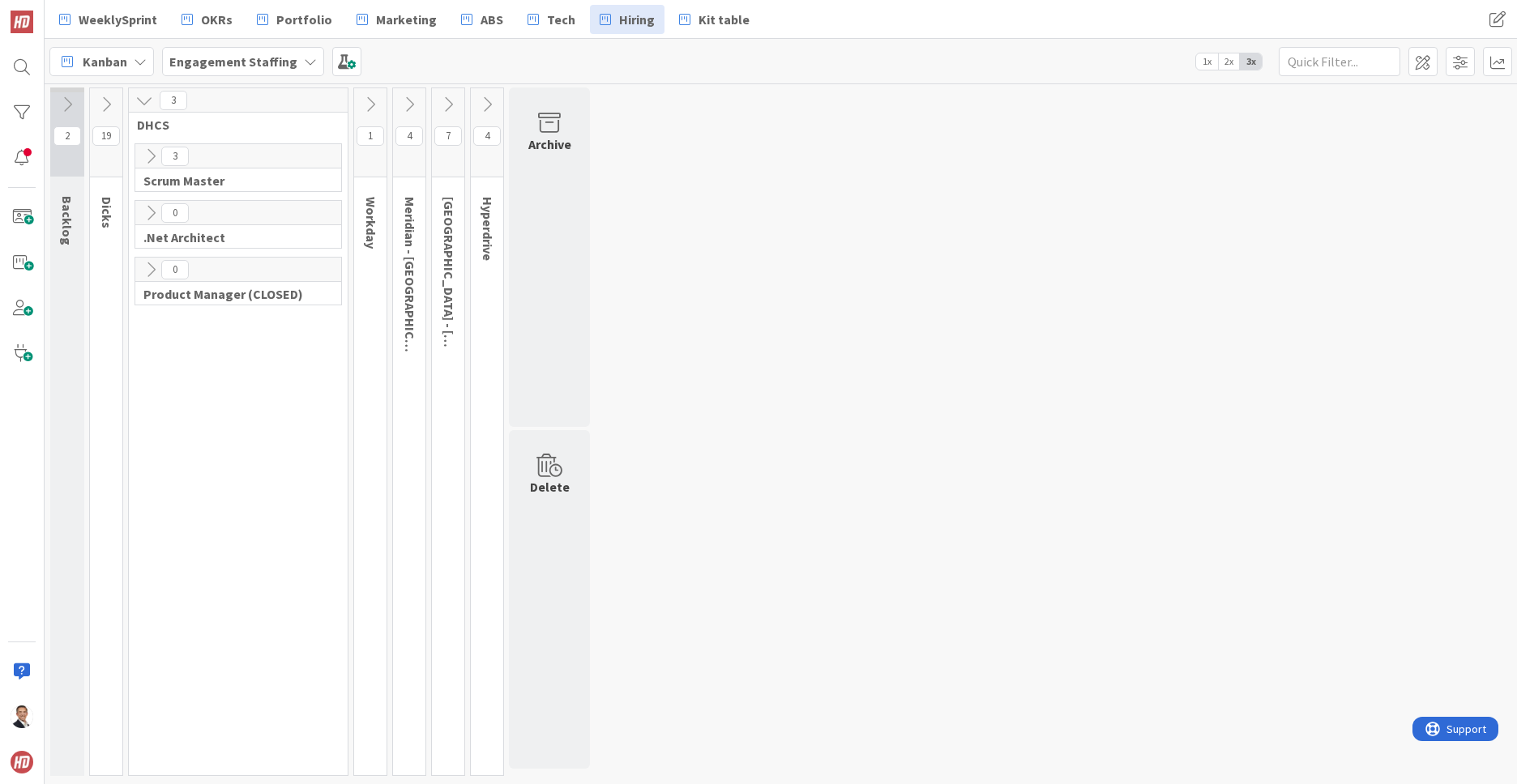
click at [154, 269] on icon at bounding box center [150, 269] width 18 height 17
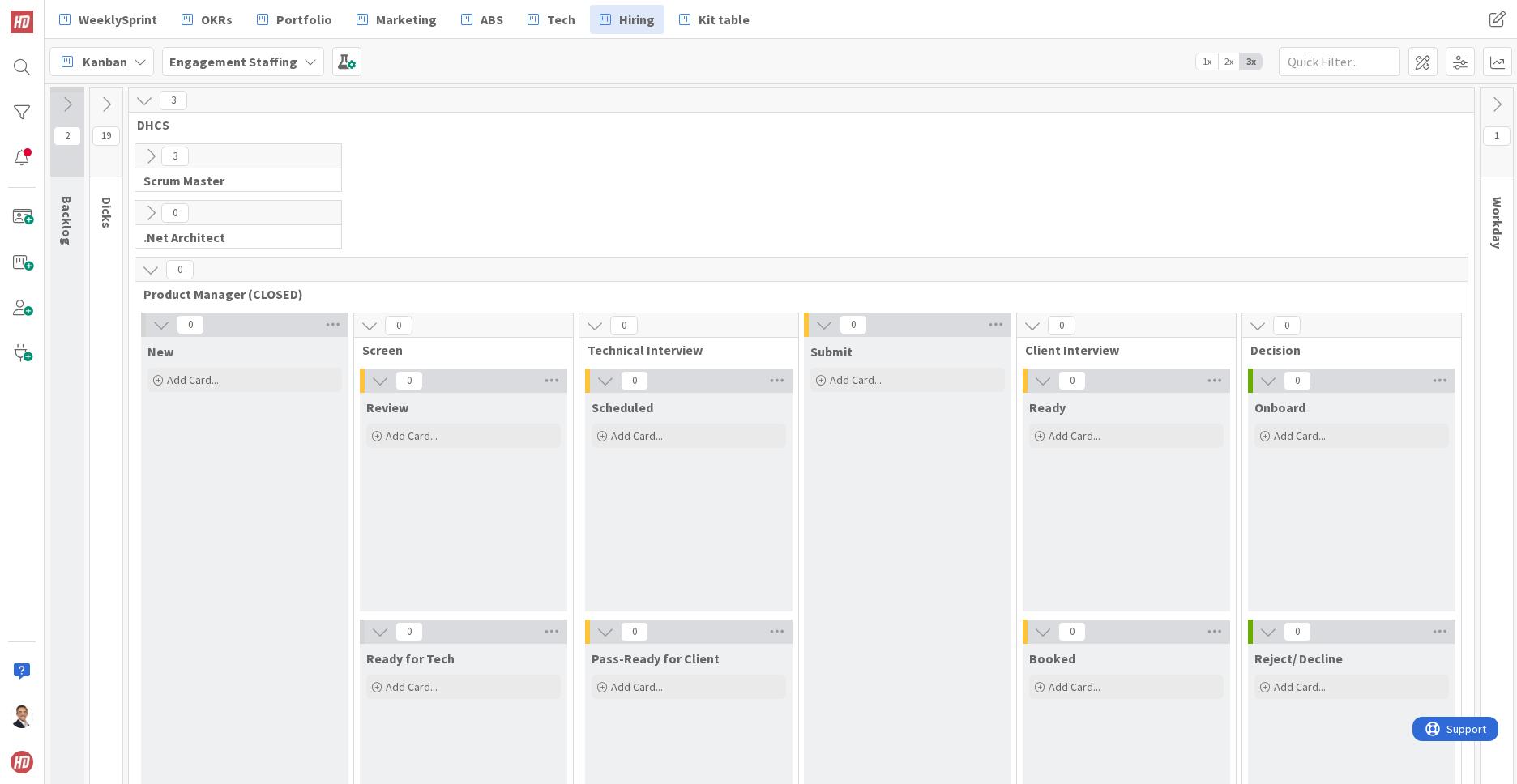
click at [152, 212] on icon at bounding box center [150, 212] width 18 height 17
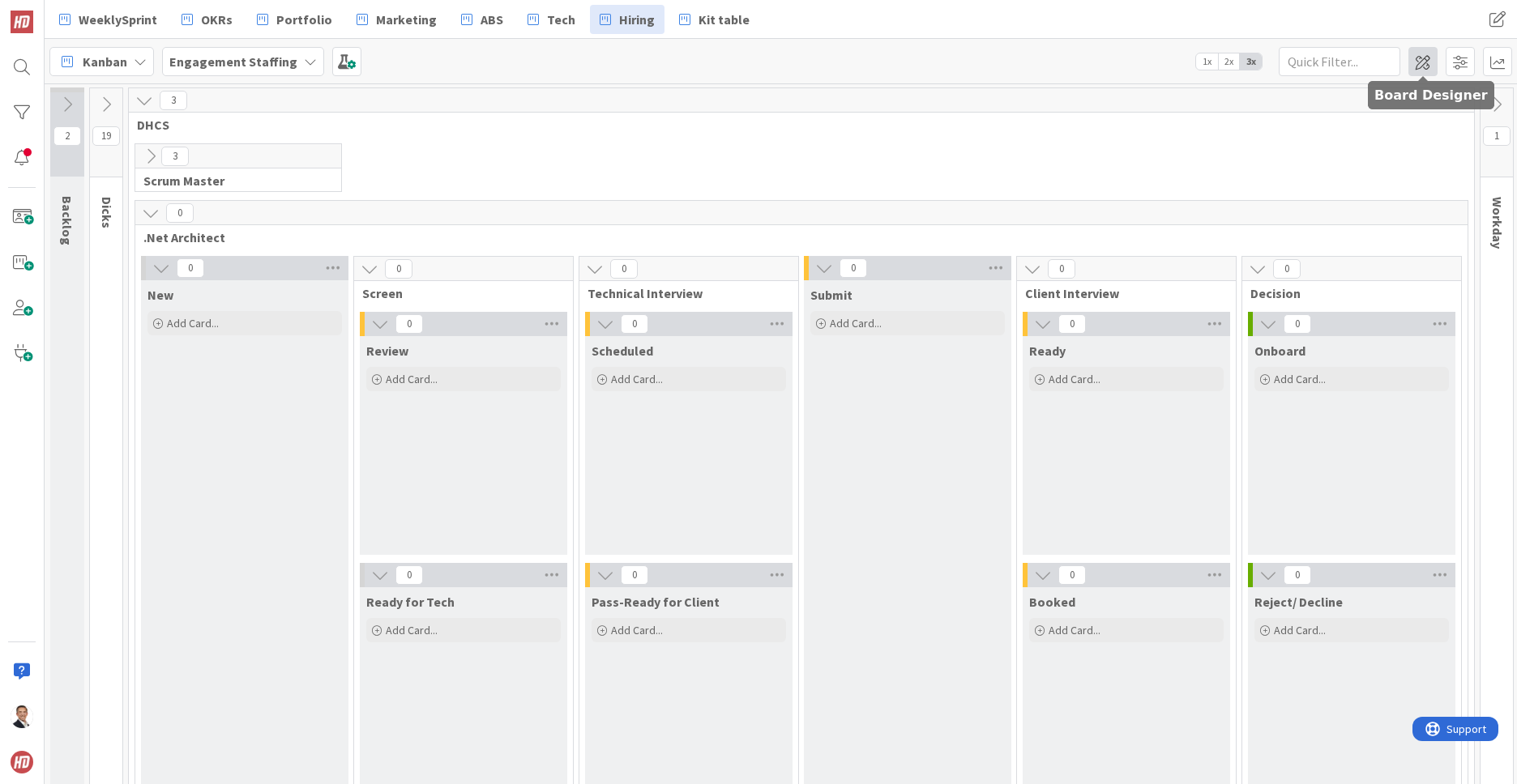
click at [1420, 57] on span at bounding box center [1422, 61] width 29 height 29
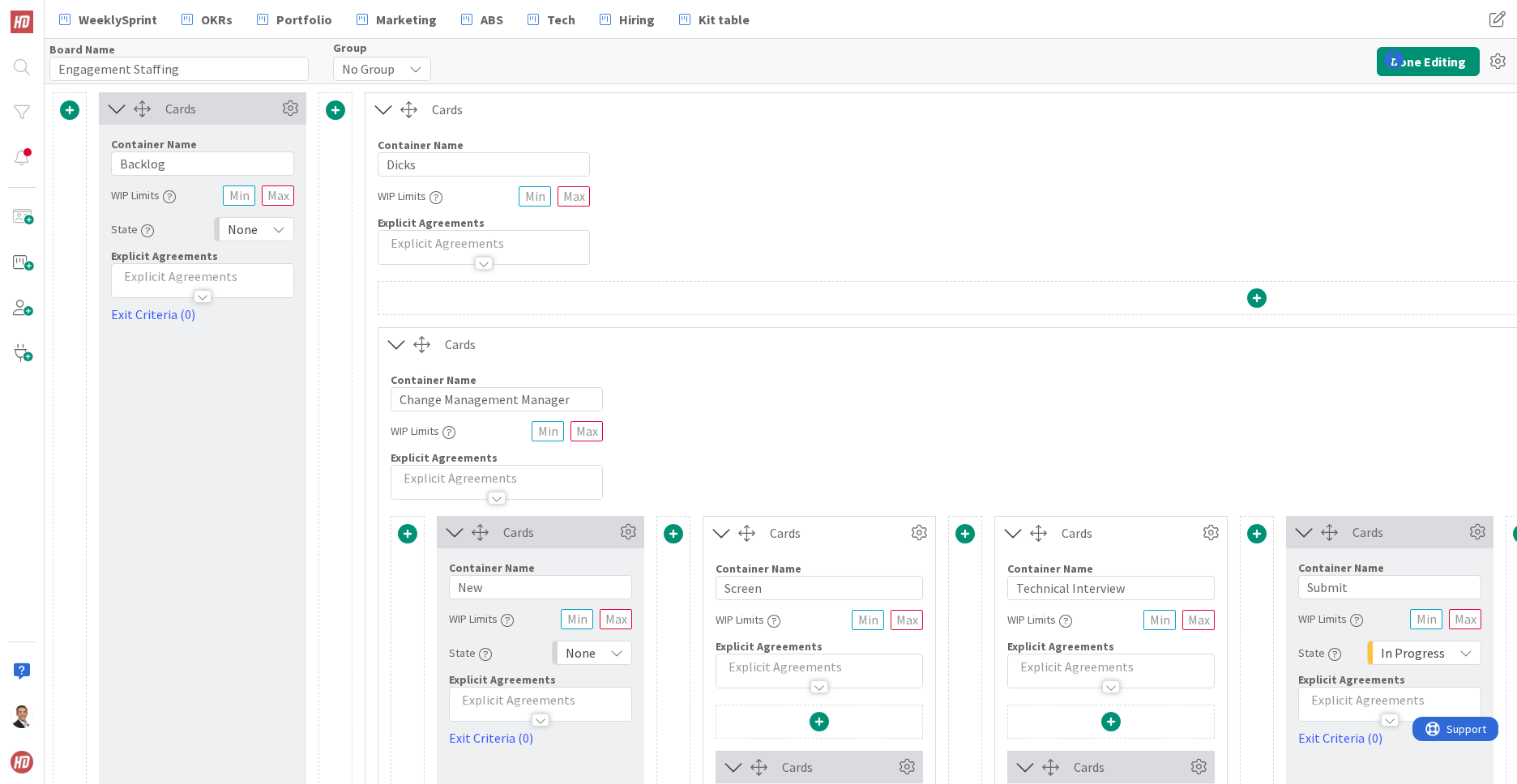
type input "Engagement Staffing"
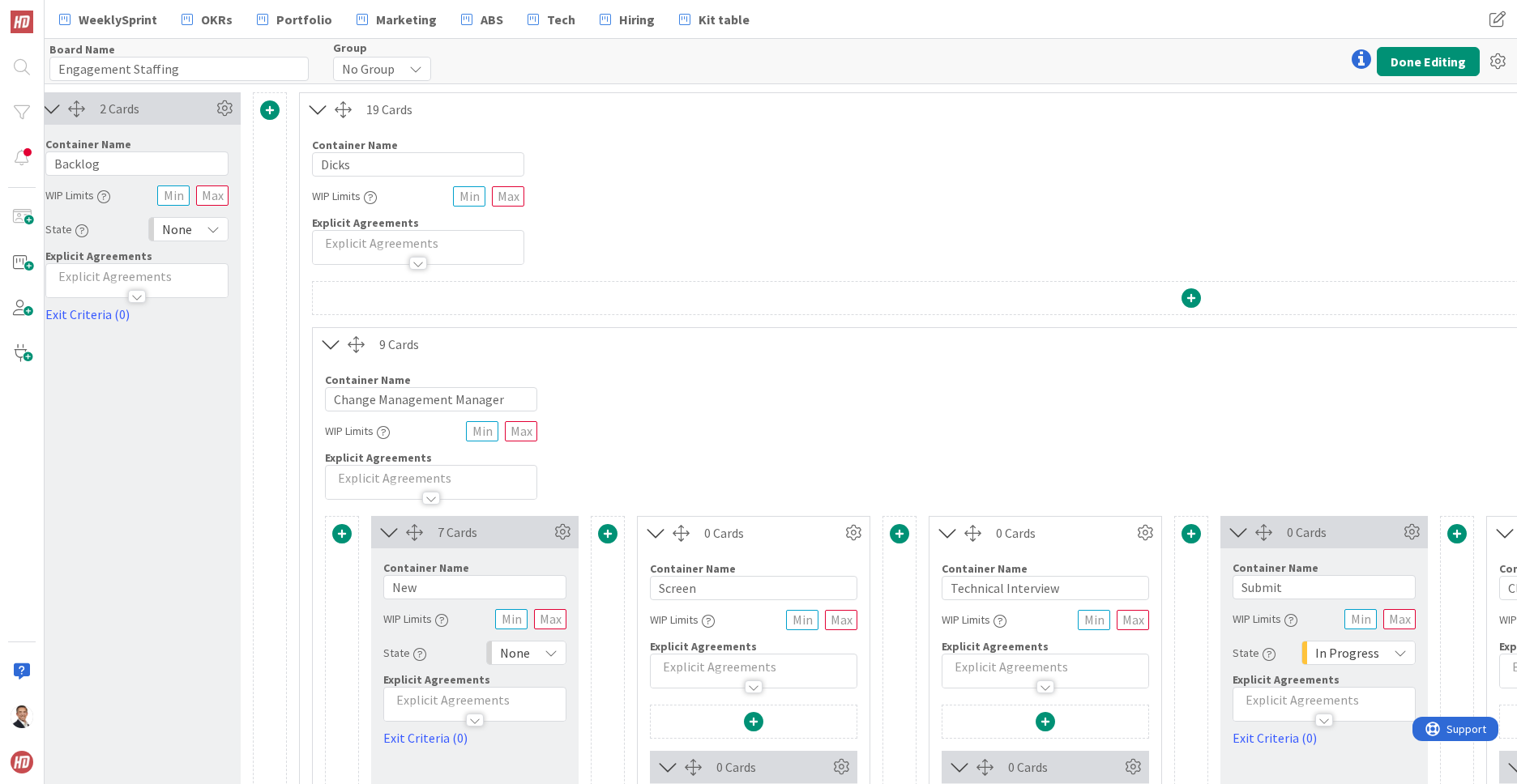
click at [318, 114] on icon at bounding box center [318, 109] width 27 height 21
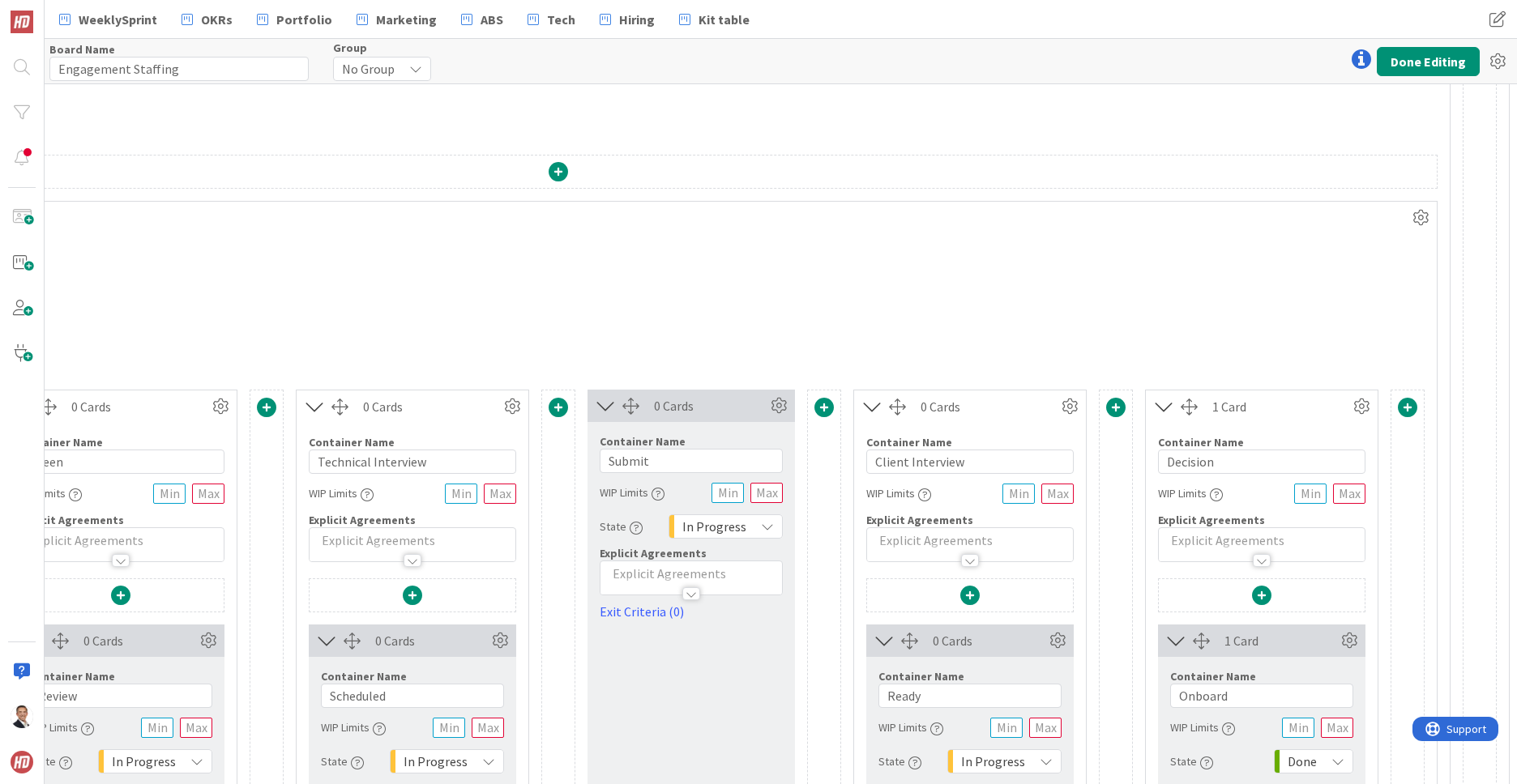
scroll to position [127, 805]
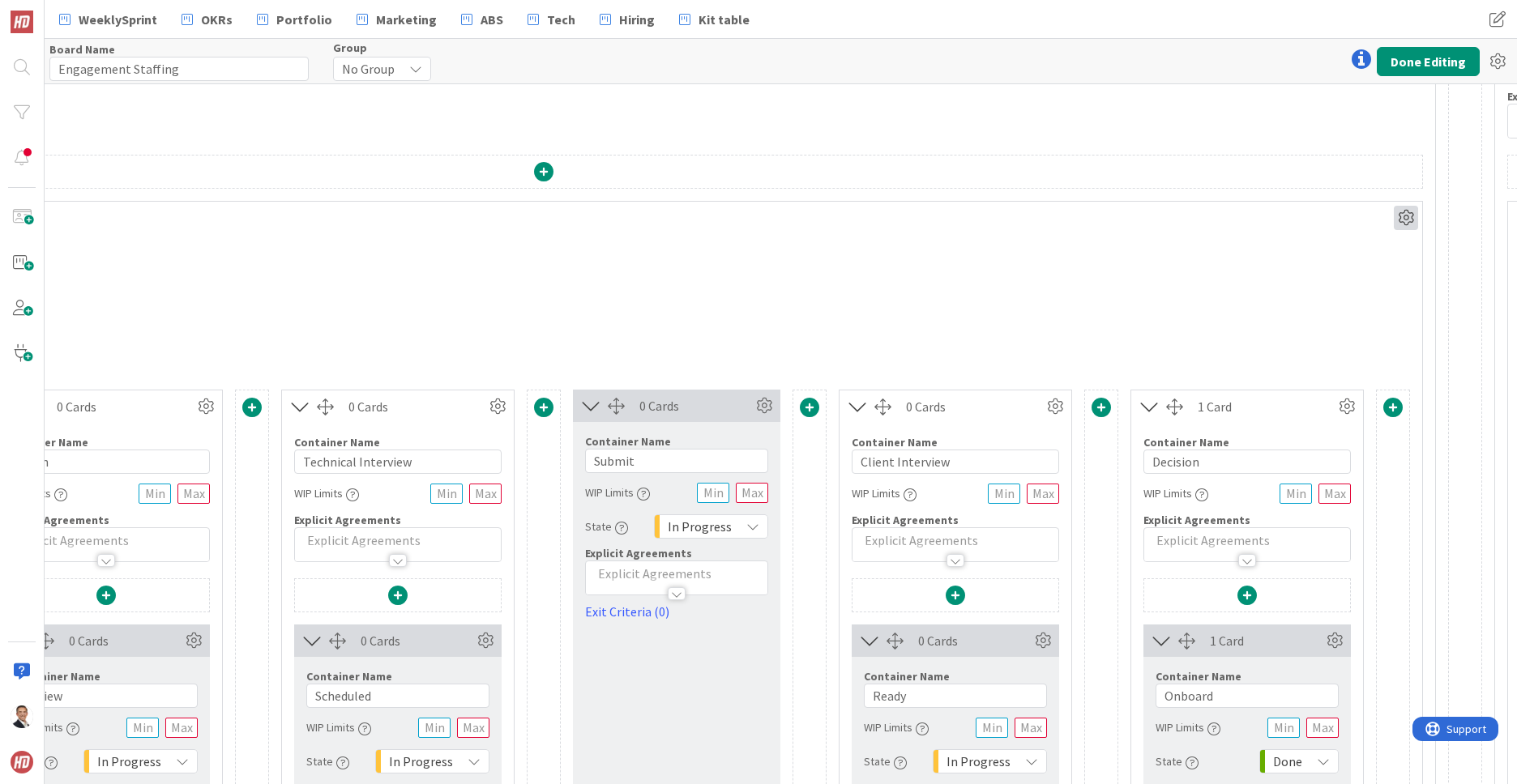
click at [1404, 222] on icon at bounding box center [1405, 217] width 24 height 24
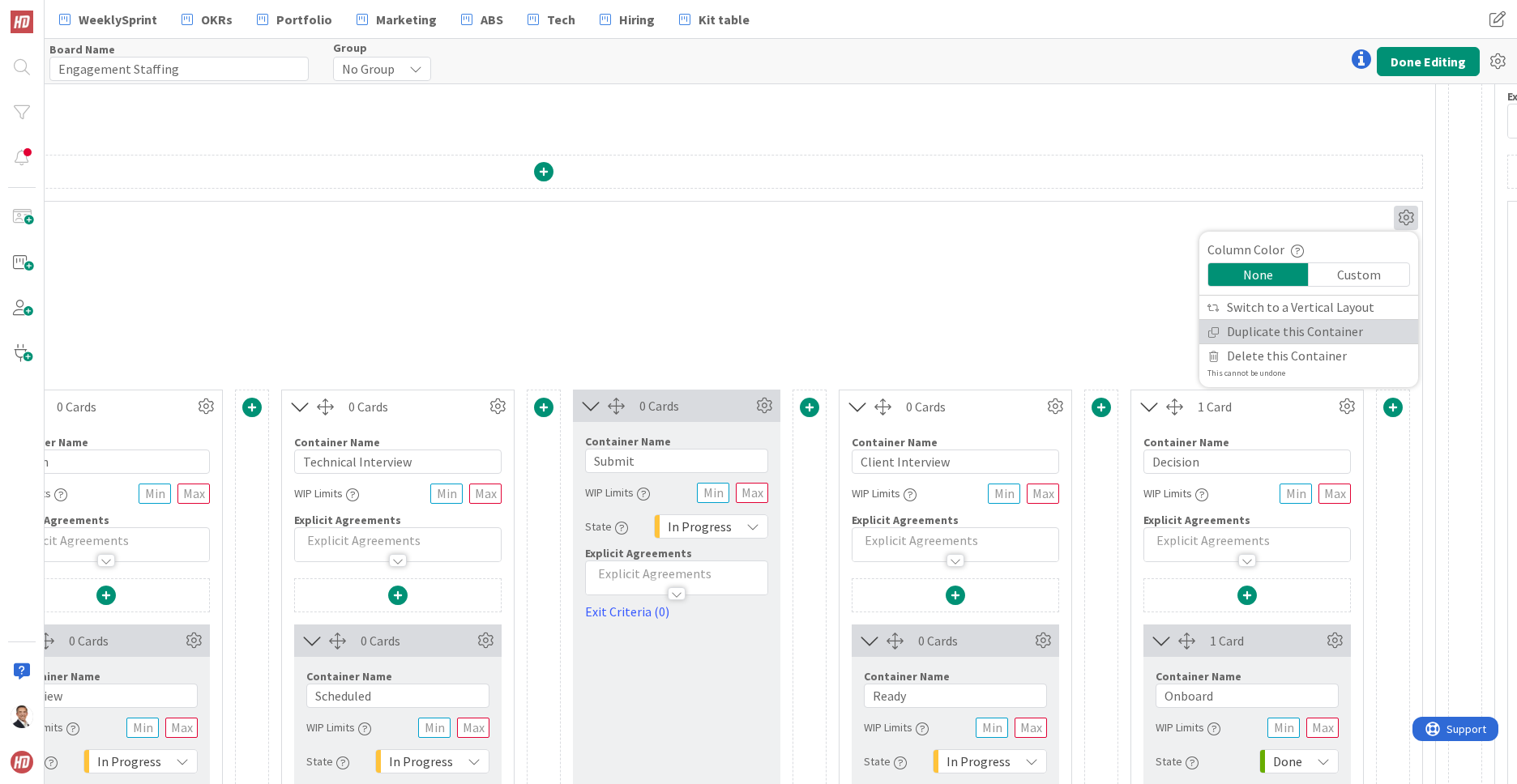
click at [1324, 332] on link "Duplicate this Container" at bounding box center [1309, 332] width 218 height 23
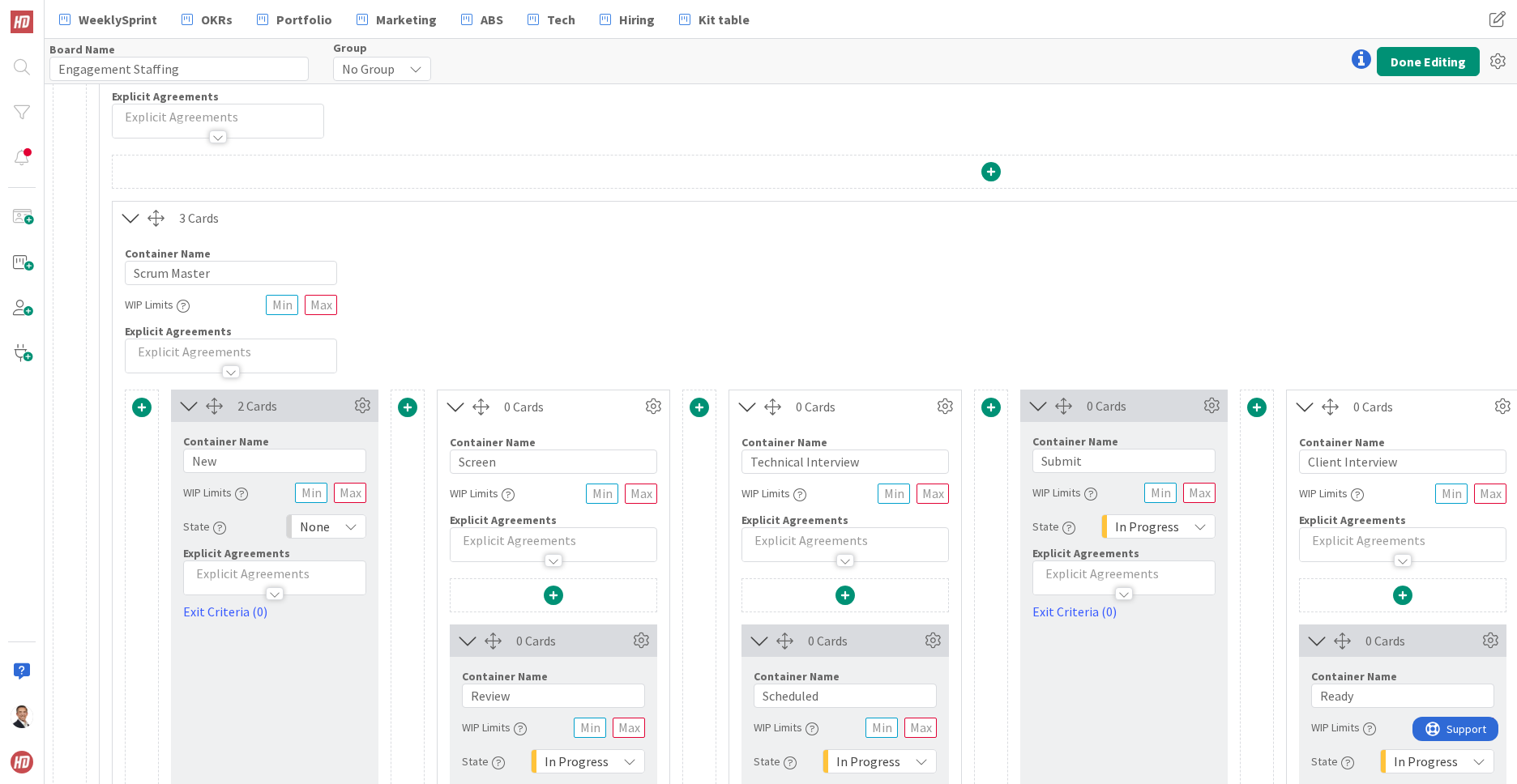
scroll to position [127, 325]
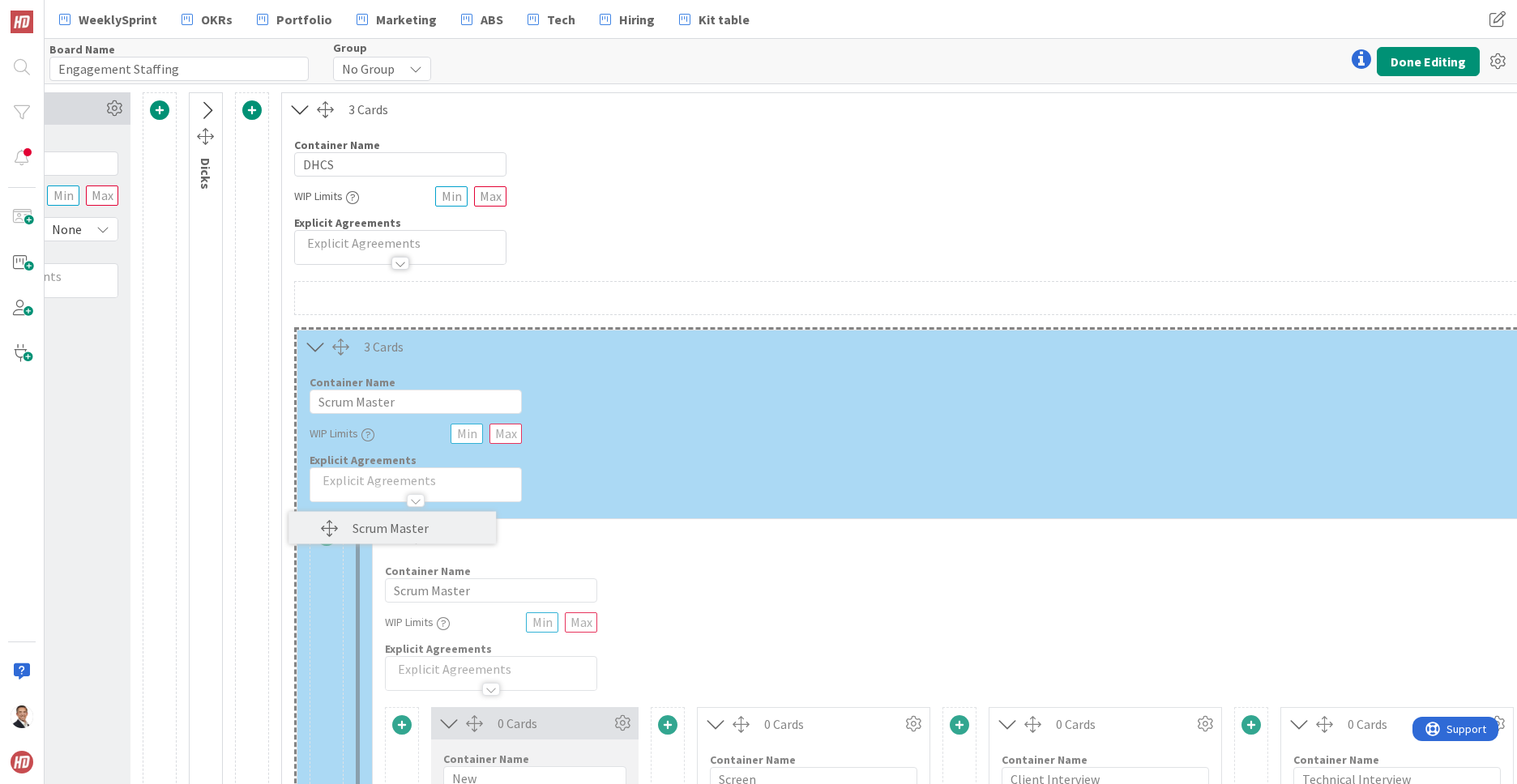
scroll to position [0, 175]
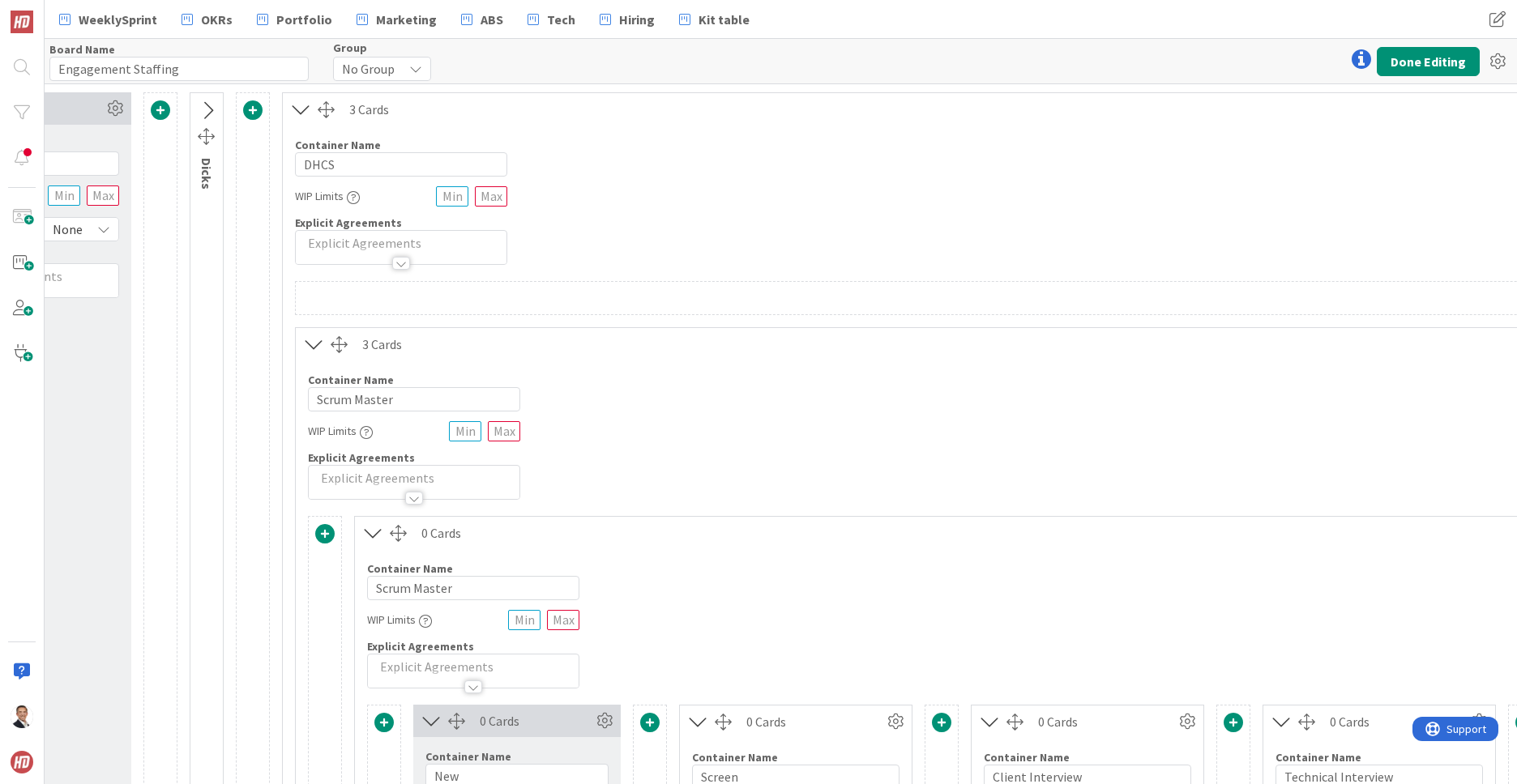
click at [313, 347] on icon at bounding box center [314, 343] width 27 height 21
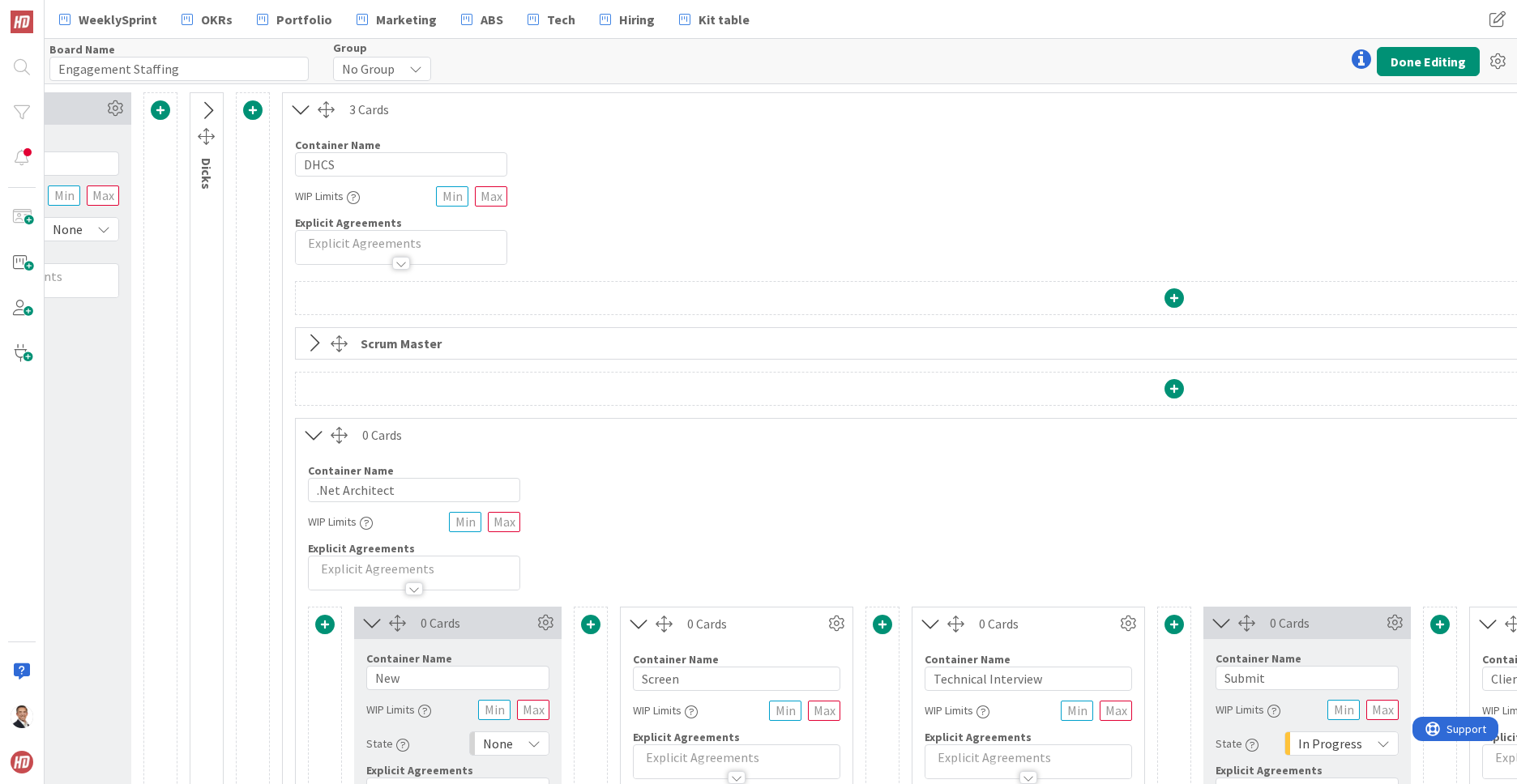
click at [313, 438] on icon at bounding box center [314, 434] width 27 height 21
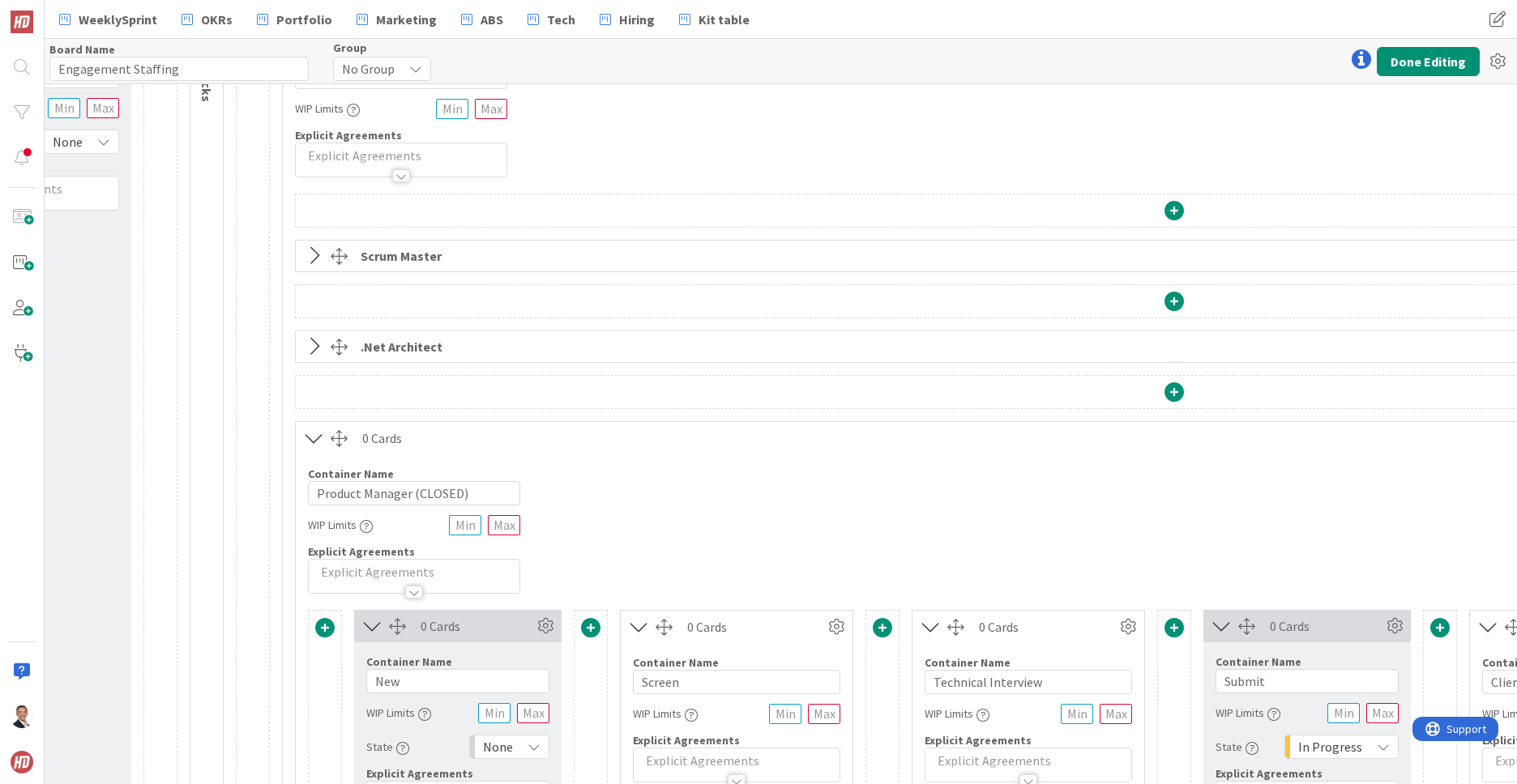
scroll to position [92, 175]
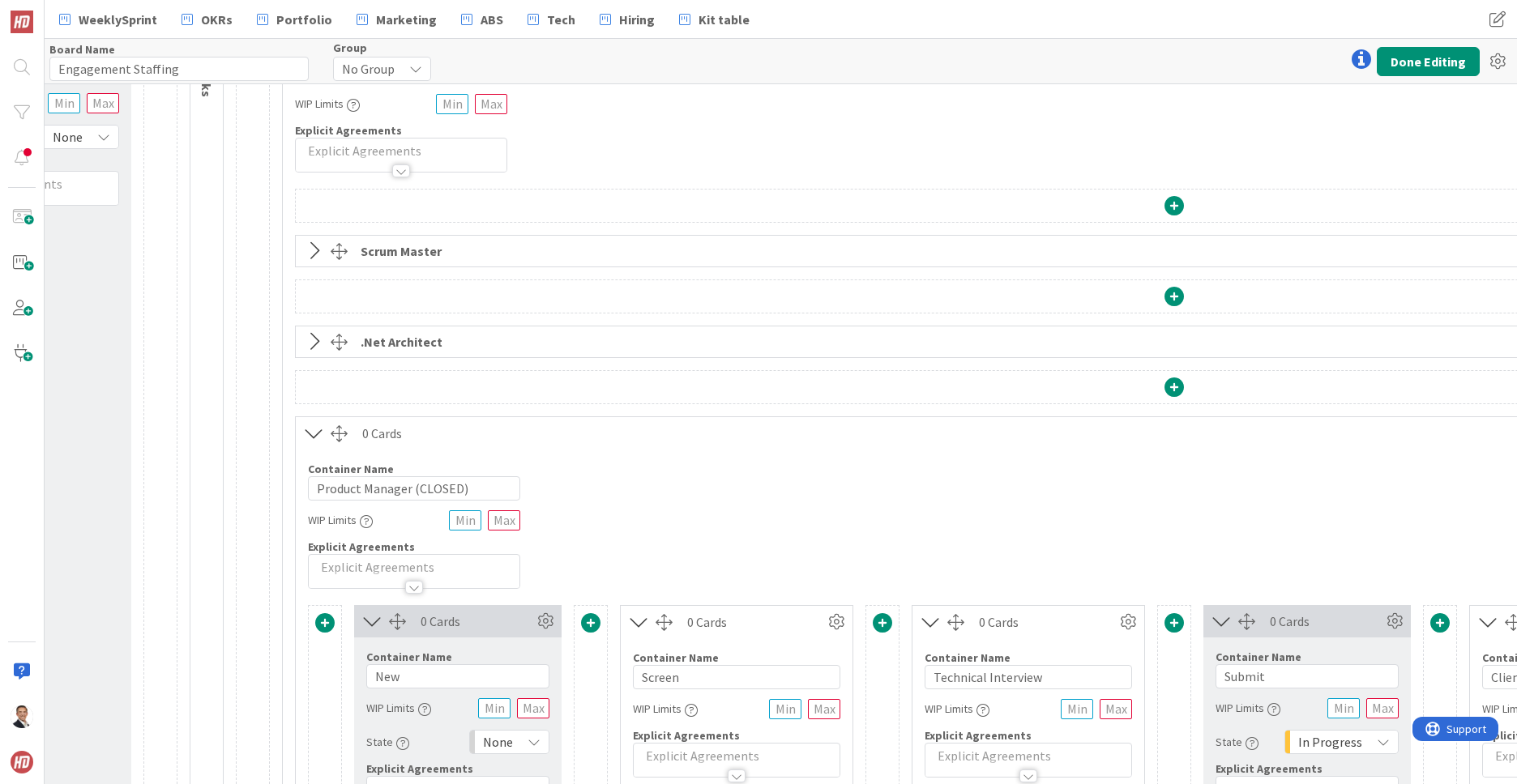
click at [313, 434] on icon at bounding box center [314, 432] width 27 height 21
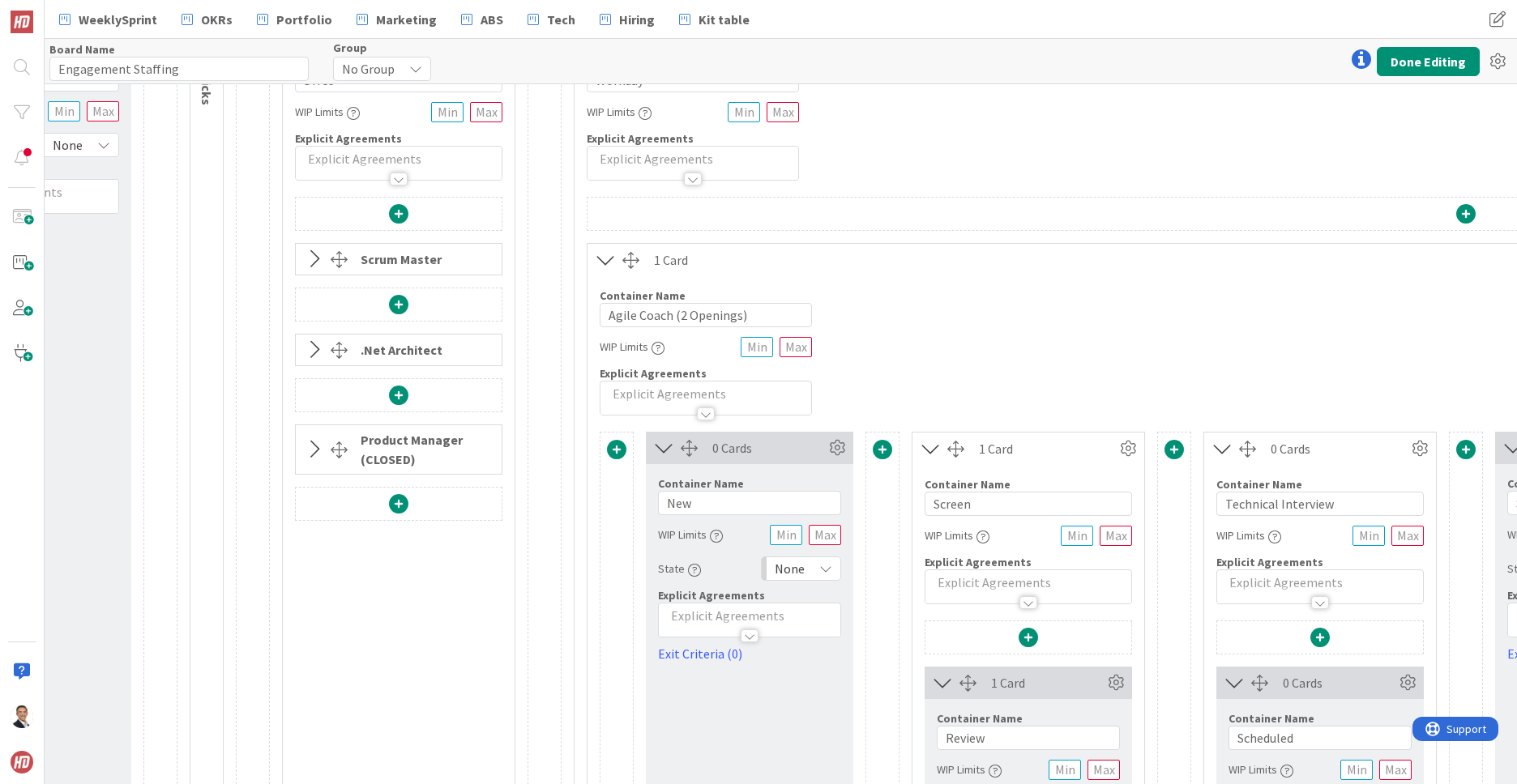
scroll to position [0, 175]
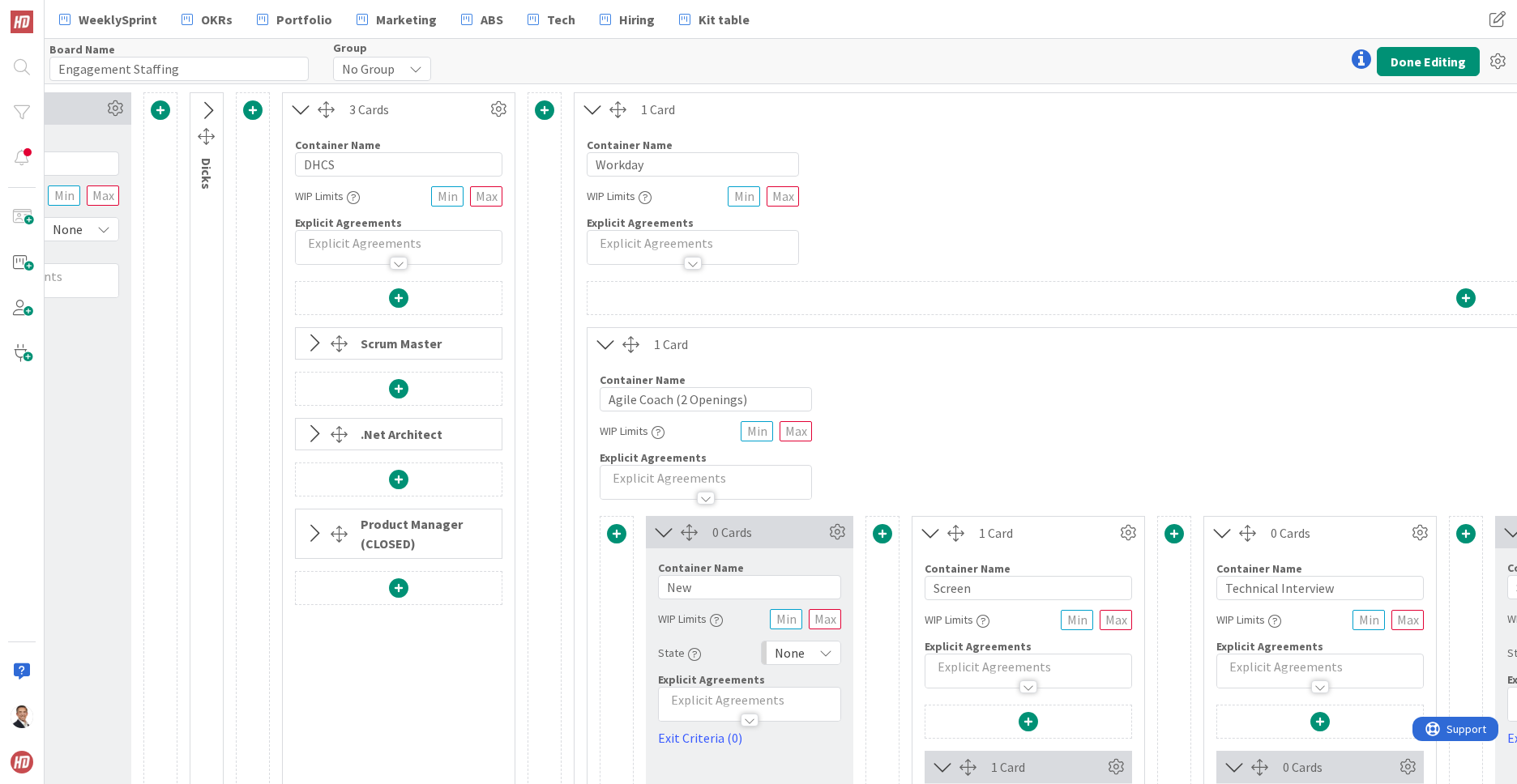
click at [423, 343] on div "Scrum Master" at bounding box center [405, 343] width 89 height 29
click at [318, 342] on icon at bounding box center [314, 342] width 27 height 21
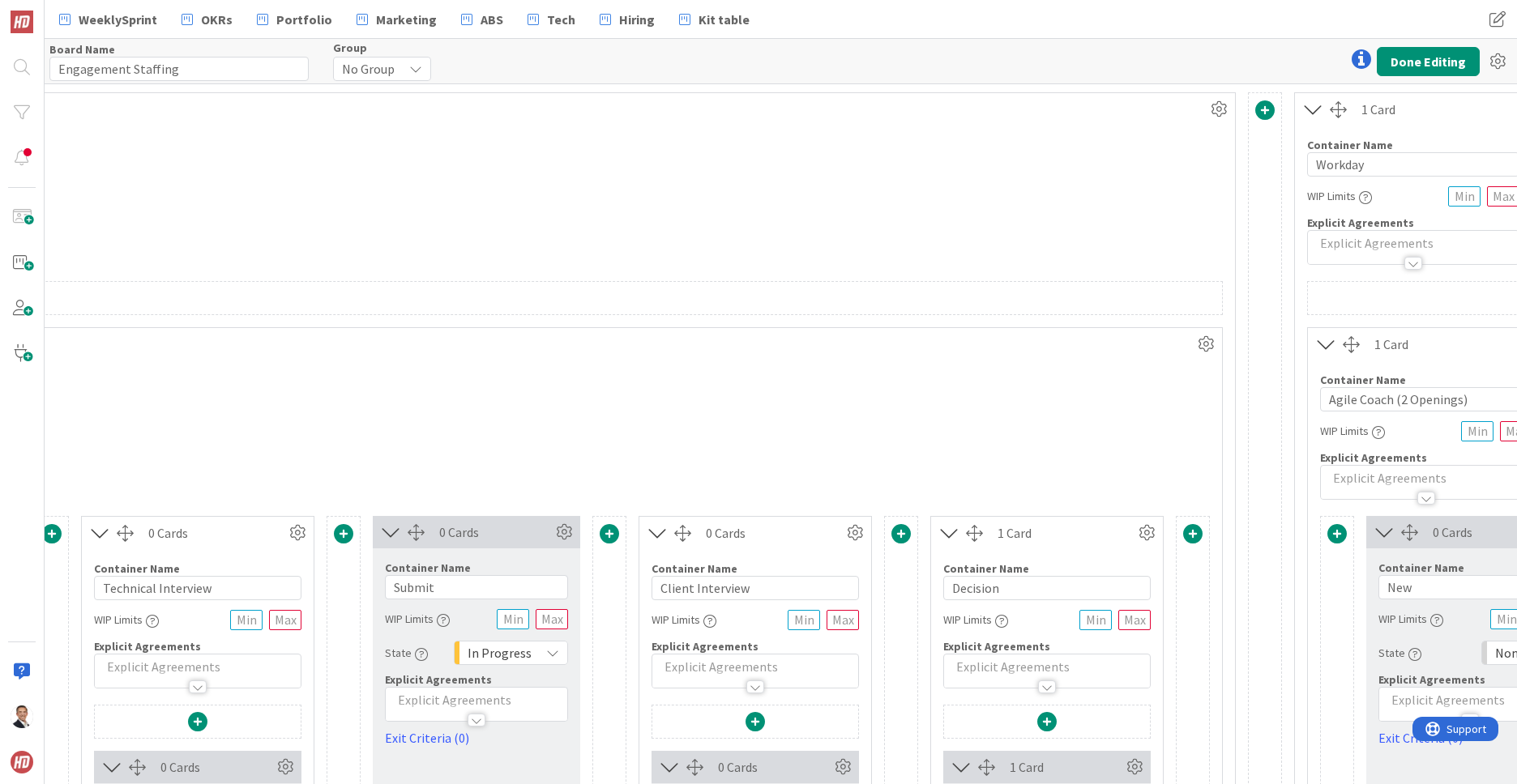
scroll to position [0, 2823]
click at [1201, 339] on icon at bounding box center [1204, 344] width 24 height 24
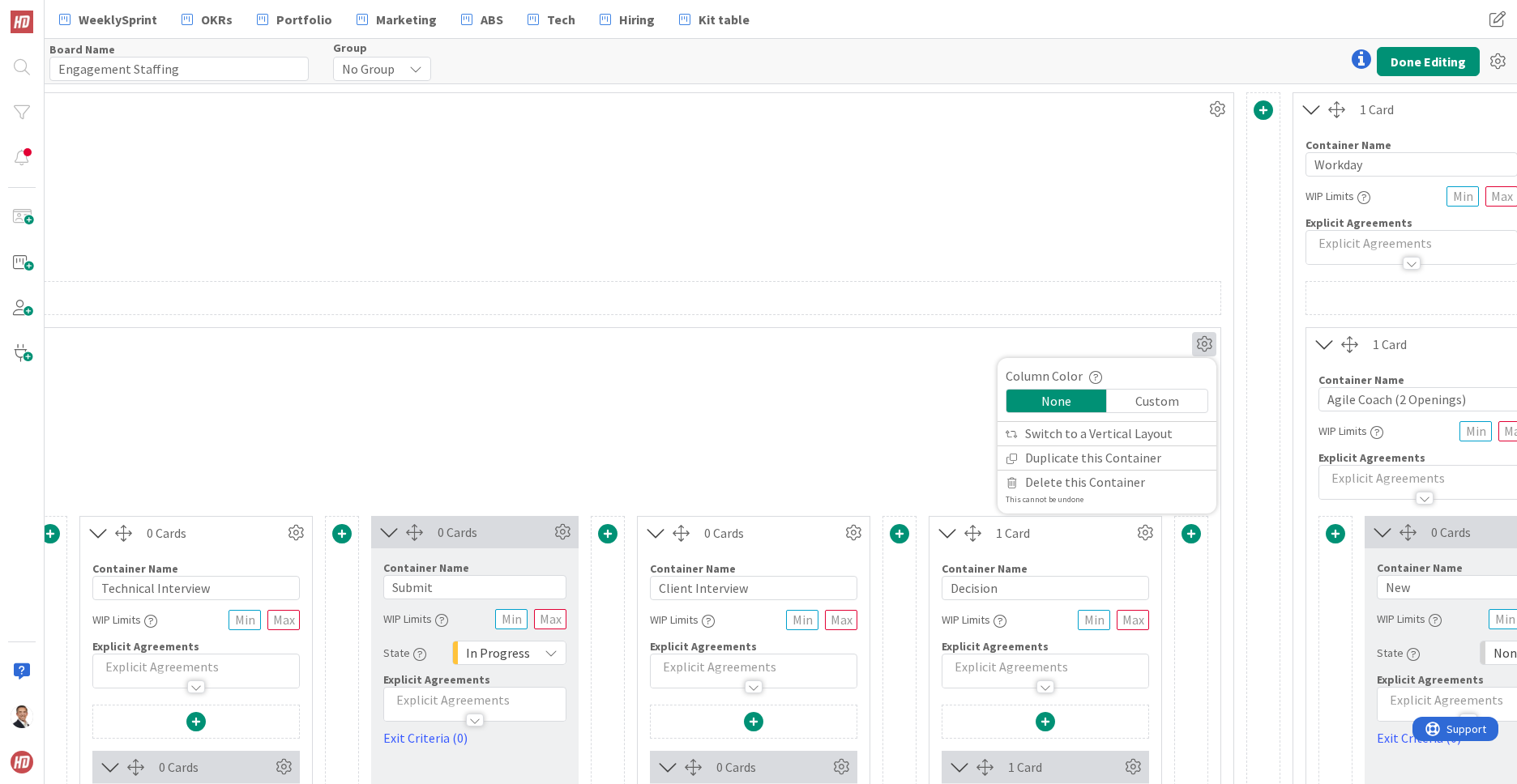
scroll to position [1, 2823]
click at [1049, 457] on link "Duplicate this Container" at bounding box center [1107, 457] width 218 height 23
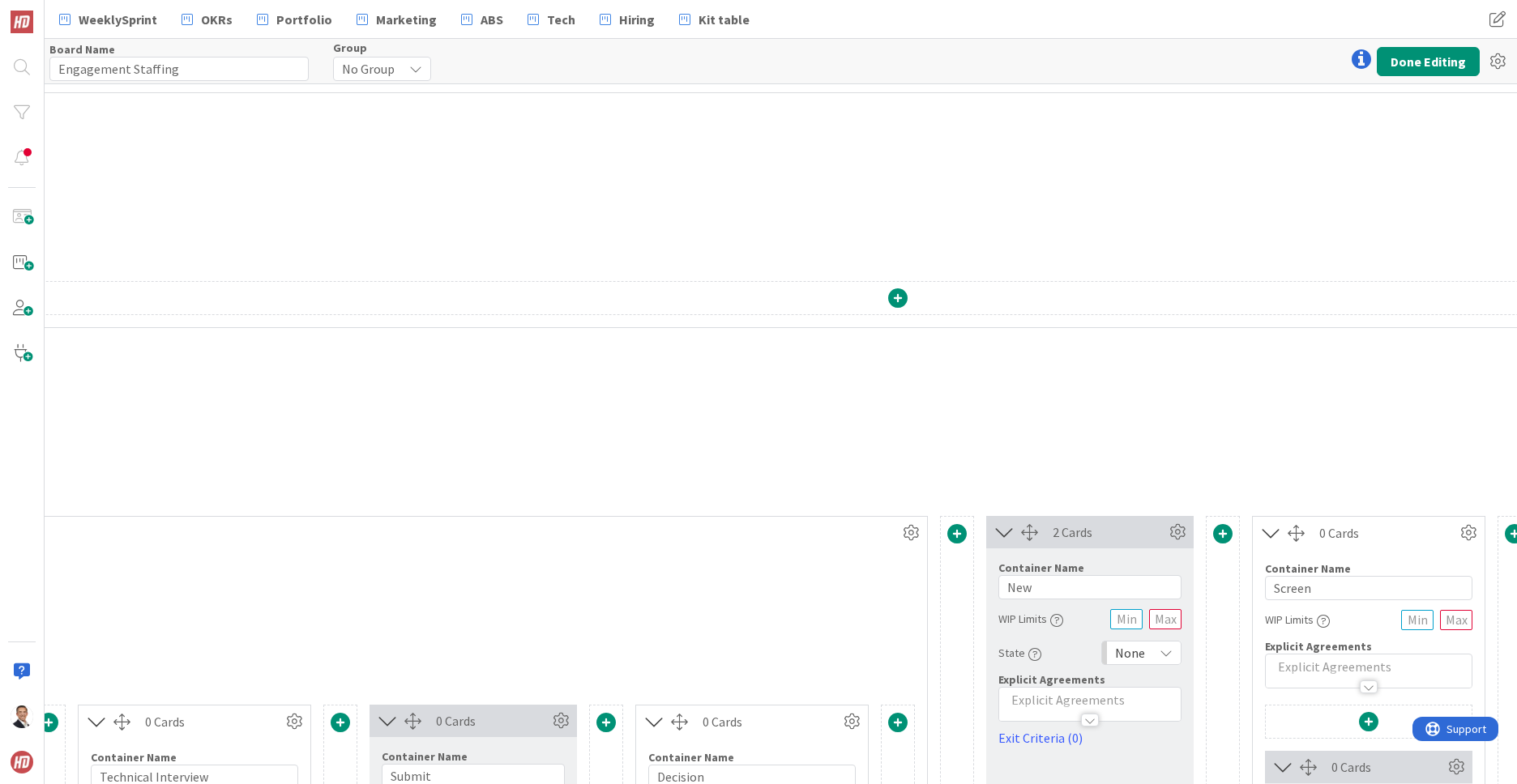
scroll to position [0, 2473]
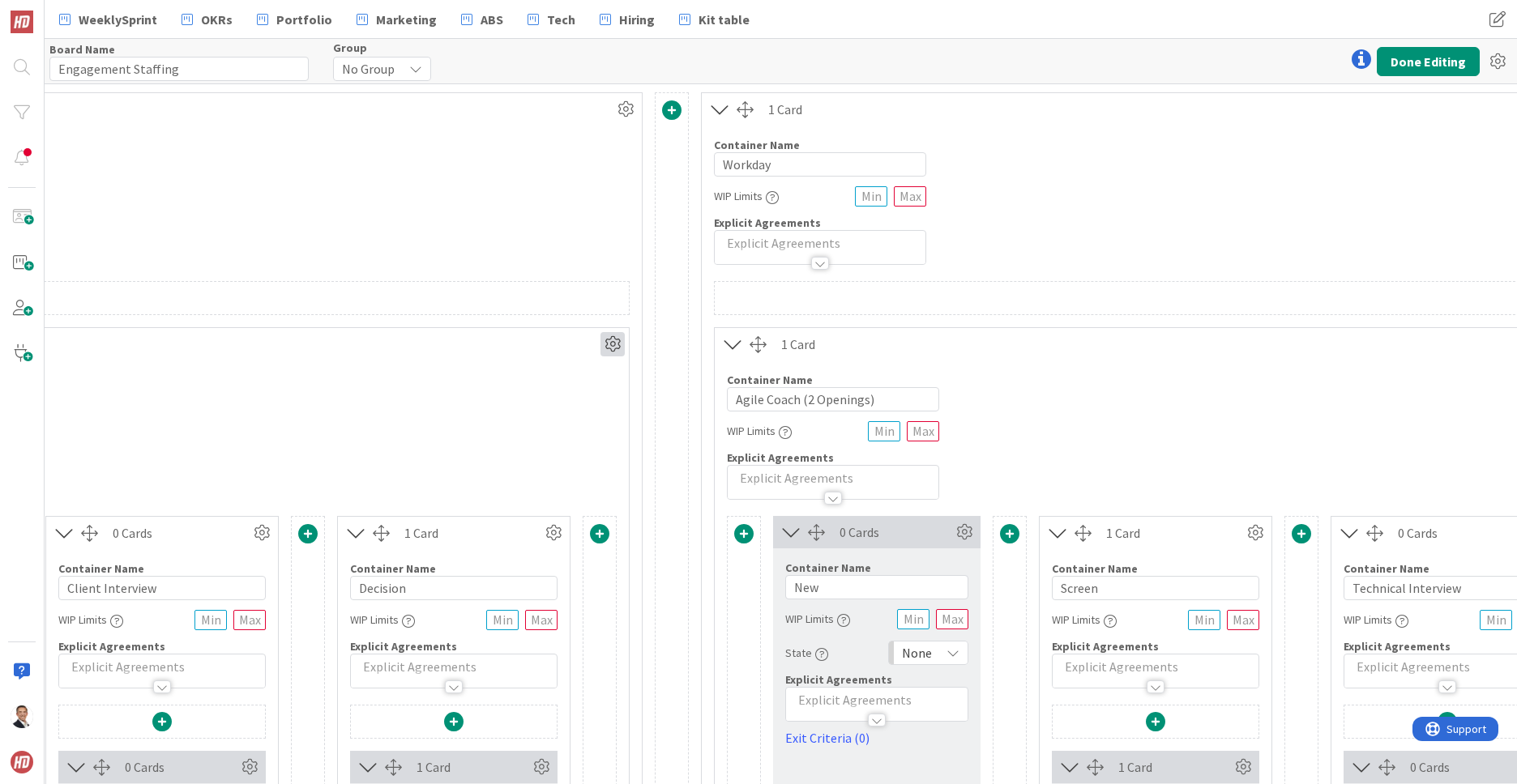
click at [608, 345] on icon at bounding box center [612, 344] width 24 height 24
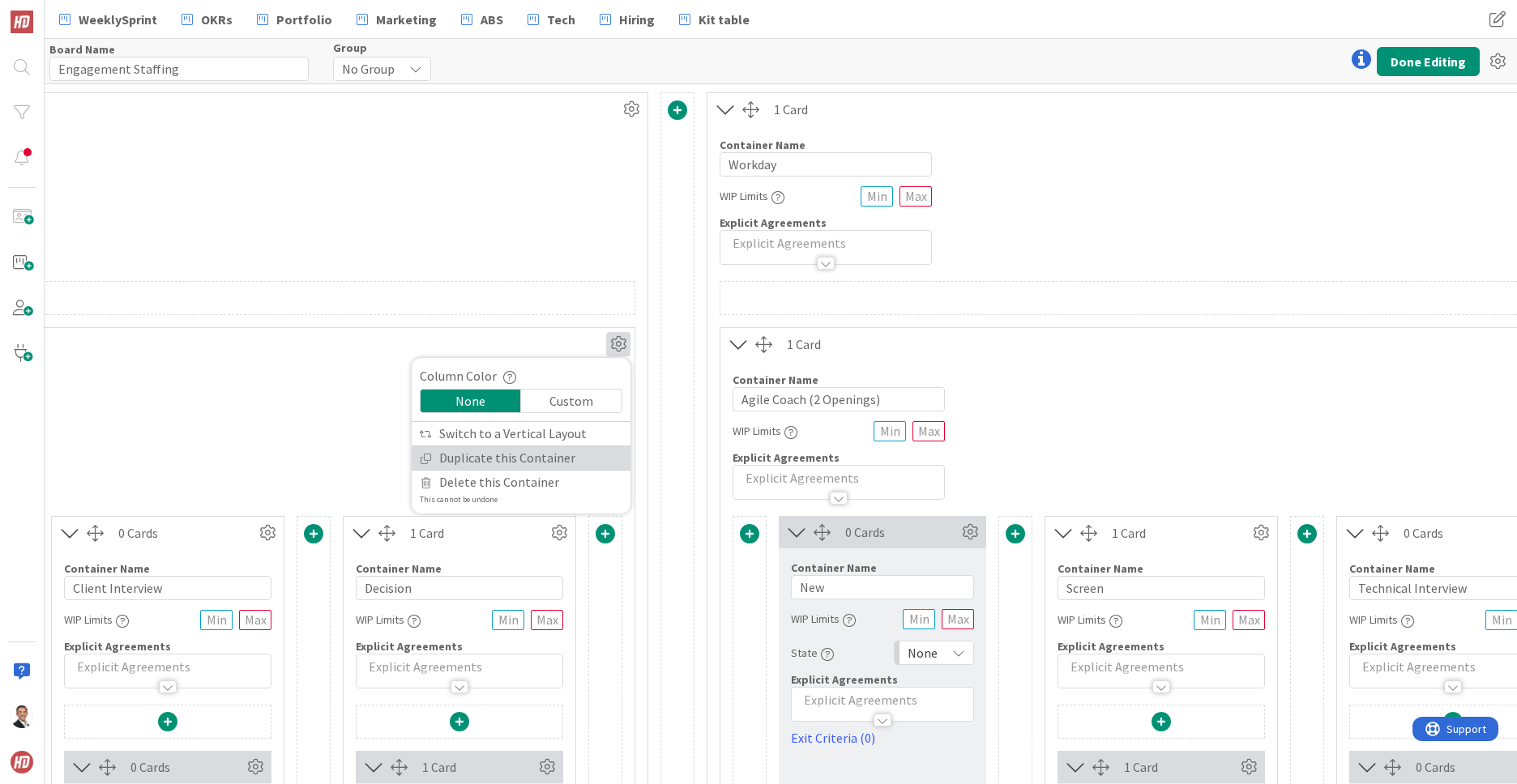
click at [533, 457] on link "Duplicate this Container" at bounding box center [521, 458] width 218 height 23
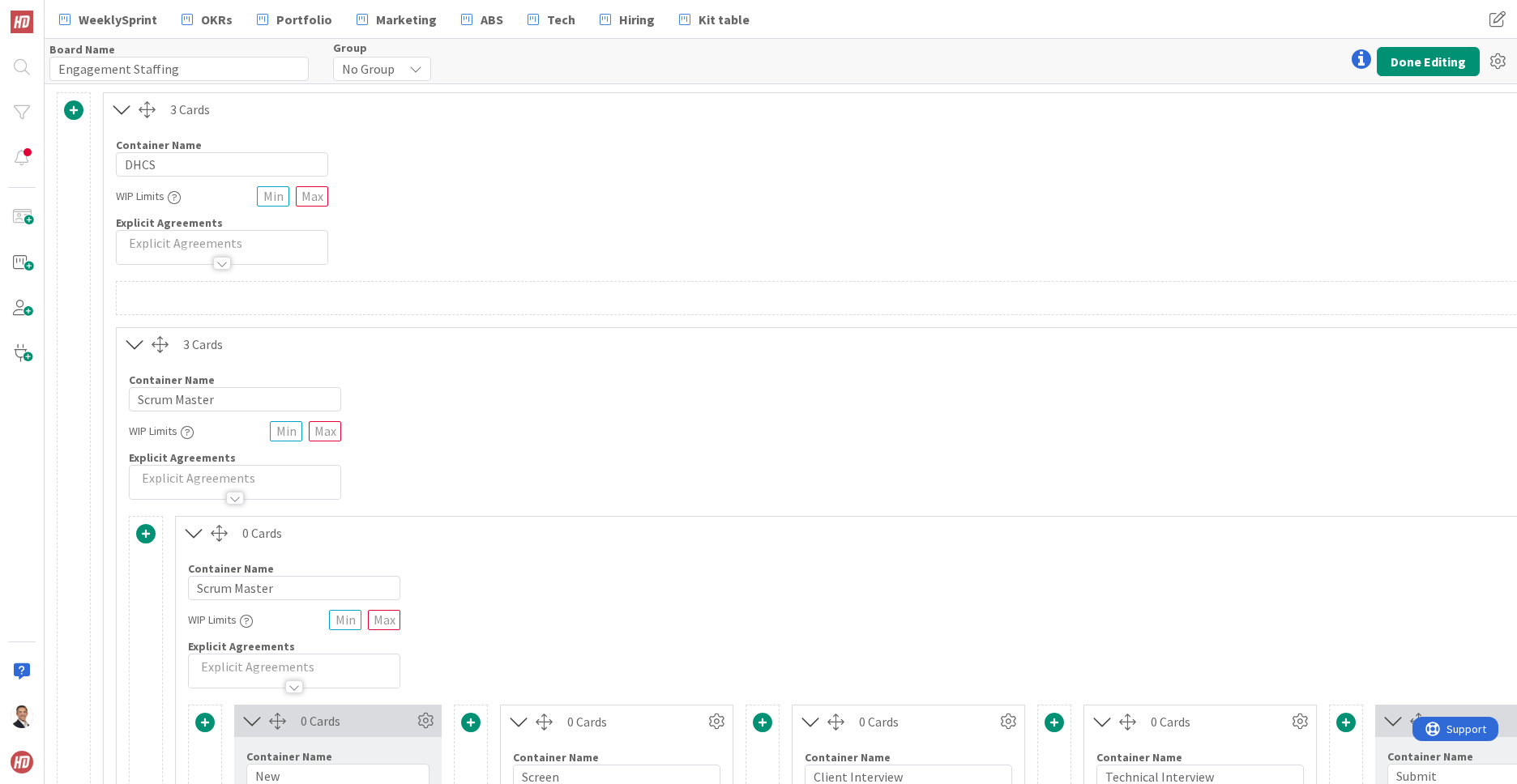
scroll to position [0, 21]
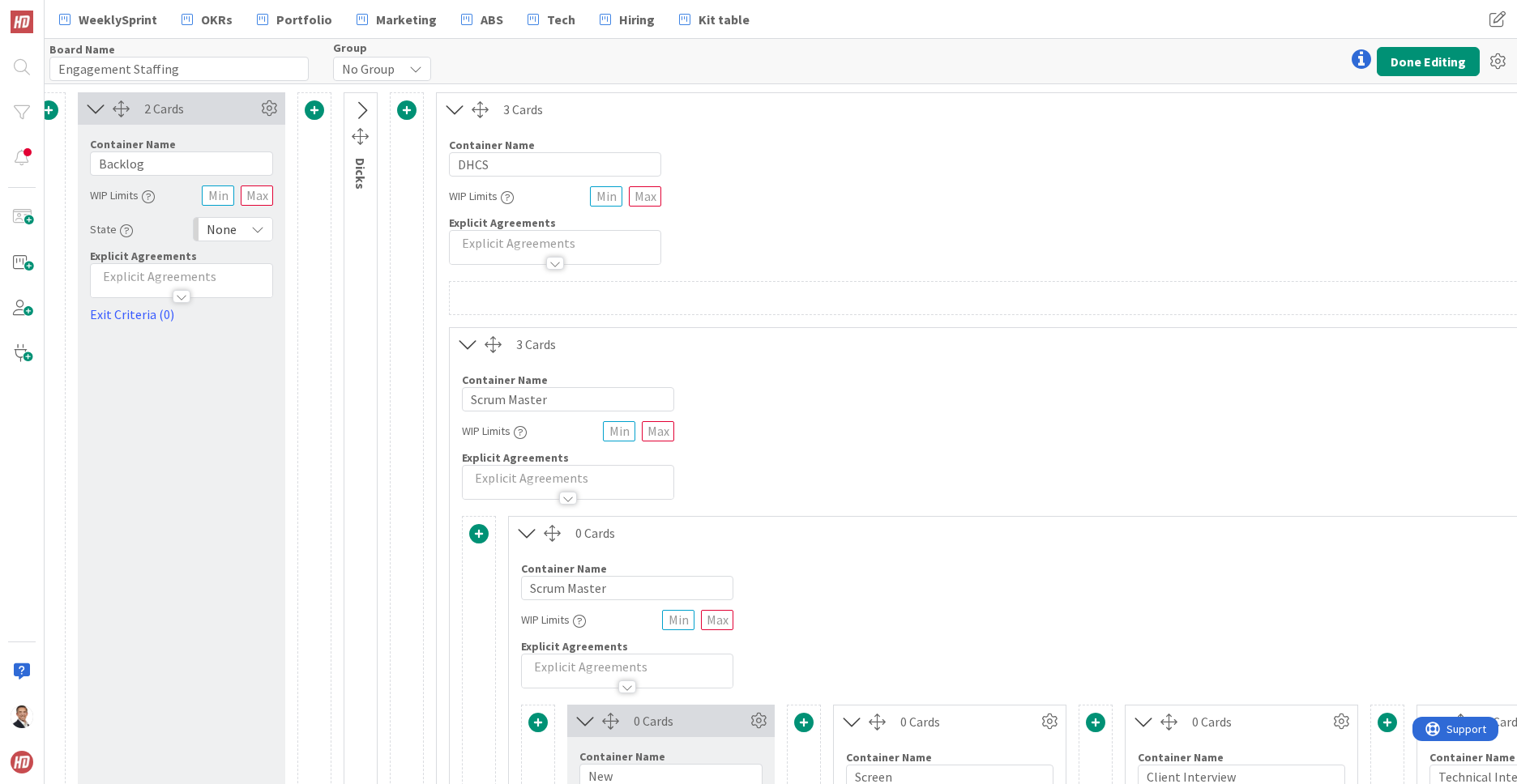
click at [470, 345] on icon at bounding box center [468, 343] width 27 height 21
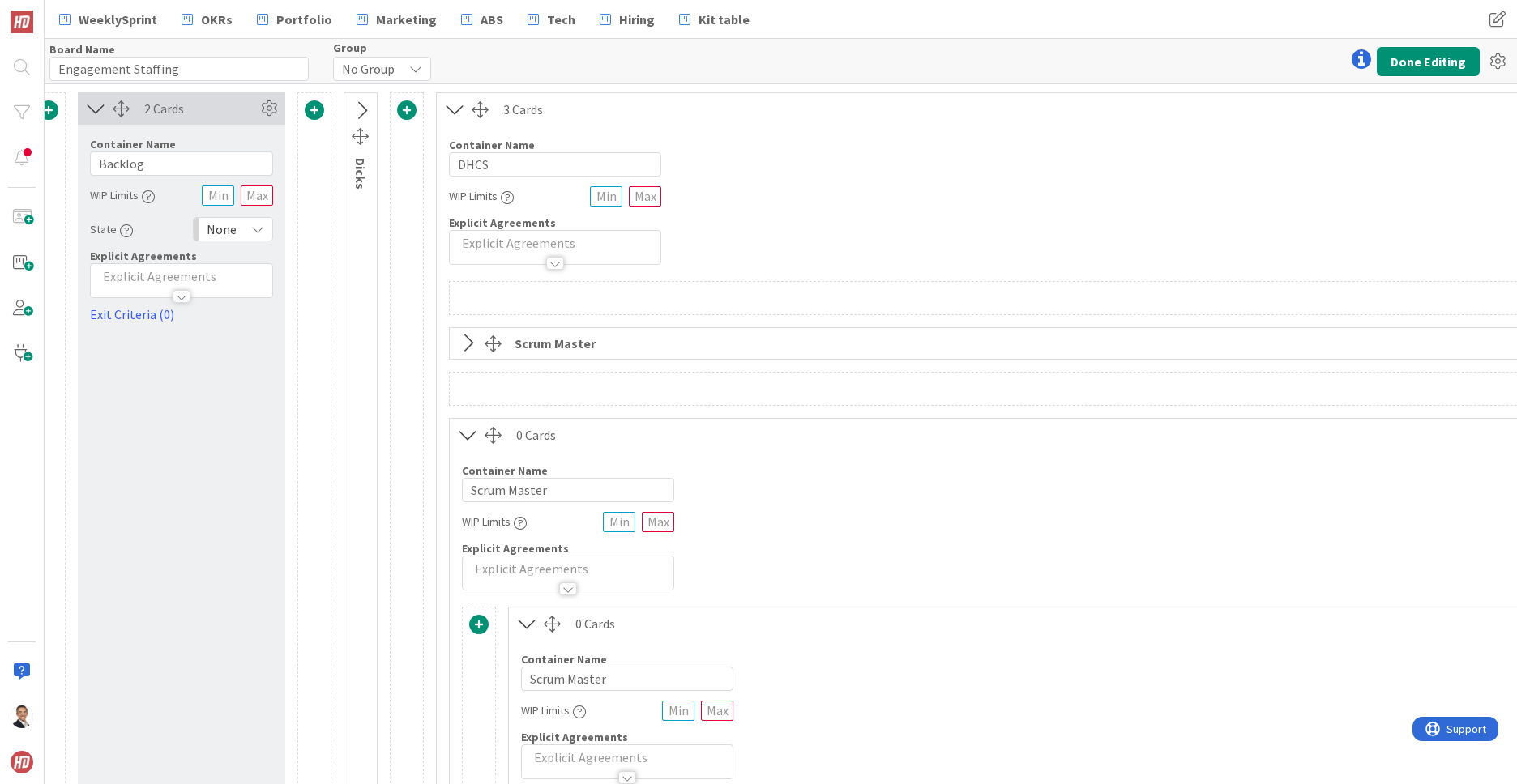
click at [467, 431] on icon at bounding box center [468, 434] width 27 height 21
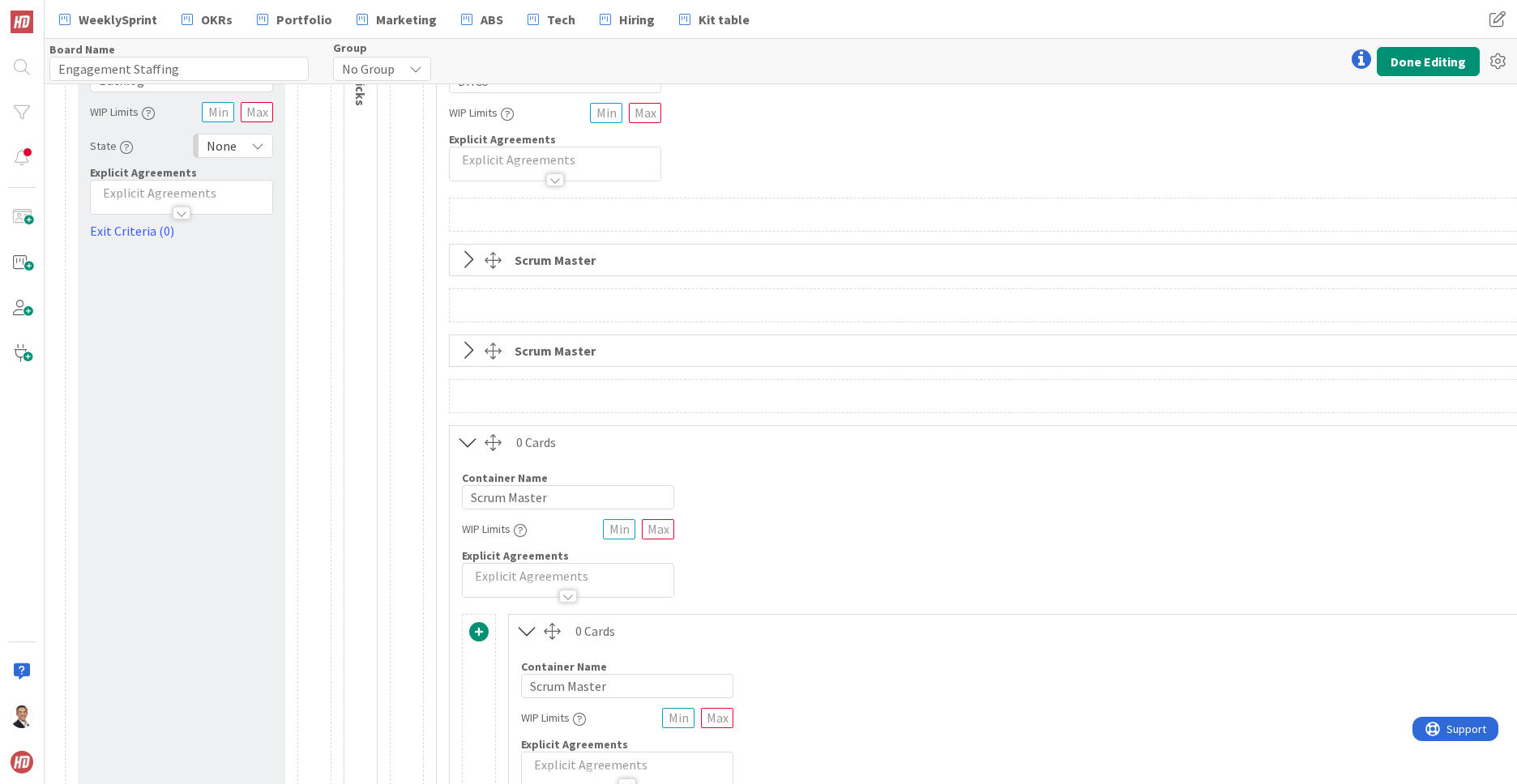
scroll to position [106, 18]
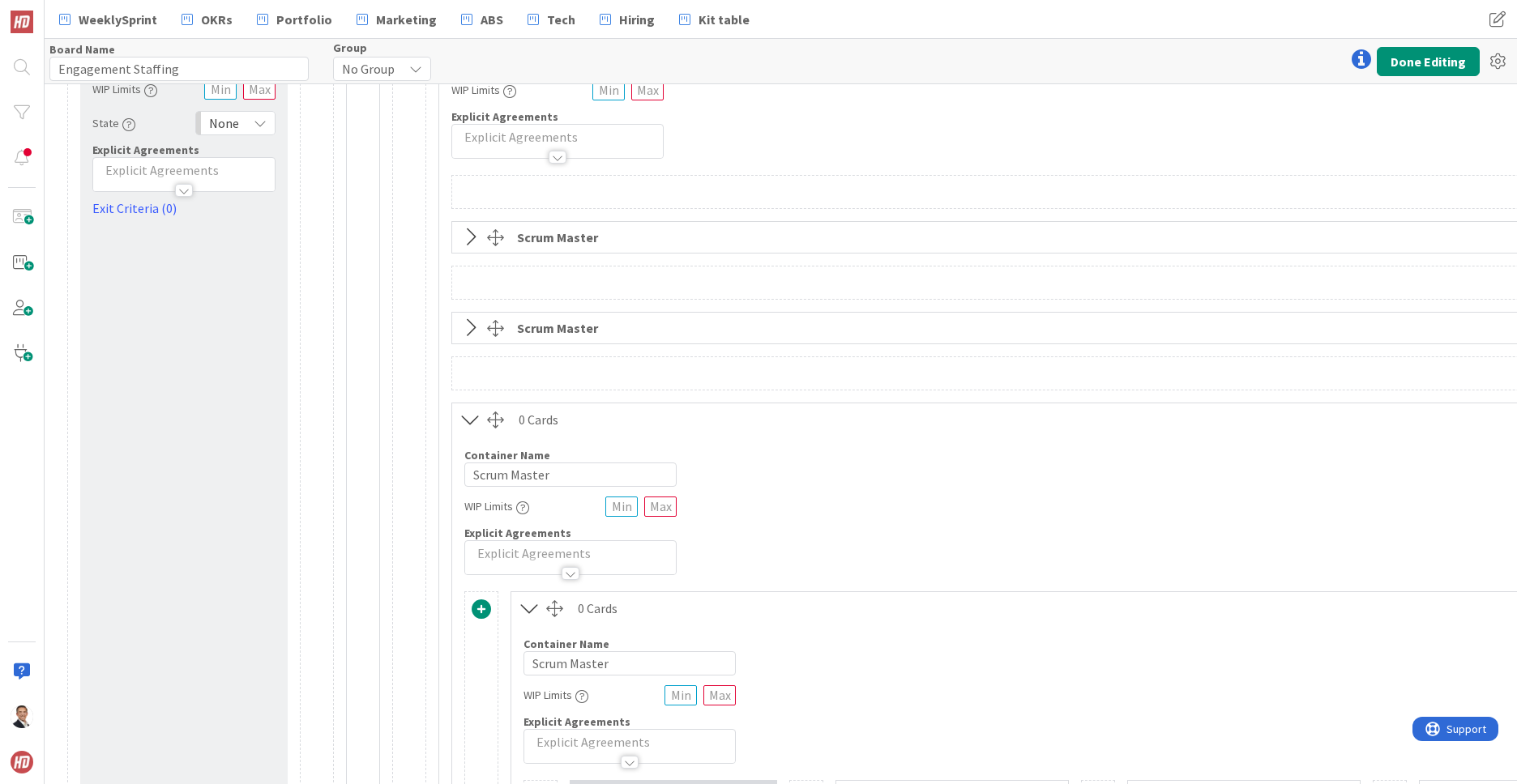
click at [473, 419] on icon at bounding box center [470, 419] width 27 height 21
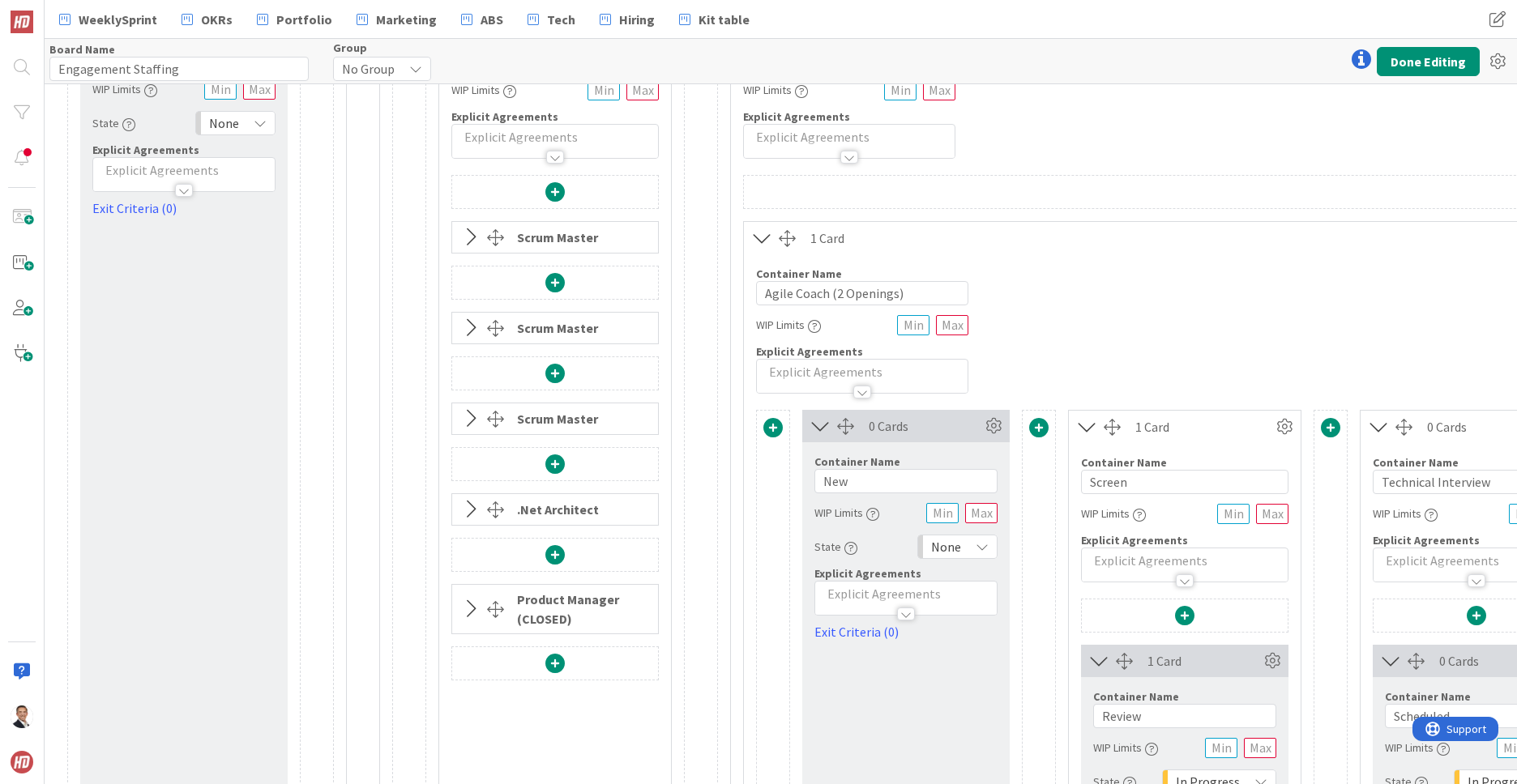
scroll to position [57, 18]
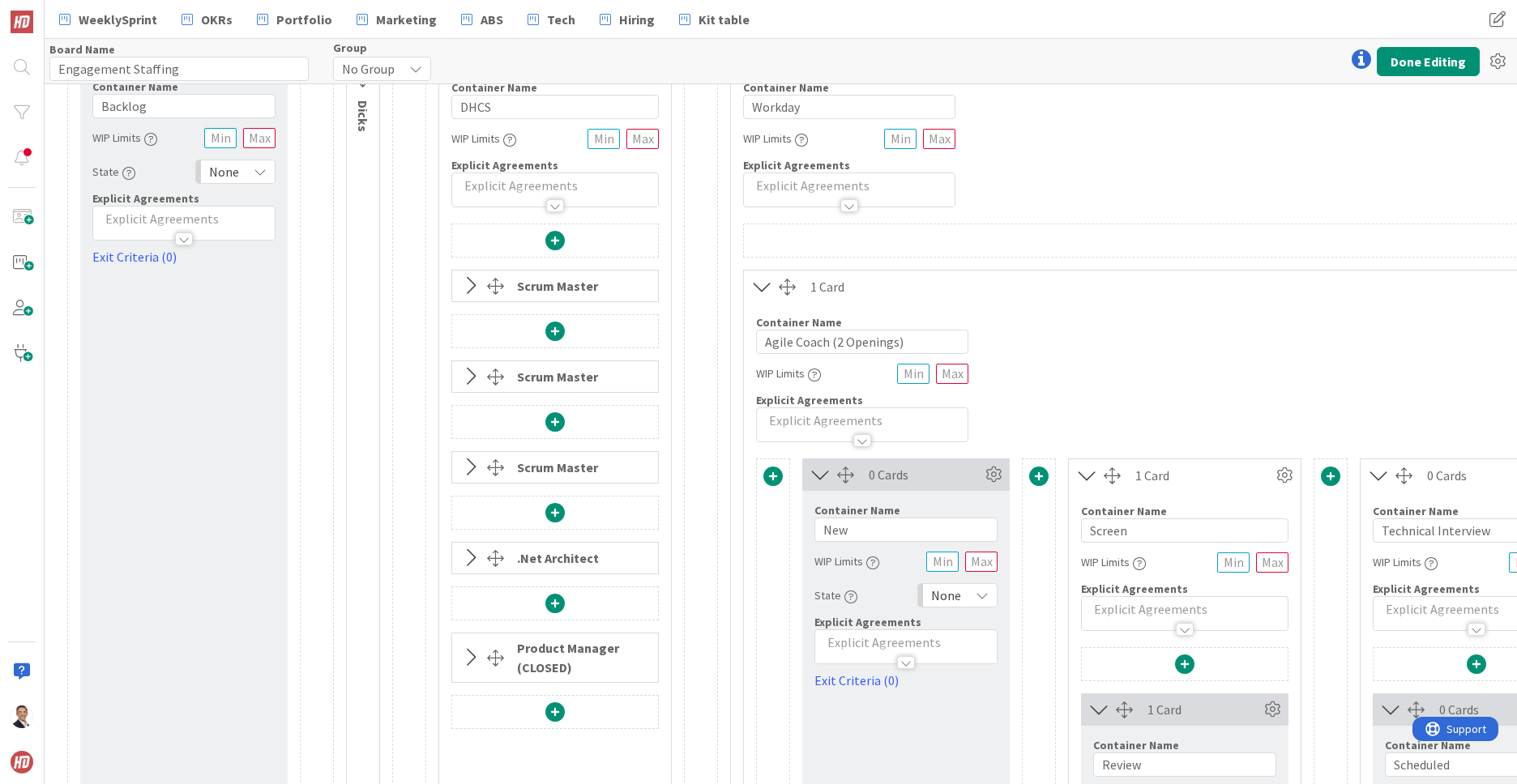
click at [470, 286] on icon at bounding box center [470, 285] width 27 height 21
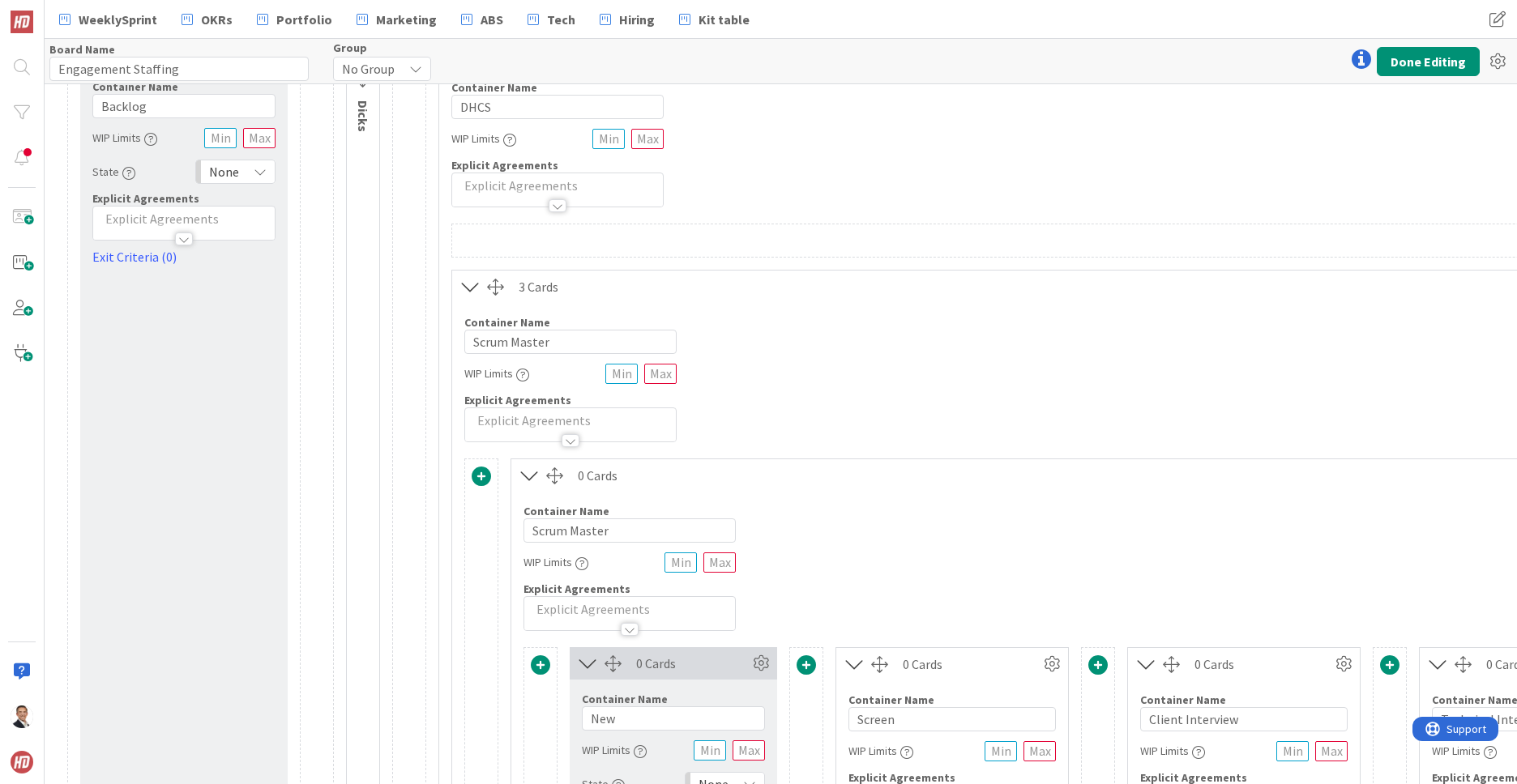
click at [470, 286] on icon at bounding box center [470, 286] width 27 height 21
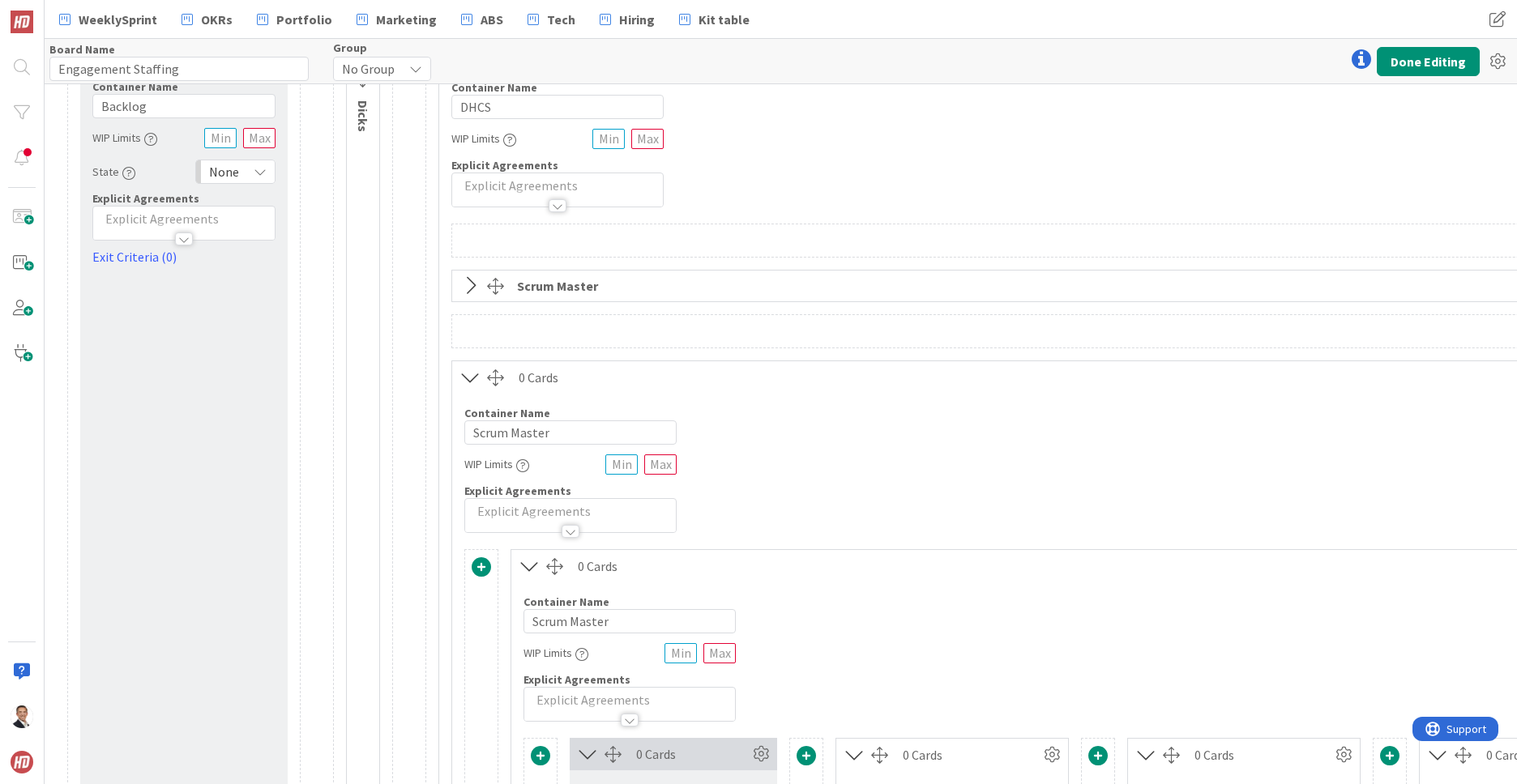
click at [476, 287] on icon at bounding box center [470, 285] width 27 height 21
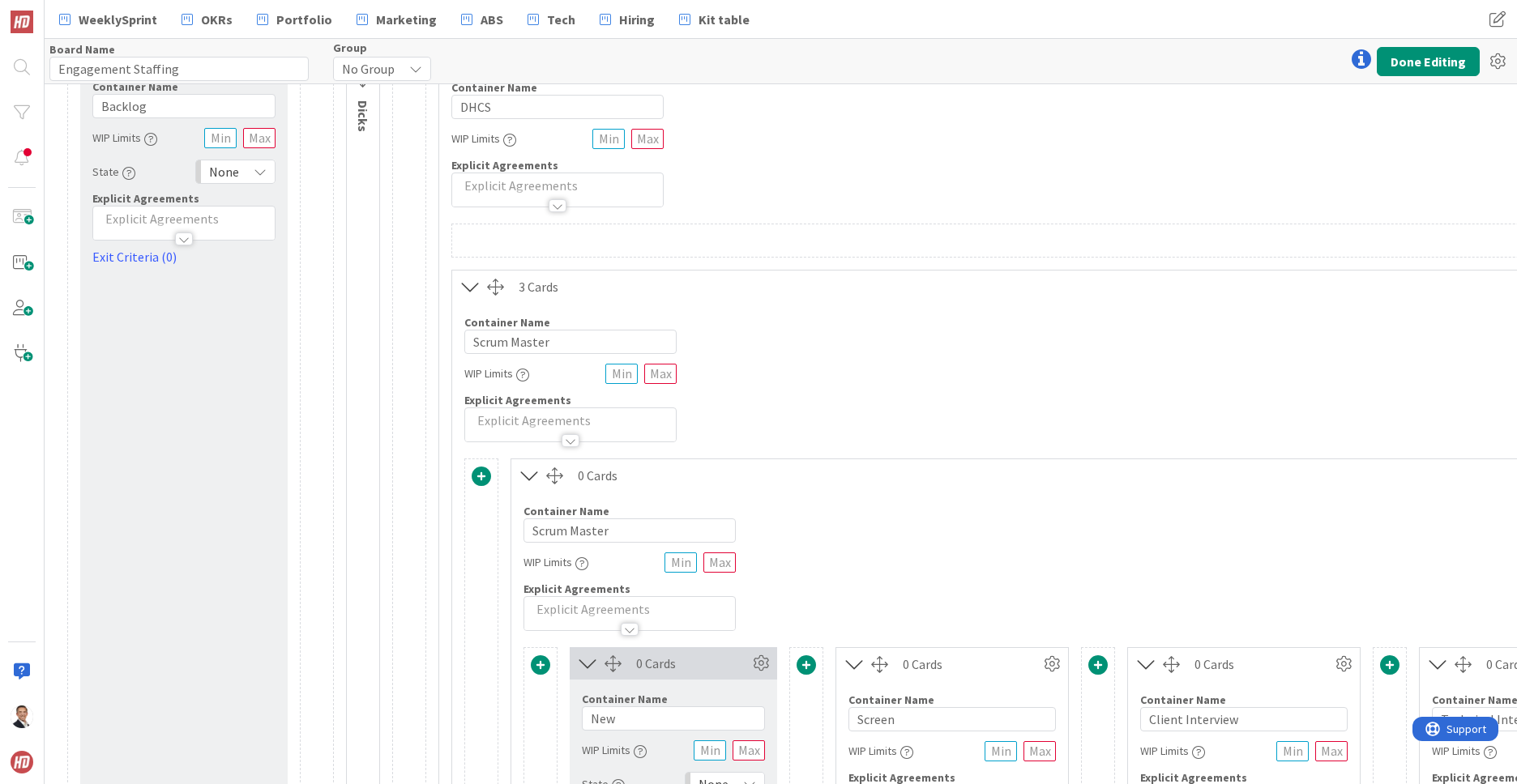
click at [473, 284] on icon at bounding box center [470, 286] width 27 height 21
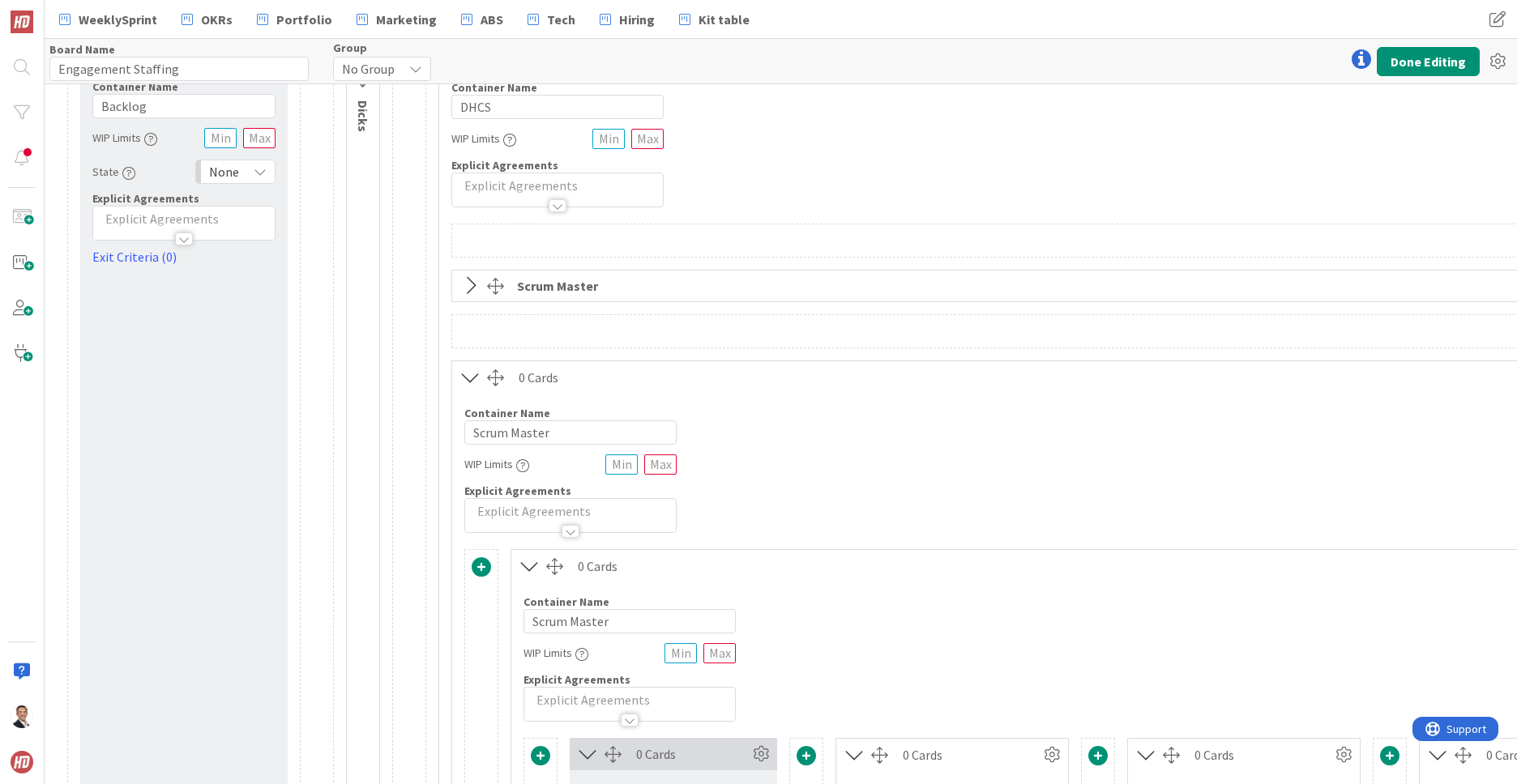
click at [473, 284] on icon at bounding box center [470, 285] width 27 height 21
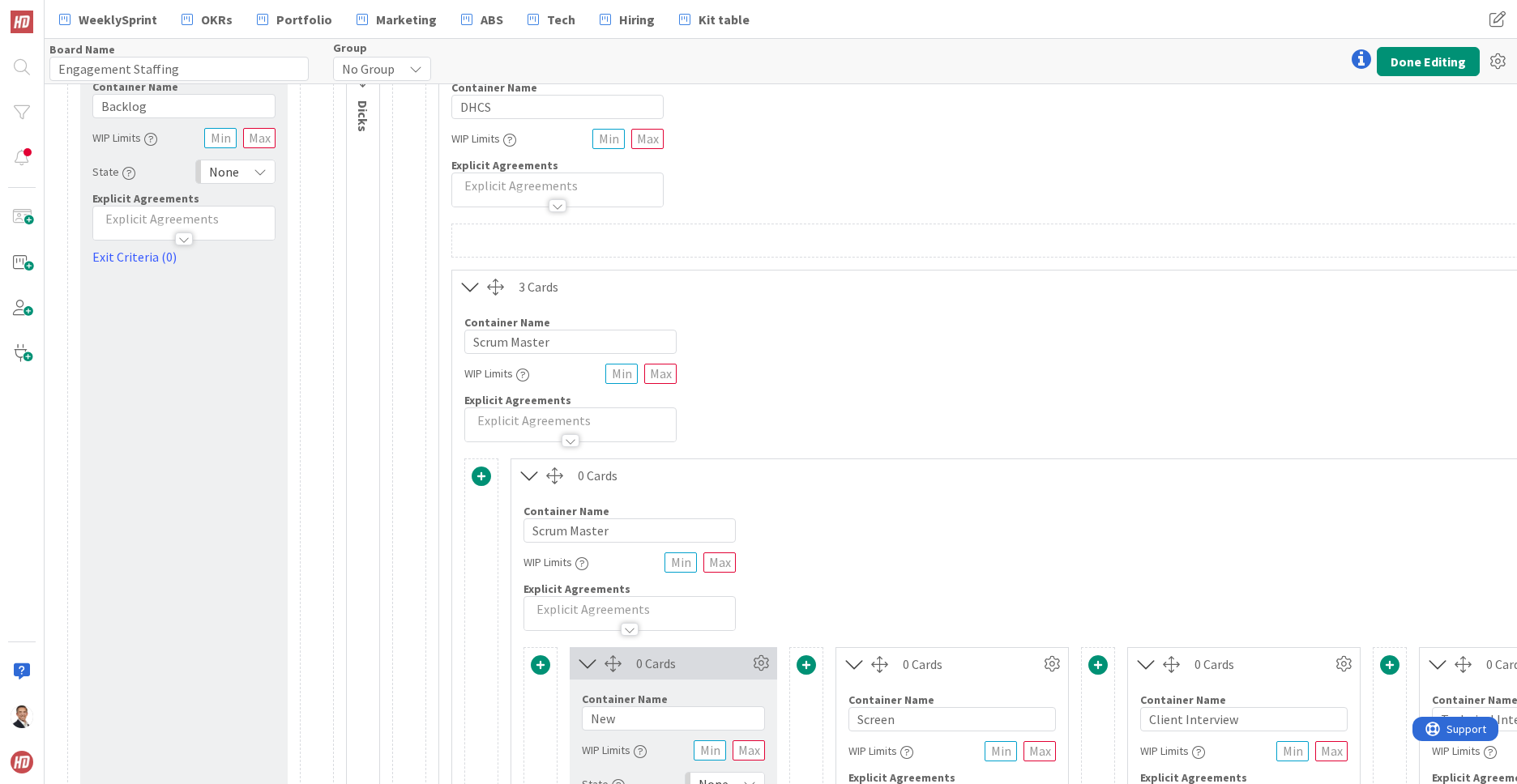
click at [473, 284] on icon at bounding box center [470, 286] width 27 height 21
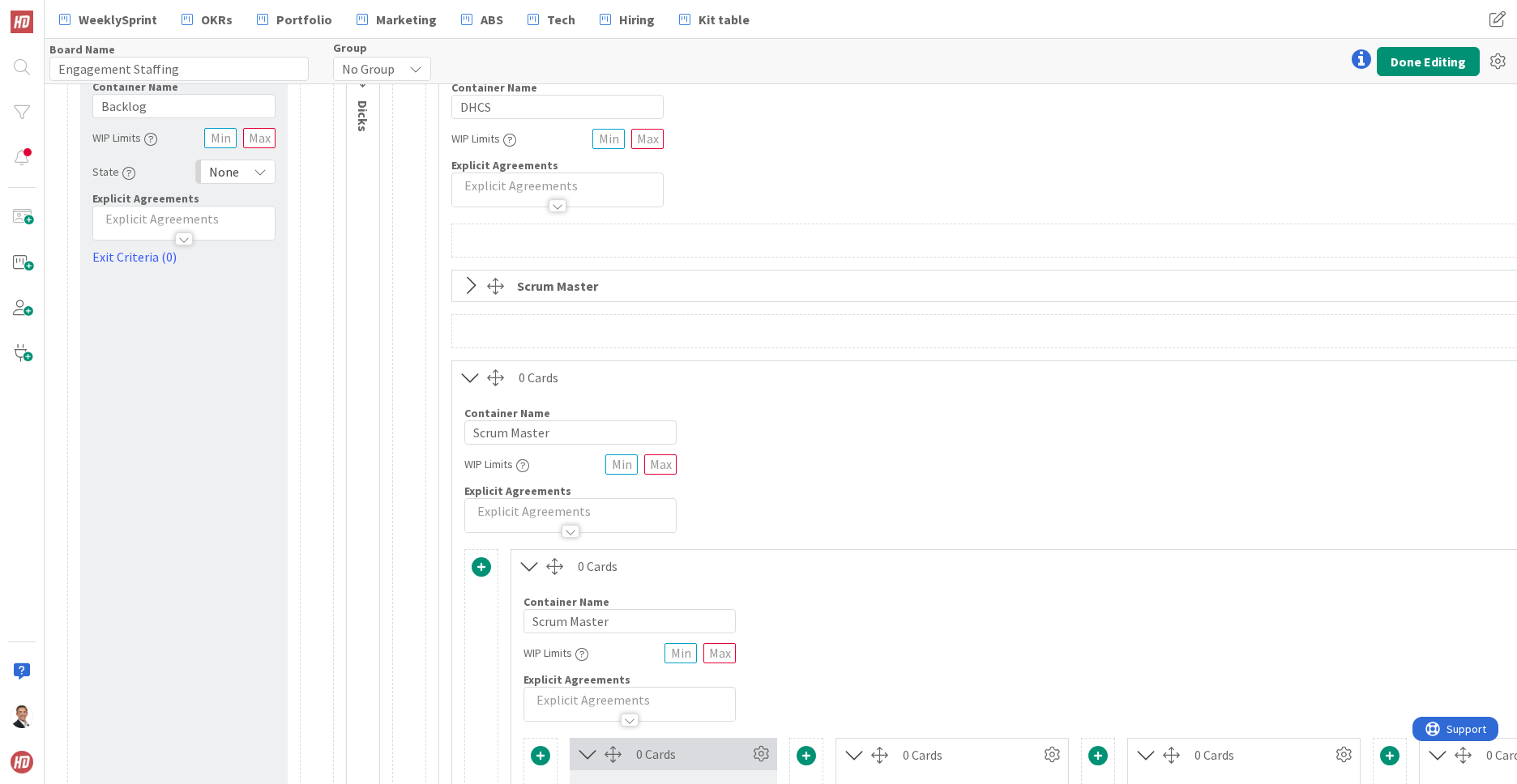
click at [468, 377] on icon at bounding box center [470, 377] width 27 height 21
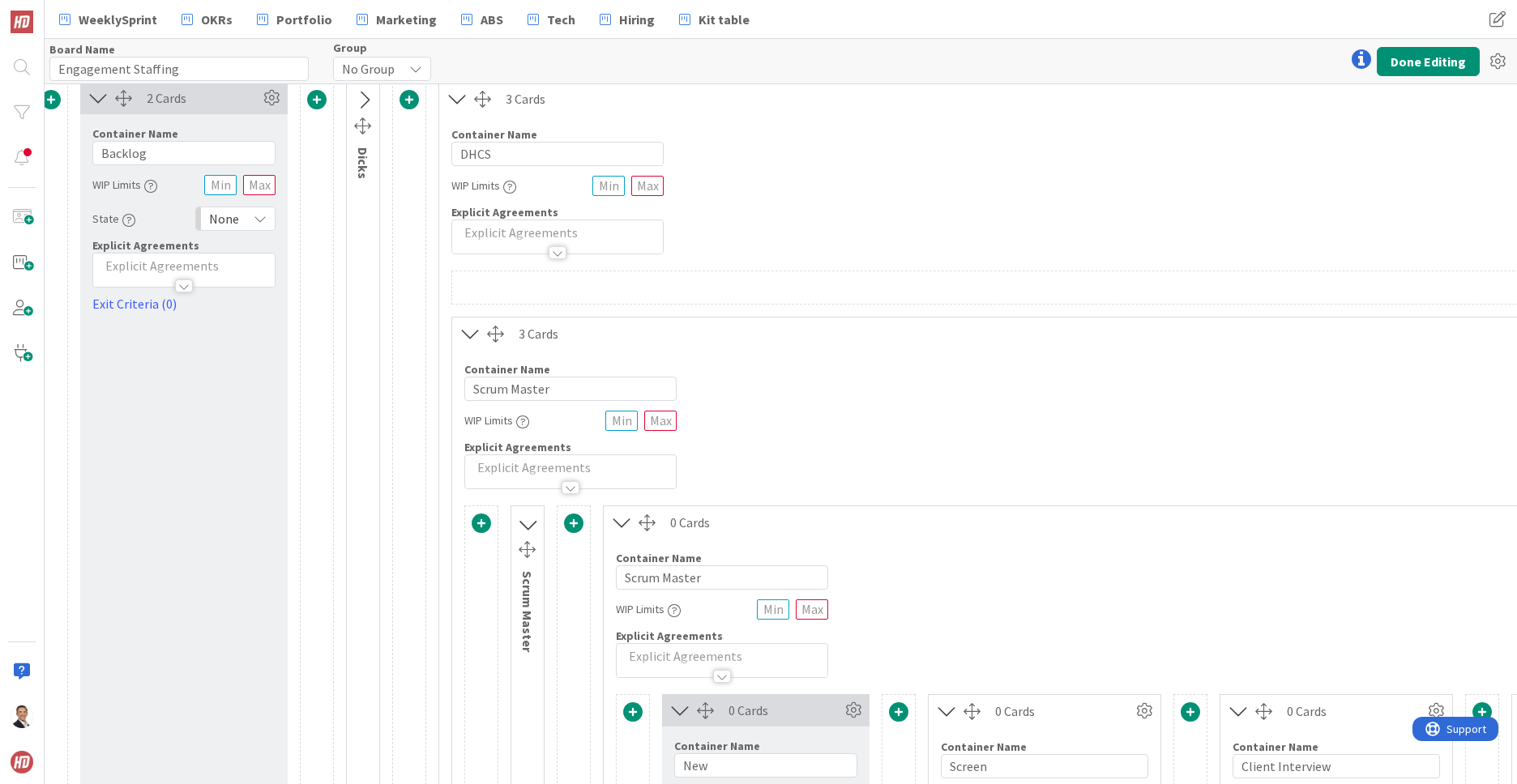
scroll to position [15, 18]
click at [472, 331] on icon at bounding box center [470, 328] width 27 height 21
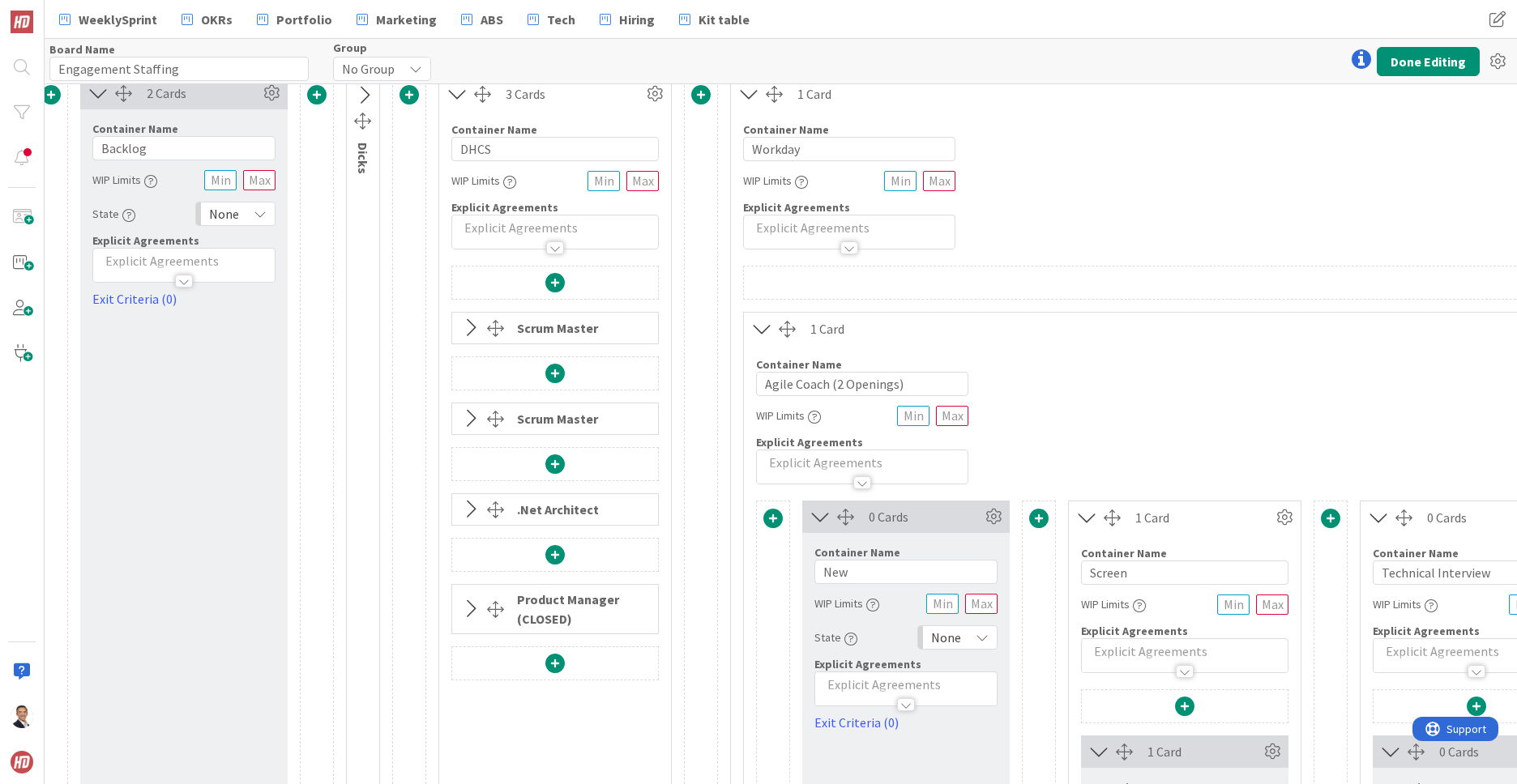
click at [478, 422] on icon at bounding box center [470, 418] width 27 height 21
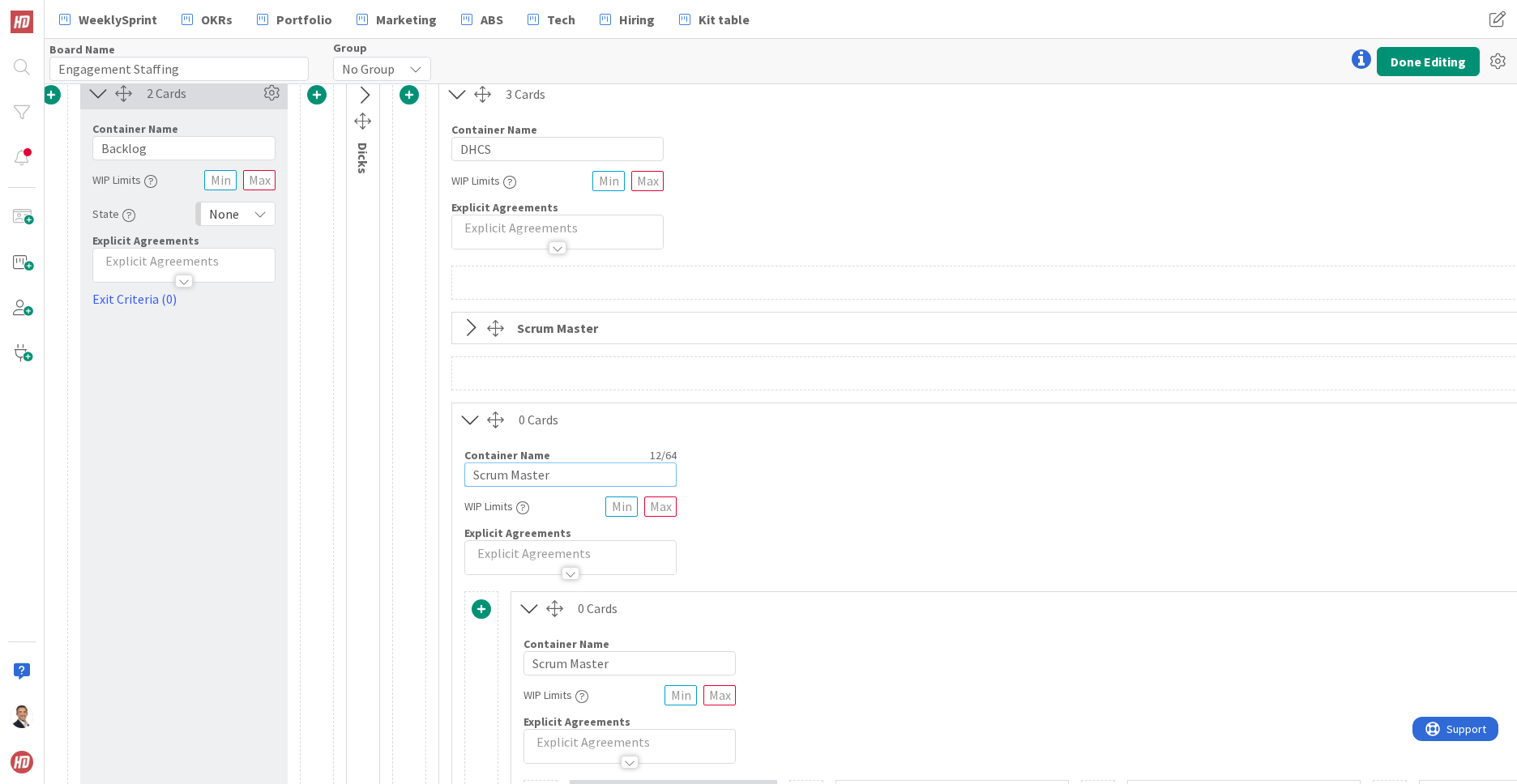
drag, startPoint x: 559, startPoint y: 472, endPoint x: 490, endPoint y: 471, distance: 69.0
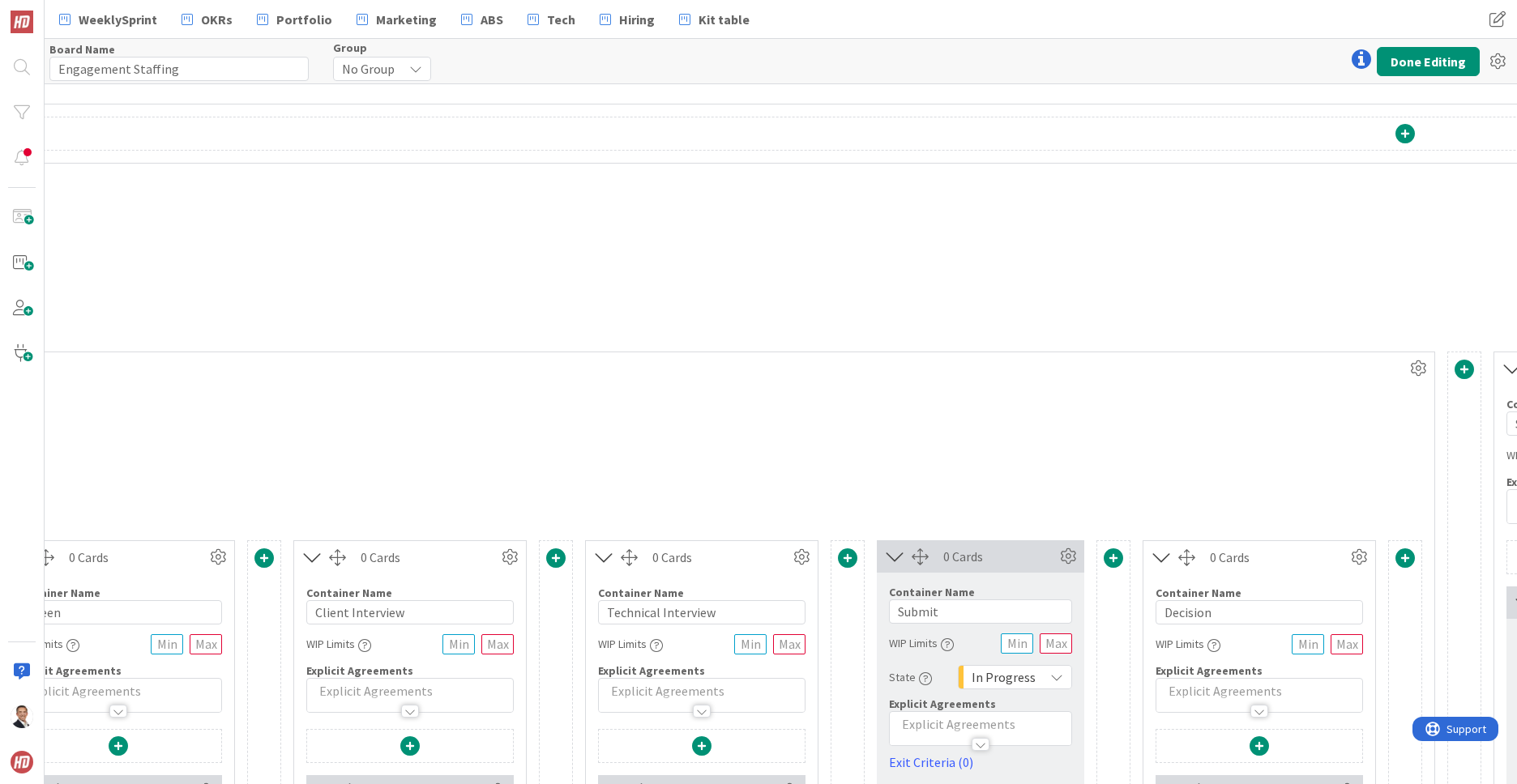
scroll to position [255, 1384]
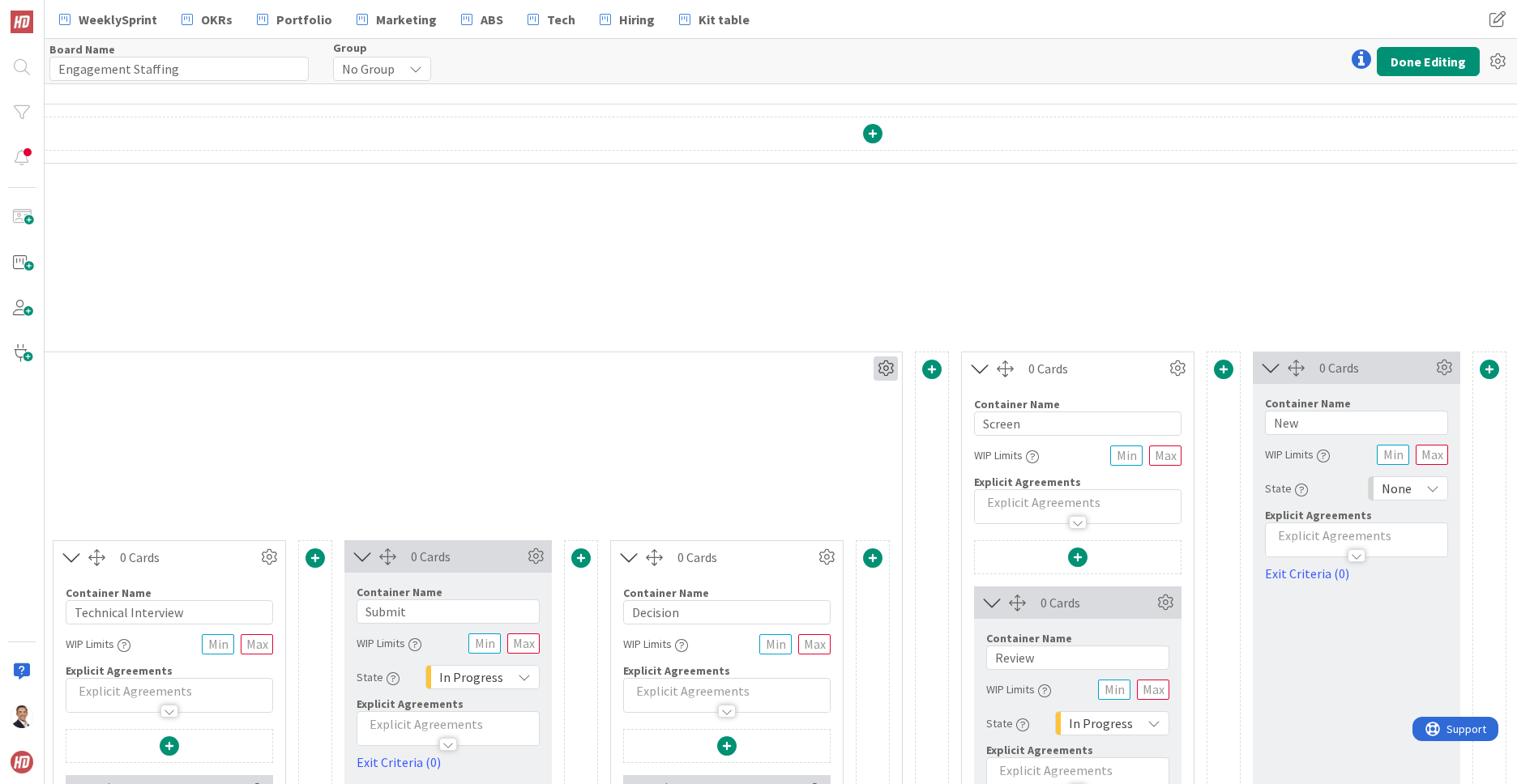
type input "Agile Delivery Manager"
click at [882, 368] on icon at bounding box center [885, 368] width 24 height 24
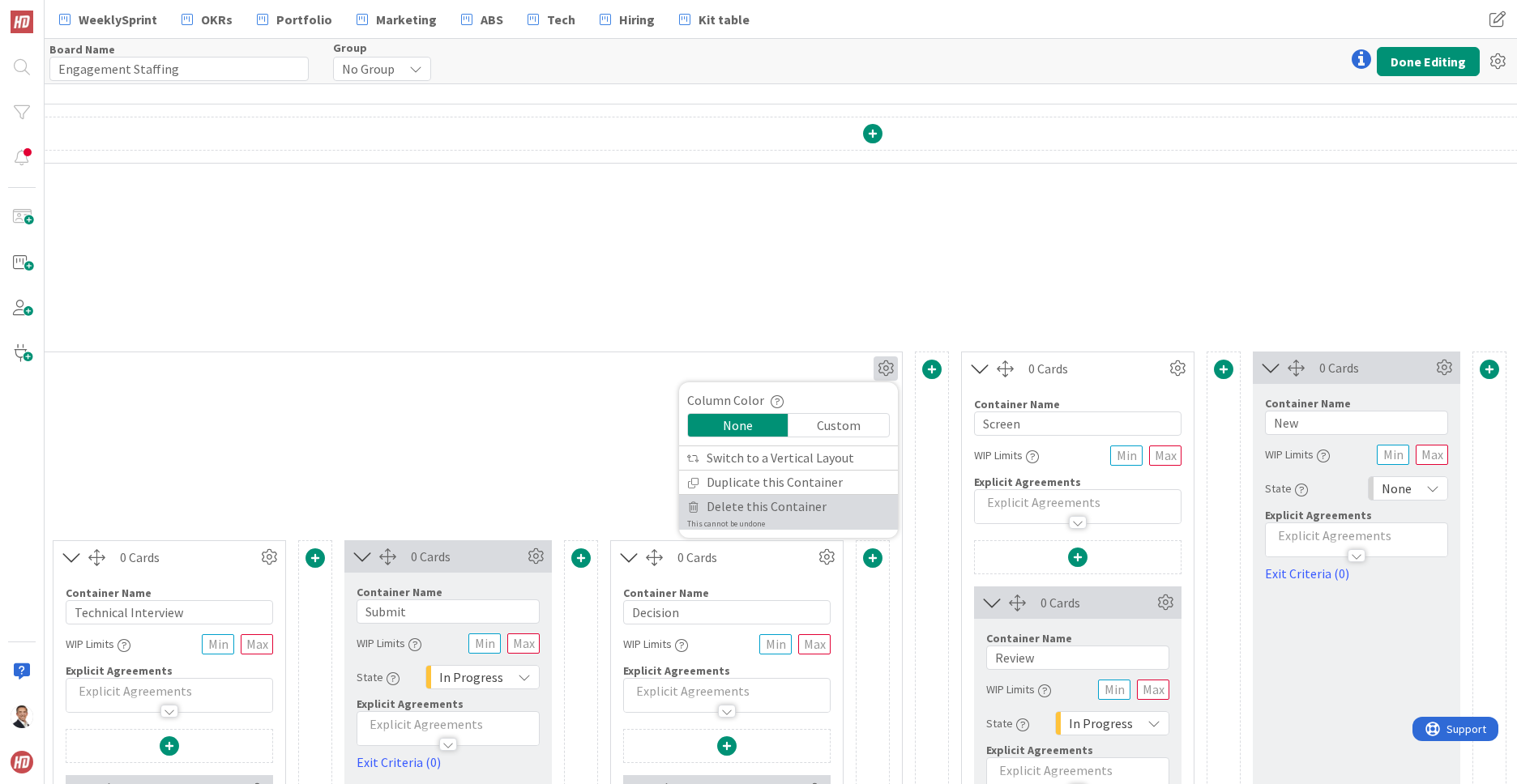
click at [743, 506] on span "Delete this Container" at bounding box center [767, 507] width 120 height 23
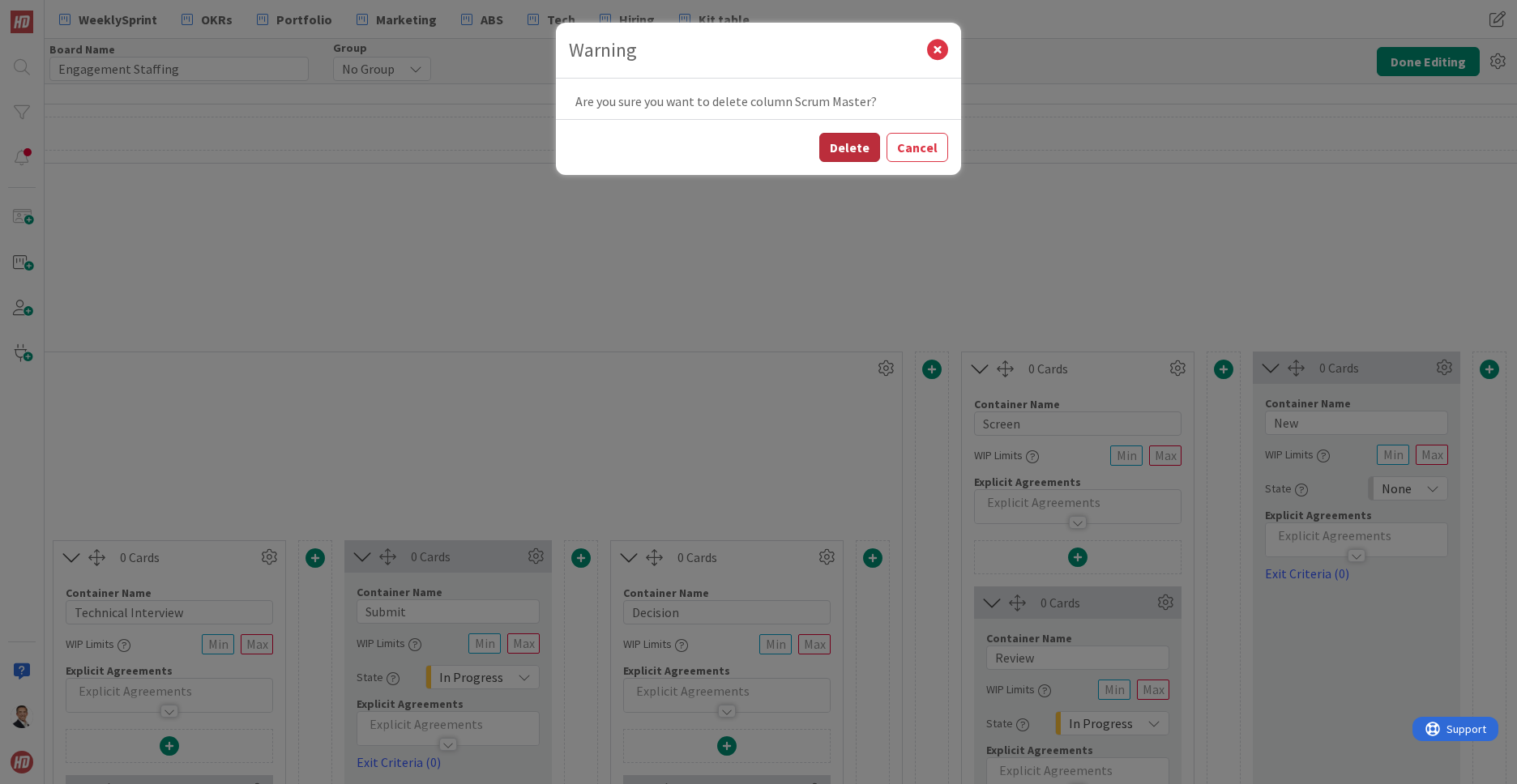
click at [834, 144] on button "Delete" at bounding box center [849, 147] width 61 height 29
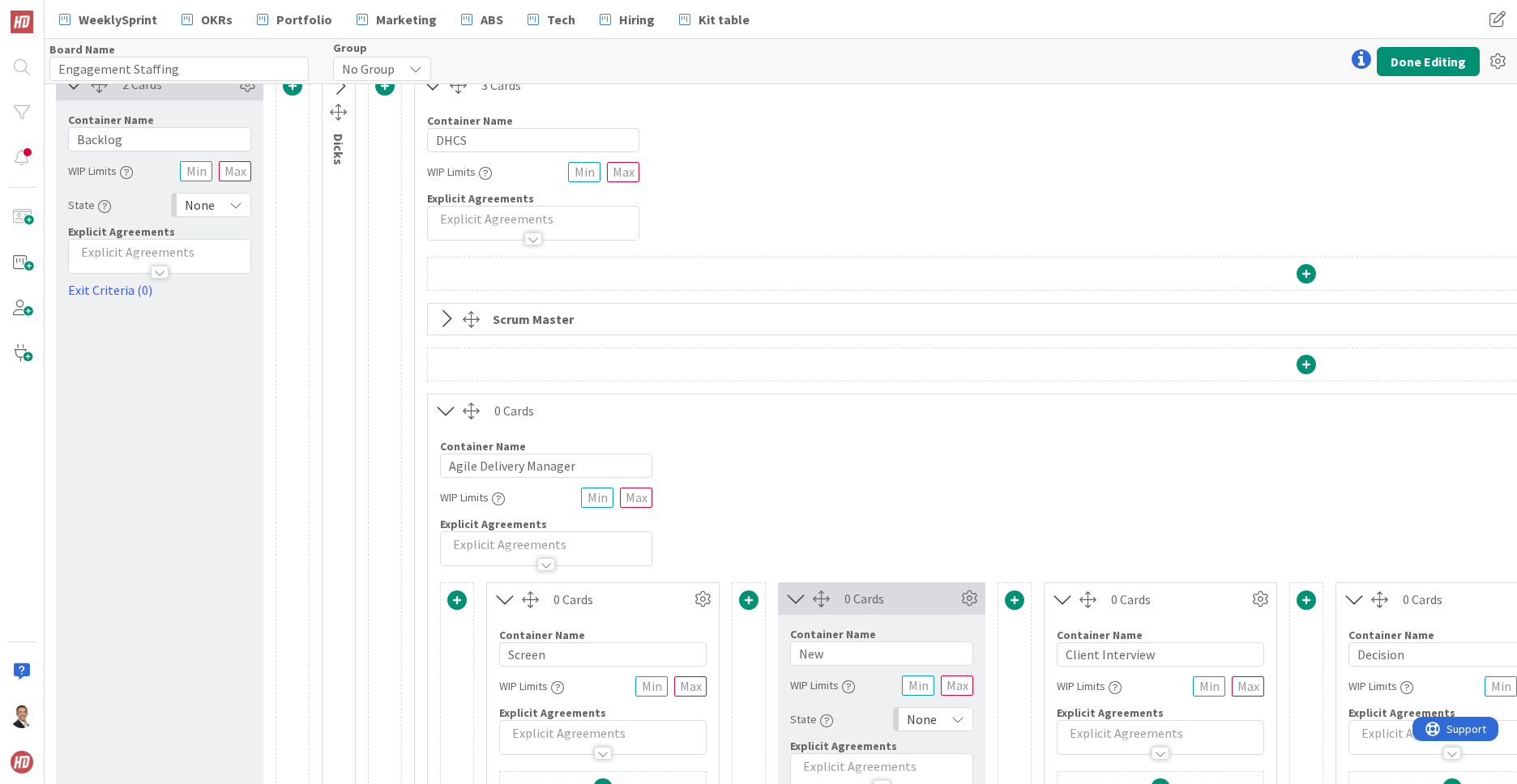
scroll to position [20, 43]
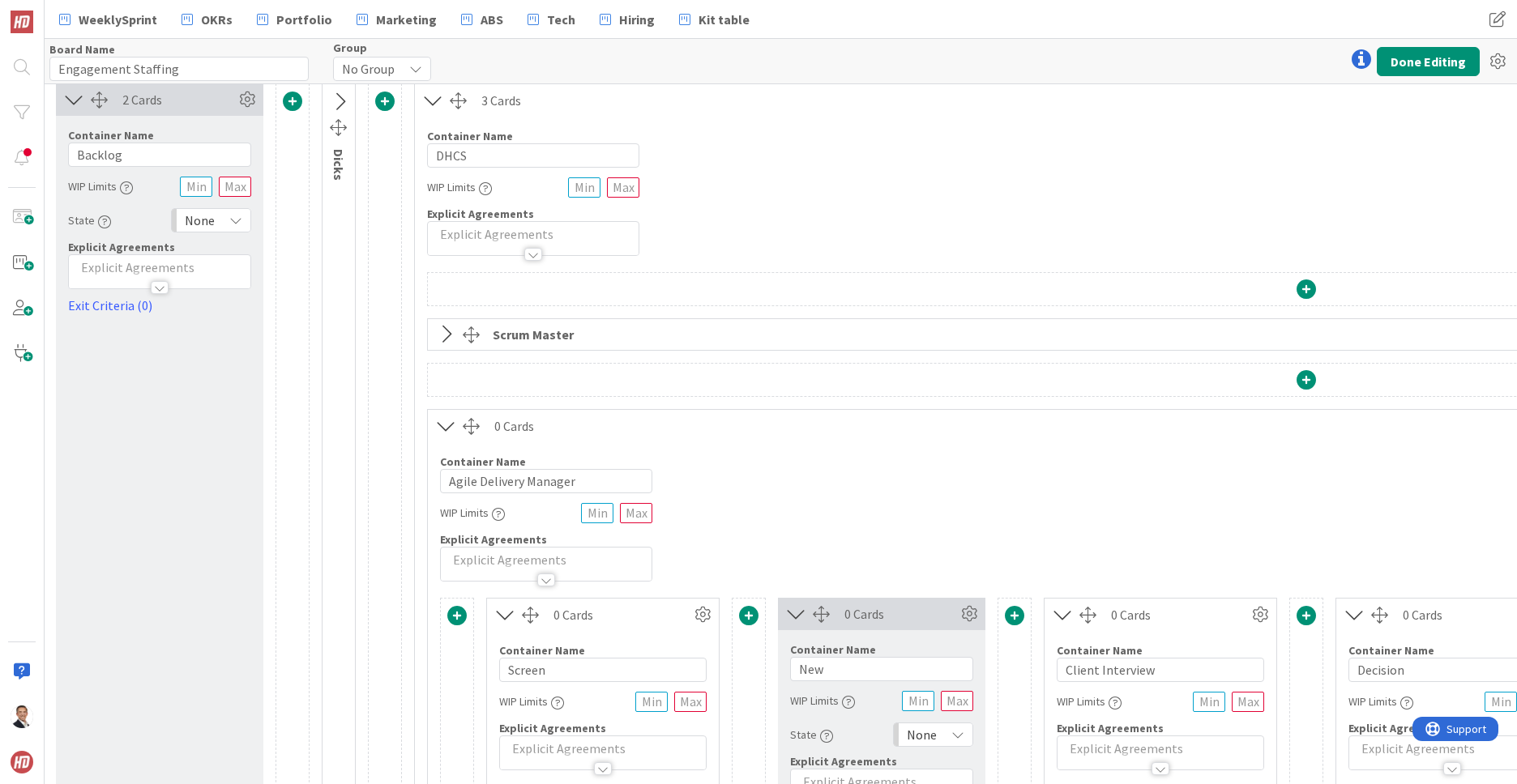
click at [448, 413] on button at bounding box center [445, 426] width 35 height 31
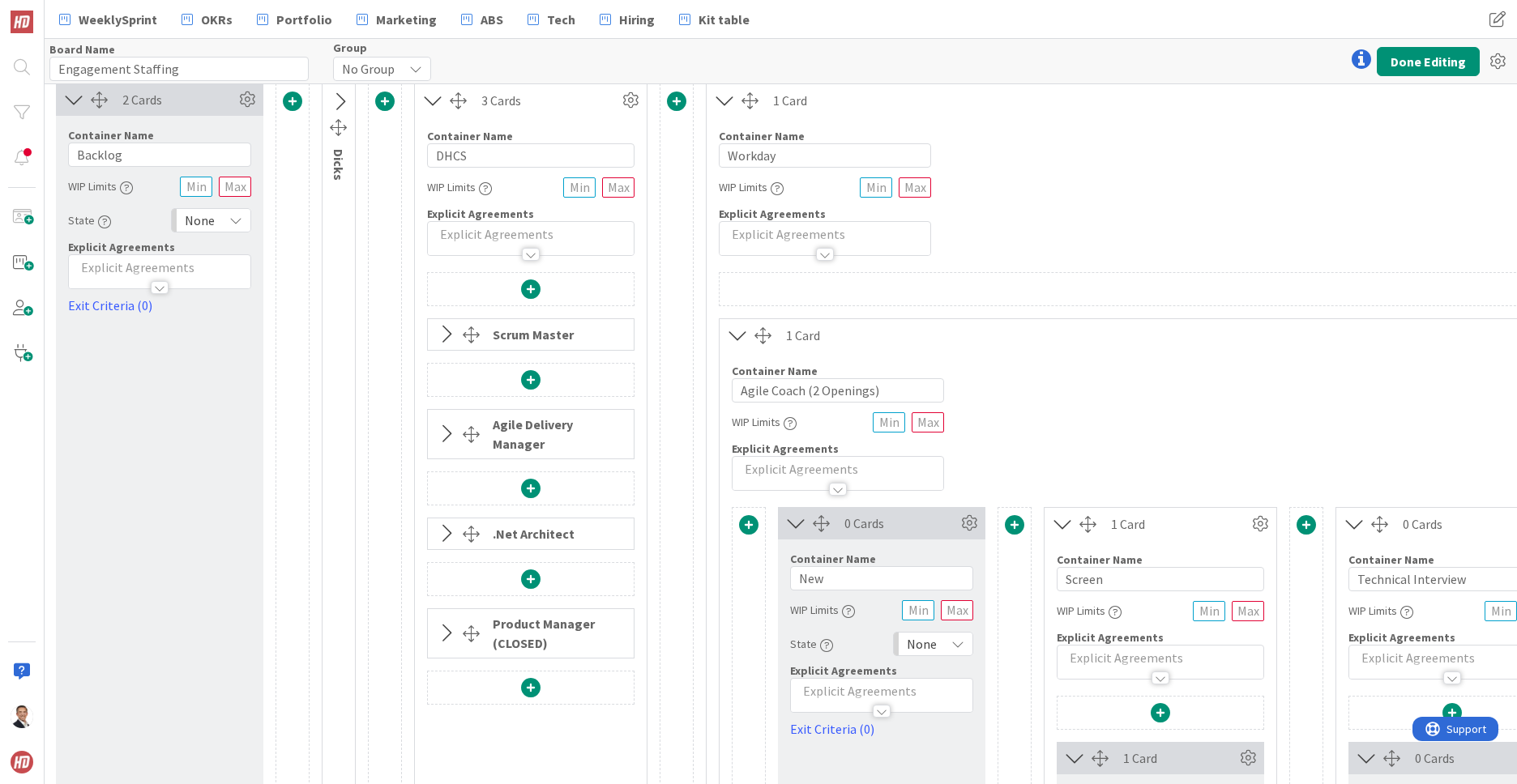
scroll to position [14, 43]
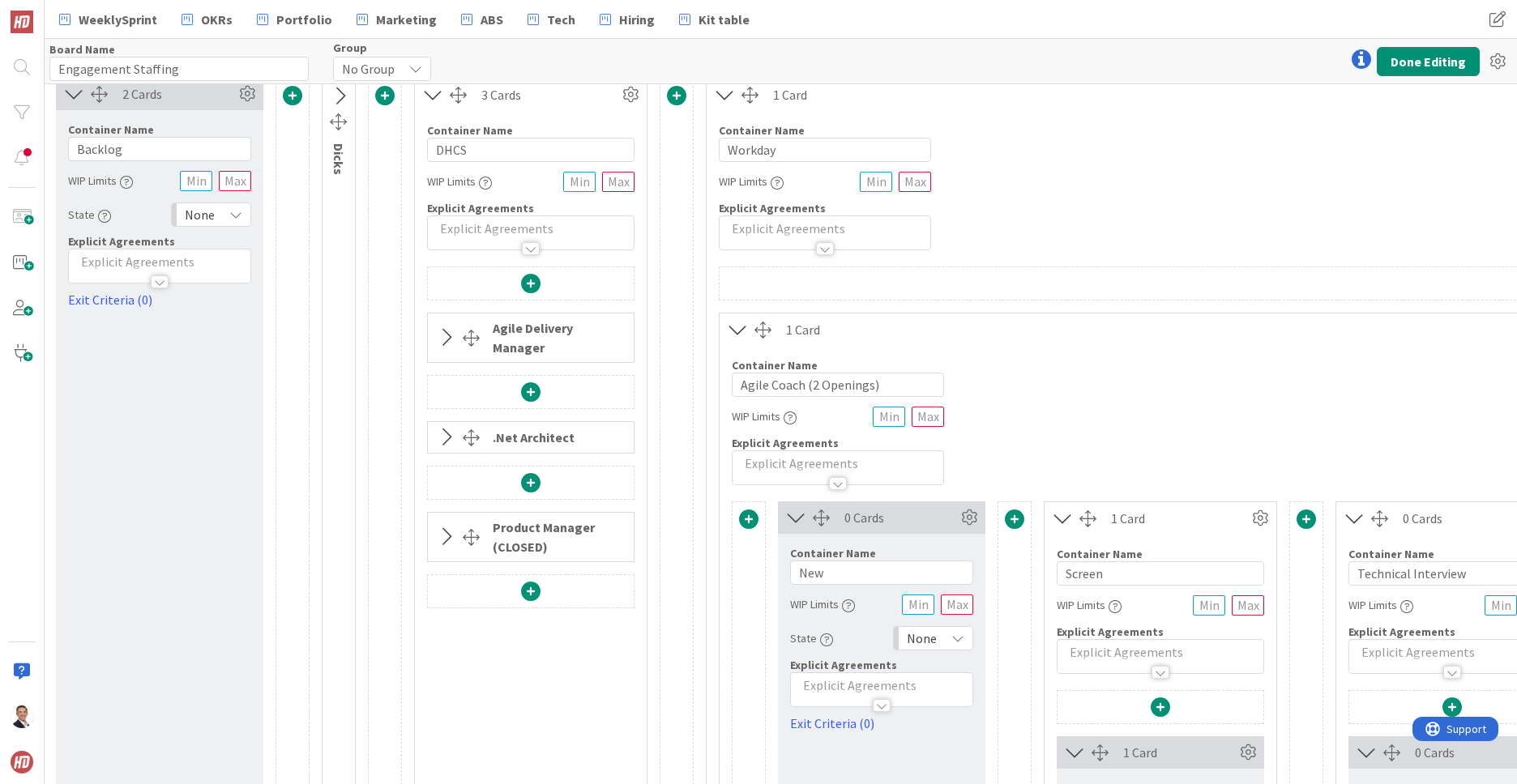
click at [449, 427] on icon at bounding box center [446, 437] width 27 height 21
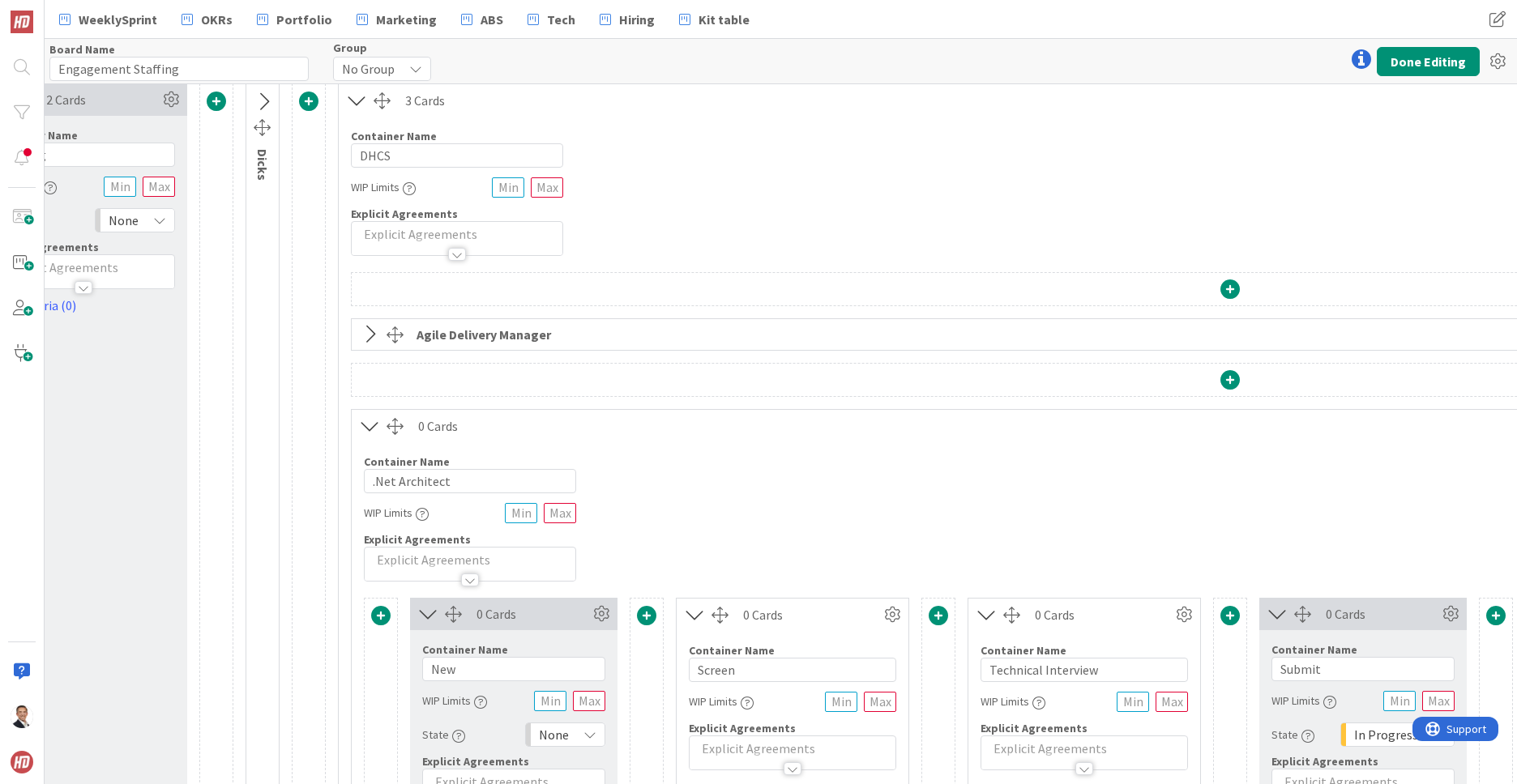
scroll to position [0, 119]
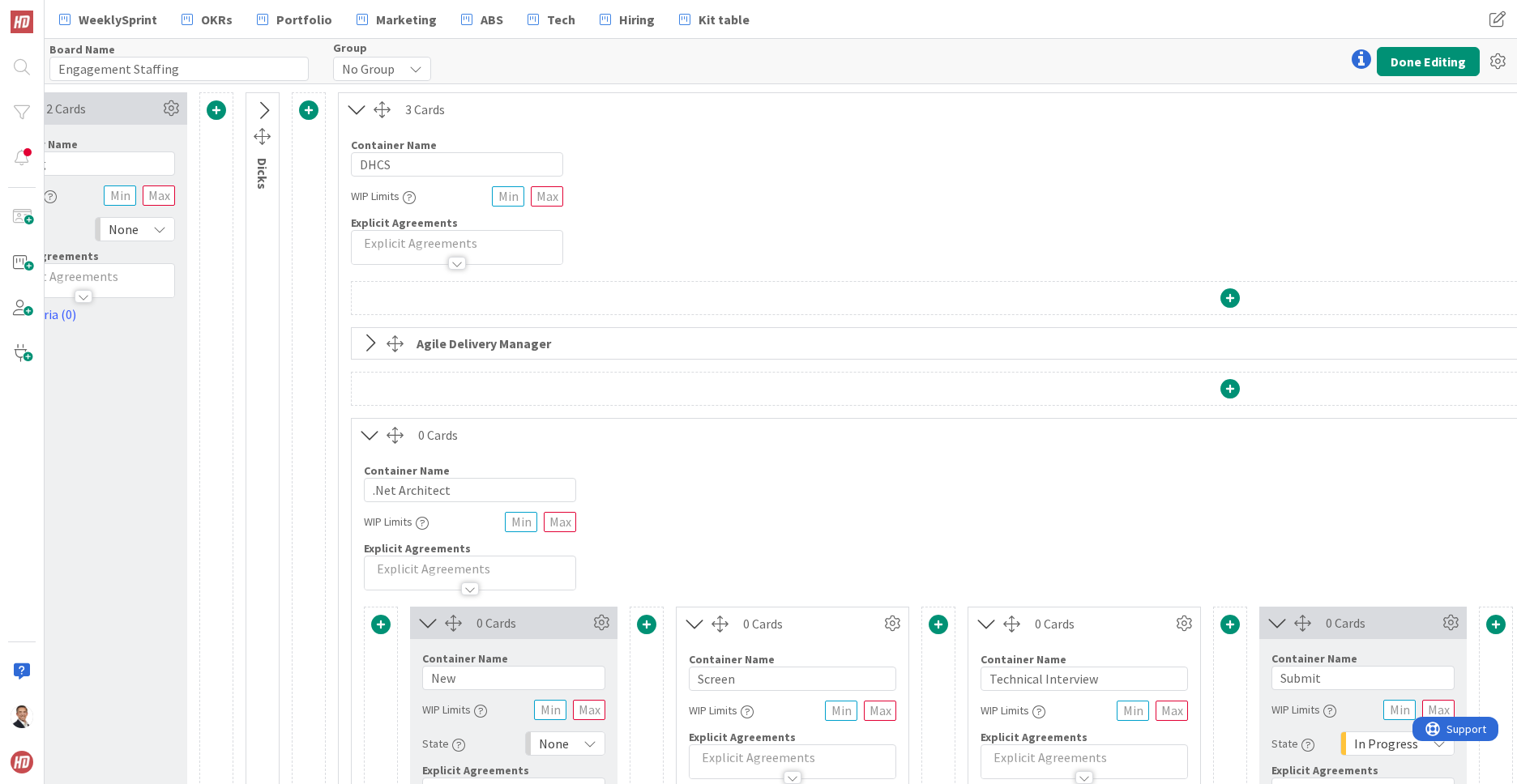
click at [373, 342] on icon at bounding box center [370, 342] width 27 height 21
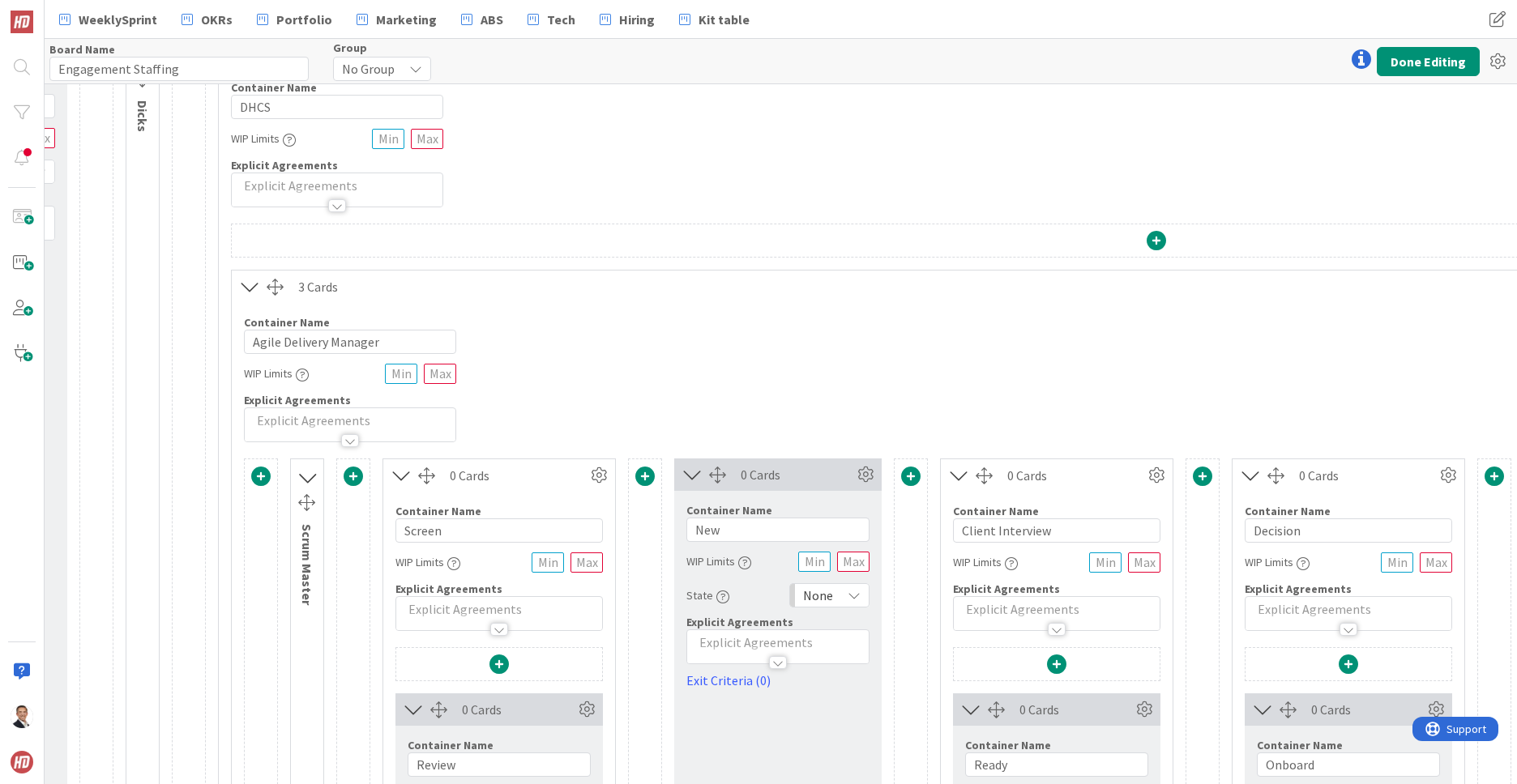
scroll to position [56, 239]
drag, startPoint x: 306, startPoint y: 477, endPoint x: 293, endPoint y: 473, distance: 13.6
click at [289, 419] on div "3 Cards Container Name 22 / 64 Agile Delivery Manager WIP Limits Explicit Agree…" at bounding box center [1156, 796] width 1850 height 1048
click at [308, 480] on icon at bounding box center [307, 479] width 21 height 27
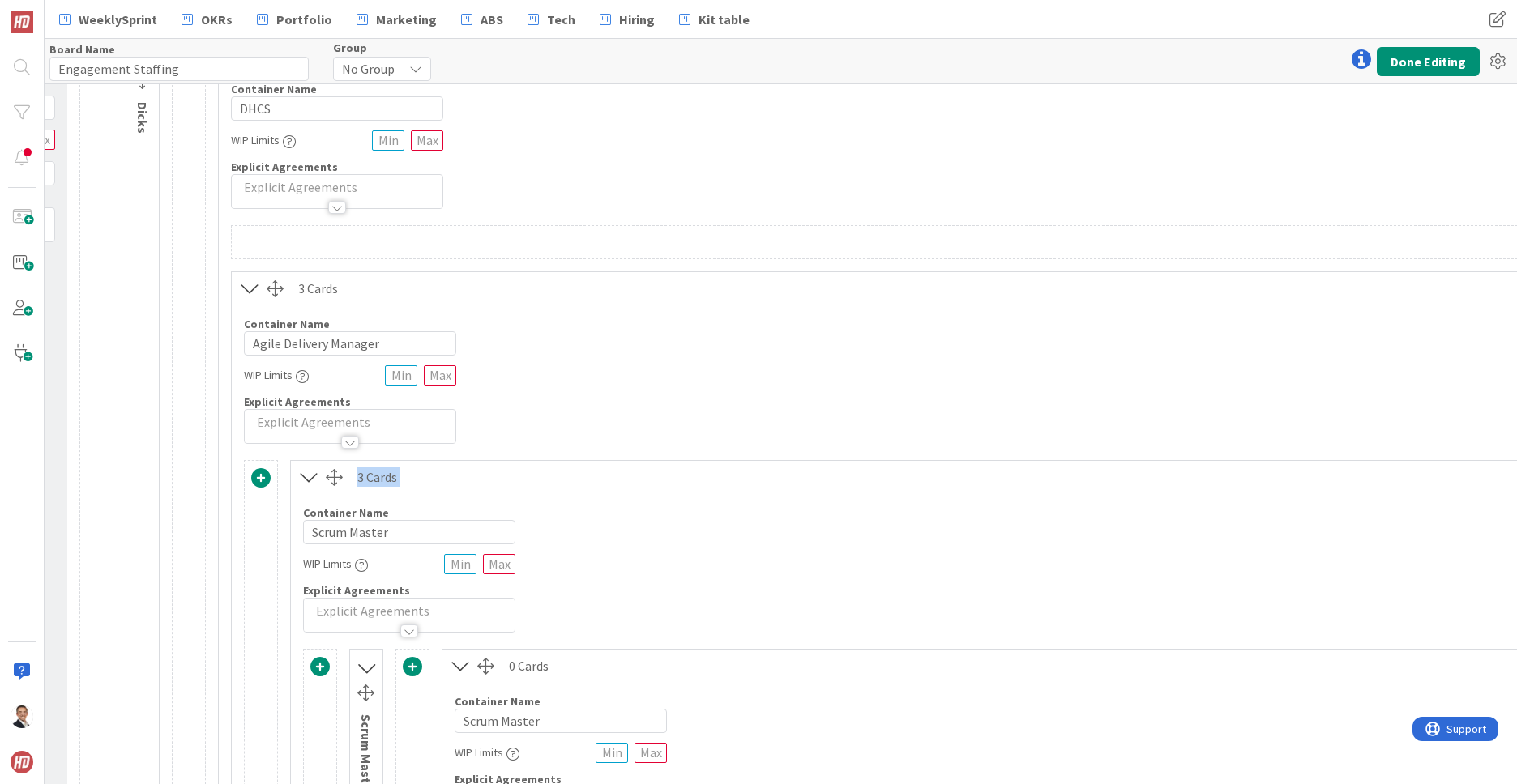
drag, startPoint x: 304, startPoint y: 498, endPoint x: 309, endPoint y: 486, distance: 13.0
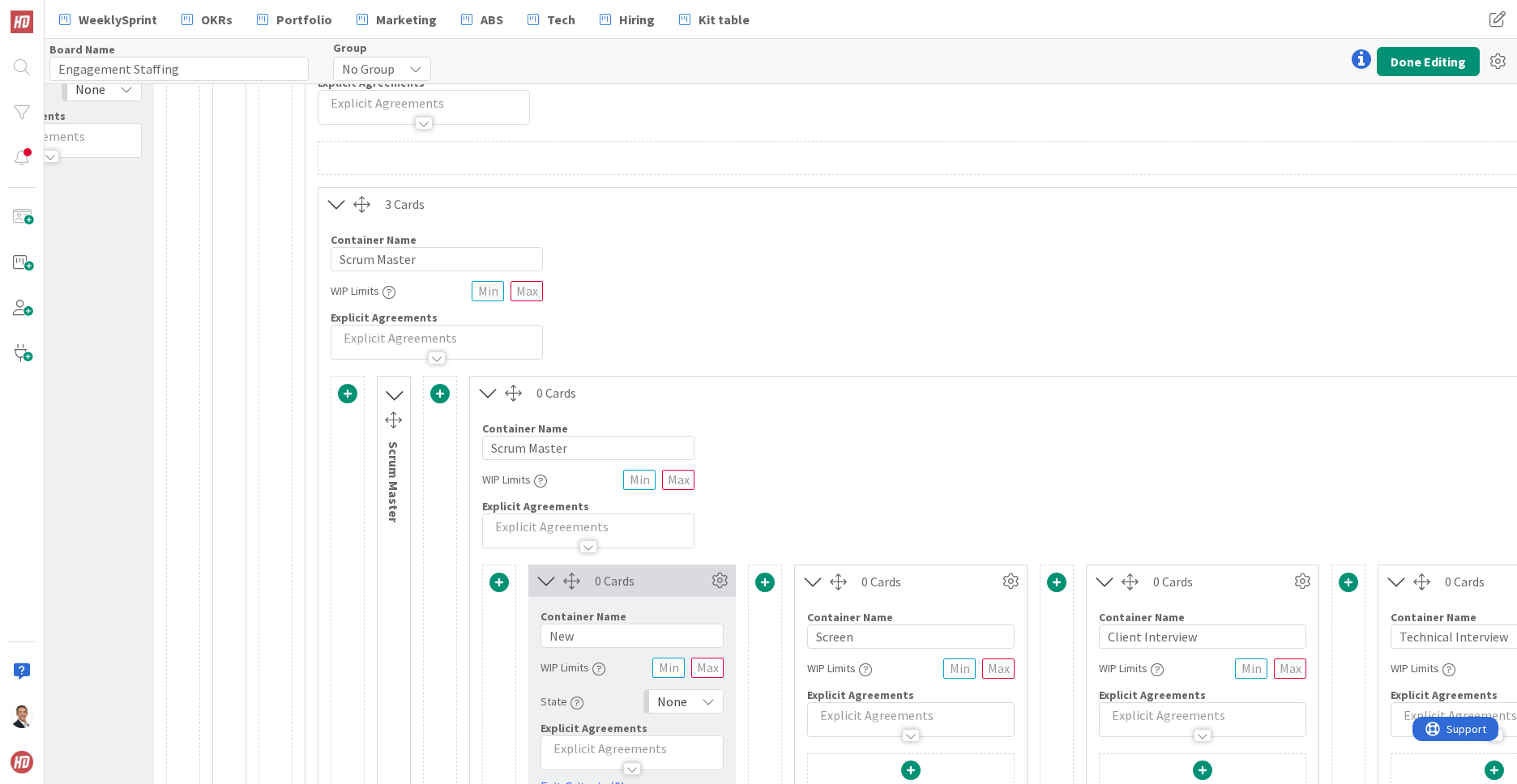
scroll to position [175, 148]
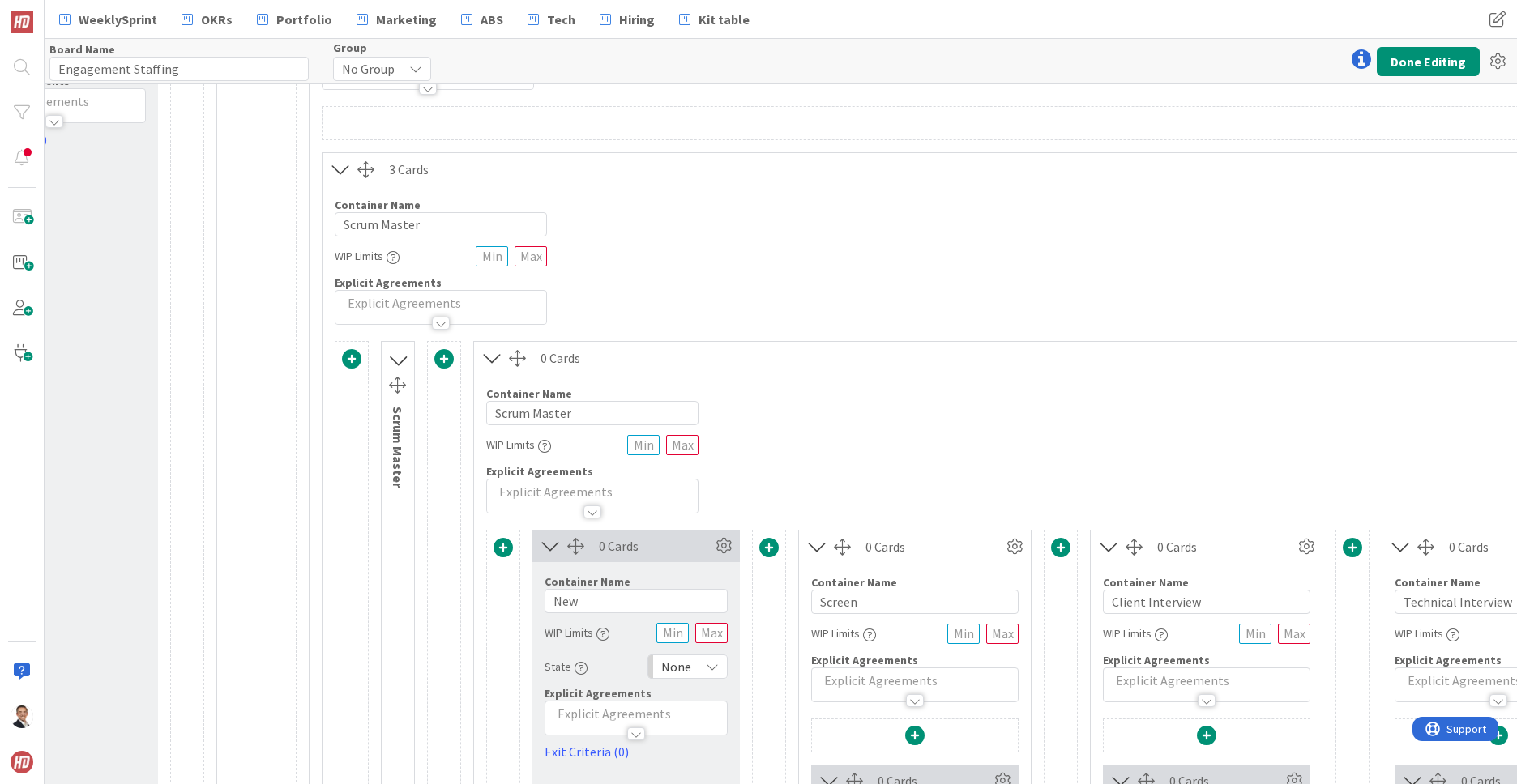
click at [493, 357] on icon at bounding box center [492, 357] width 27 height 21
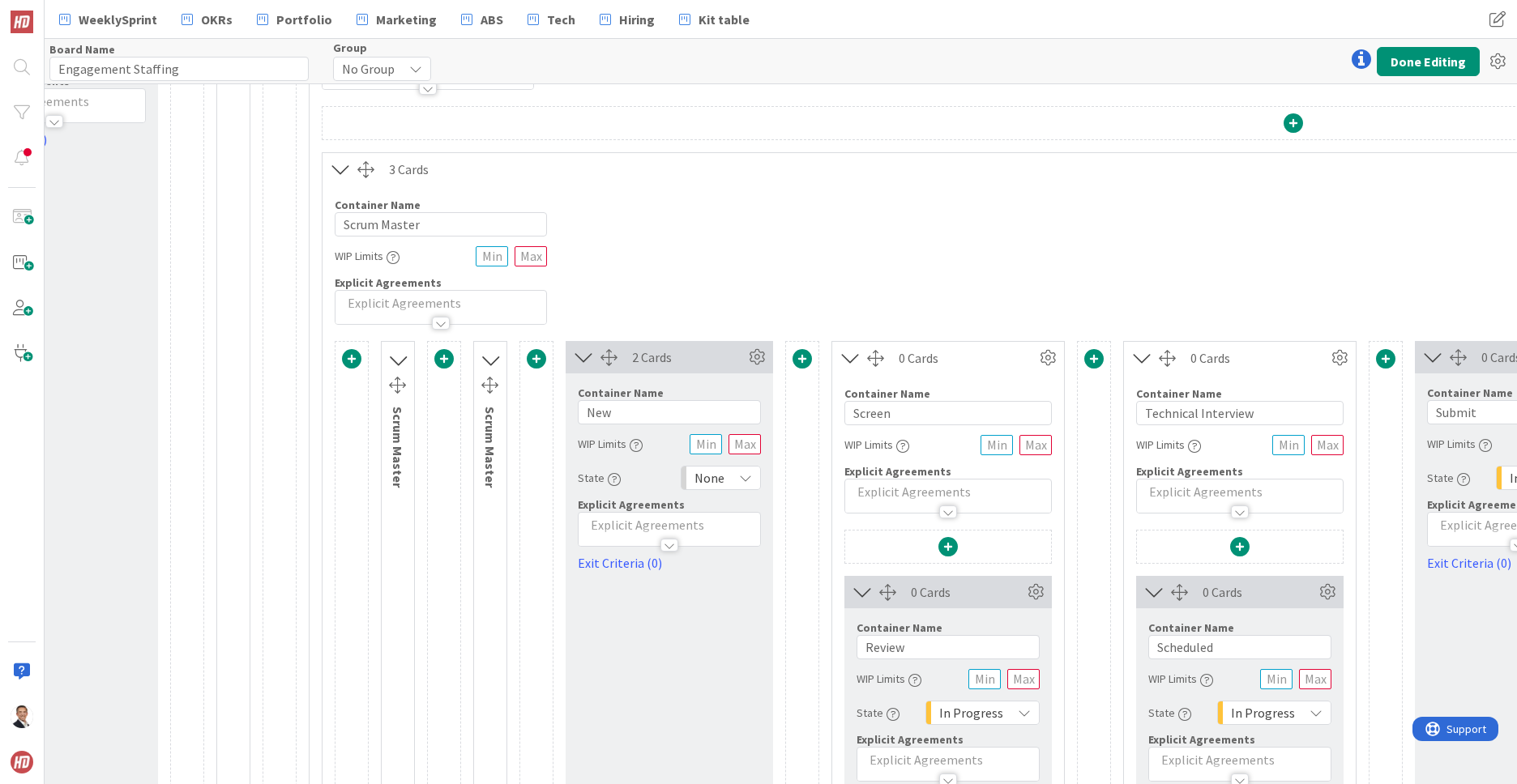
click at [492, 358] on icon at bounding box center [489, 360] width 21 height 27
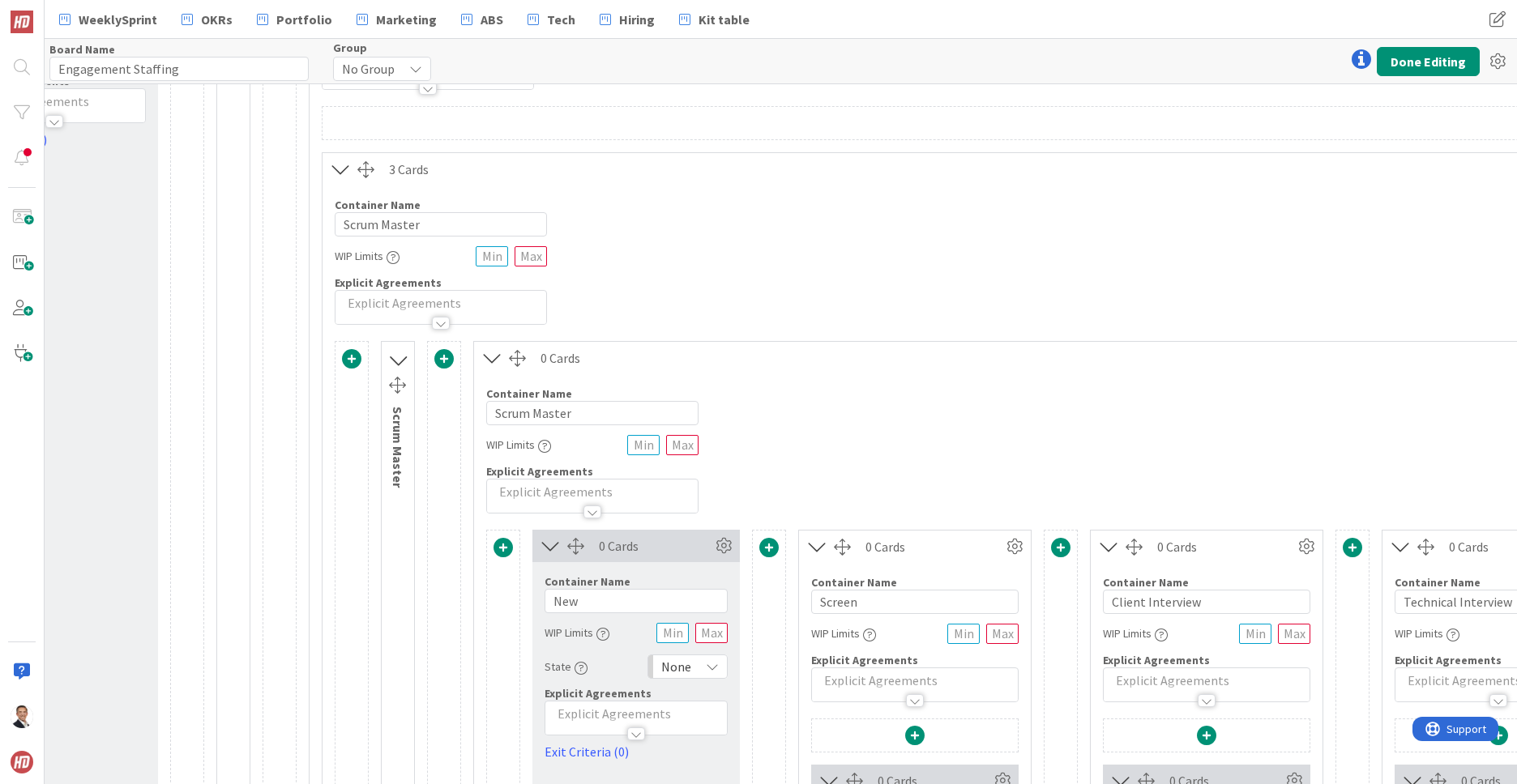
scroll to position [176, 148]
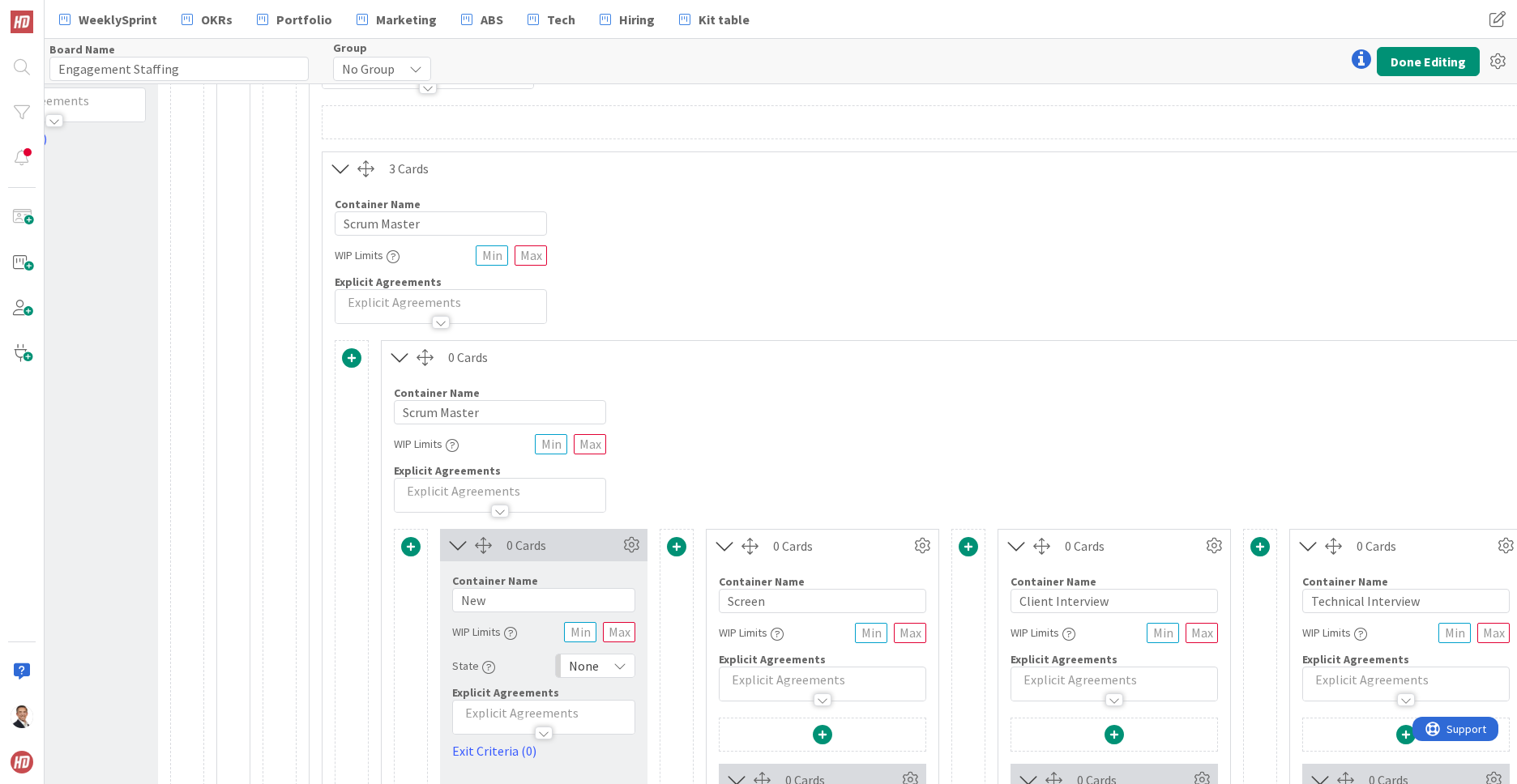
click at [340, 168] on icon at bounding box center [341, 168] width 27 height 21
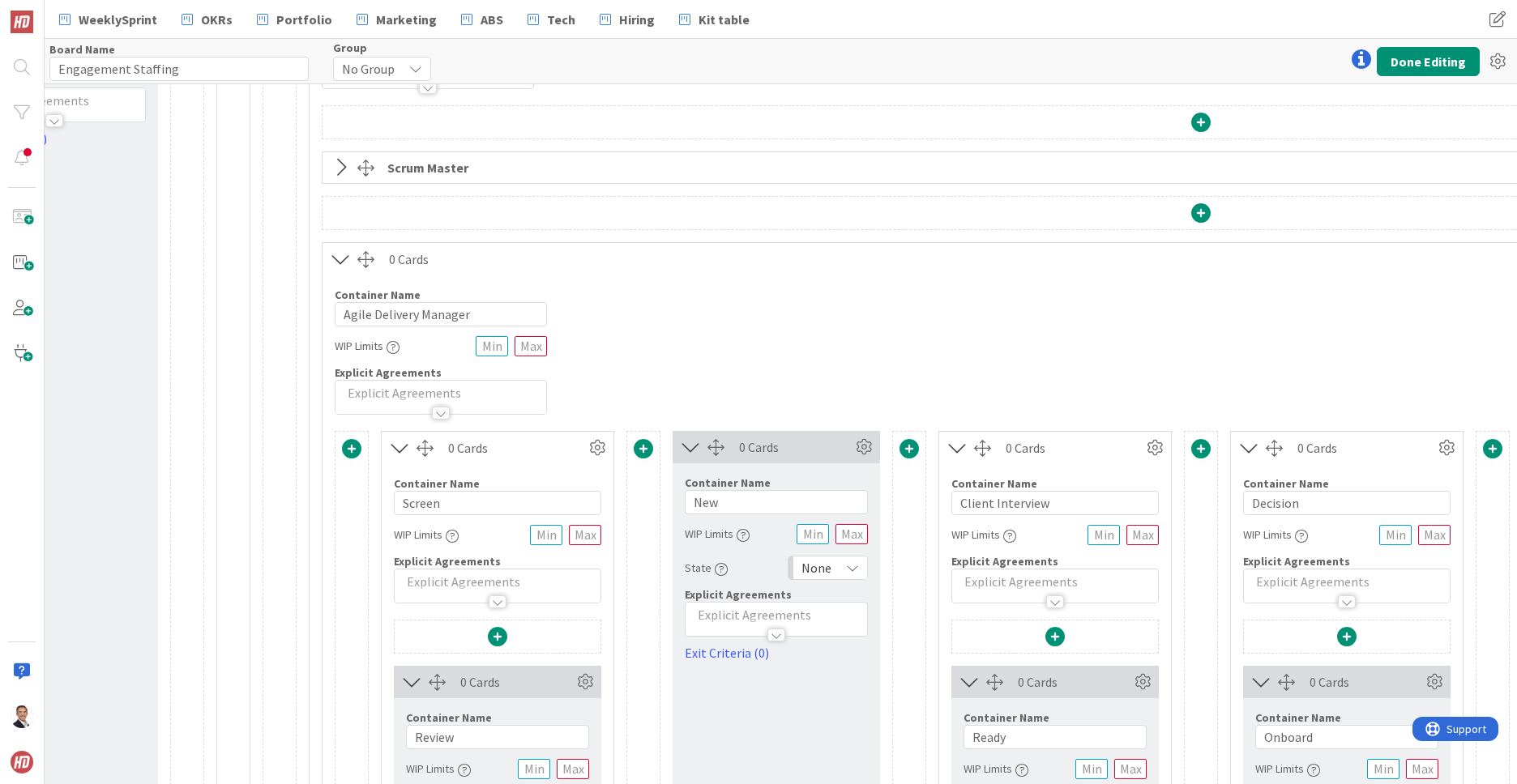
click at [340, 168] on icon at bounding box center [341, 167] width 27 height 21
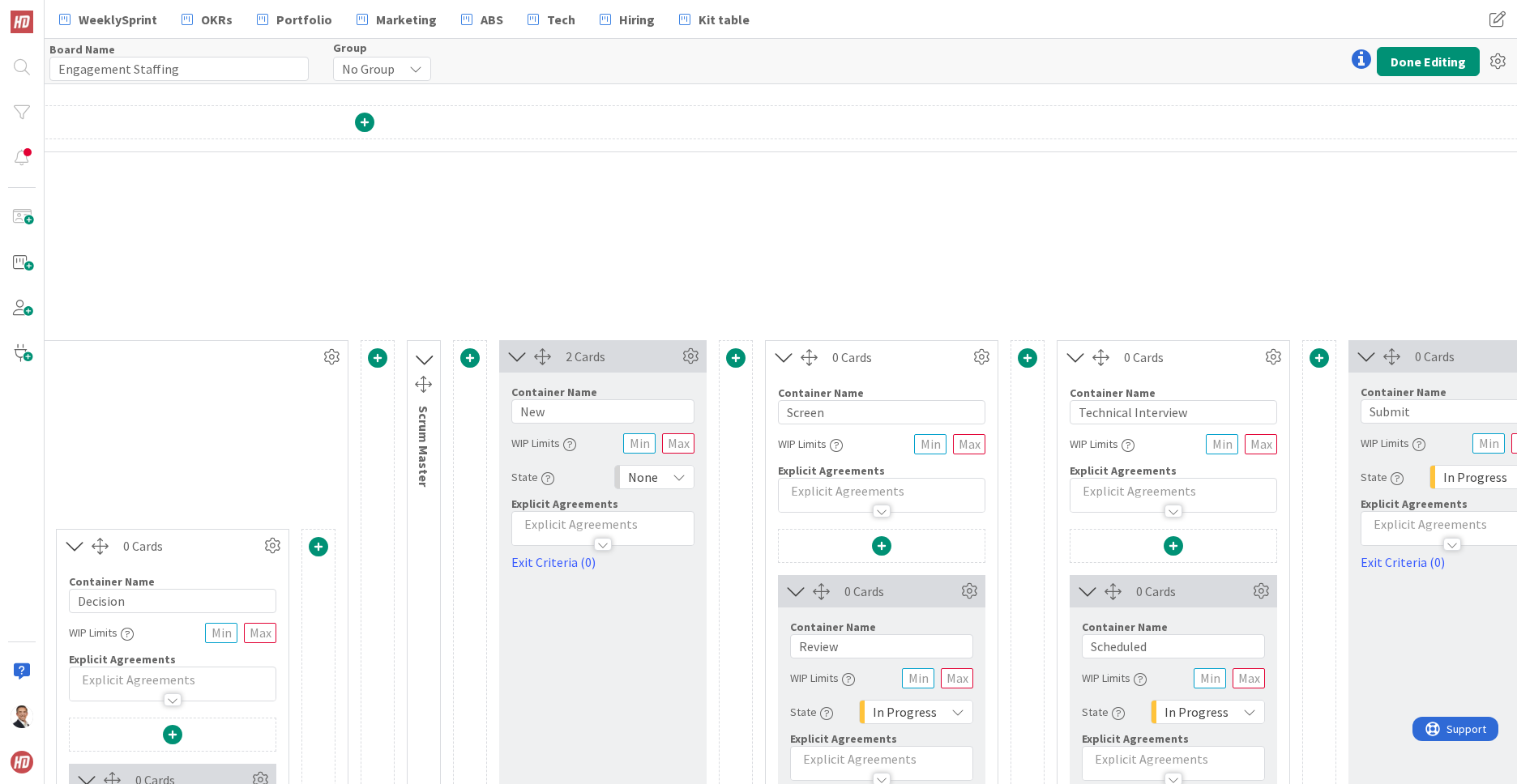
scroll to position [176, 1903]
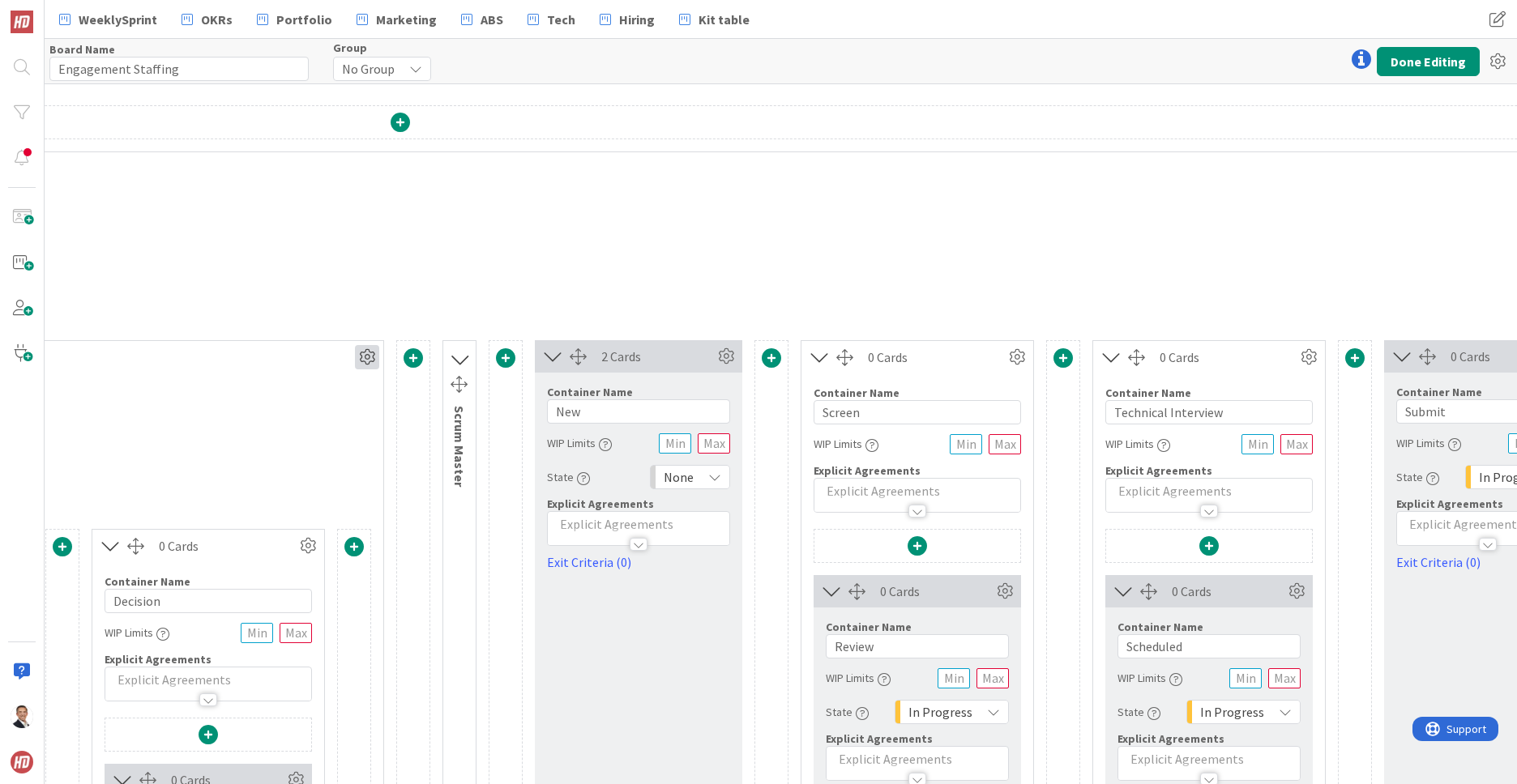
click at [366, 356] on icon at bounding box center [367, 357] width 24 height 24
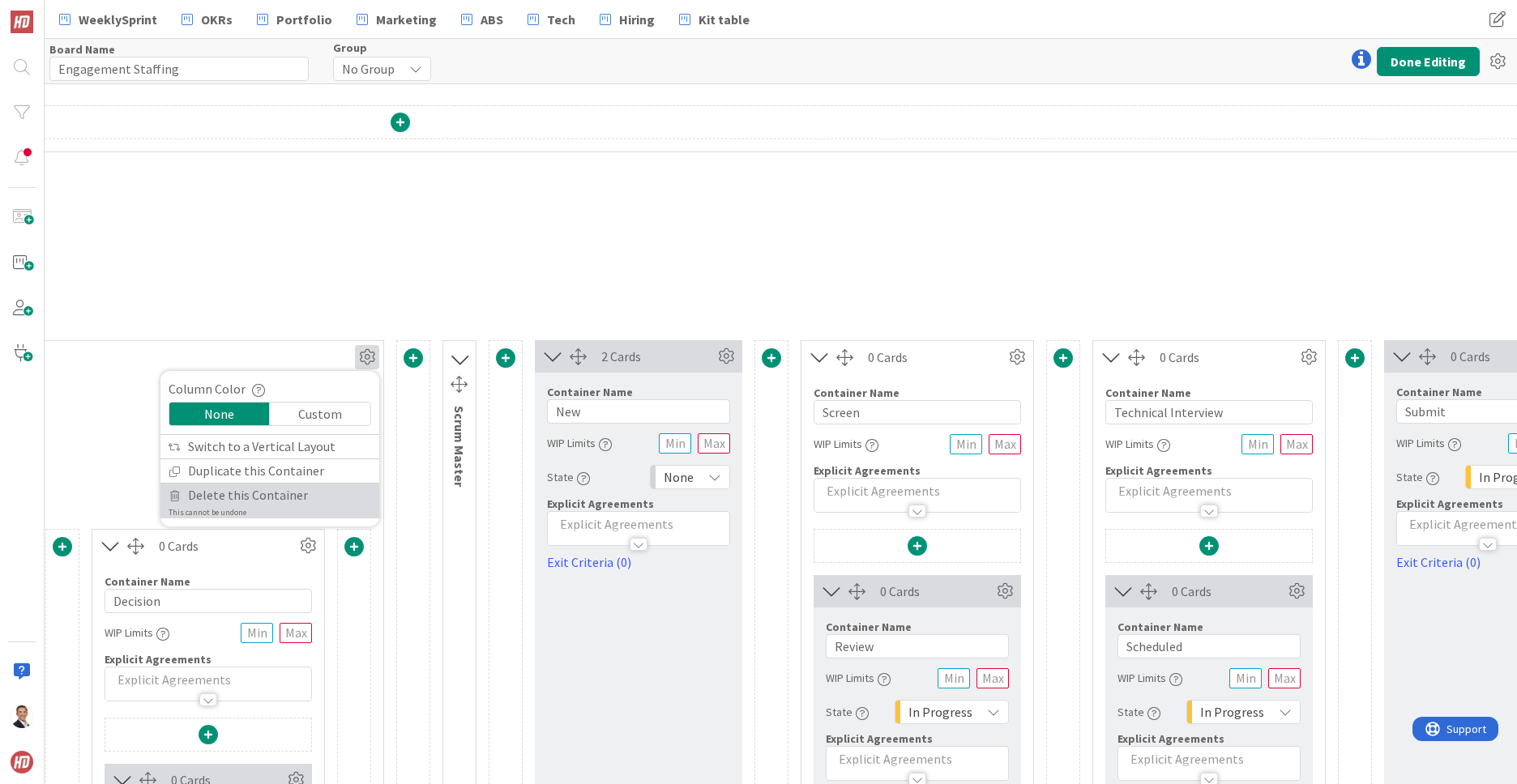
click at [280, 494] on span "Delete this Container" at bounding box center [248, 495] width 120 height 23
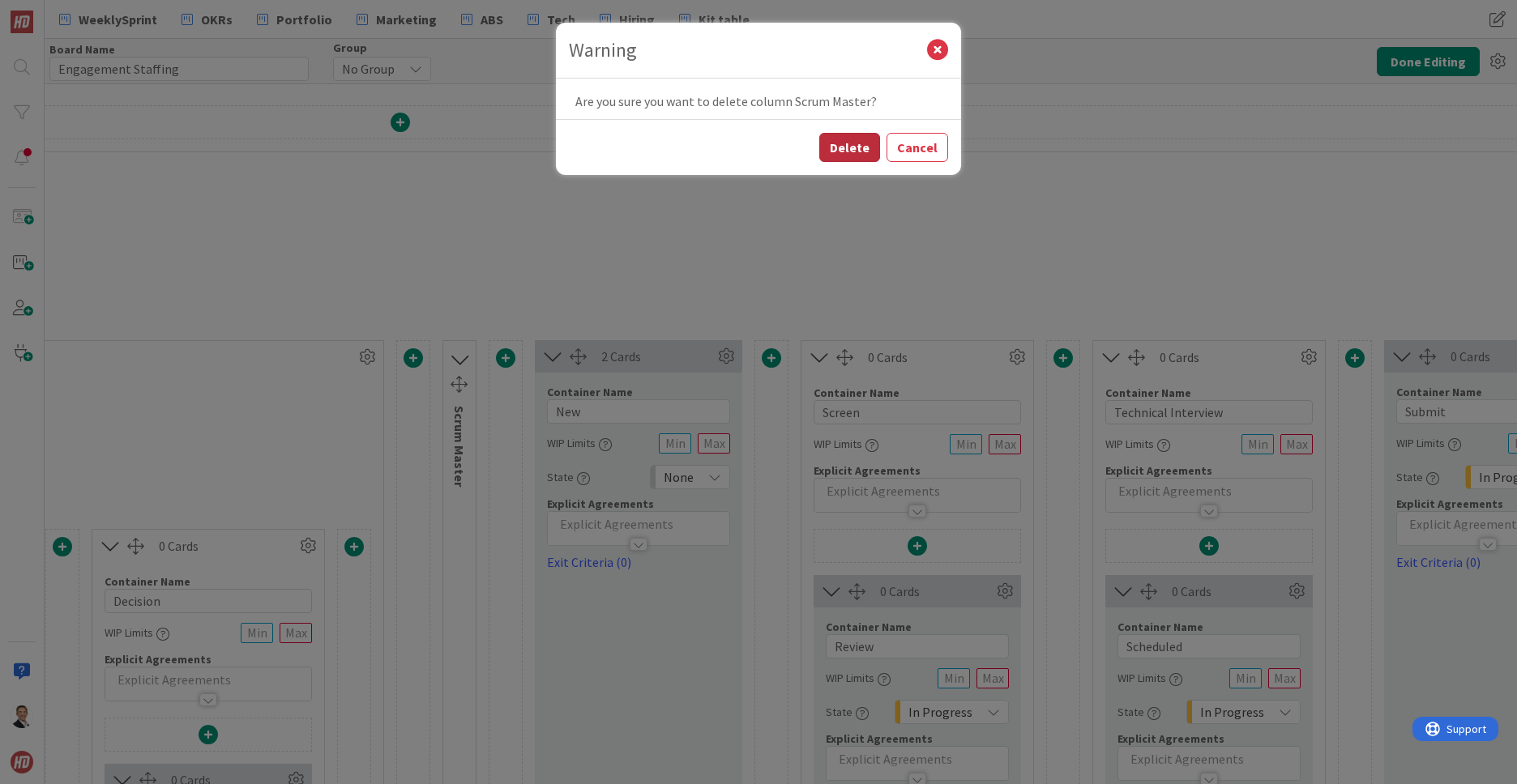
click at [849, 147] on button "Delete" at bounding box center [849, 147] width 61 height 29
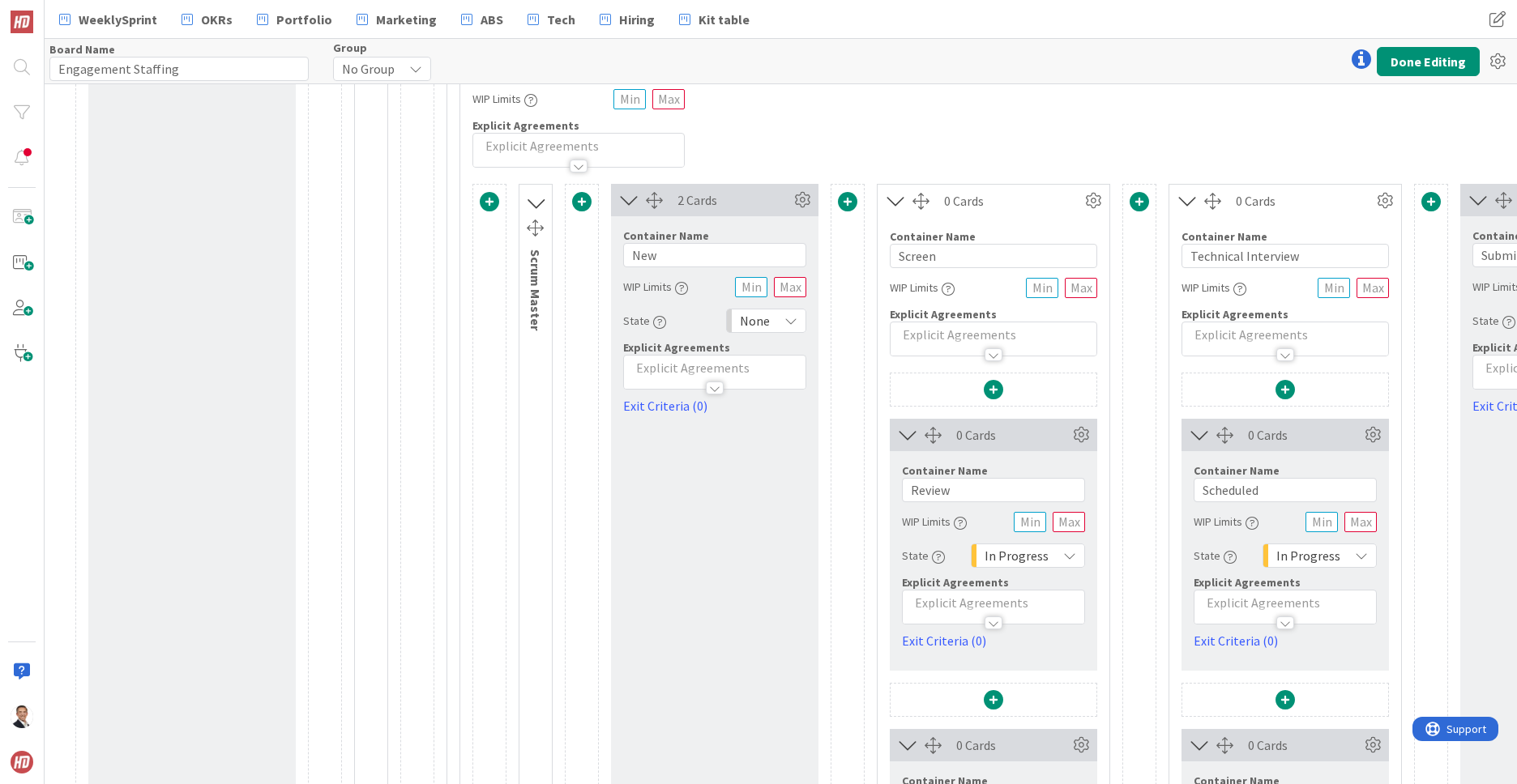
scroll to position [337, 11]
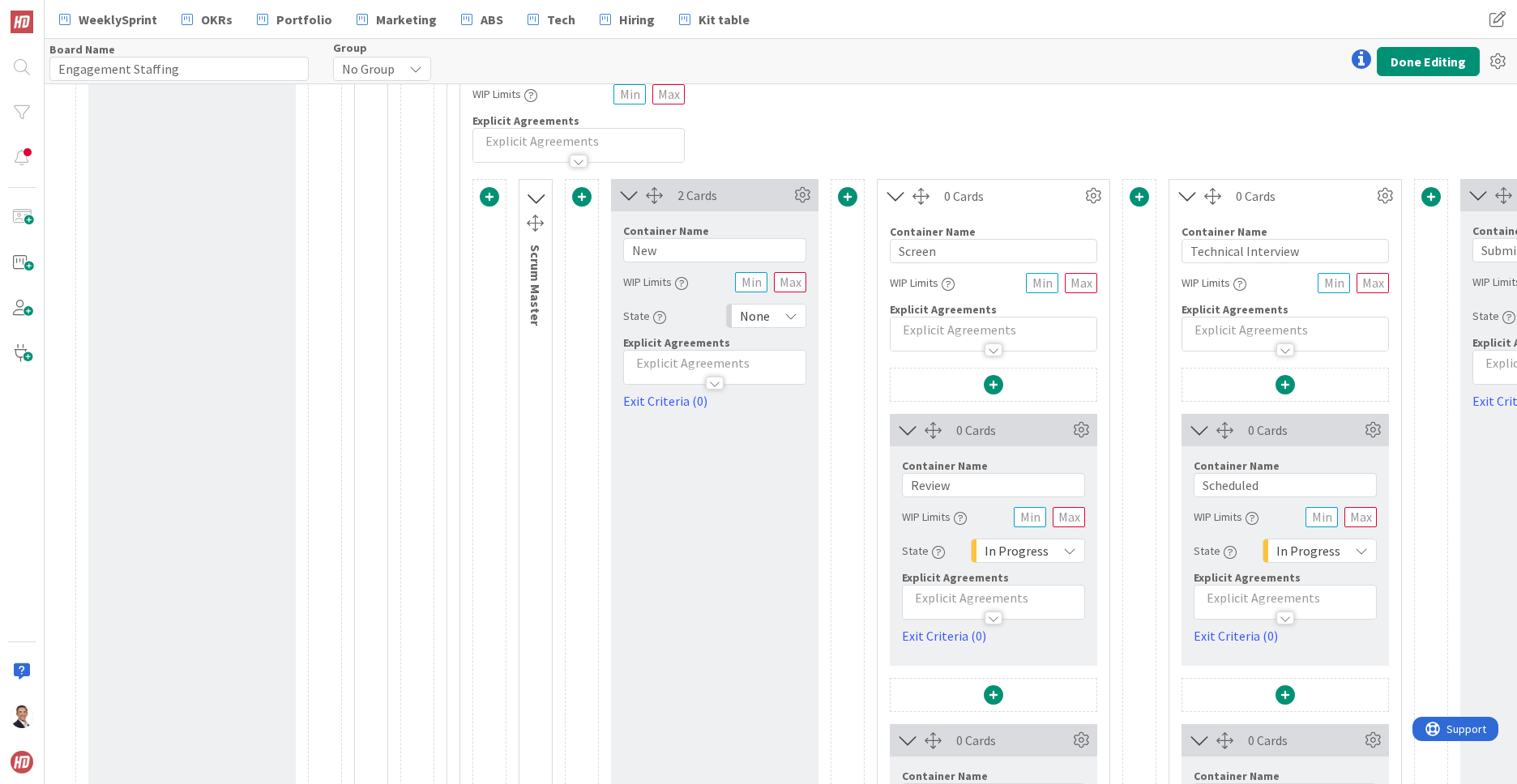
click at [535, 201] on icon at bounding box center [535, 198] width 21 height 27
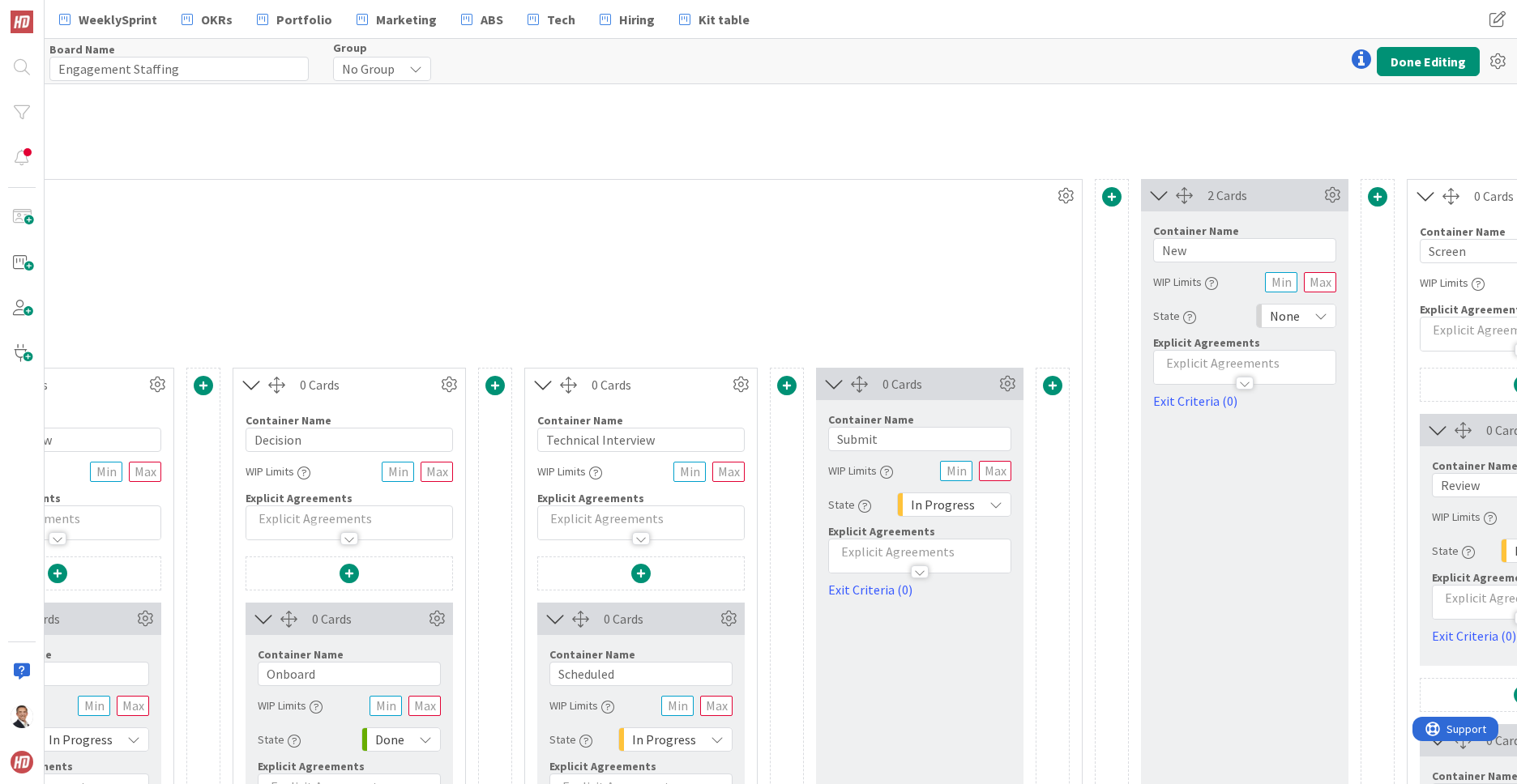
scroll to position [337, 3121]
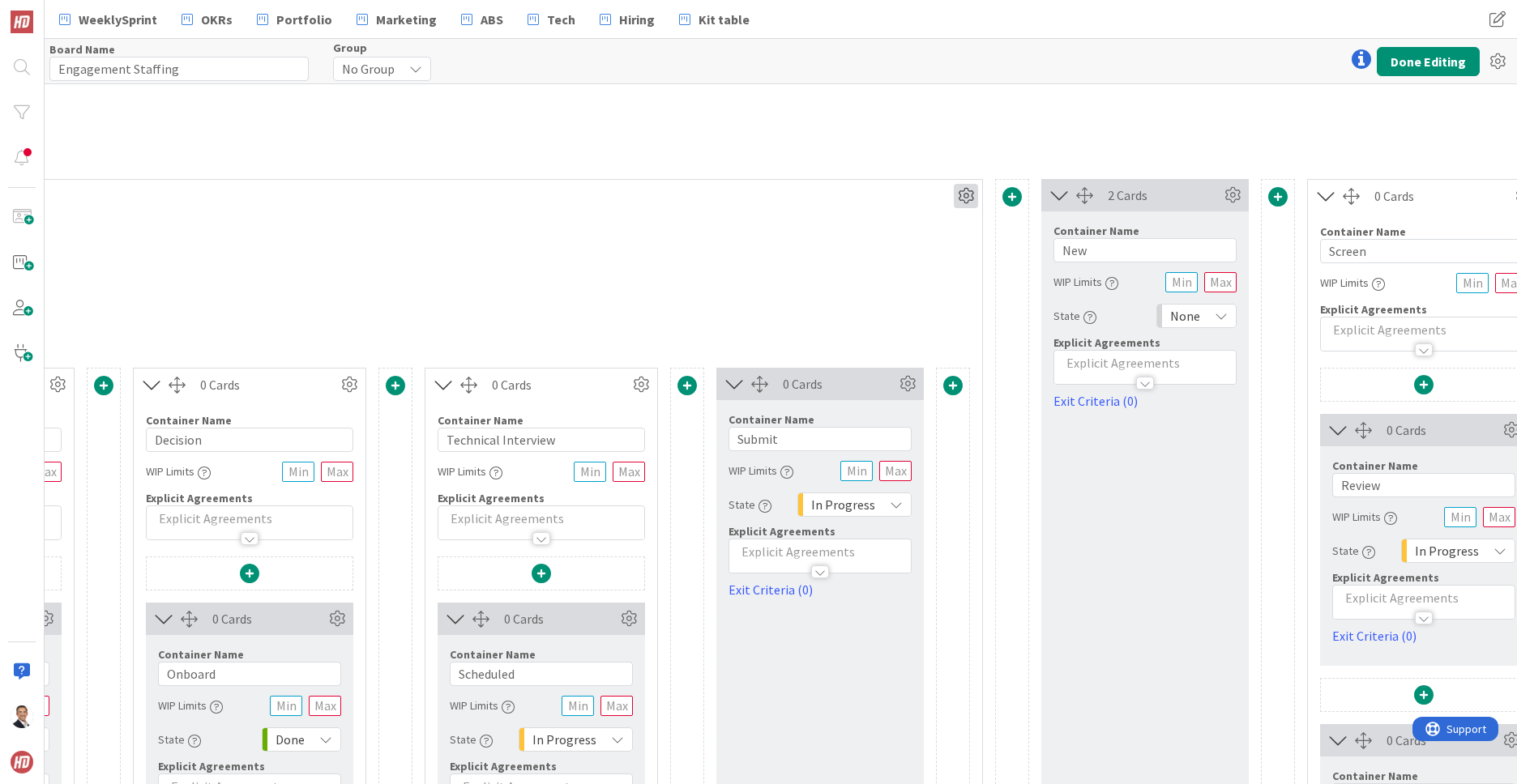
click at [968, 201] on icon at bounding box center [965, 196] width 24 height 24
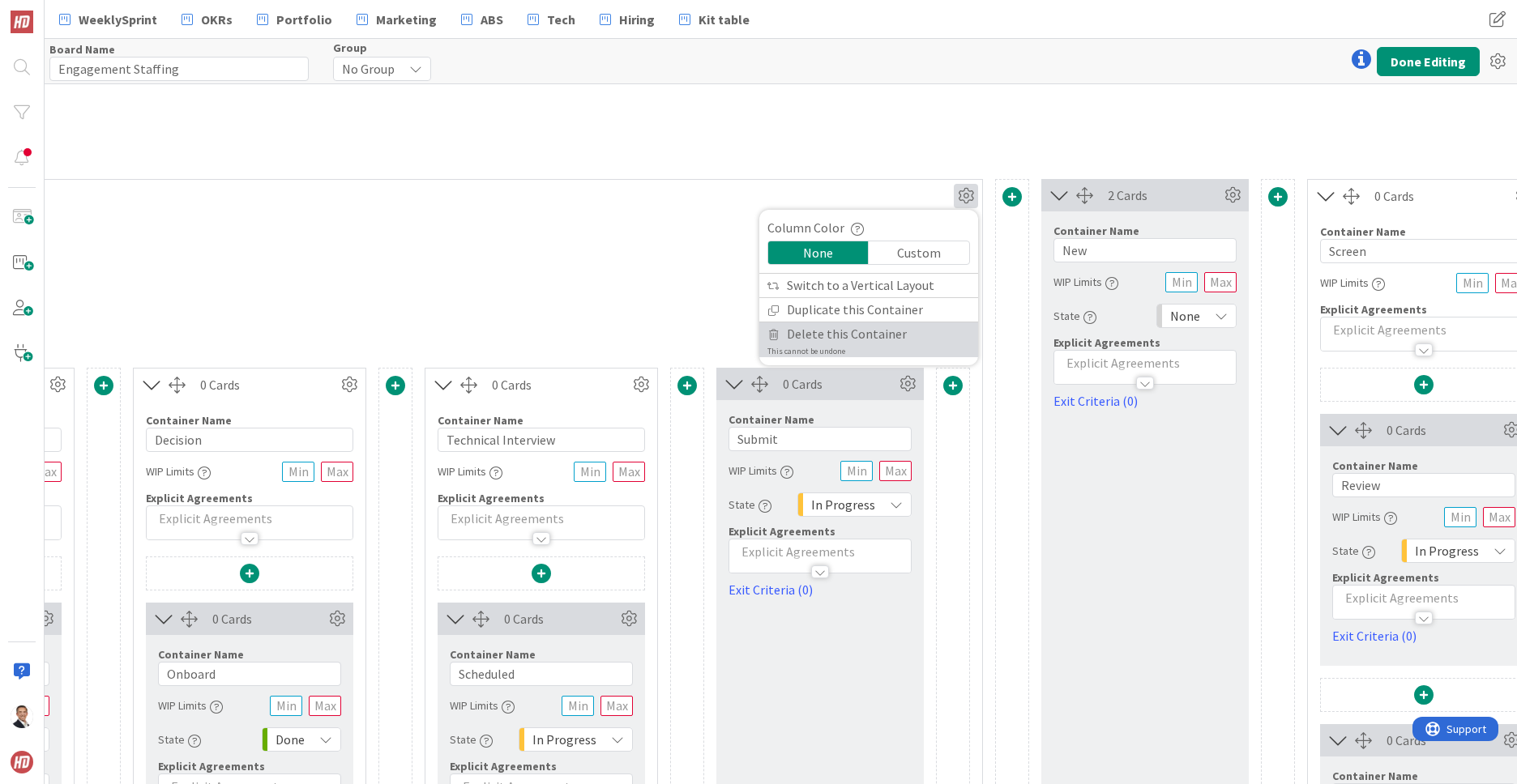
click at [879, 333] on span "Delete this Container" at bounding box center [847, 334] width 120 height 23
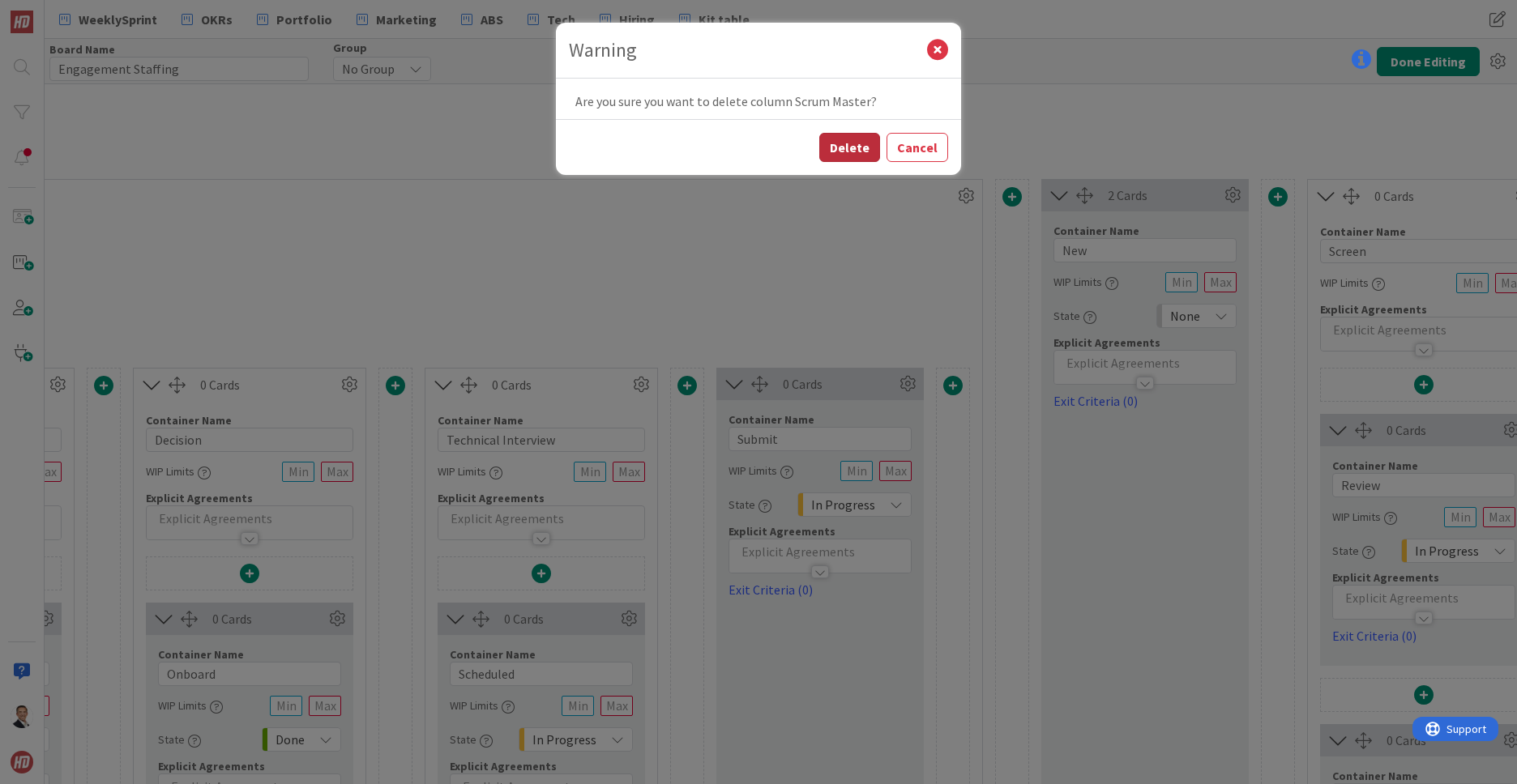
click at [847, 147] on button "Delete" at bounding box center [849, 147] width 61 height 29
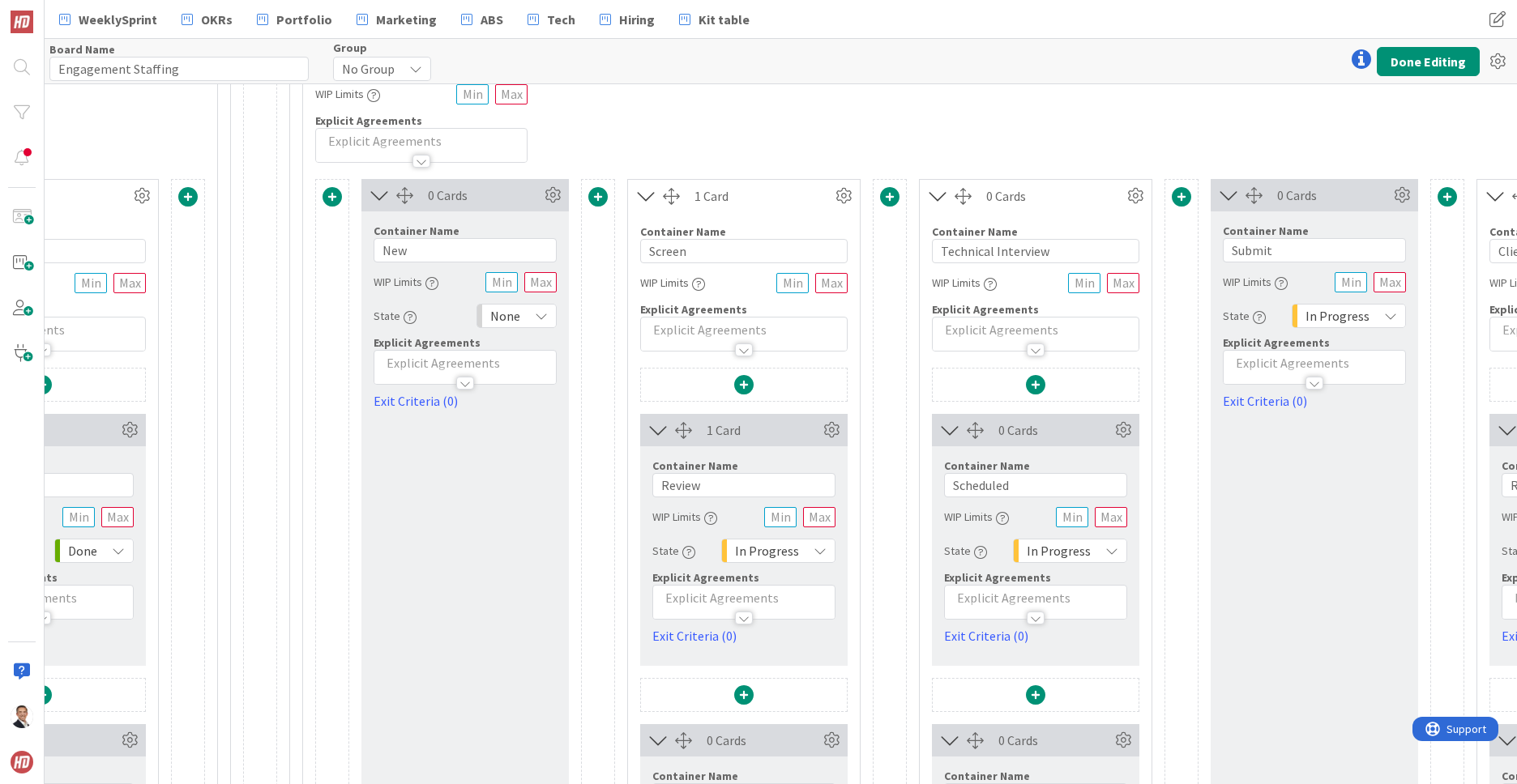
scroll to position [337, 1975]
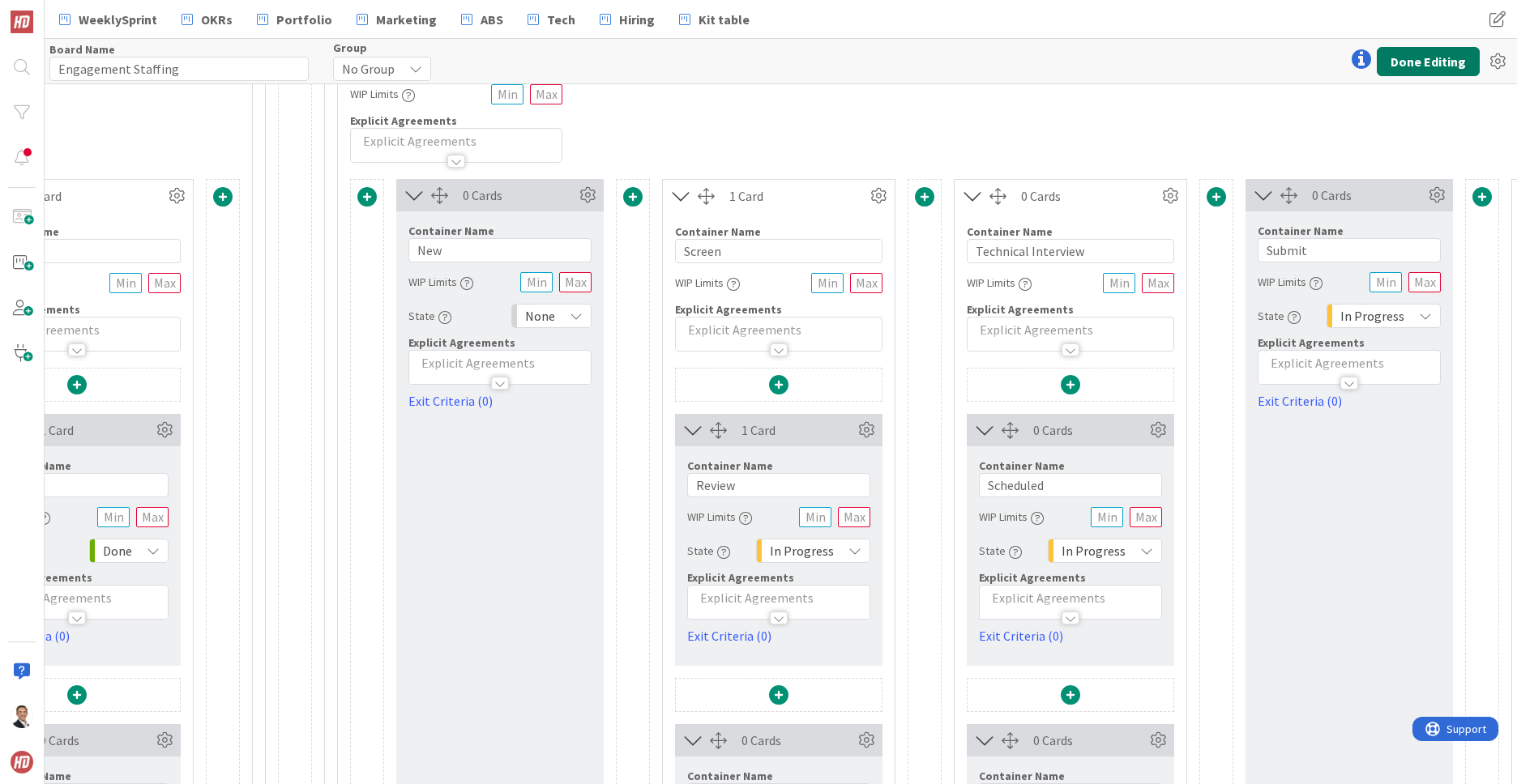
click at [1411, 68] on button "Done Editing" at bounding box center [1427, 61] width 103 height 29
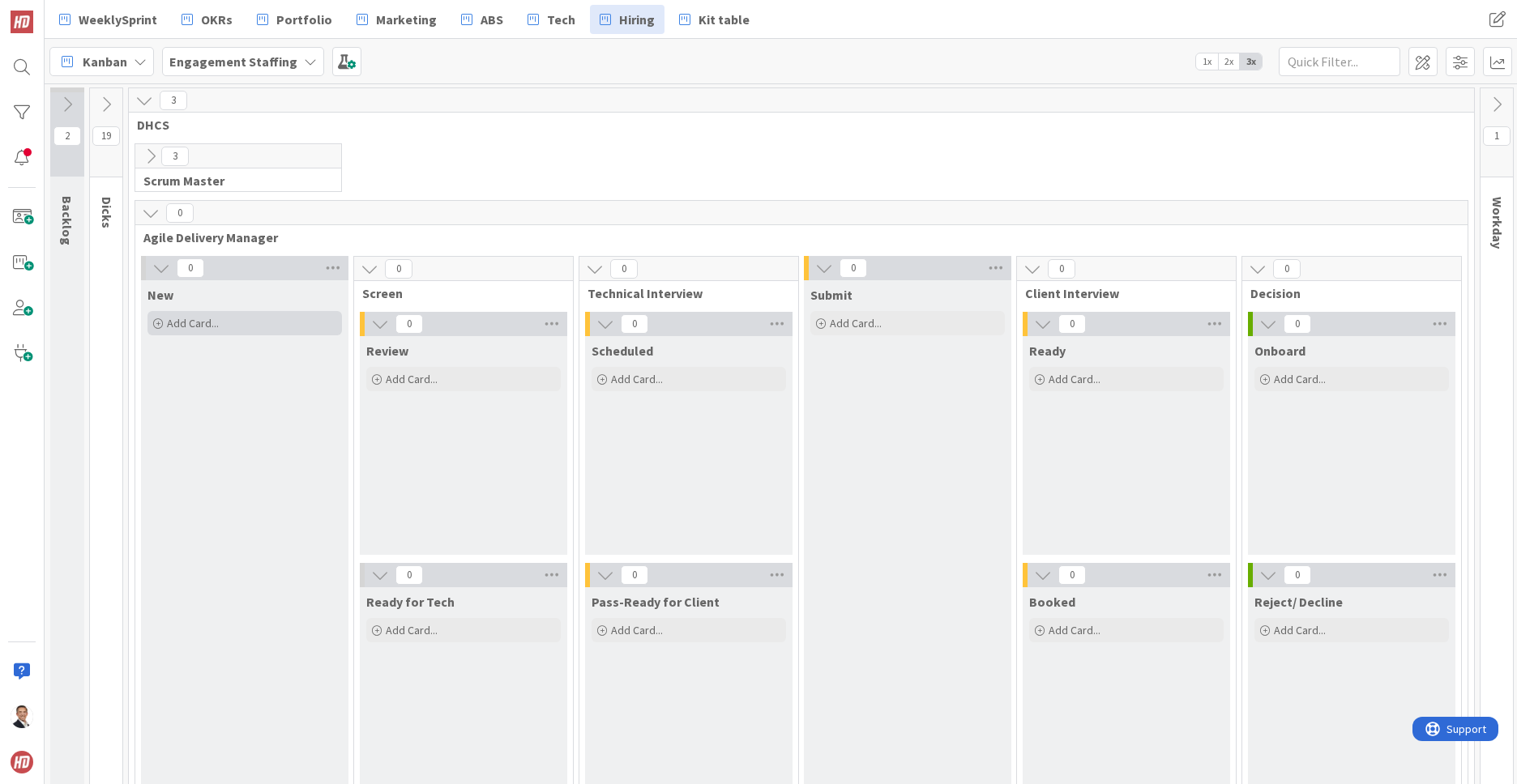
click at [186, 322] on span "Add Card..." at bounding box center [193, 322] width 52 height 14
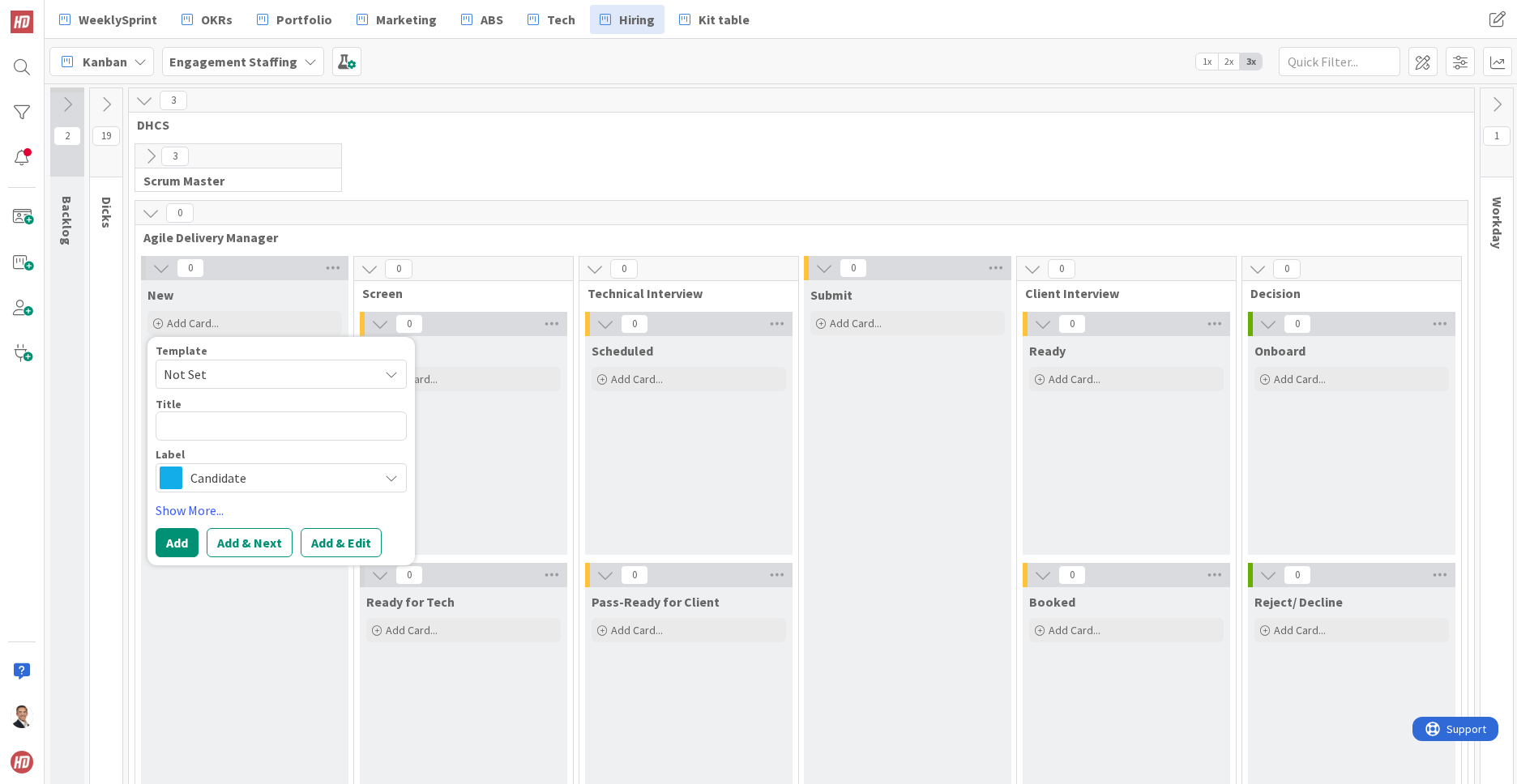
type textarea "x"
type textarea "G"
type textarea "x"
type textarea "Ge"
type textarea "x"
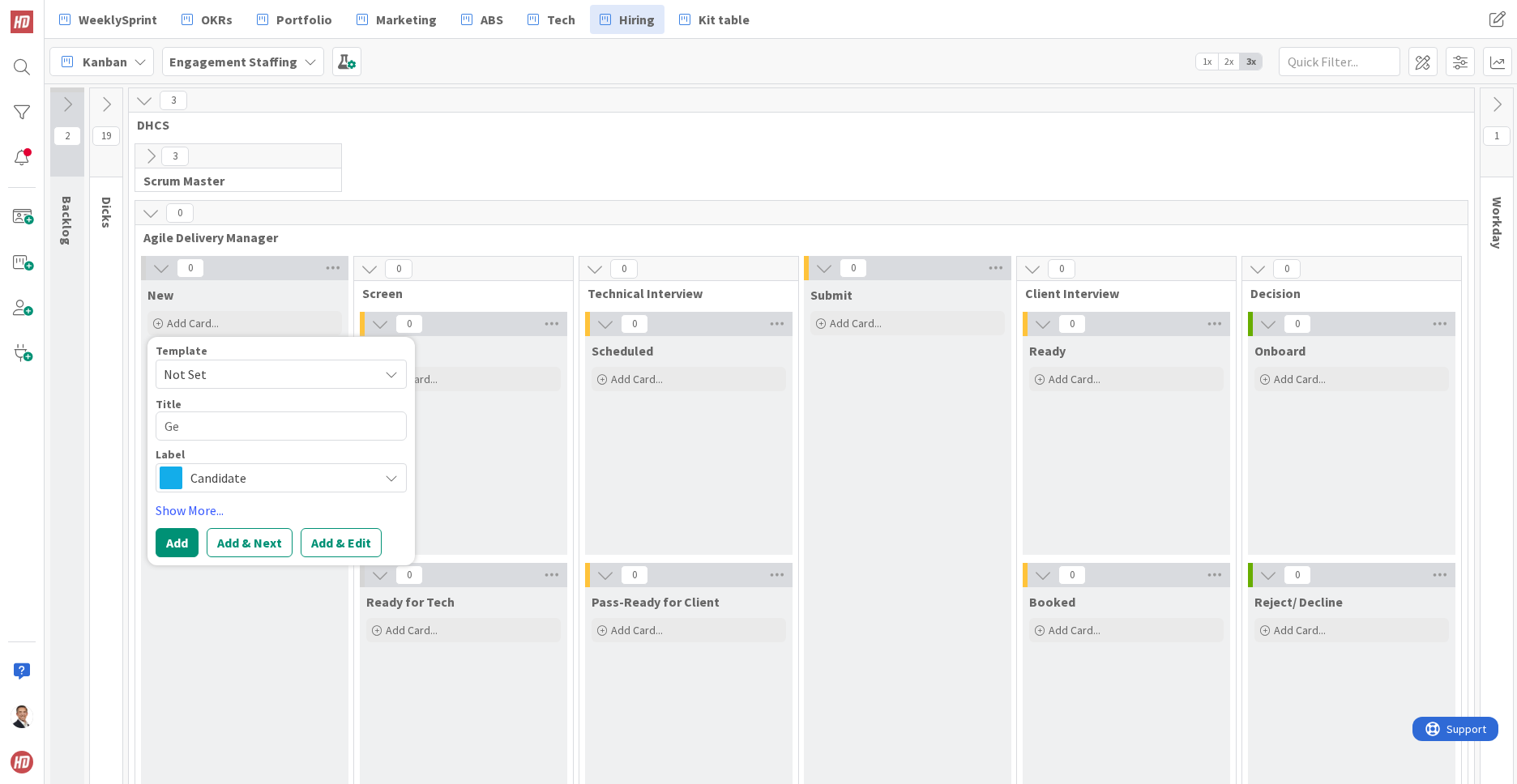
type textarea "Ger"
type textarea "x"
type textarea "Gera"
type textarea "x"
type textarea "Geral"
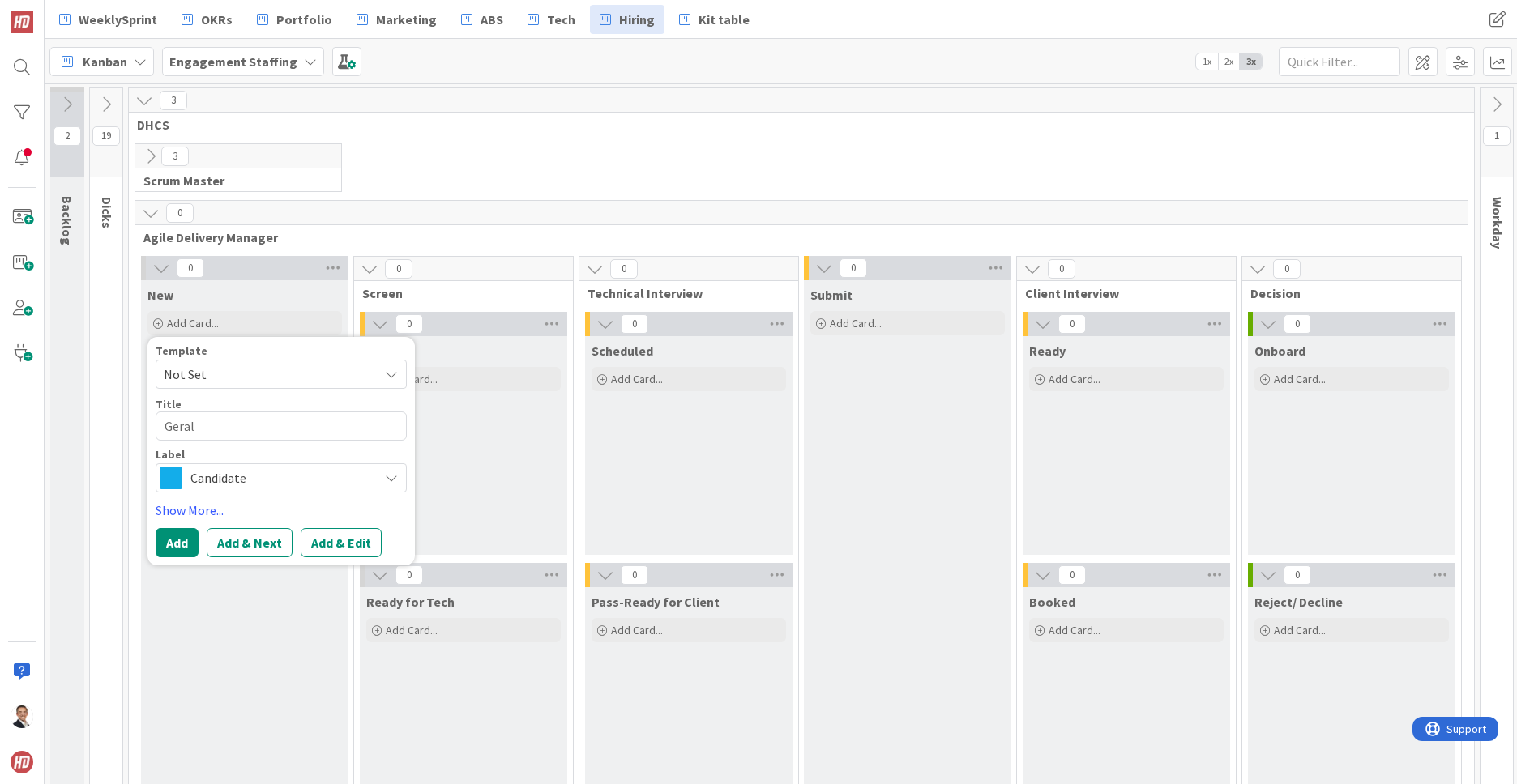
type textarea "x"
type textarea "Gerald"
type textarea "x"
type textarea "Gerald"
type textarea "x"
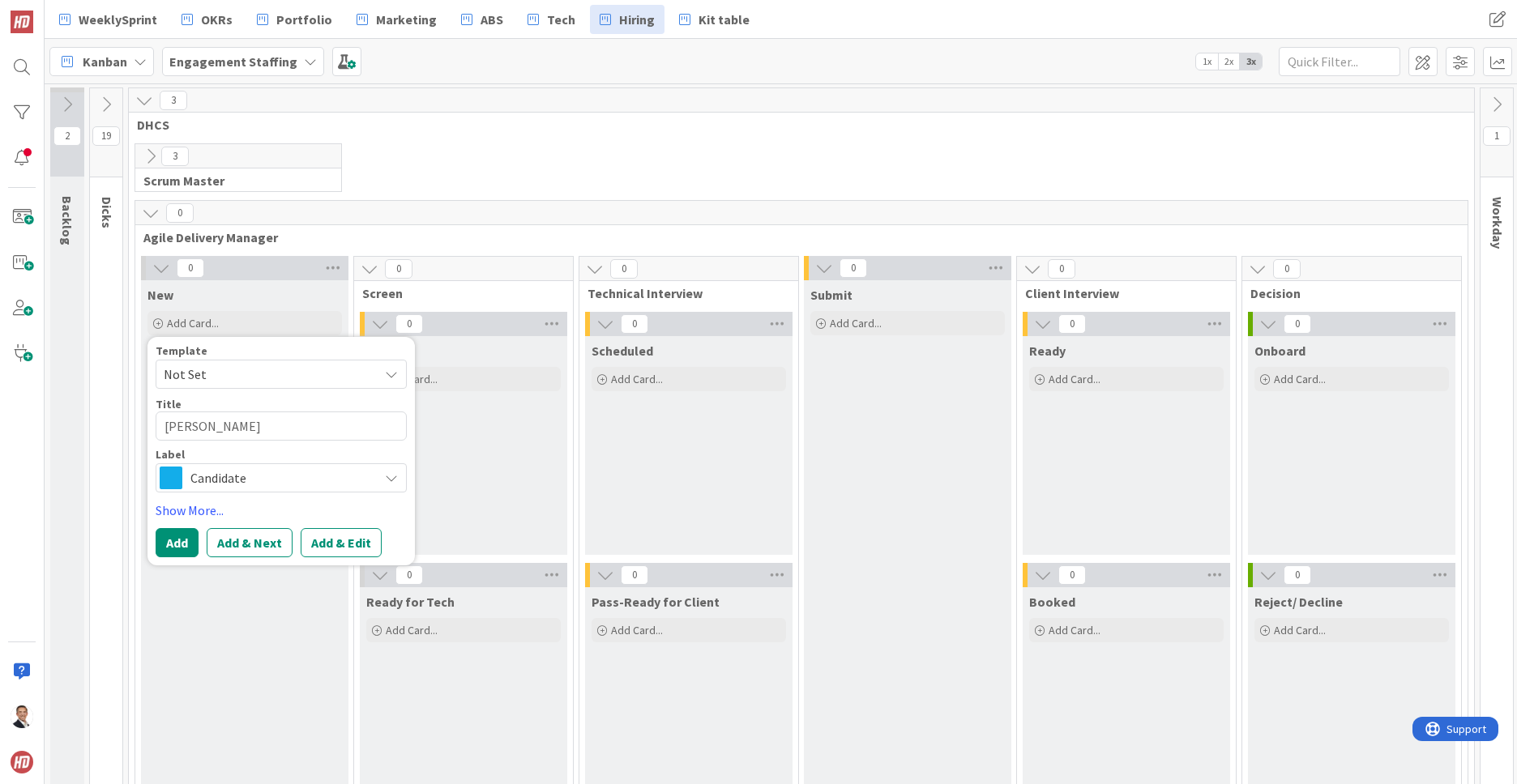
type textarea "Gerald M"
type textarea "x"
type textarea "Gerald Ma"
type textarea "x"
type textarea "Gerald May"
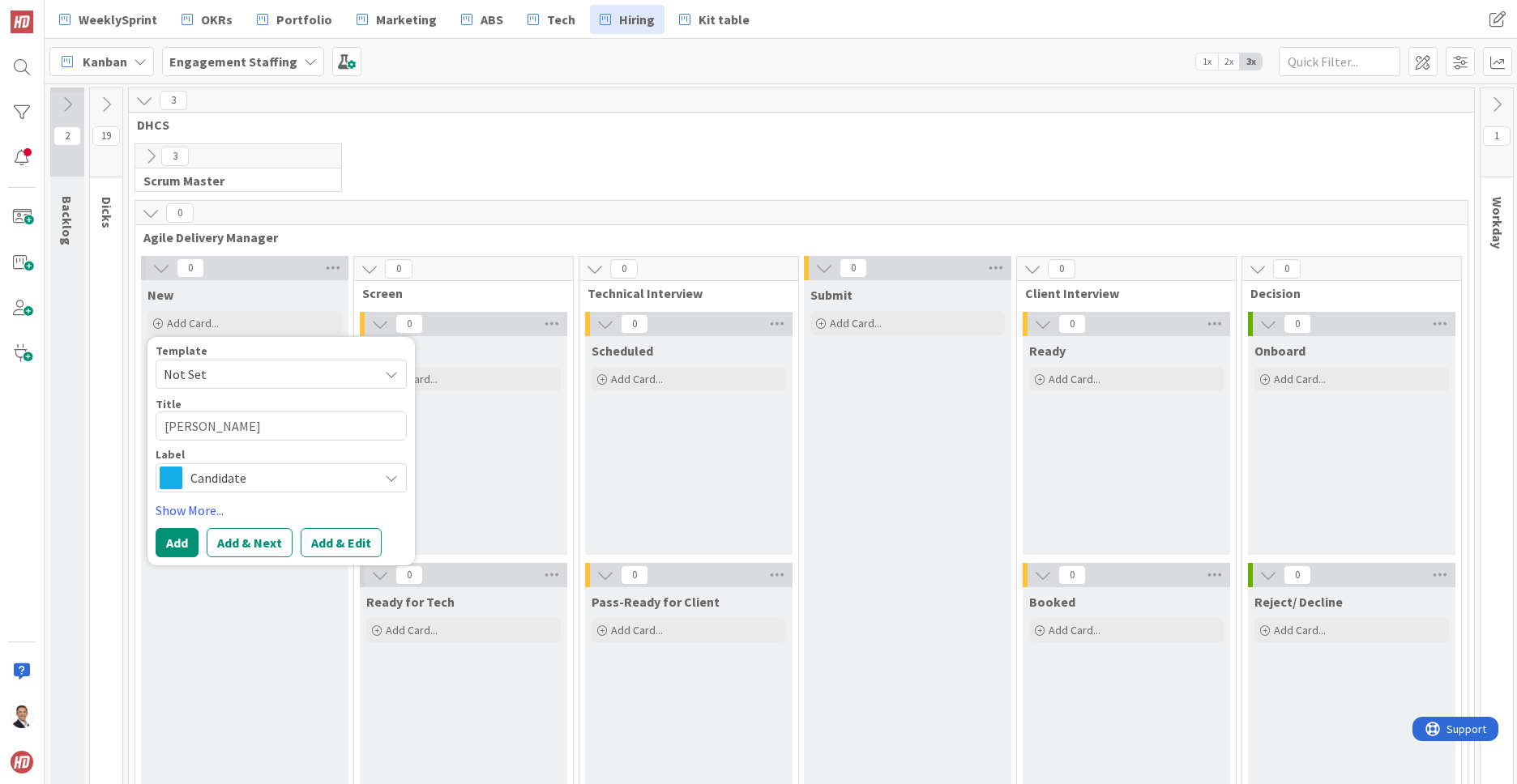
type textarea "x"
type textarea "Gerald Maye"
type textarea "x"
type textarea "Gerald Mayer"
click at [273, 545] on button "Add & Next" at bounding box center [249, 542] width 86 height 29
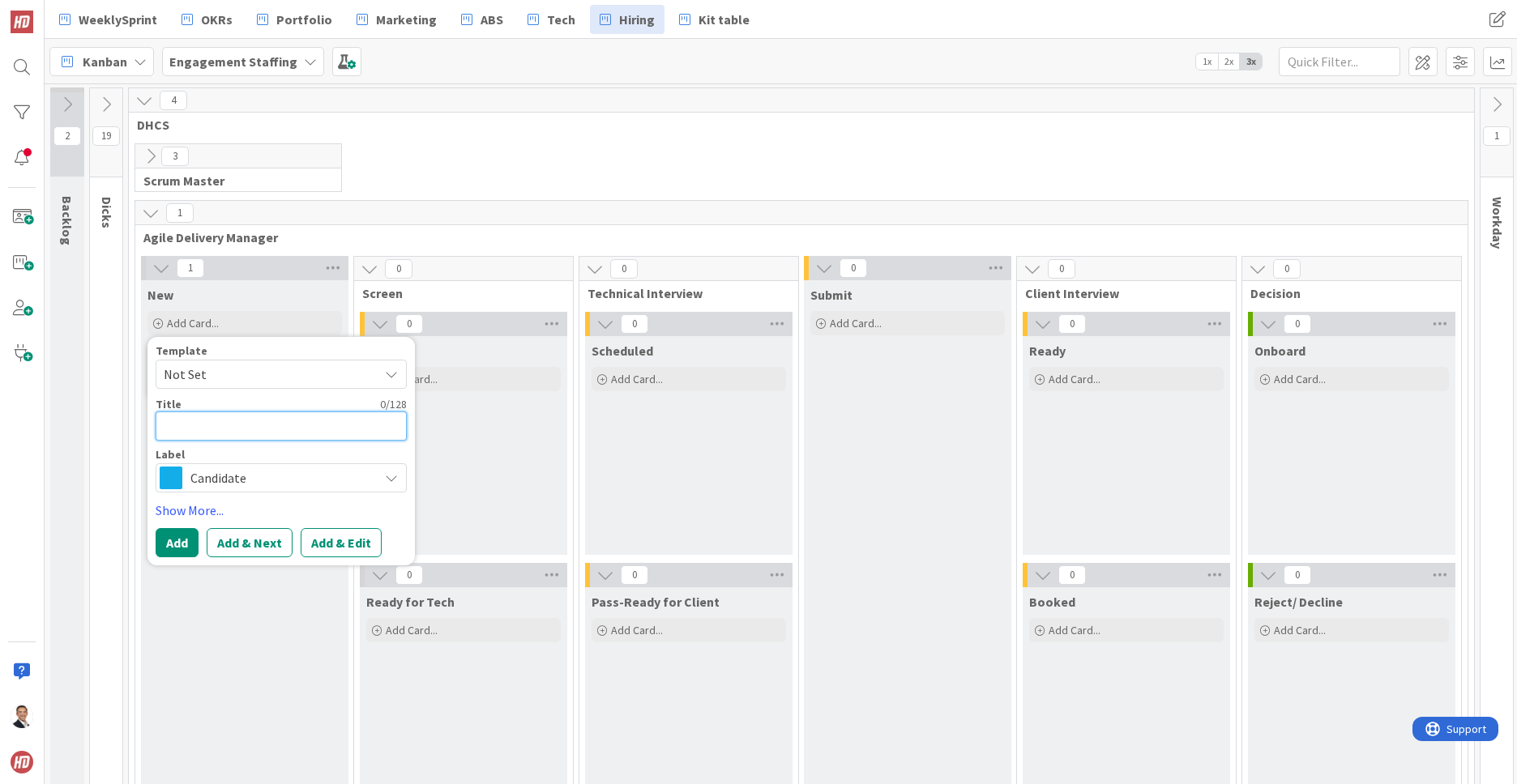
click at [243, 427] on textarea at bounding box center [281, 426] width 251 height 29
type textarea "x"
type textarea "S"
type textarea "x"
type textarea "Su"
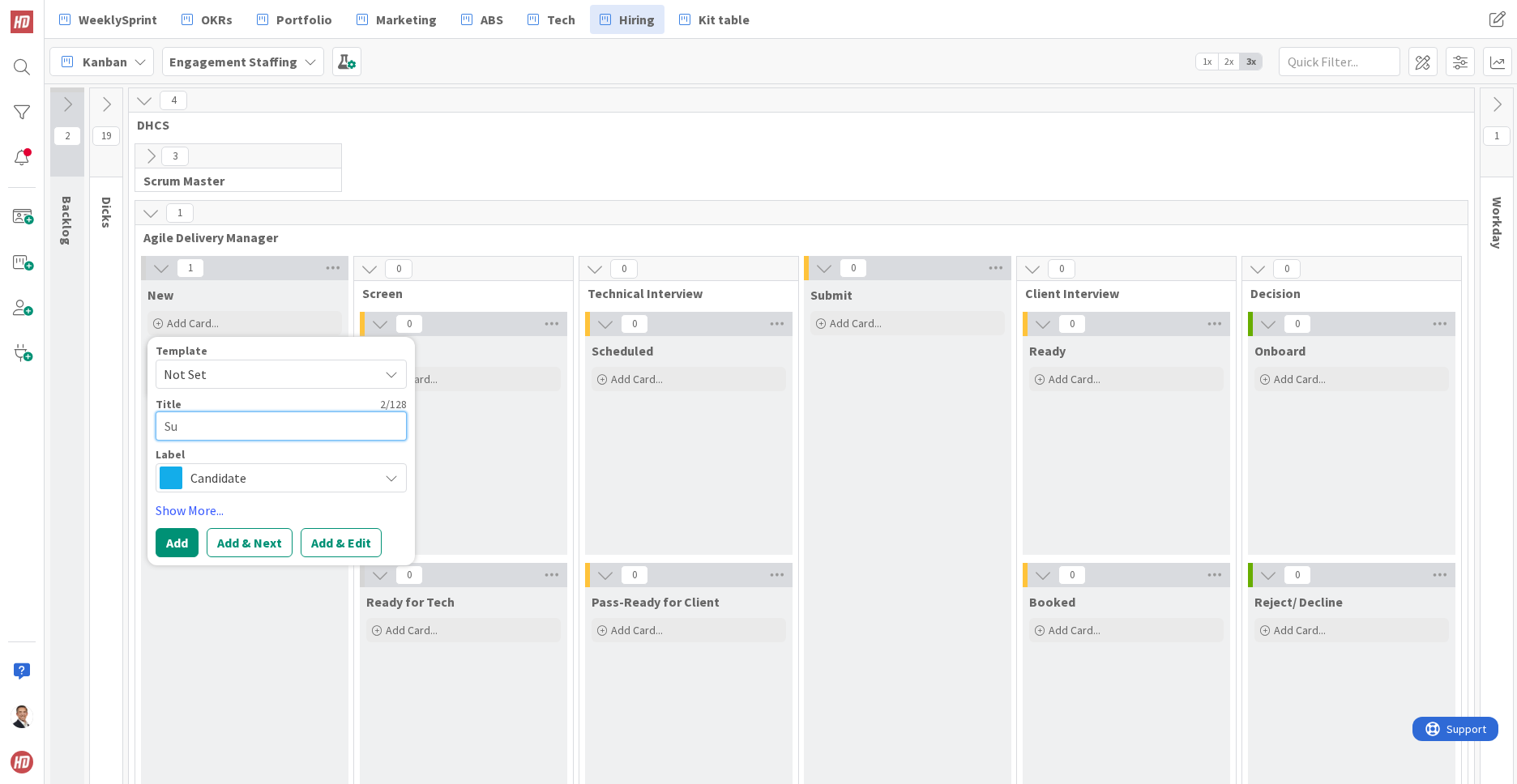
type textarea "x"
type textarea "Sur"
type textarea "x"
type textarea "Sure"
type textarea "x"
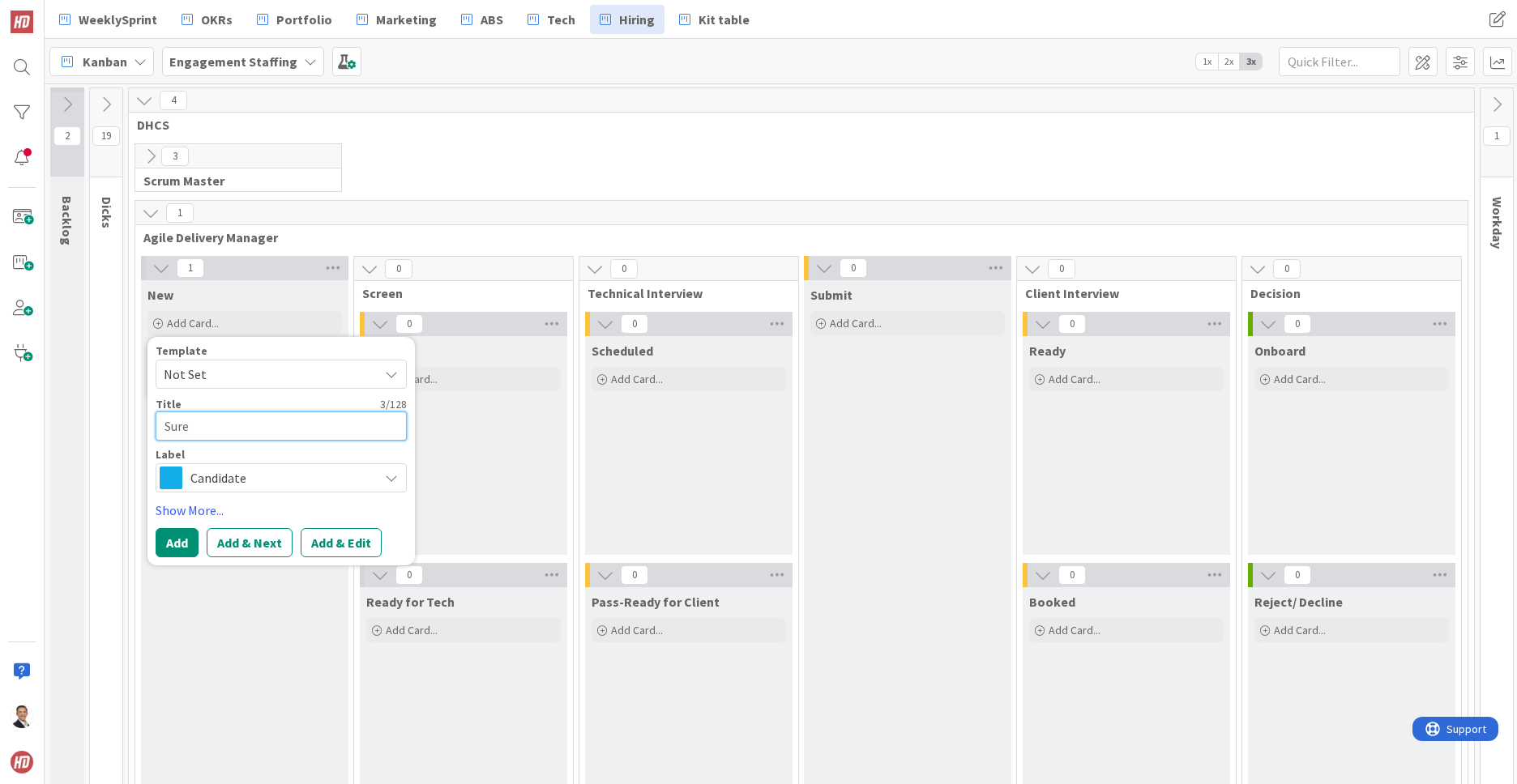
type textarea "Sures"
type textarea "x"
type textarea "Suresh"
type textarea "x"
type textarea "Suresh"
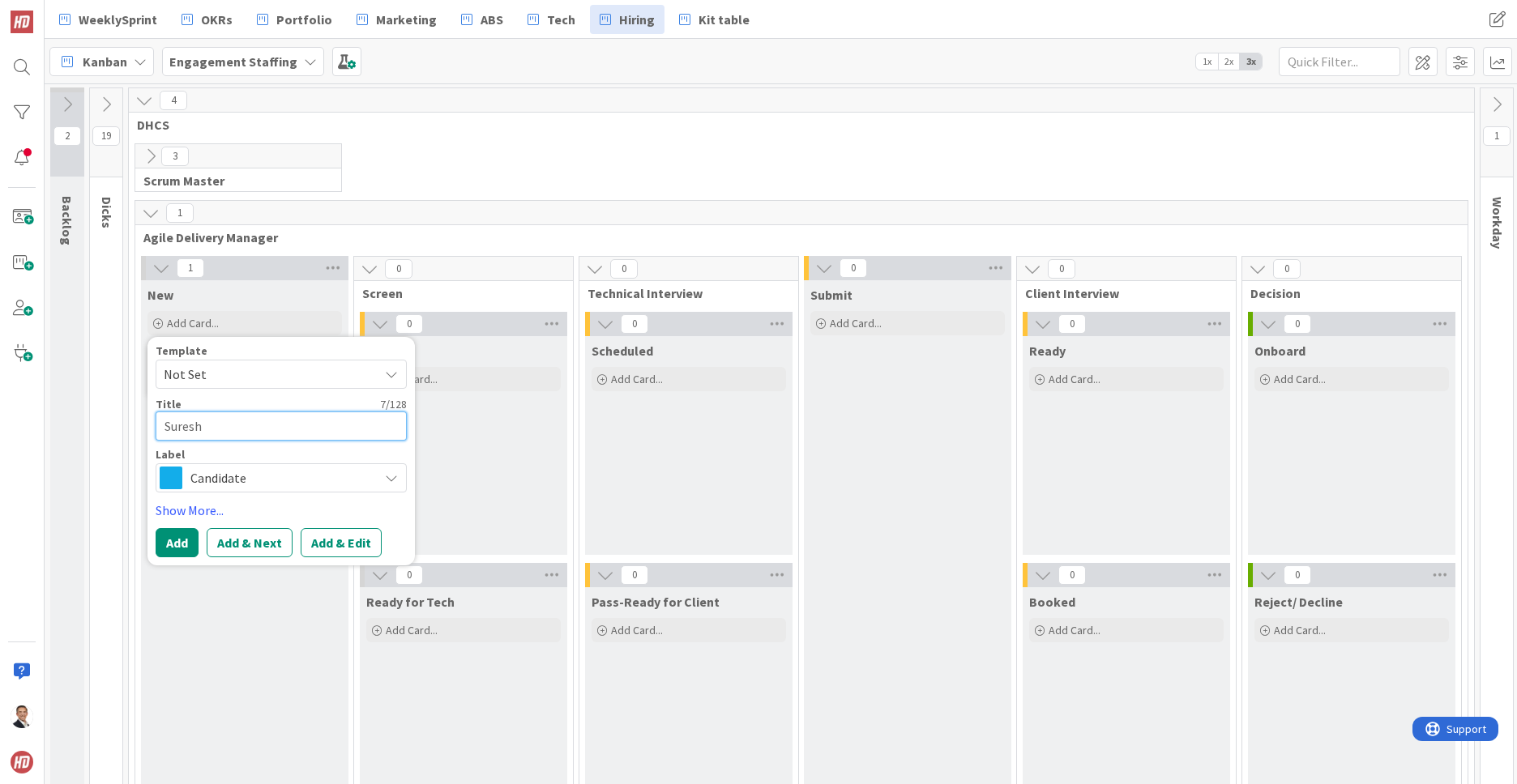
type textarea "x"
type textarea "Suresh V"
type textarea "x"
type textarea "Suresh Vel"
type textarea "x"
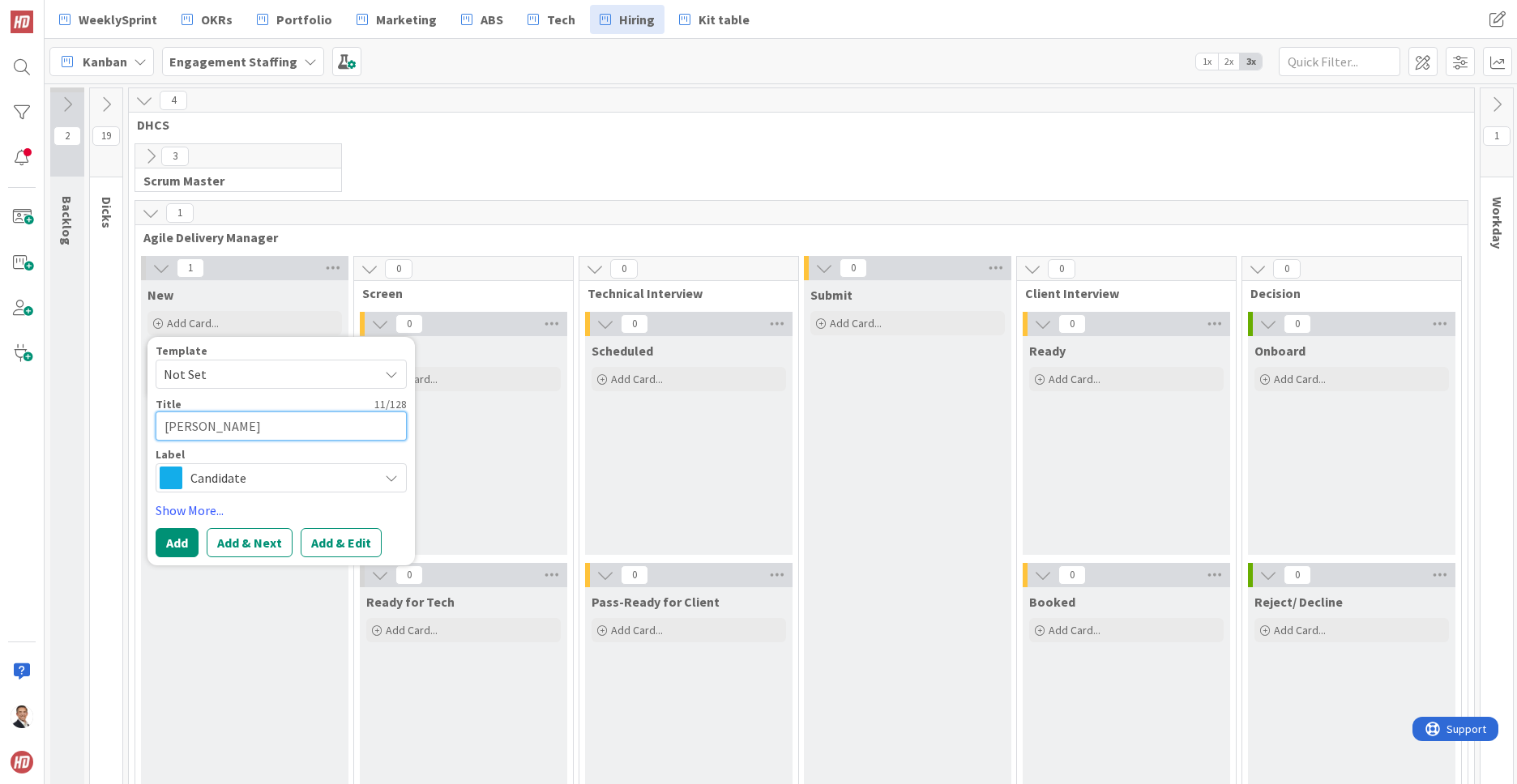
type textarea "Suresh Vella"
type textarea "x"
type textarea "Suresh Vellan"
type textarea "x"
type textarea "Suresh Vellank"
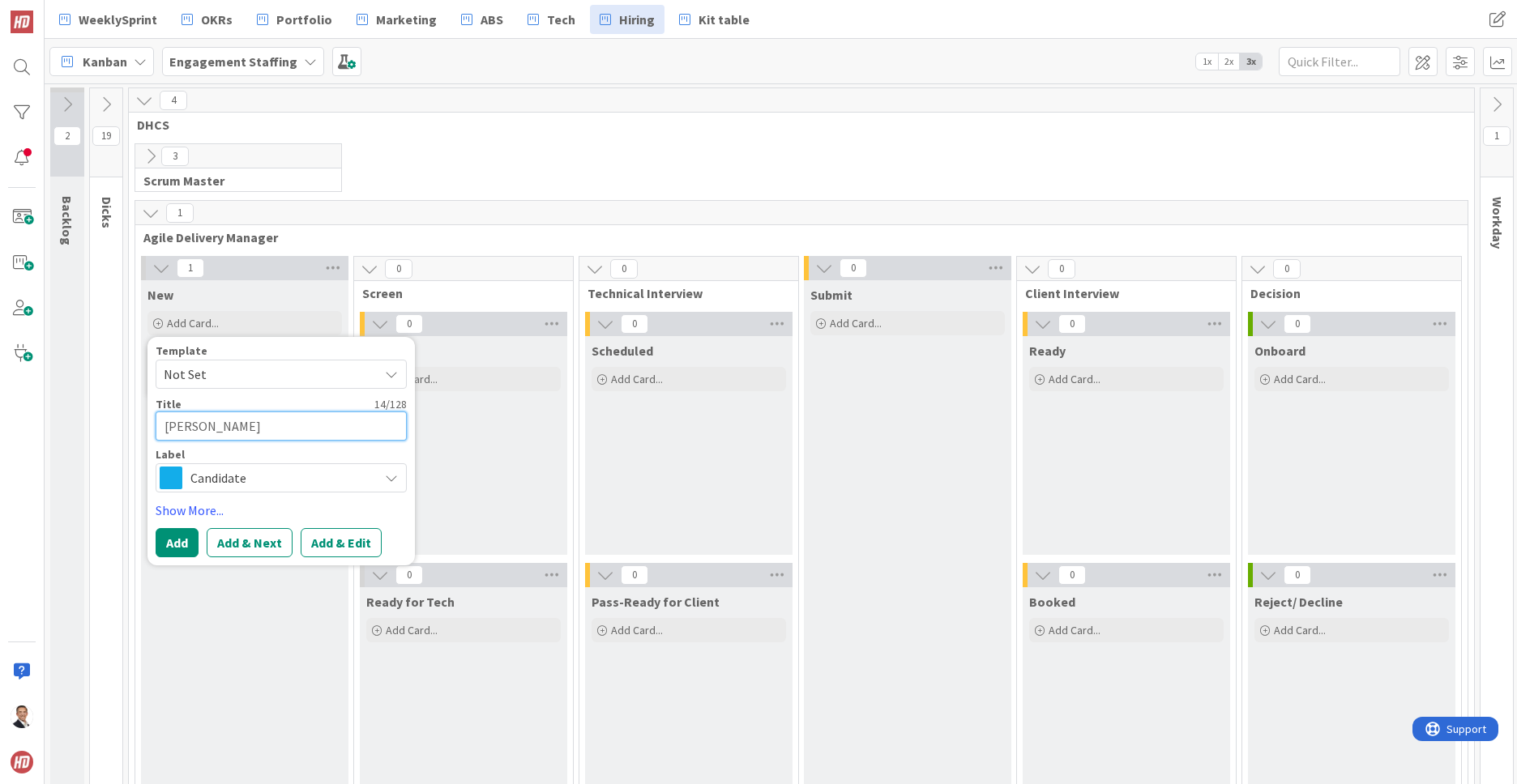
type textarea "x"
type textarea "Suresh Vellanki"
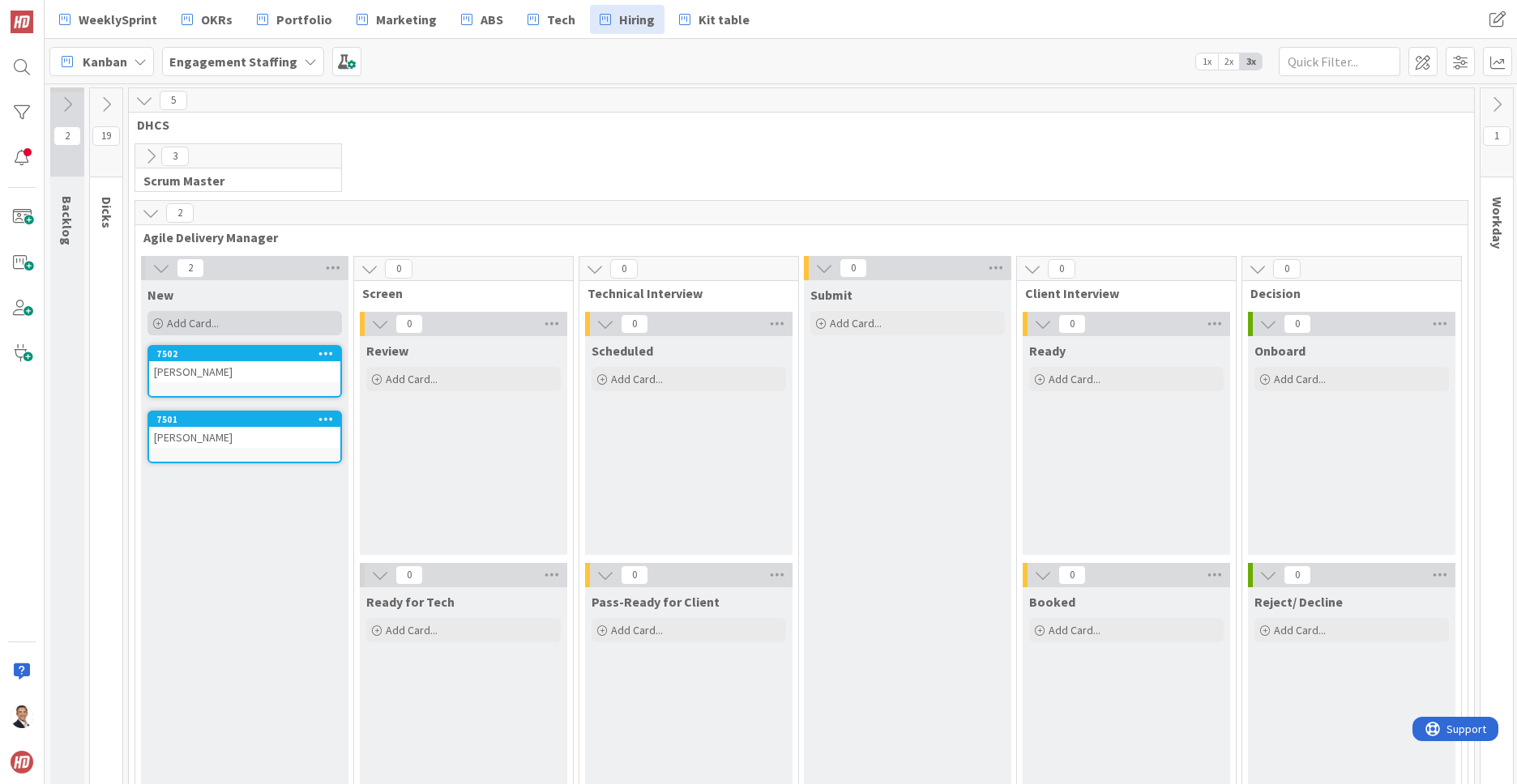
click at [171, 320] on span "Add Card..." at bounding box center [193, 322] width 52 height 14
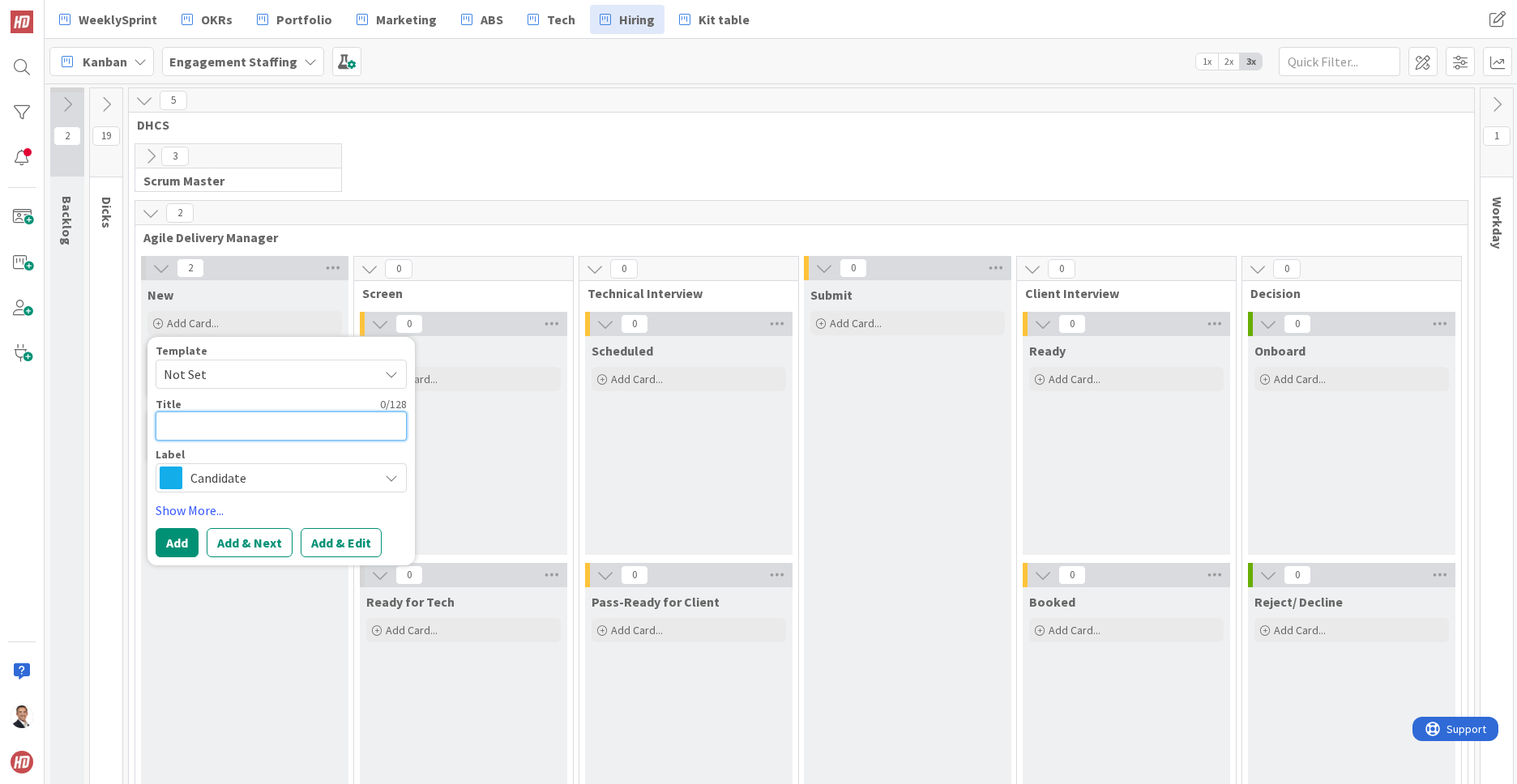
type textarea "x"
type textarea "S"
type textarea "x"
type textarea "Sh"
type textarea "x"
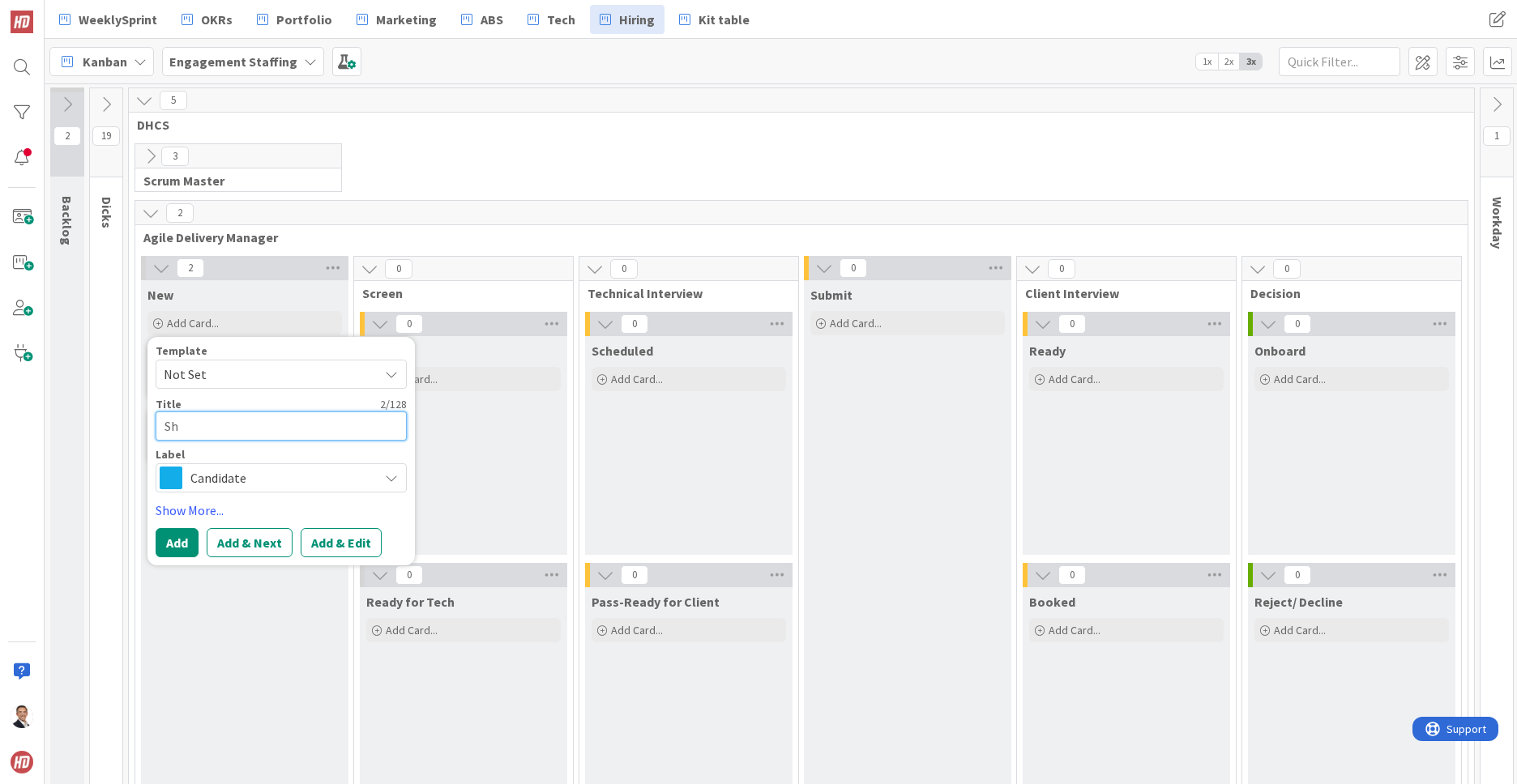
type textarea "S"
type textarea "x"
type textarea "A"
type textarea "x"
type textarea "As"
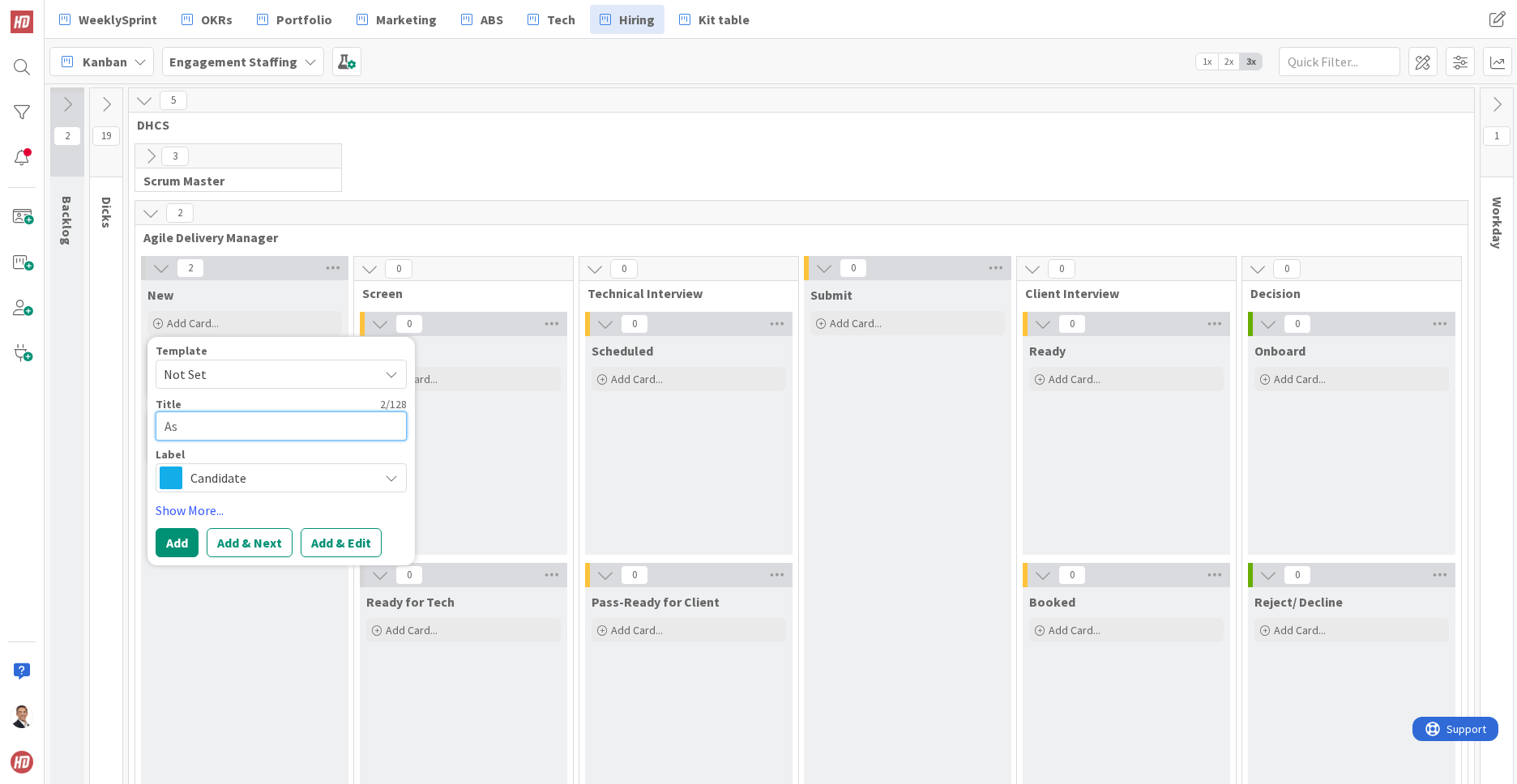
type textarea "x"
type textarea "Ash"
type textarea "x"
type textarea "Ashl"
type textarea "x"
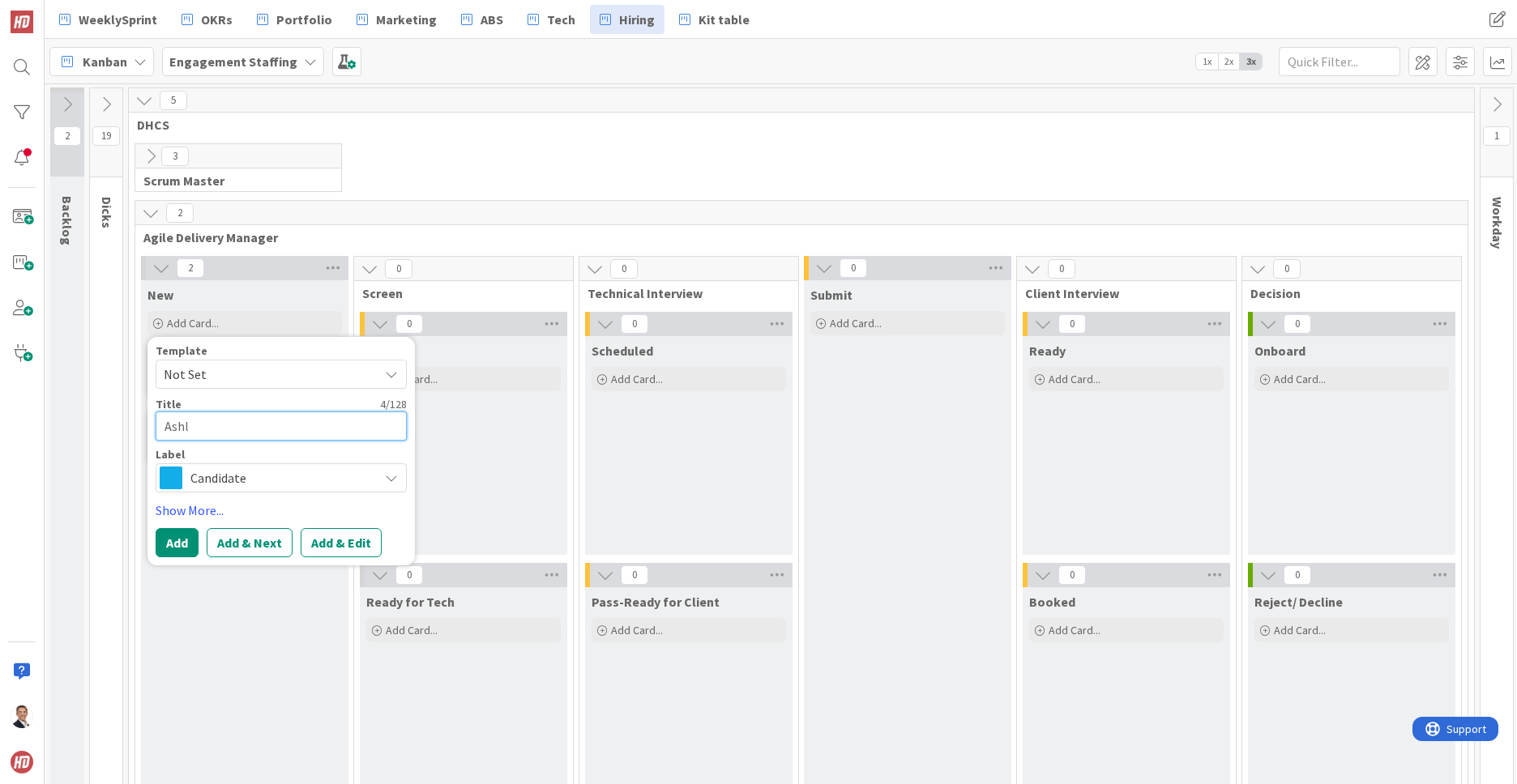
type textarea "Ashle"
type textarea "x"
type textarea "Ashlea"
type textarea "x"
type textarea "Ashleay"
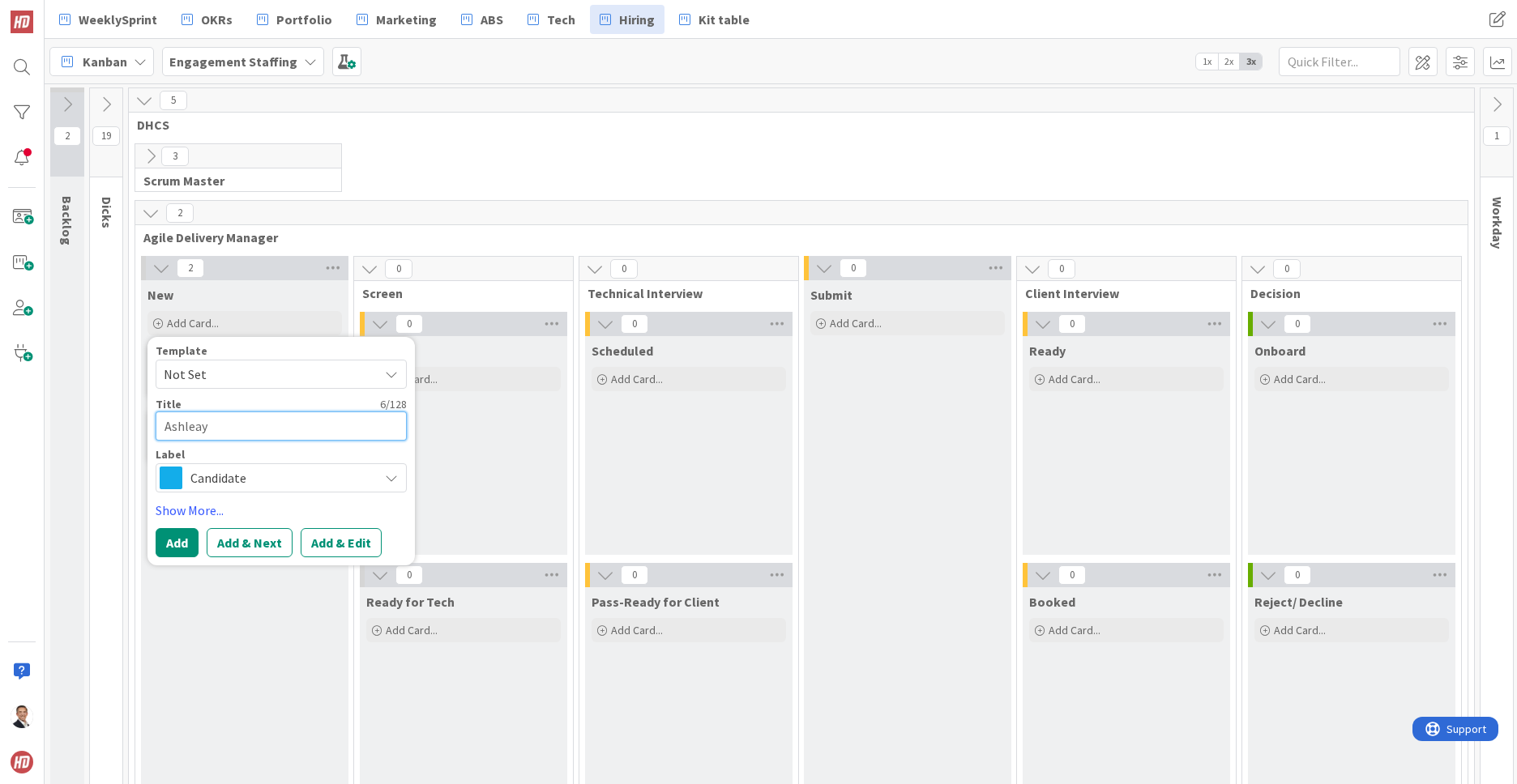
type textarea "x"
type textarea "Ashleay"
type textarea "x"
type textarea "Ashleay C"
type textarea "x"
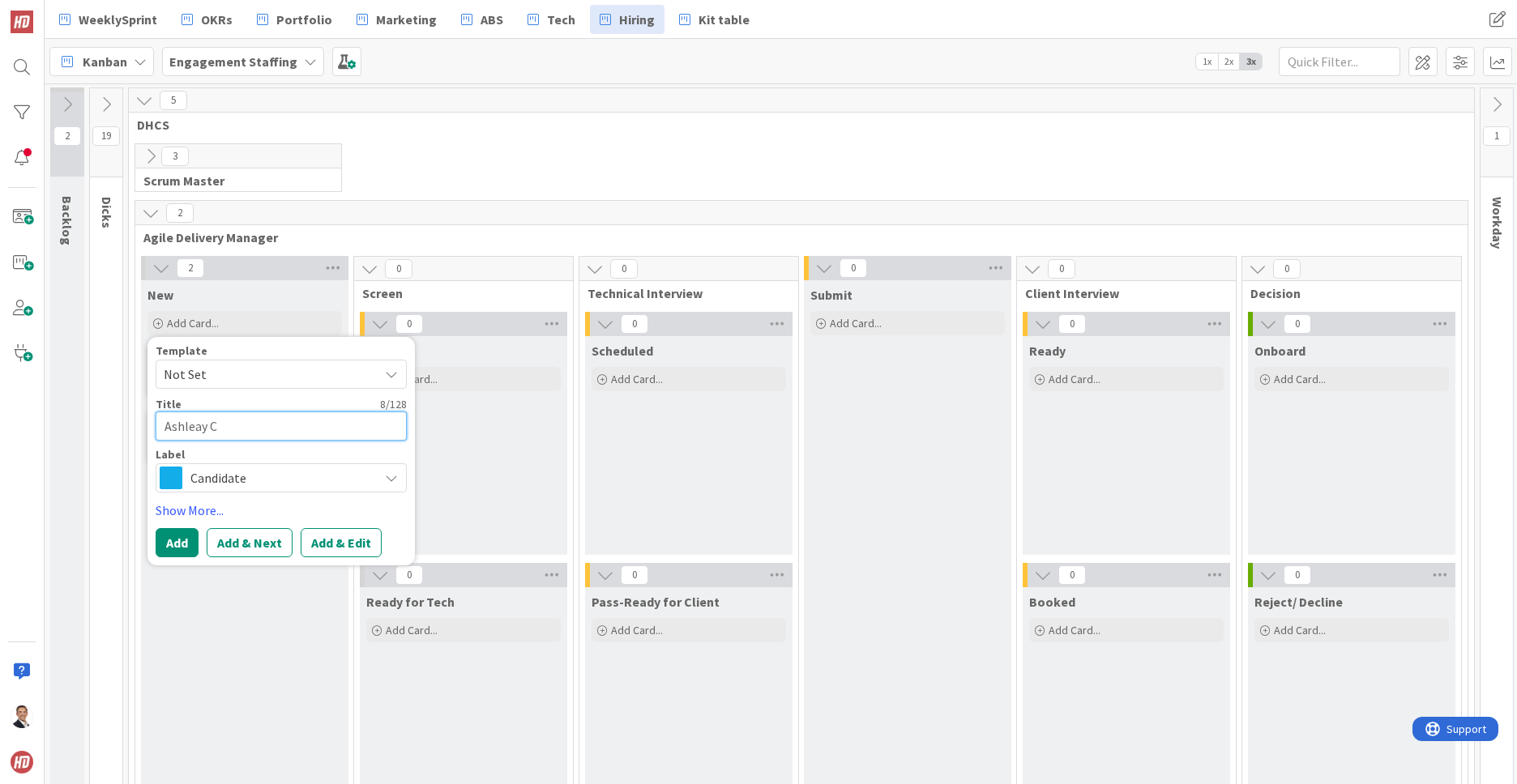
type textarea "Ashleay Ch"
type textarea "x"
type textarea "Ashleay C"
type textarea "x"
type textarea "Ashleay"
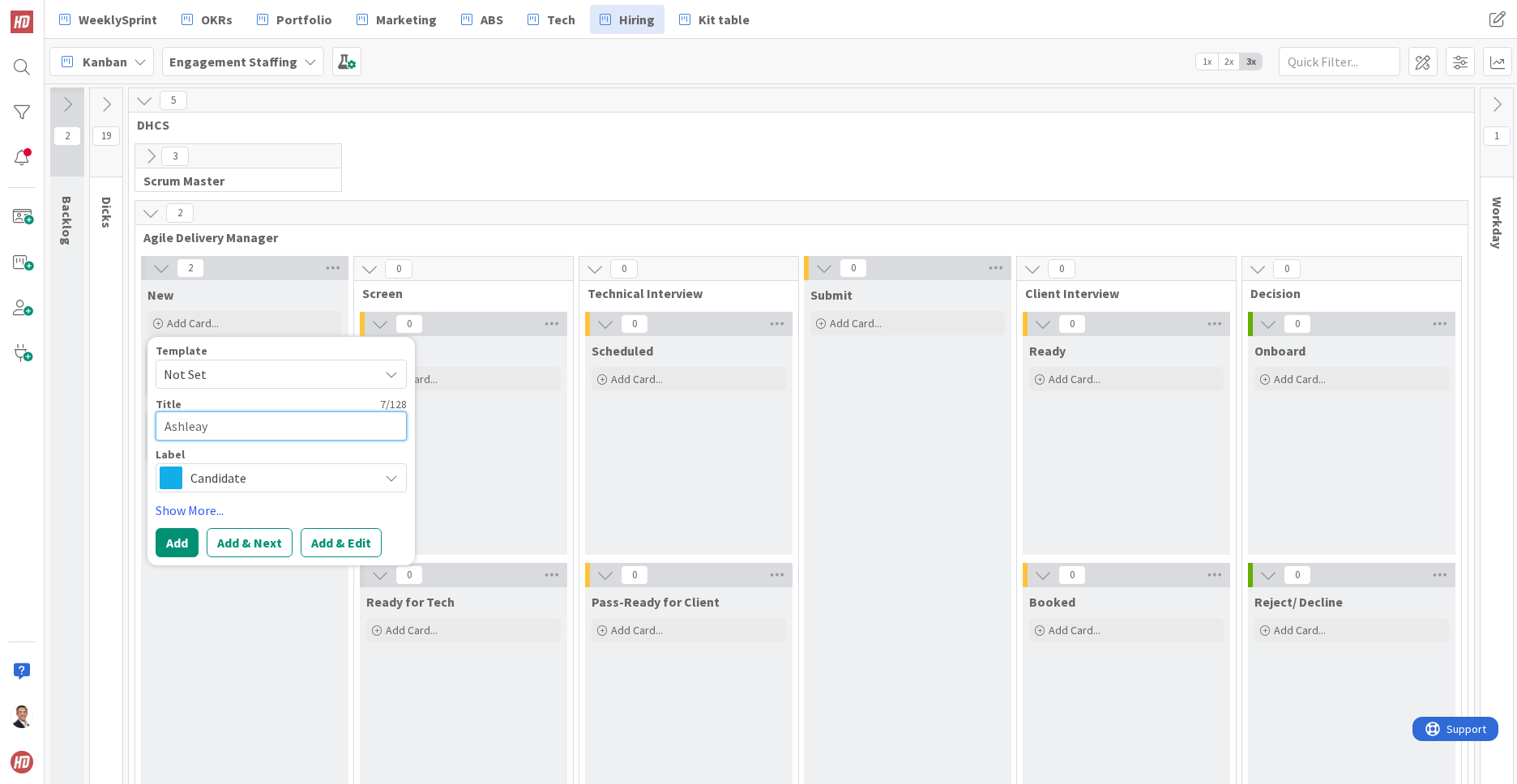
type textarea "x"
type textarea "Ashlea"
type textarea "x"
type textarea "Ashle"
type textarea "x"
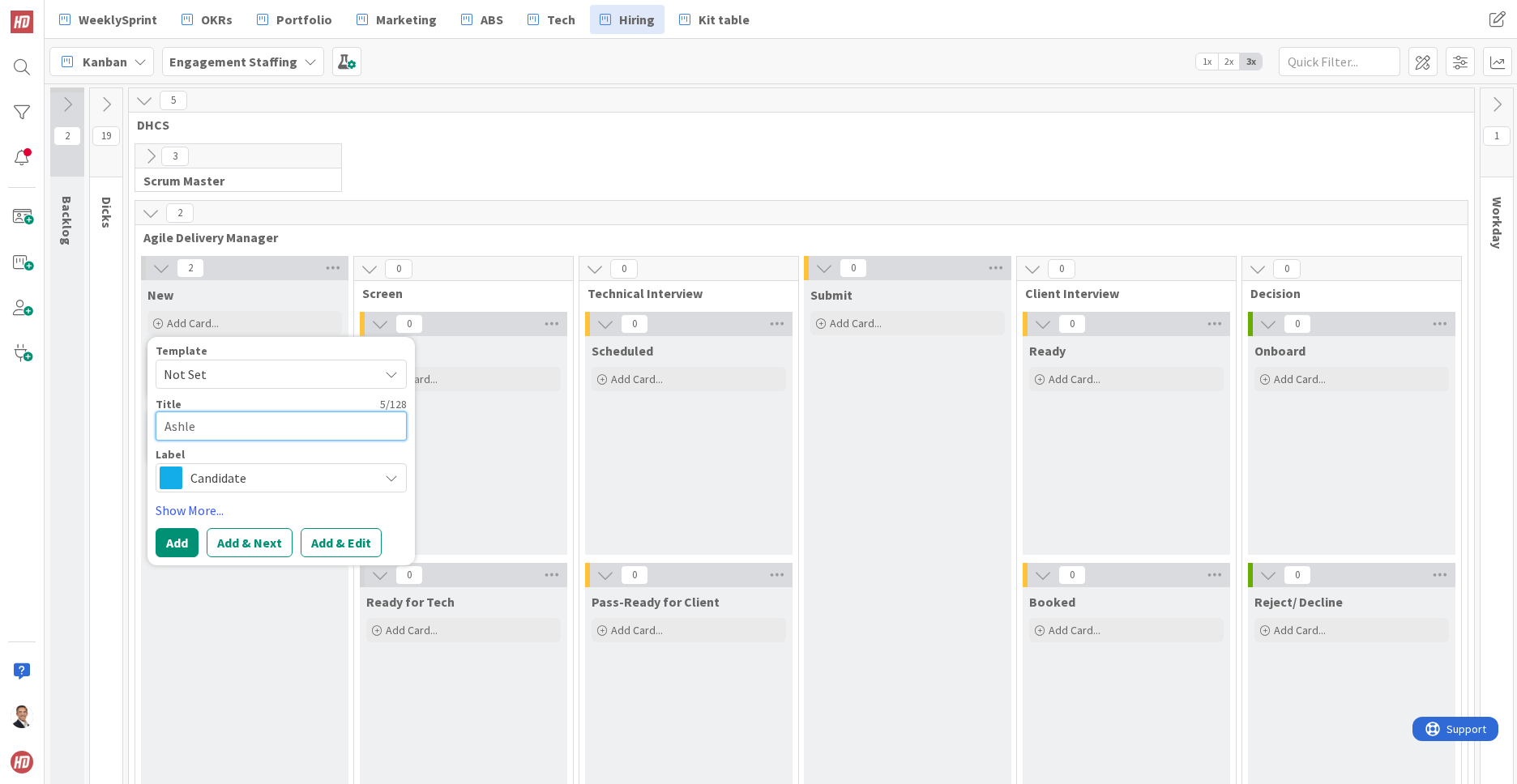
type textarea "Ashl"
type textarea "x"
type textarea "Ashle"
type textarea "x"
type textarea "Ashley"
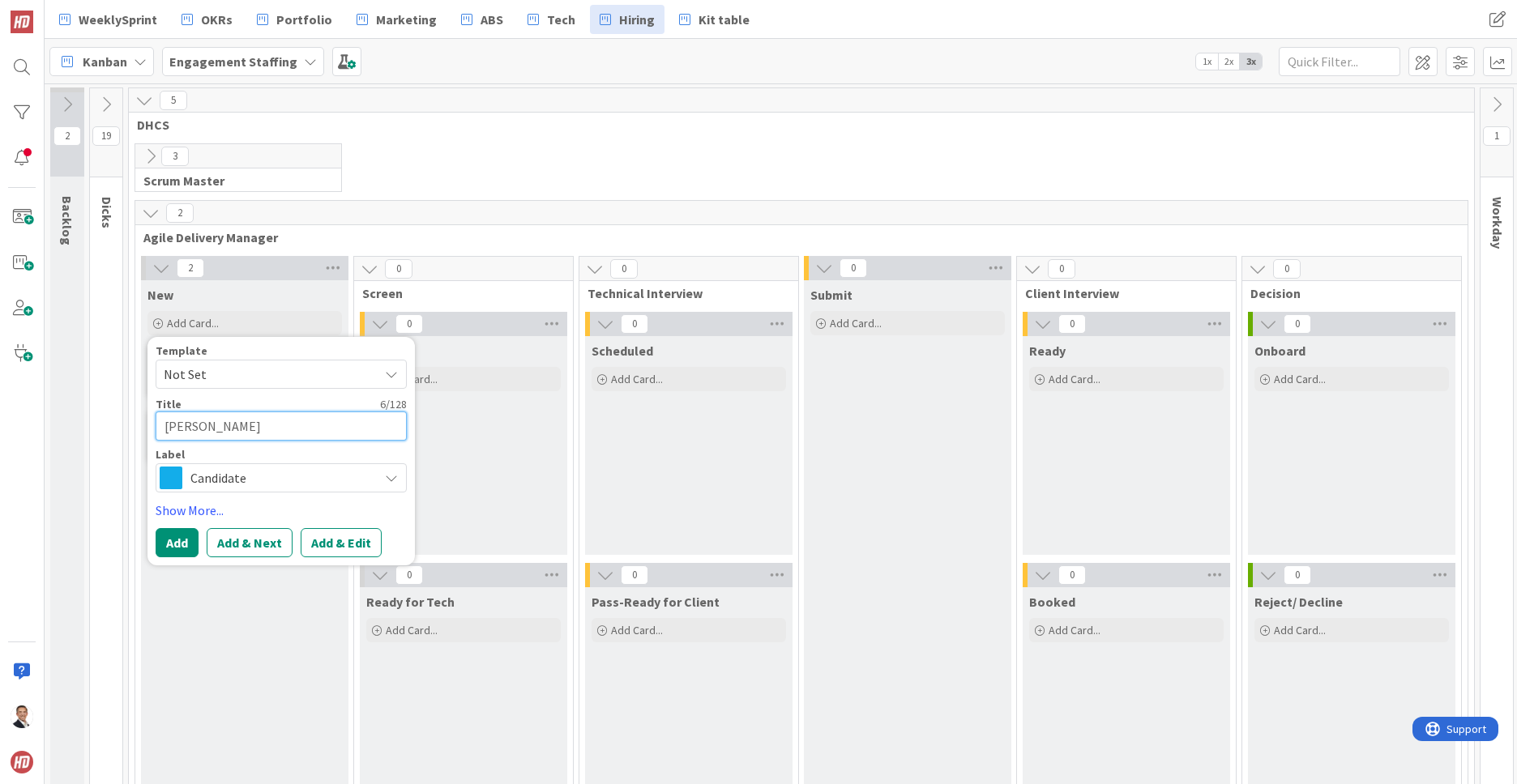
type textarea "x"
type textarea "Ashley"
type textarea "x"
type textarea "Ashley S"
type textarea "x"
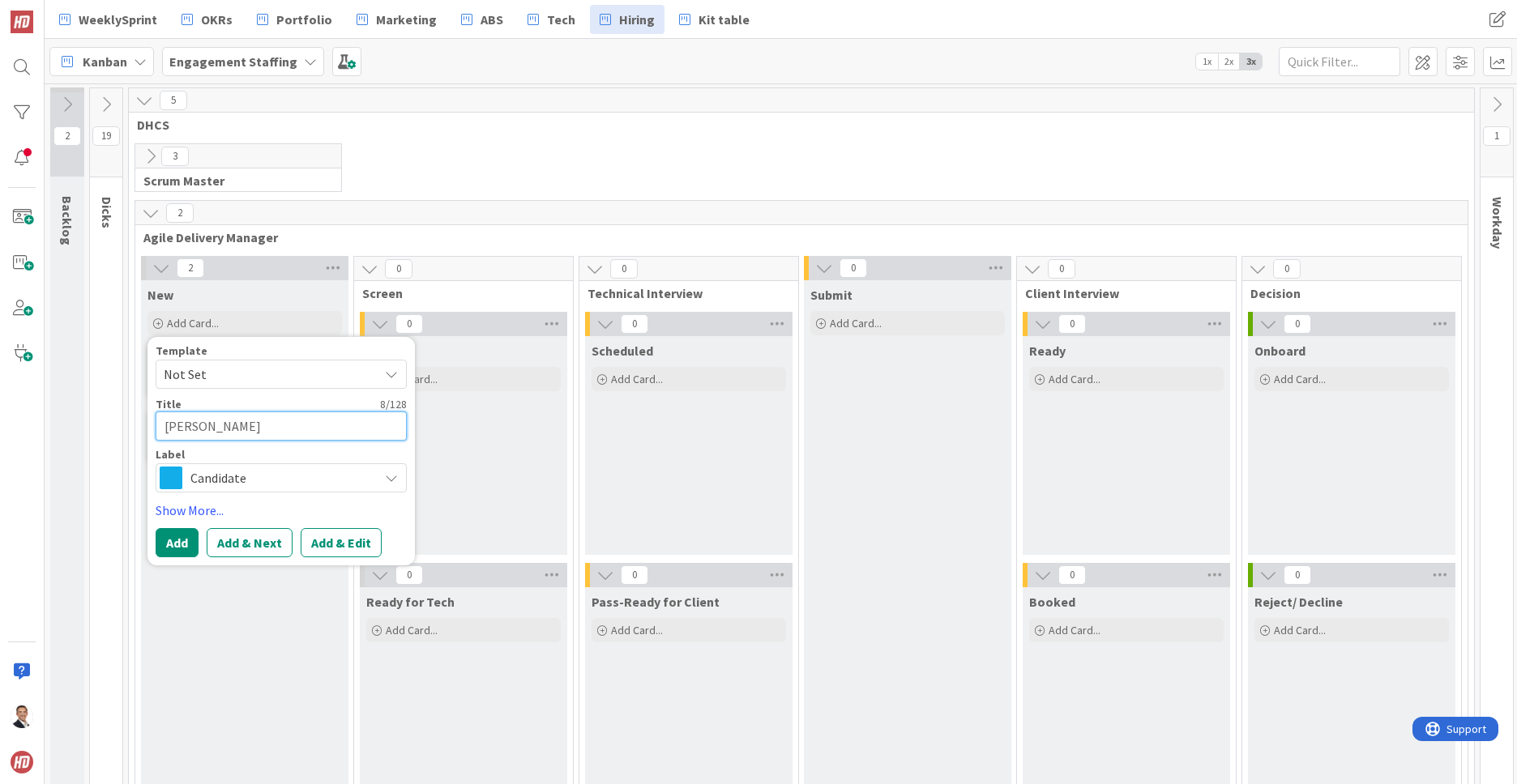
type textarea "Ashley"
type textarea "x"
type textarea "Ashley C"
type textarea "x"
type textarea "Ashley Ch"
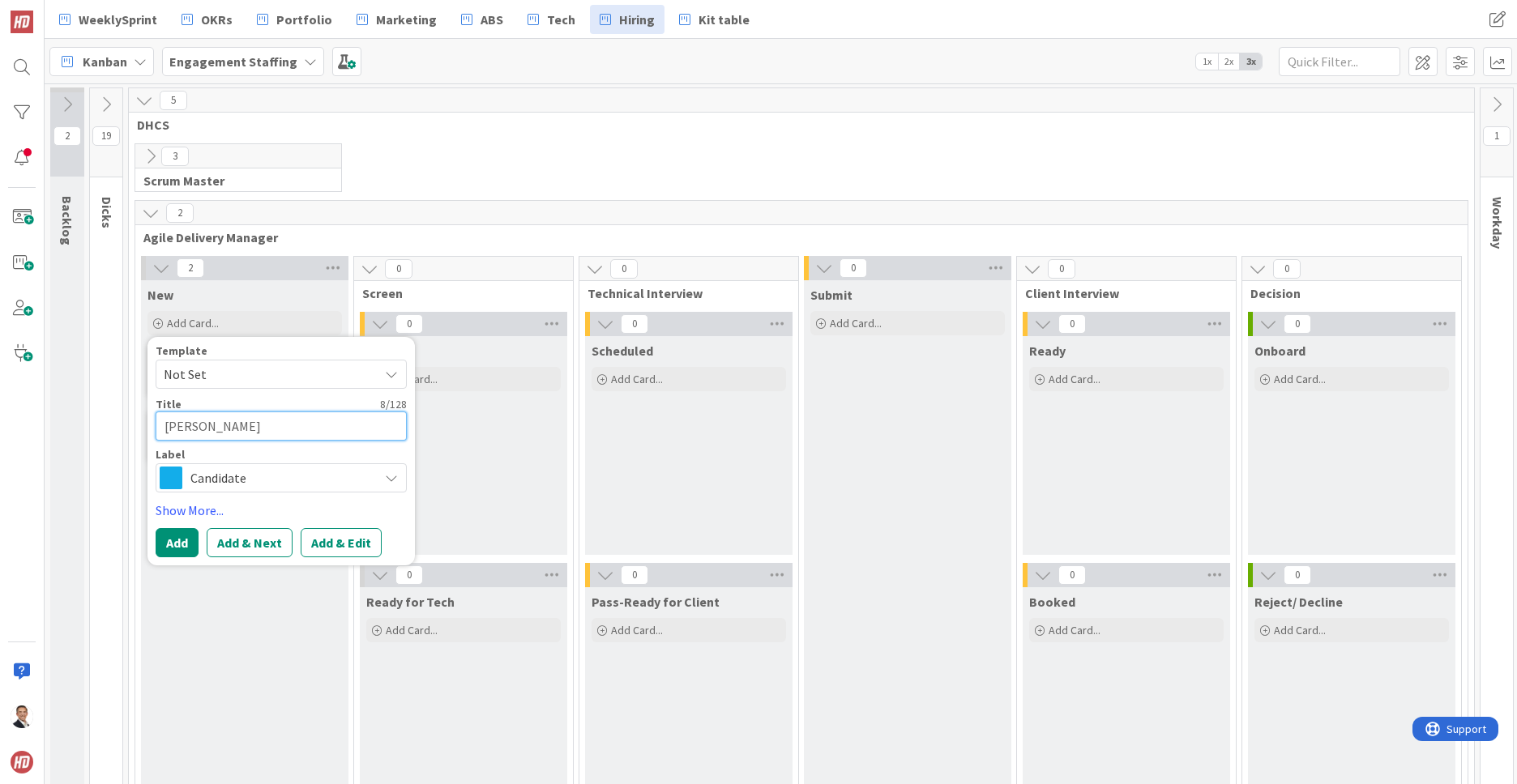
type textarea "x"
type textarea "Ashley Chr"
type textarea "x"
type textarea "Ashley Chri"
type textarea "x"
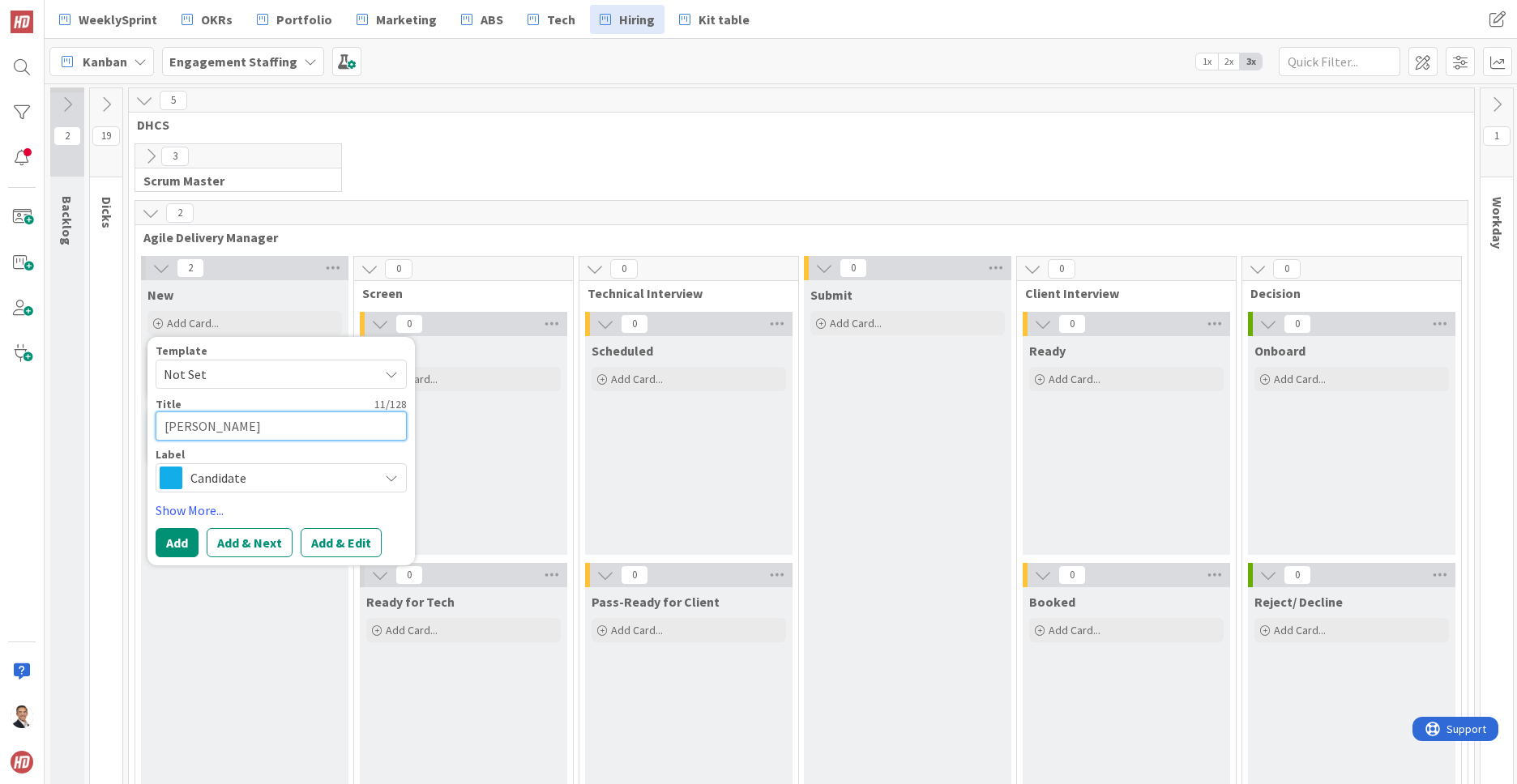
type textarea "Ashley Chris"
type textarea "x"
type textarea "Ashley Chrism"
type textarea "x"
type textarea "Ashley Chrisma"
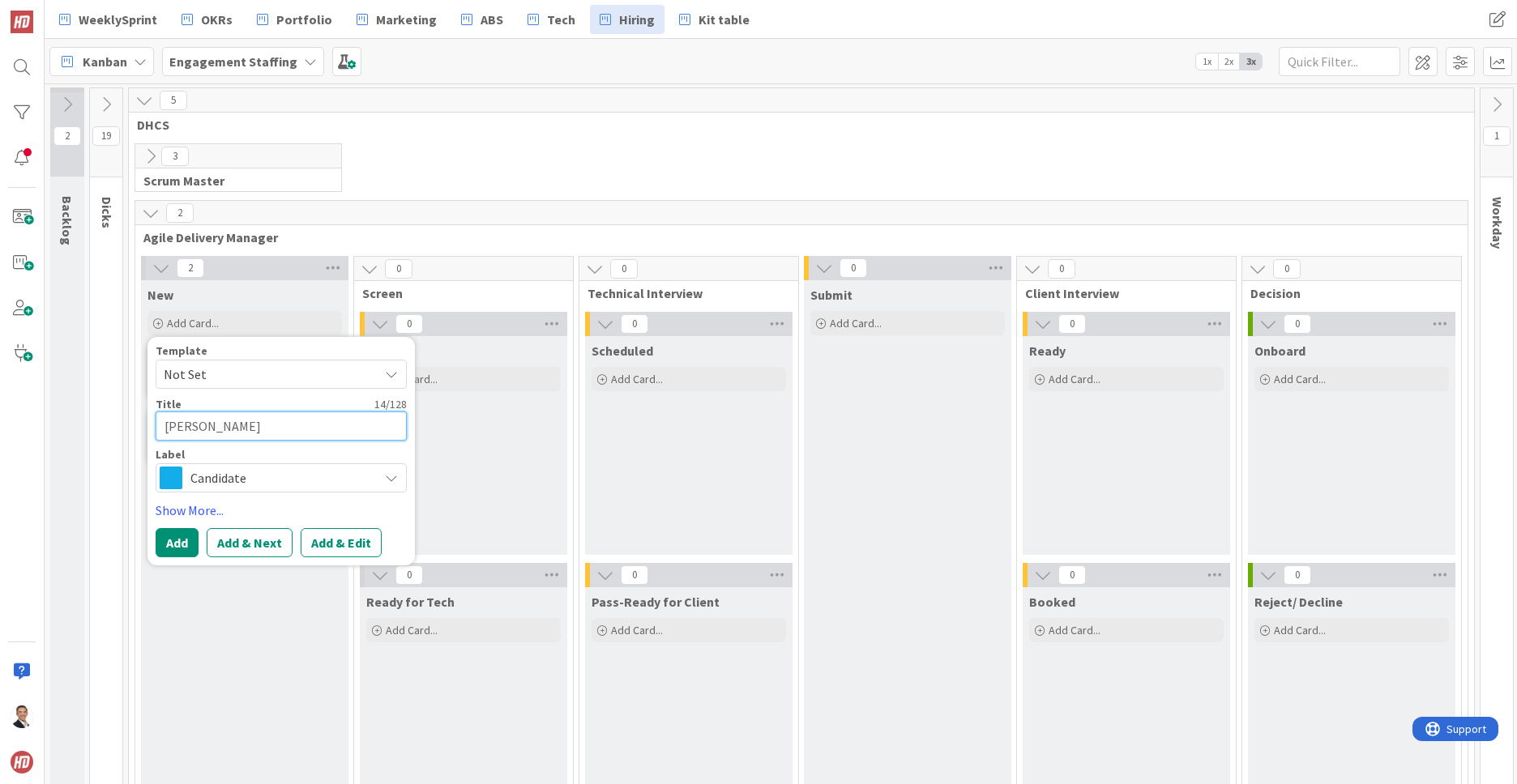
type textarea "x"
type textarea "Ashley Chrisman"
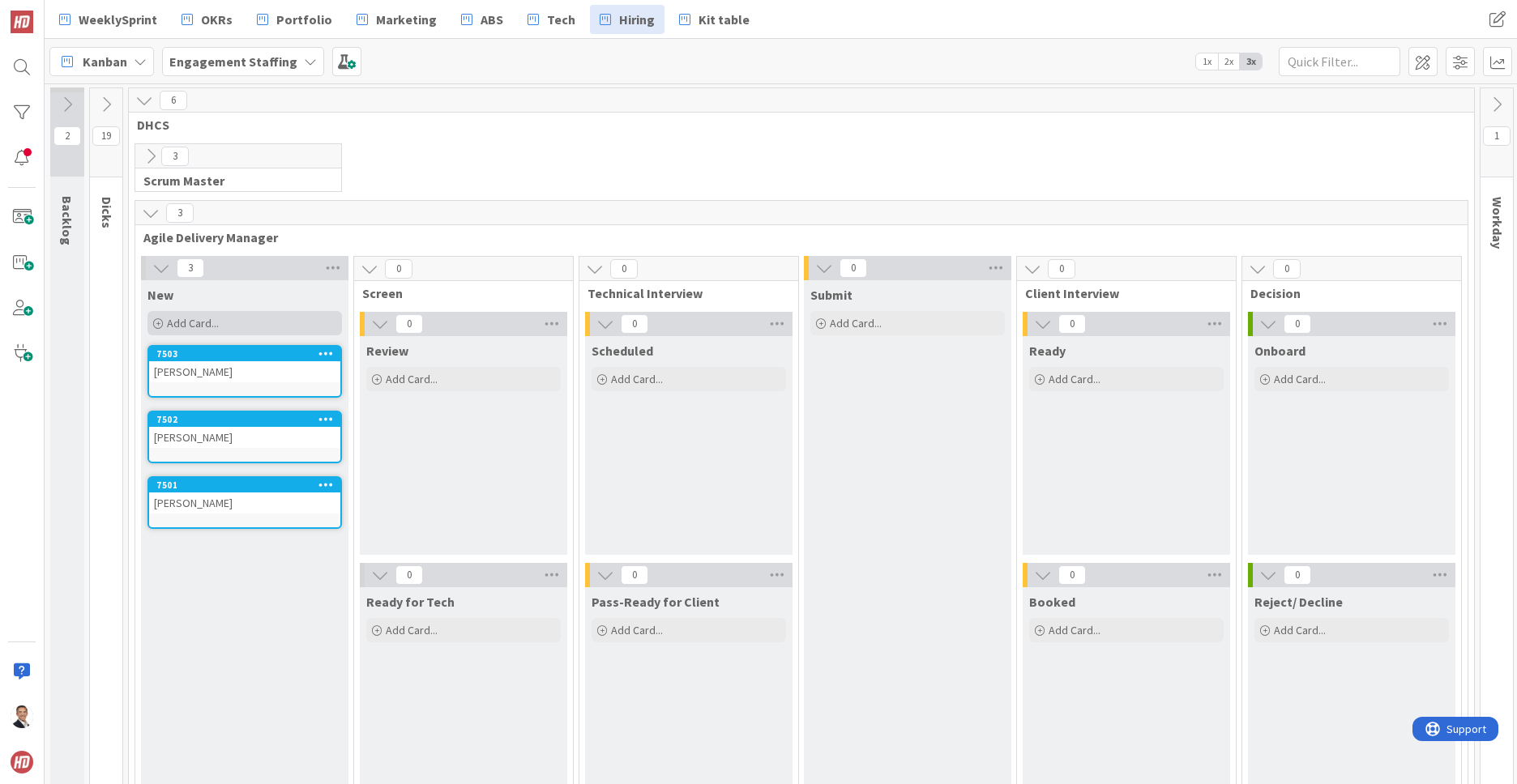
click at [171, 326] on span "Add Card..." at bounding box center [193, 322] width 52 height 14
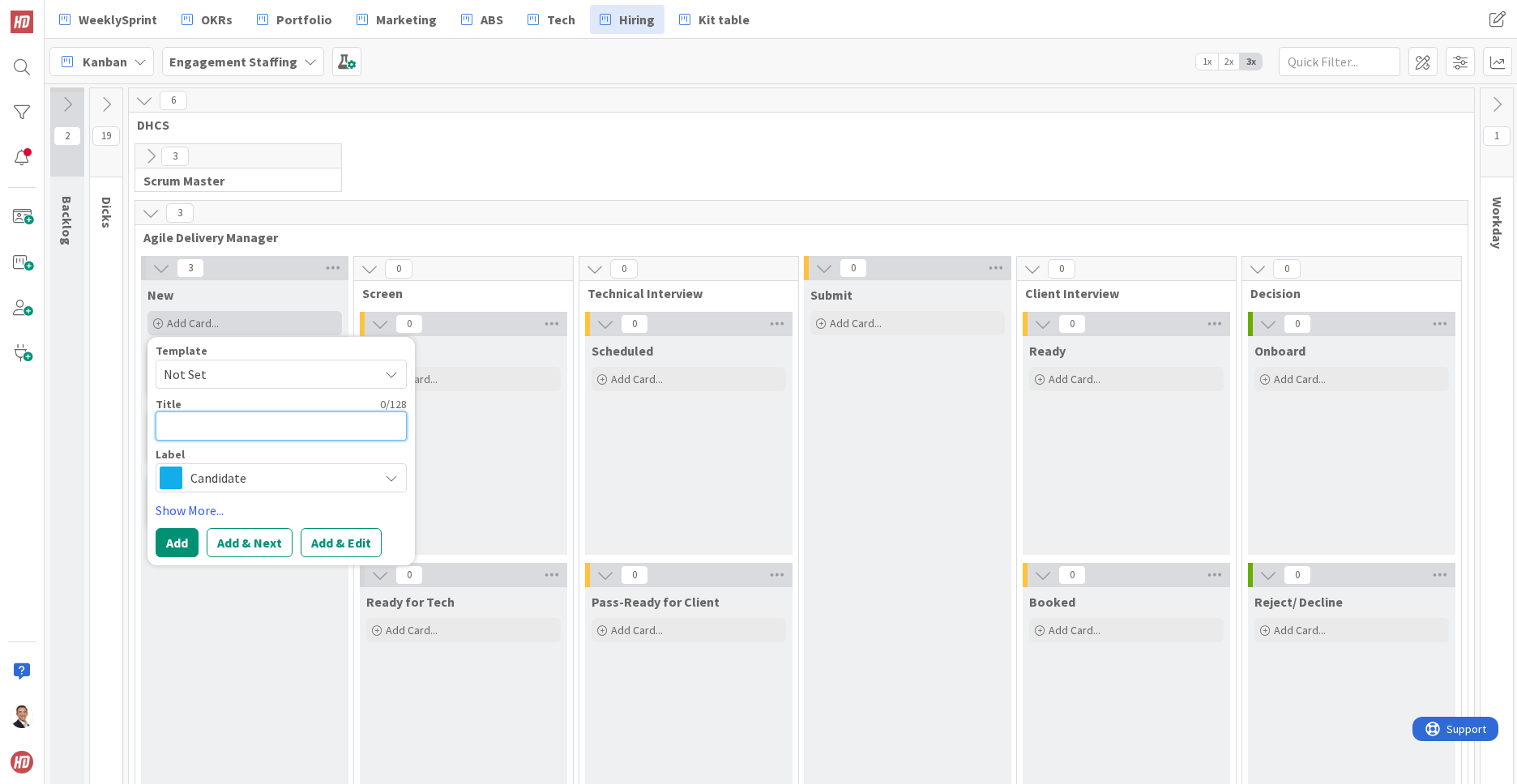
type textarea "x"
type textarea "T"
type textarea "x"
type textarea "Th"
type textarea "x"
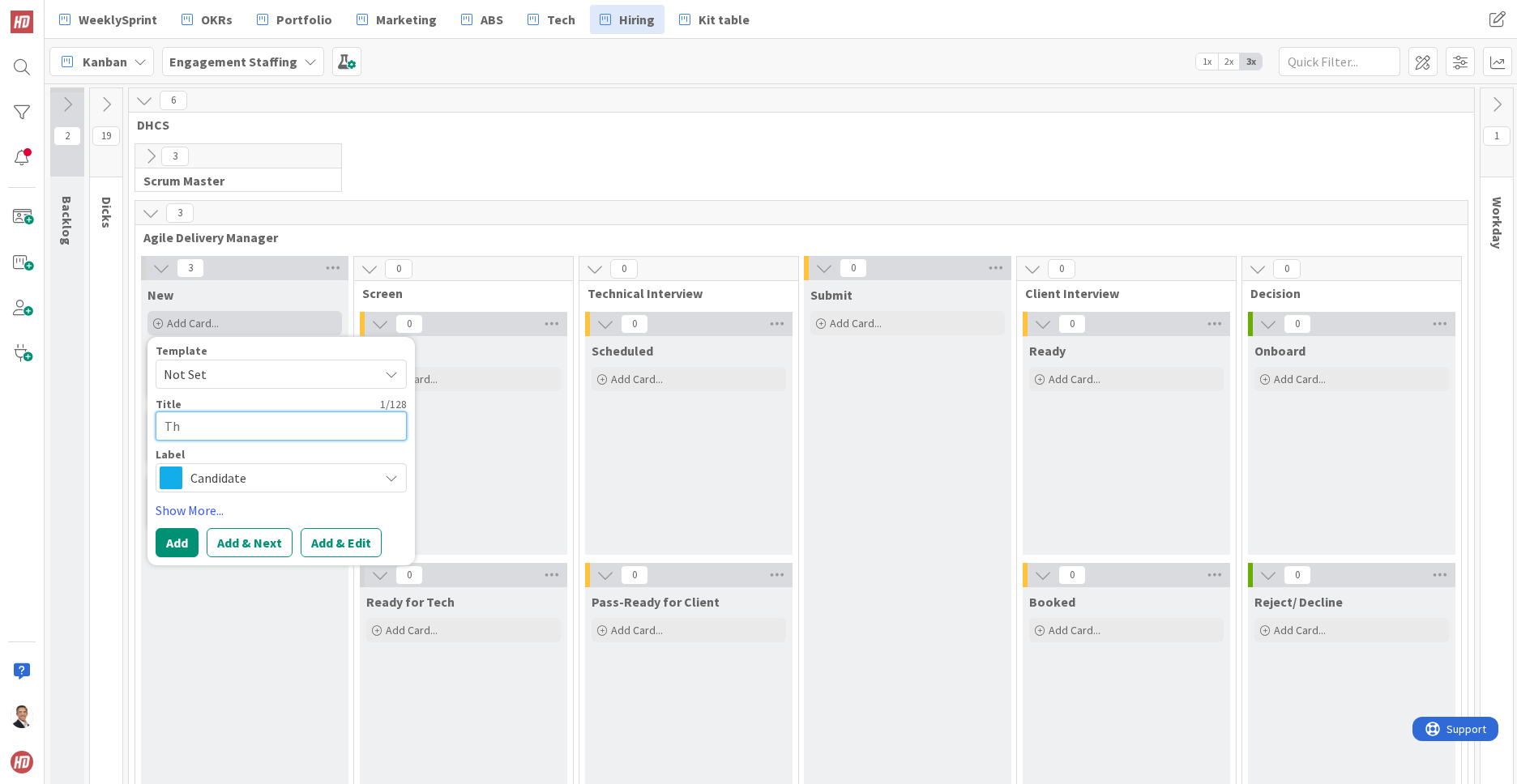
type textarea "Tha"
type textarea "x"
type textarea "Thad"
type textarea "x"
type textarea "Thadd"
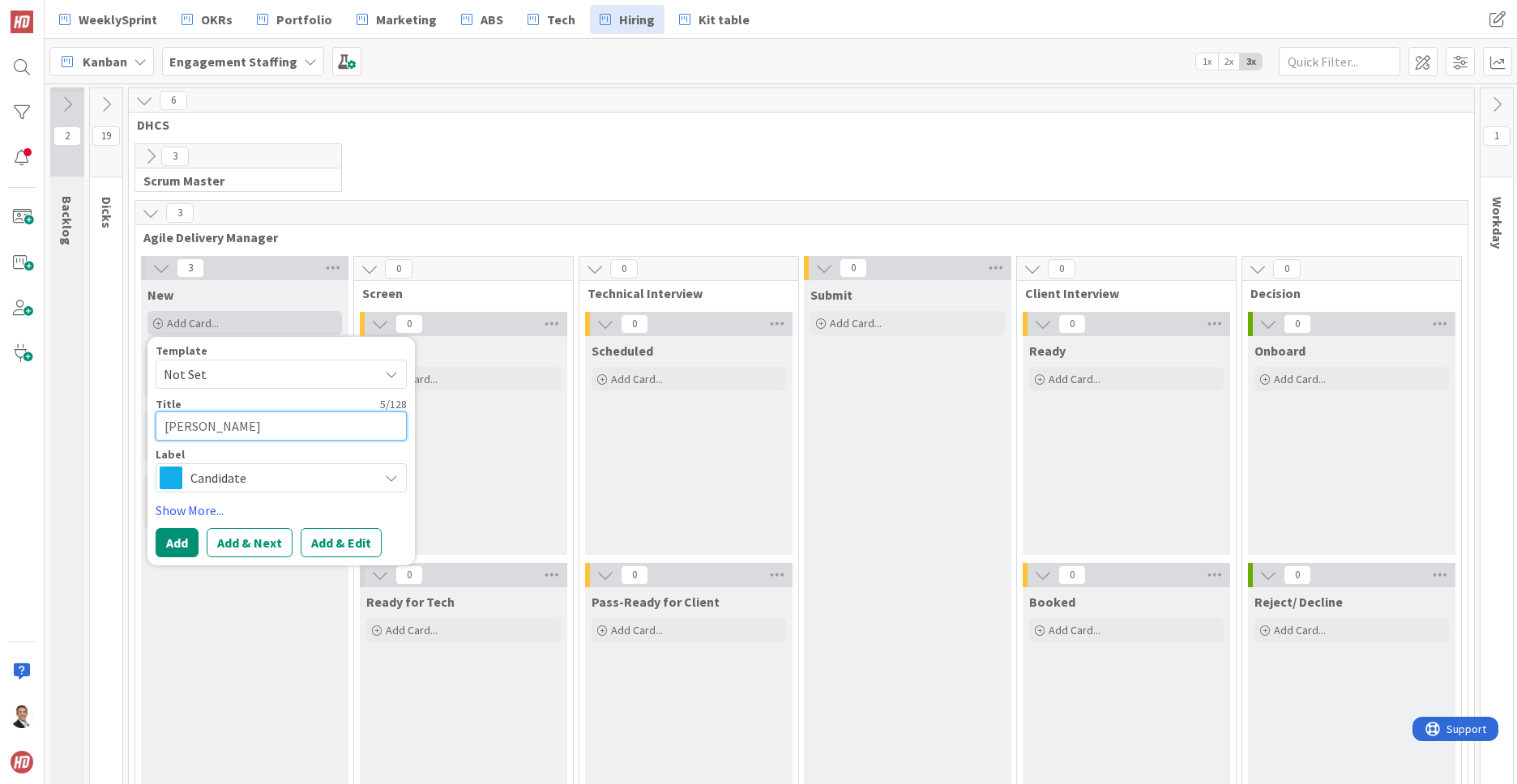
type textarea "x"
type textarea "Thaddu"
type textarea "x"
type textarea "Thaddus"
type textarea "x"
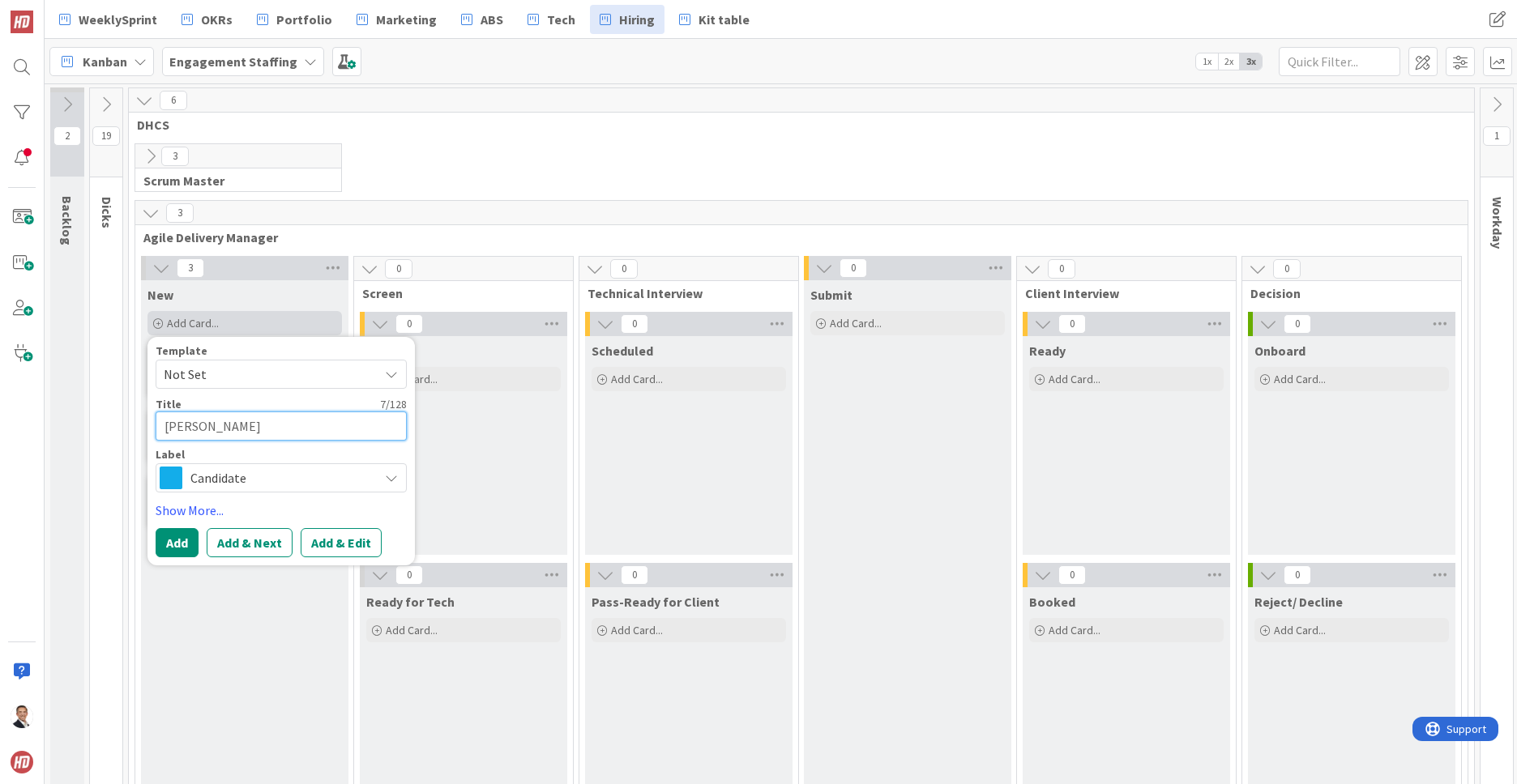
type textarea "Thaddu"
type textarea "x"
type textarea "Thadd"
type textarea "x"
type textarea "Thadde"
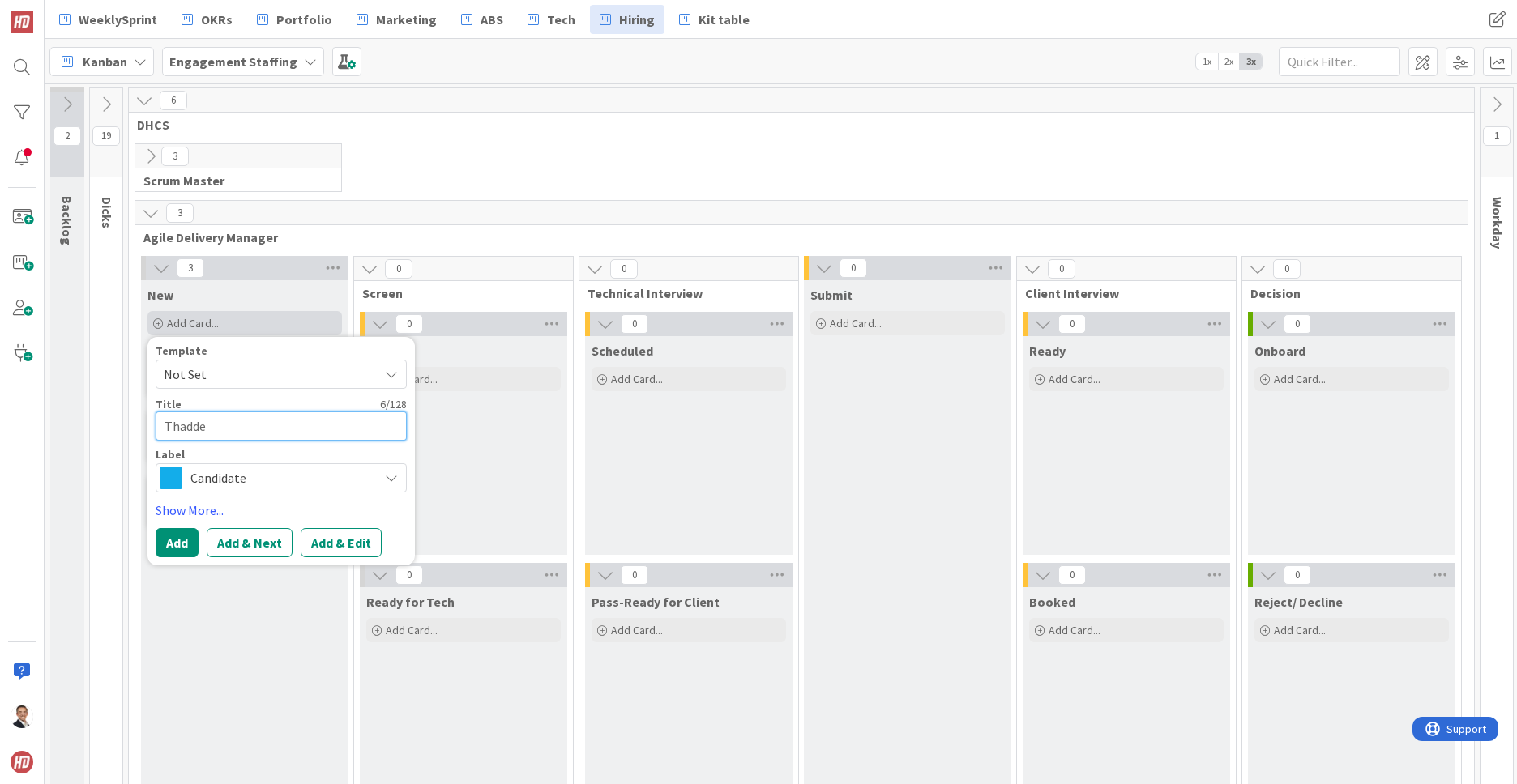
type textarea "x"
type textarea "Thaddeu"
type textarea "x"
type textarea "Thaddeus"
type textarea "x"
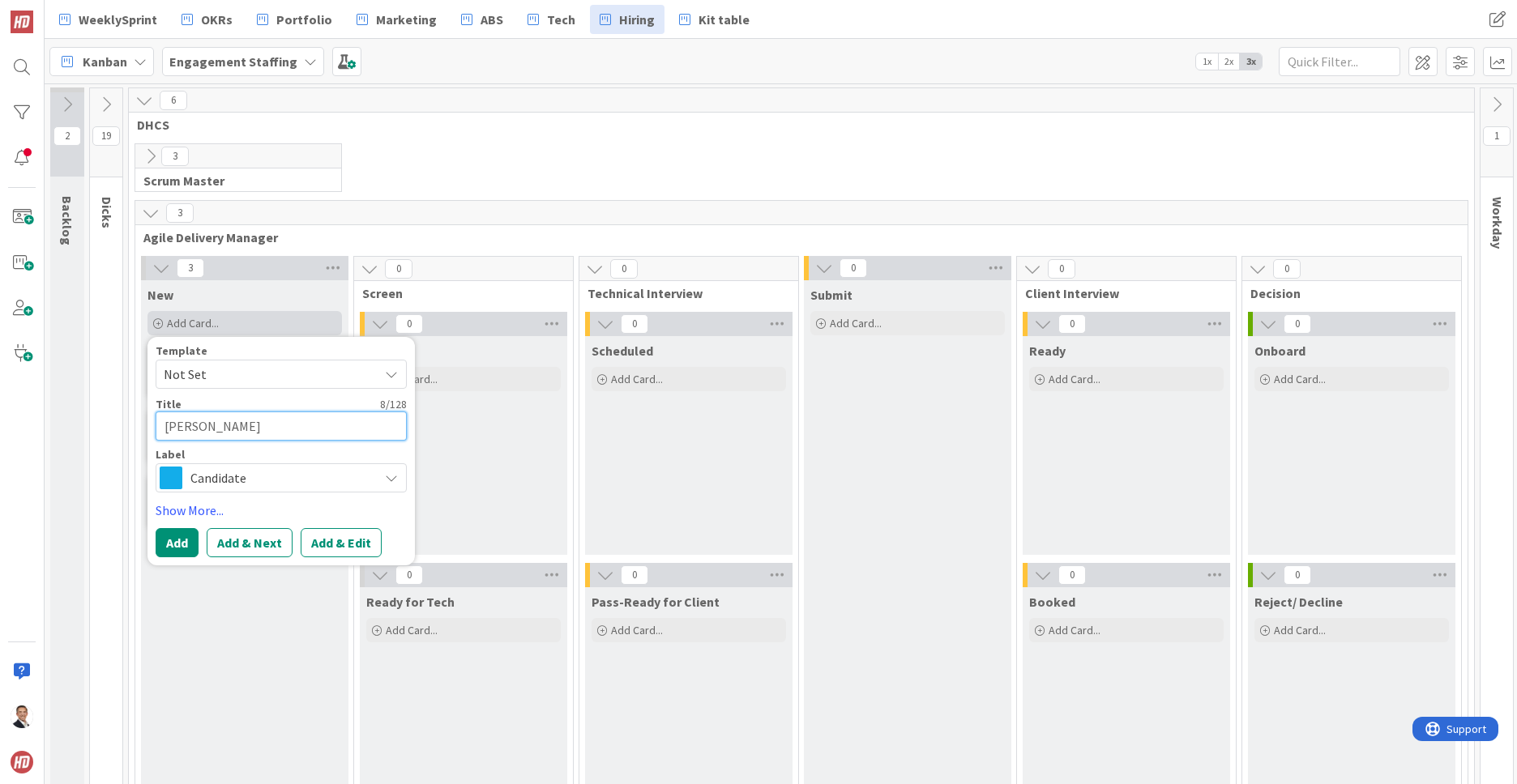
type textarea "Thaddeus"
type textarea "x"
type textarea "Thaddeus T"
type textarea "x"
type textarea "Thaddeus TO"
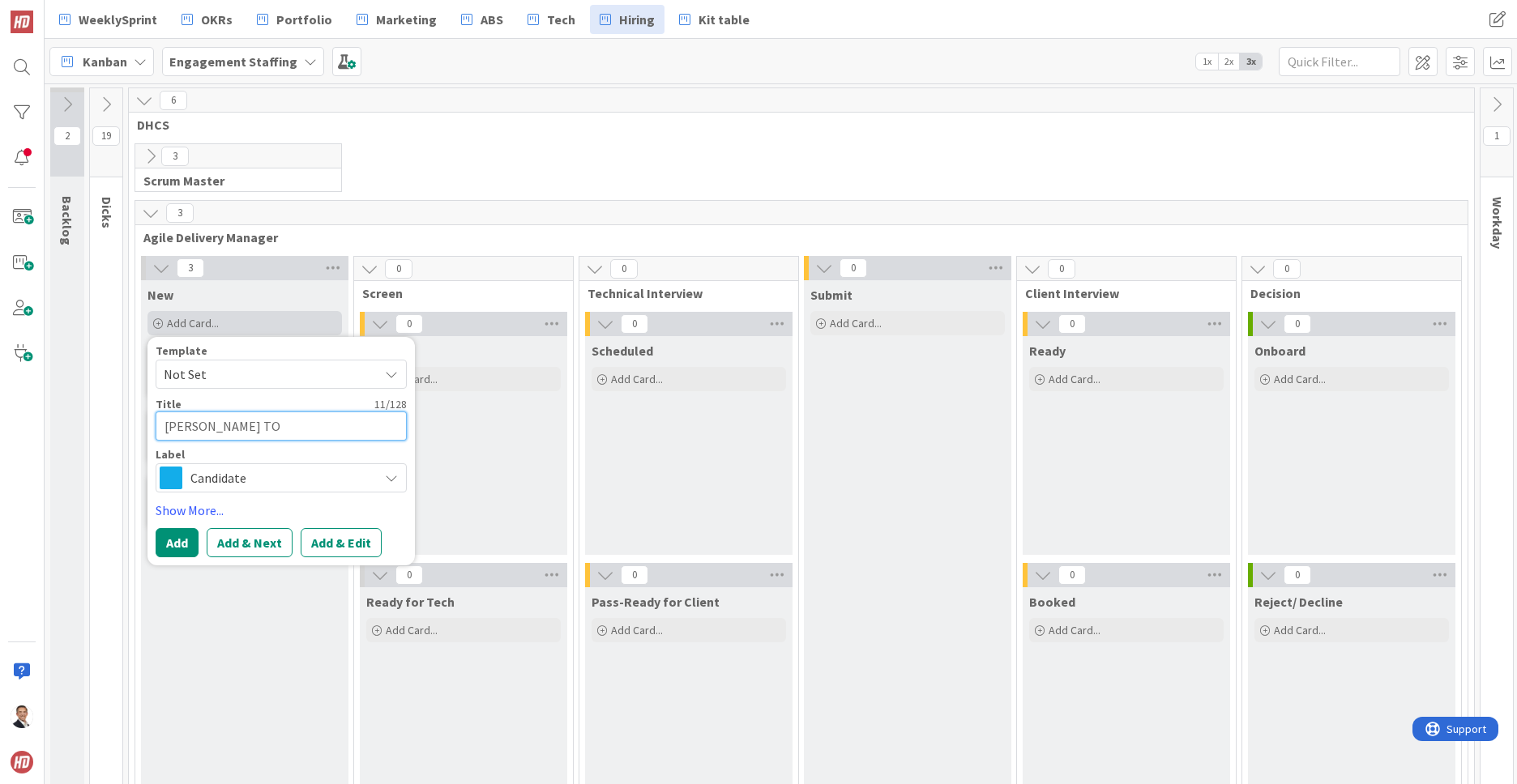
type textarea "x"
type textarea "Thaddeus TOl"
type textarea "x"
type textarea "Thaddeus TOla"
type textarea "x"
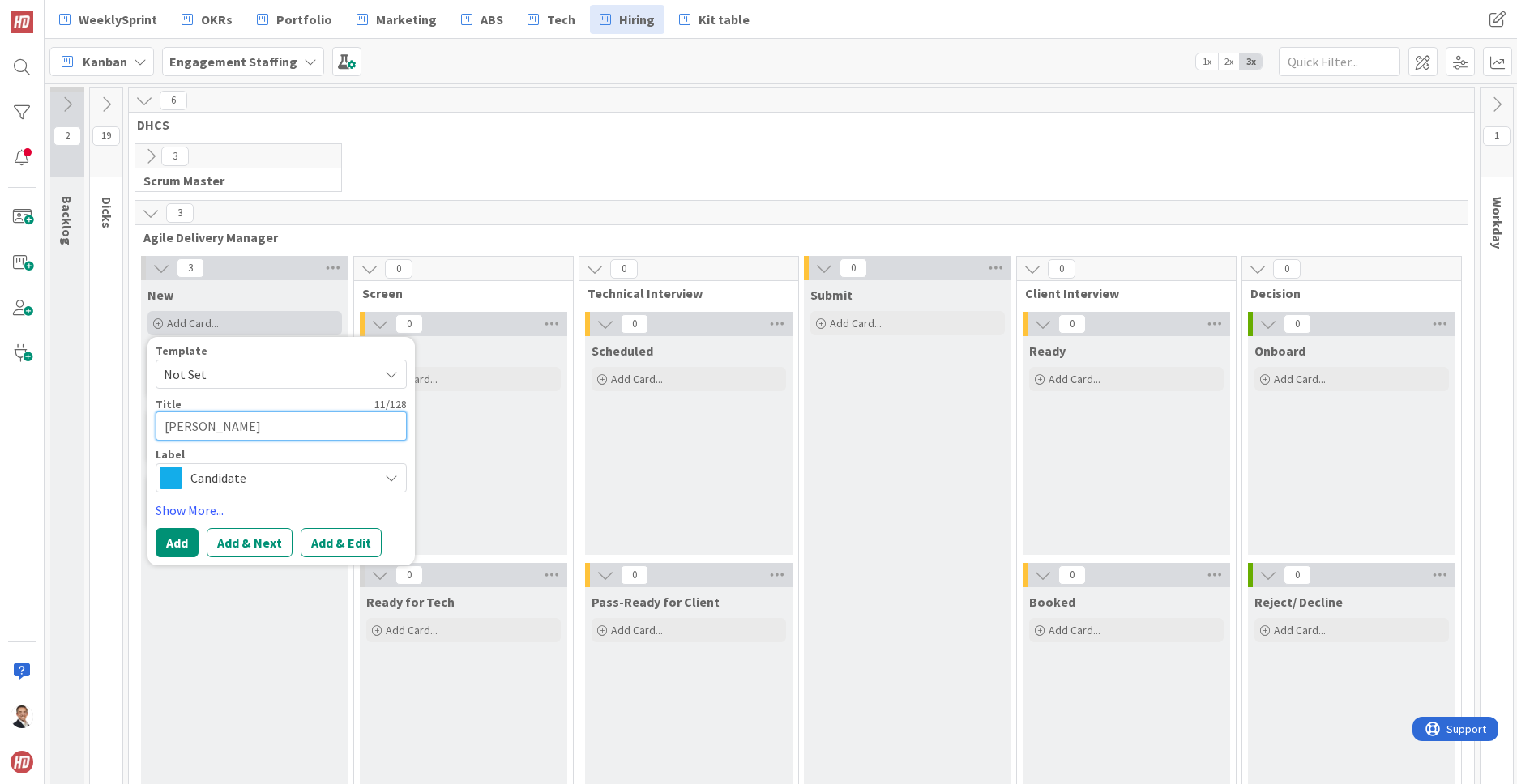
type textarea "Thaddeus TOlan"
type textarea "x"
type textarea "Thaddeus TOland"
type textarea "x"
type textarea "Thaddeus TOlan"
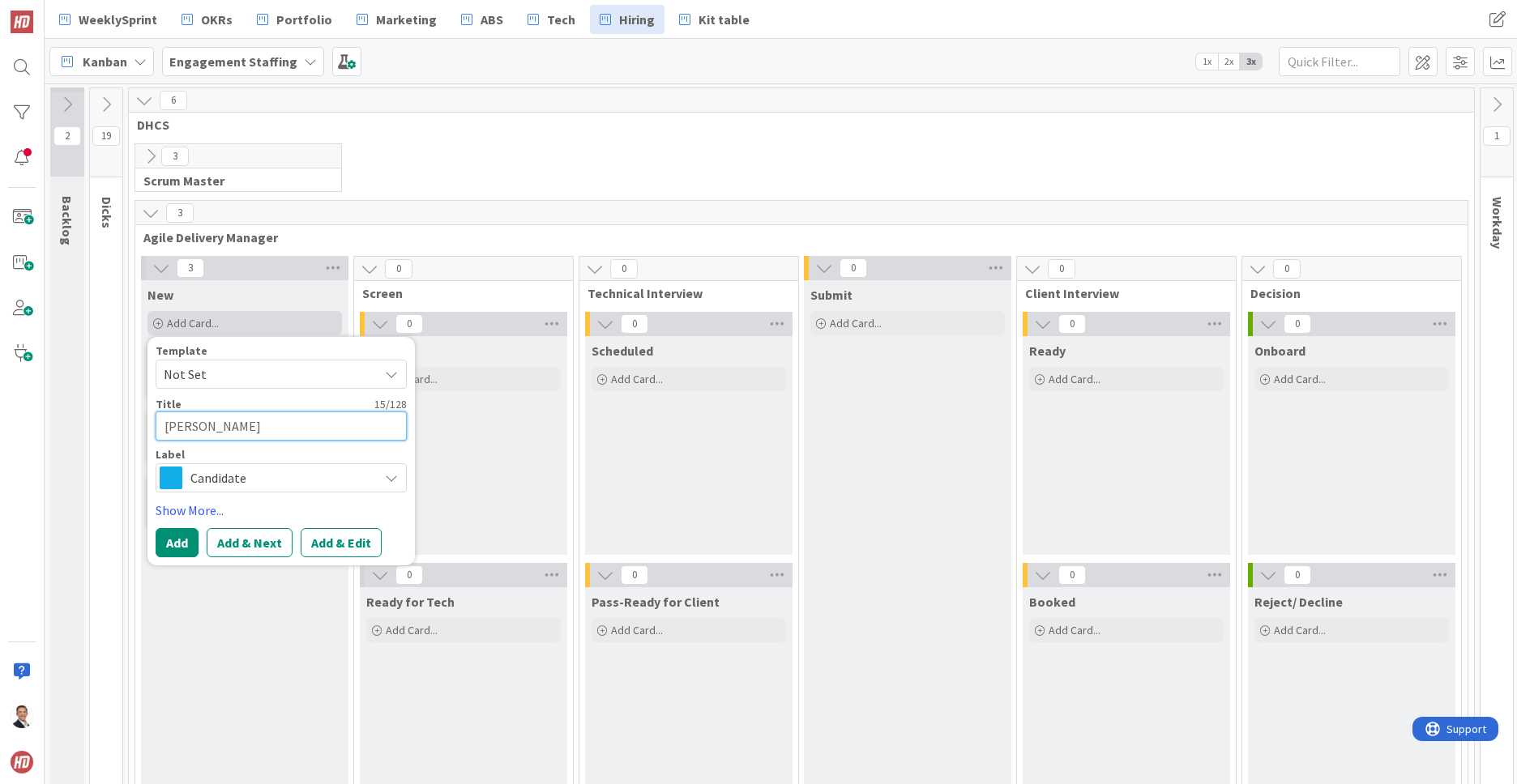
type textarea "x"
type textarea "Thaddeus TOla"
type textarea "x"
type textarea "Thaddeus TOl"
type textarea "x"
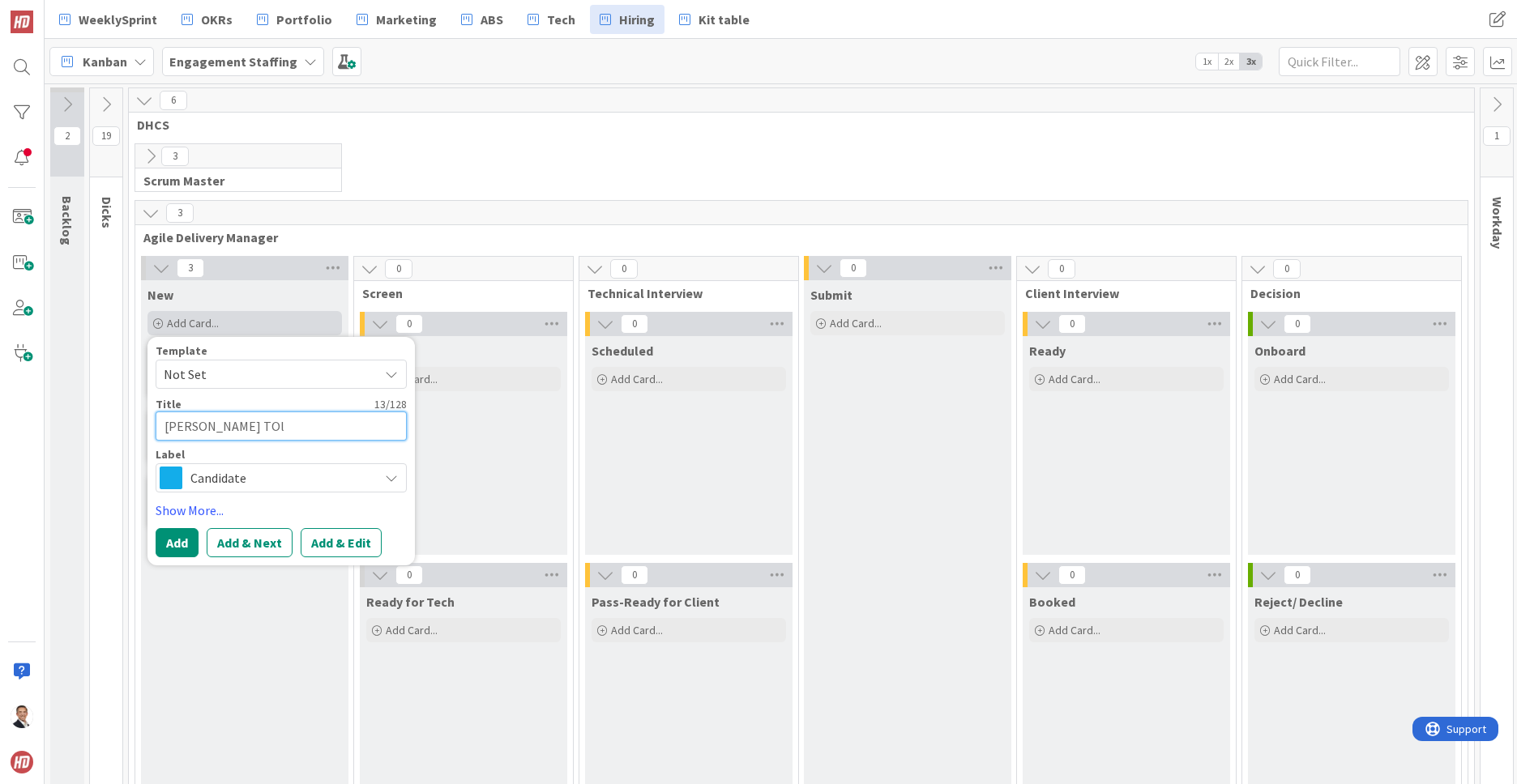
type textarea "Thaddeus TO"
type textarea "x"
type textarea "Thaddeus T"
type textarea "x"
type textarea "Thaddeus To"
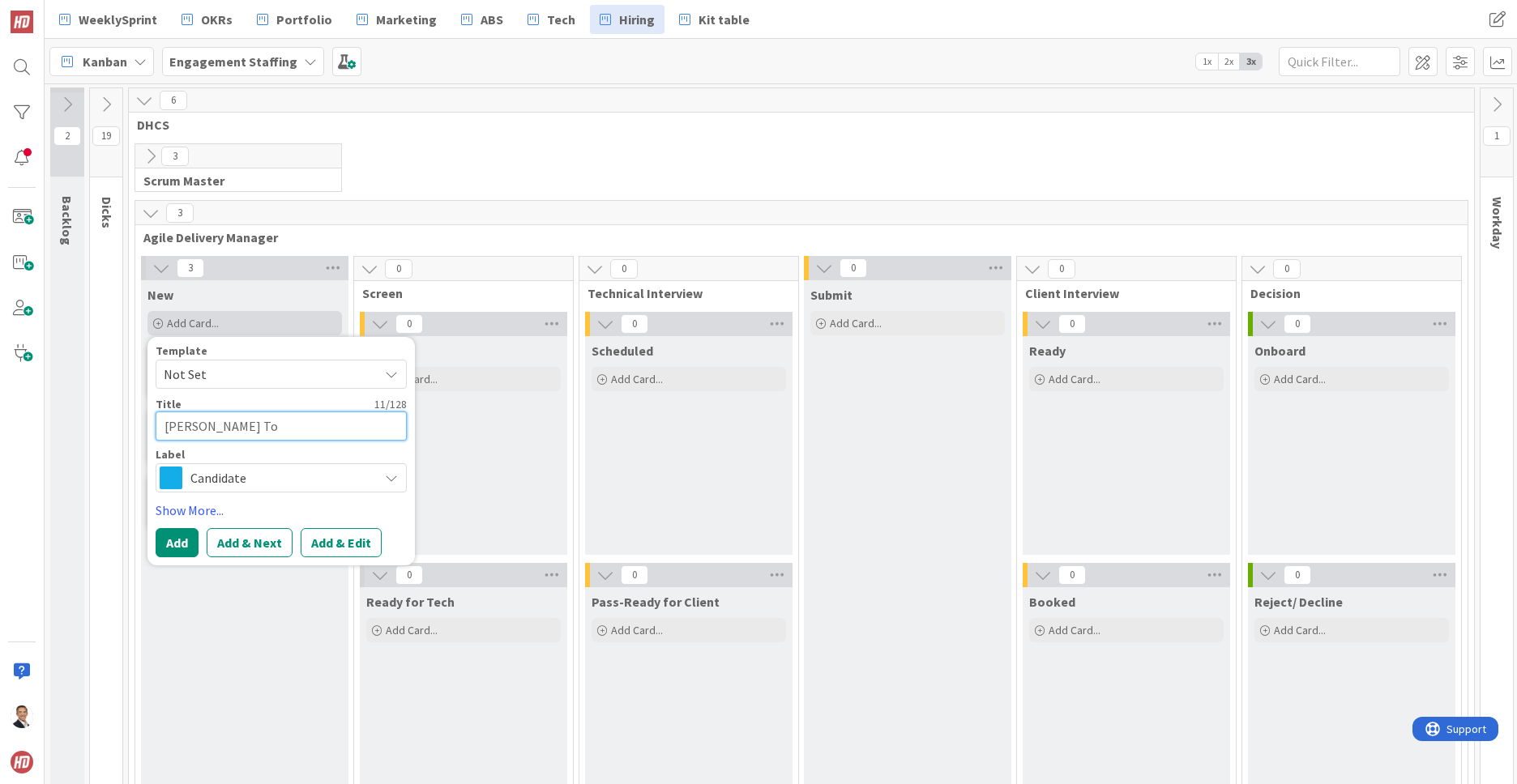
type textarea "x"
type textarea "Thaddeus Tol"
type textarea "x"
type textarea "Thaddeus Tola"
type textarea "x"
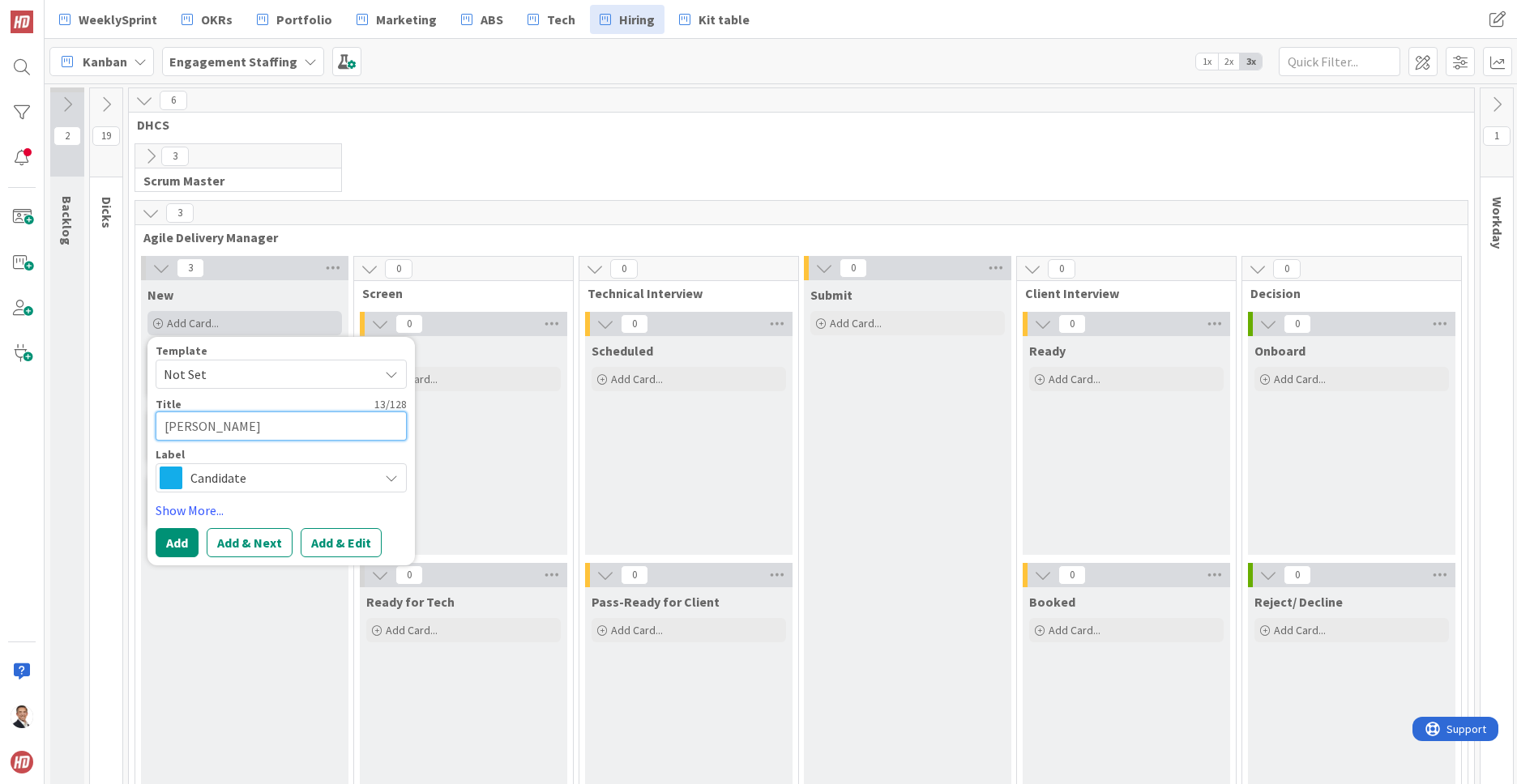
type textarea "Thaddeus Tolan"
type textarea "x"
type textarea "Thaddeus Tolani"
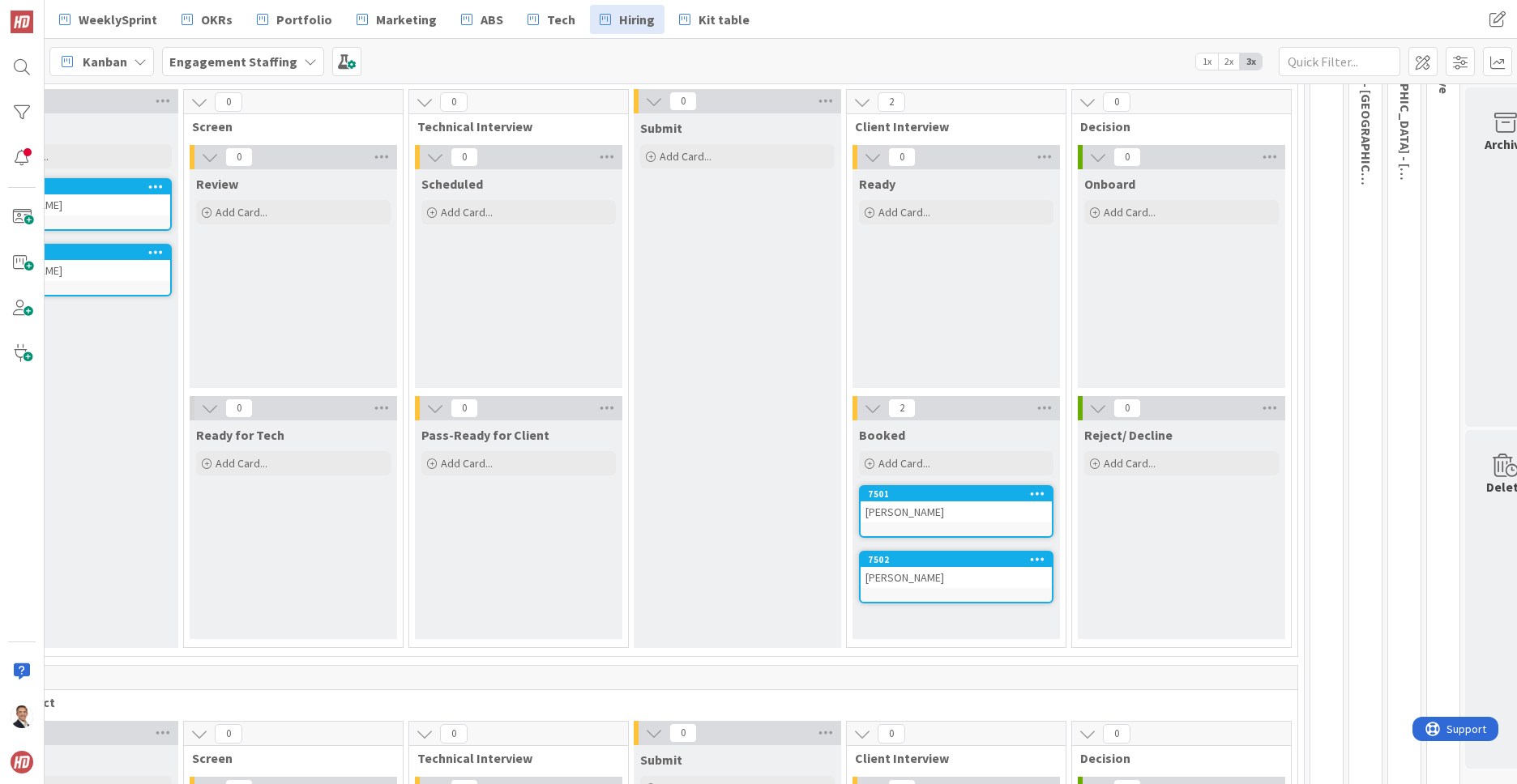
scroll to position [167, 205]
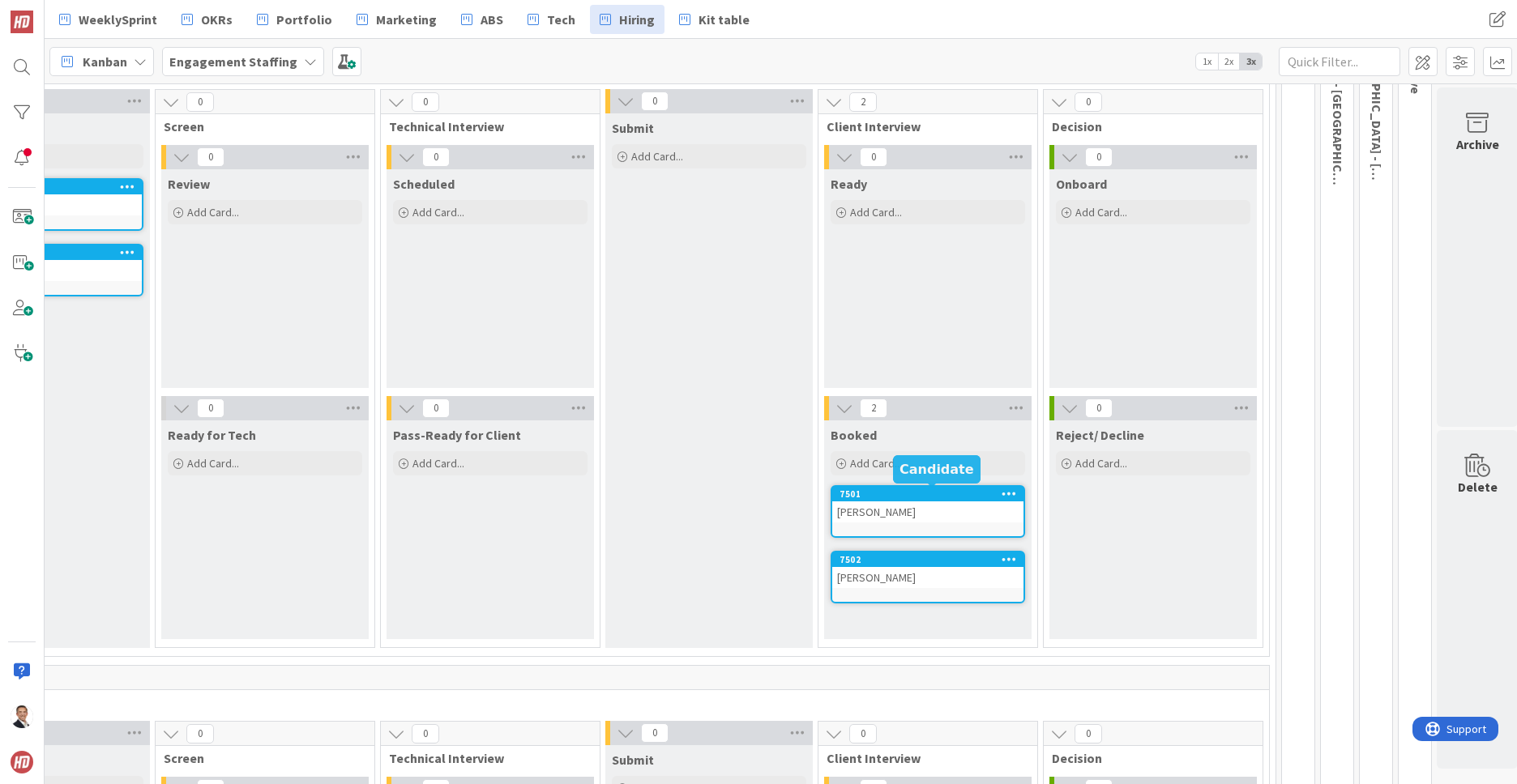
click at [892, 494] on div "7501" at bounding box center [931, 494] width 184 height 12
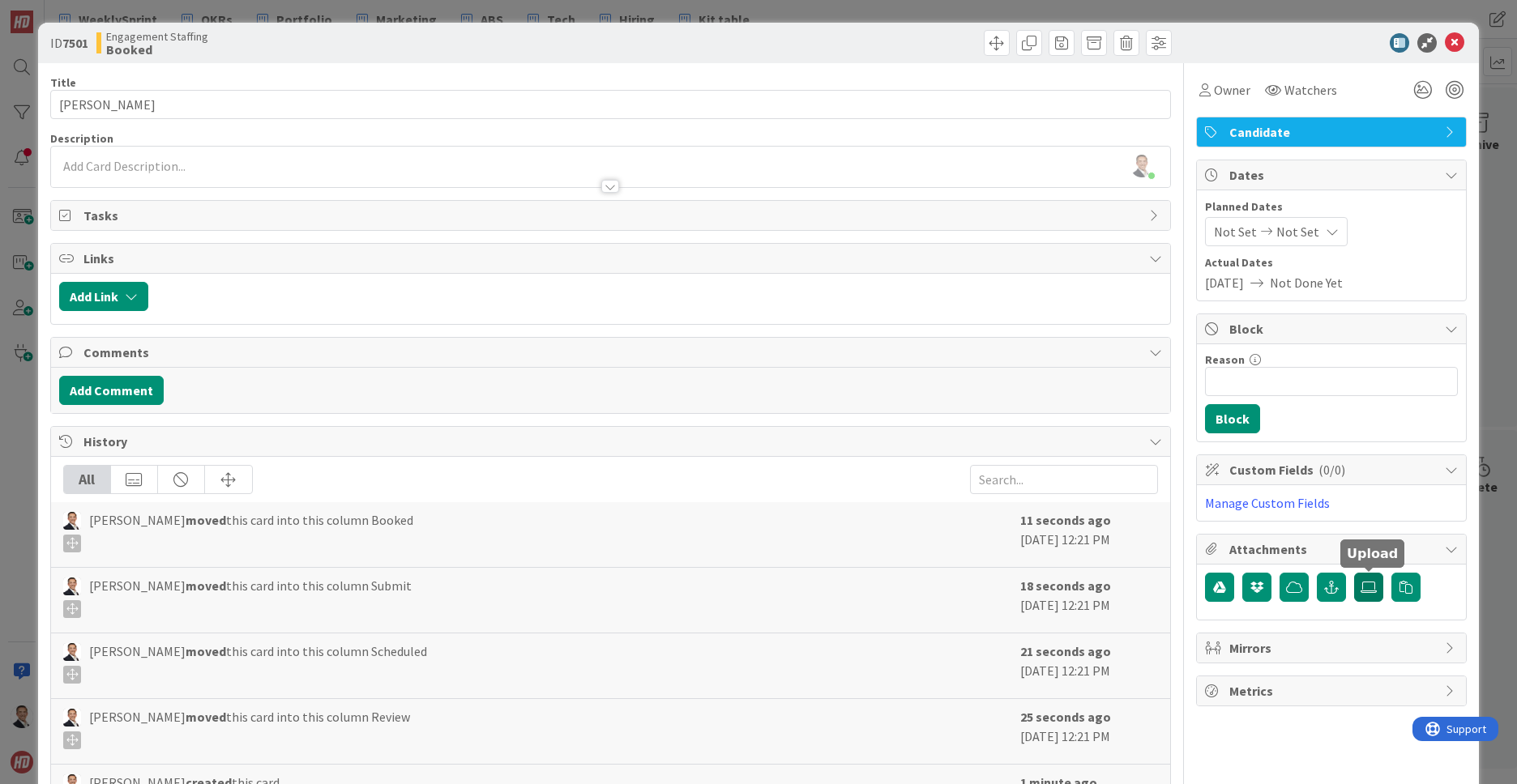
click at [1370, 590] on icon at bounding box center [1368, 587] width 16 height 13
click at [1354, 572] on input "file" at bounding box center [1354, 572] width 0 height 0
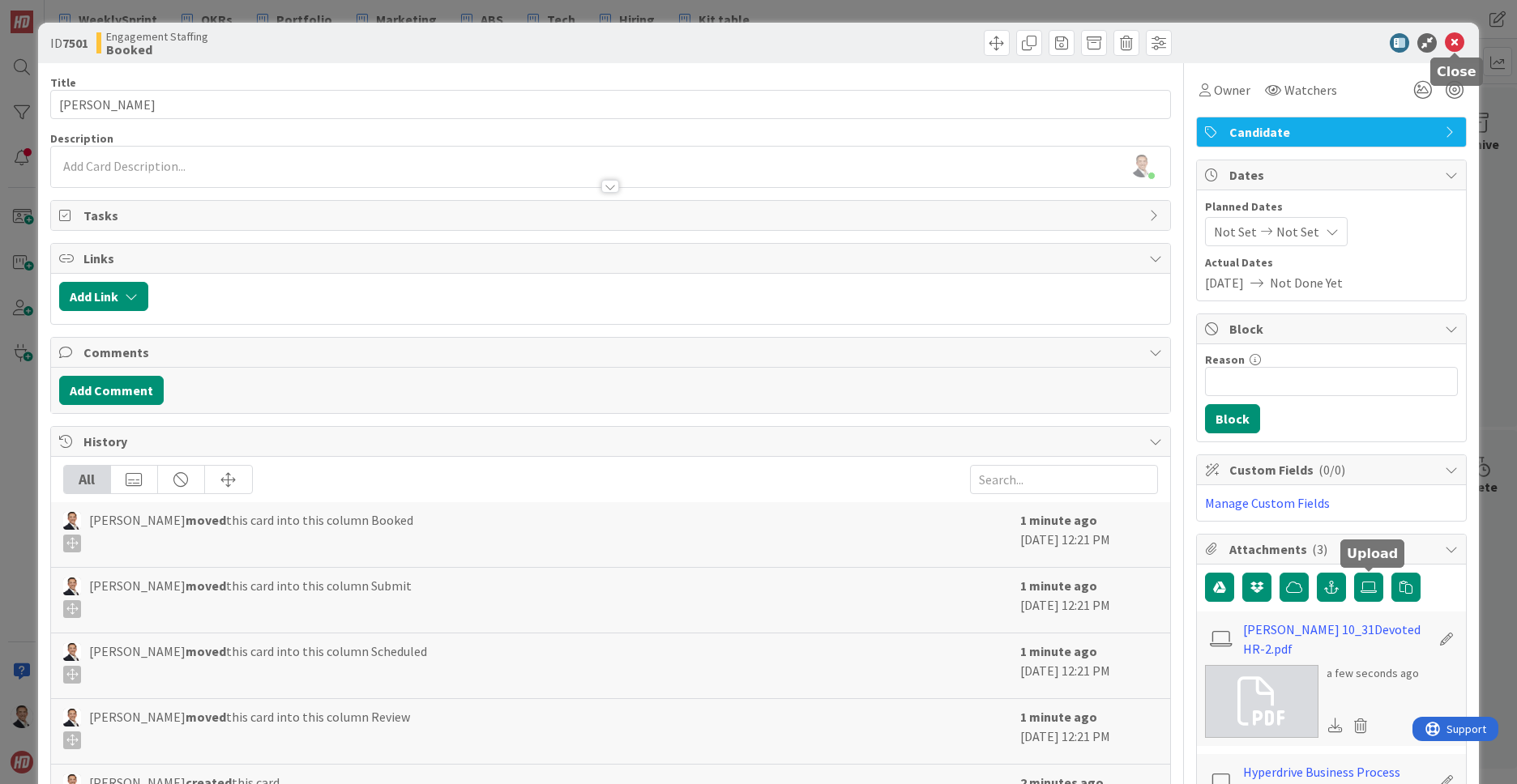
click at [1454, 45] on icon at bounding box center [1454, 42] width 19 height 19
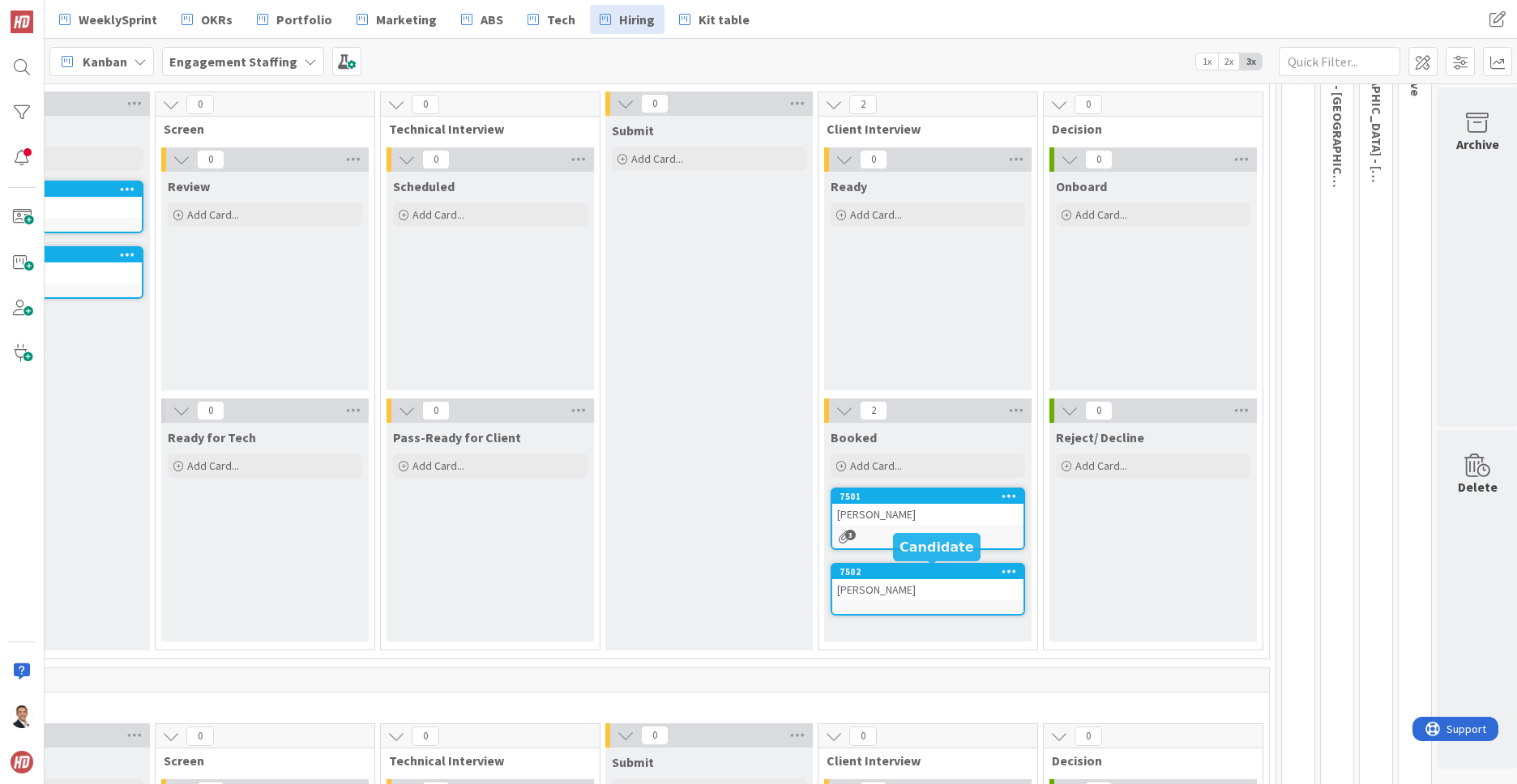
click at [942, 576] on div "7502" at bounding box center [931, 572] width 184 height 12
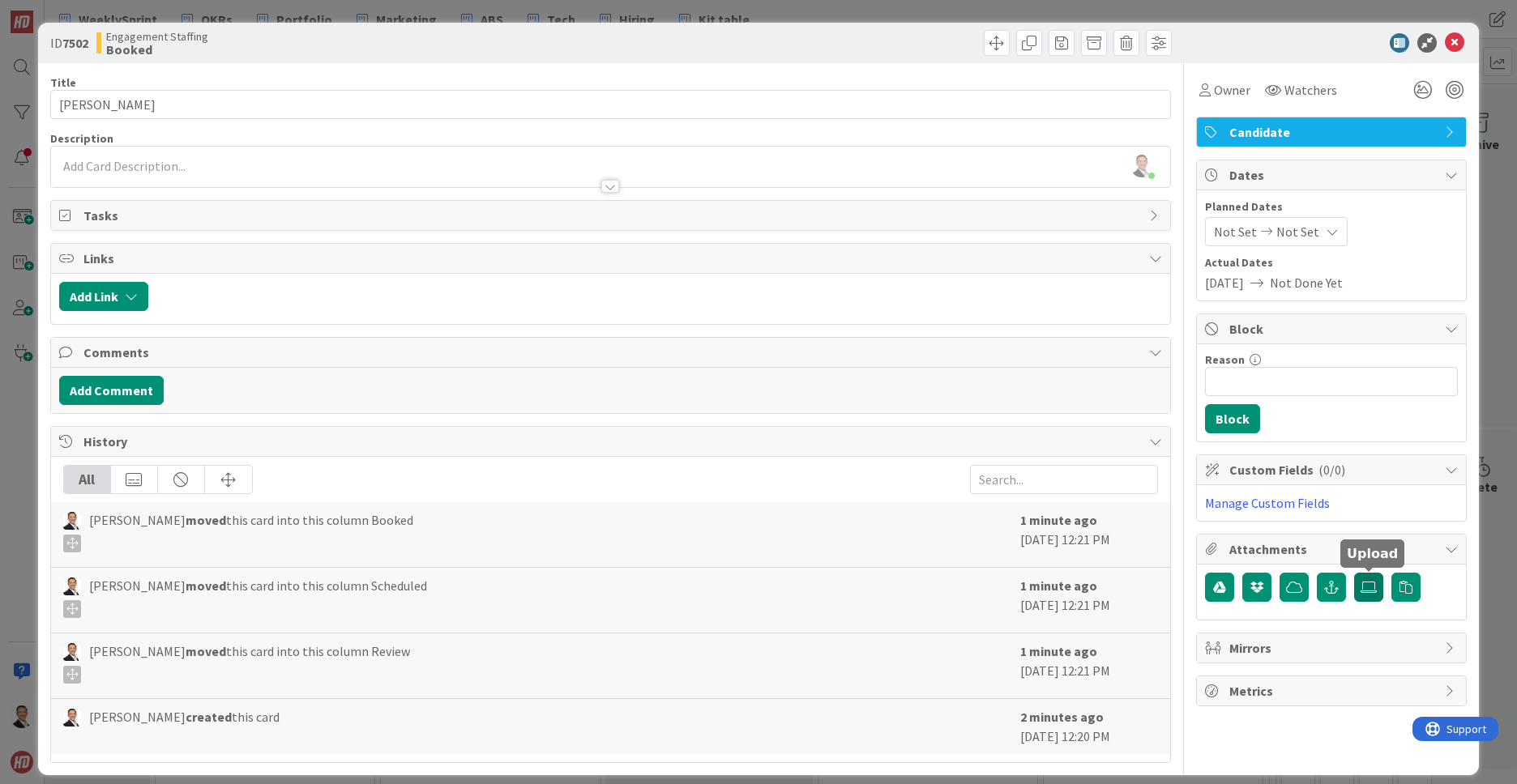
click at [1366, 591] on icon at bounding box center [1368, 587] width 16 height 13
click at [1354, 572] on input "file" at bounding box center [1354, 572] width 0 height 0
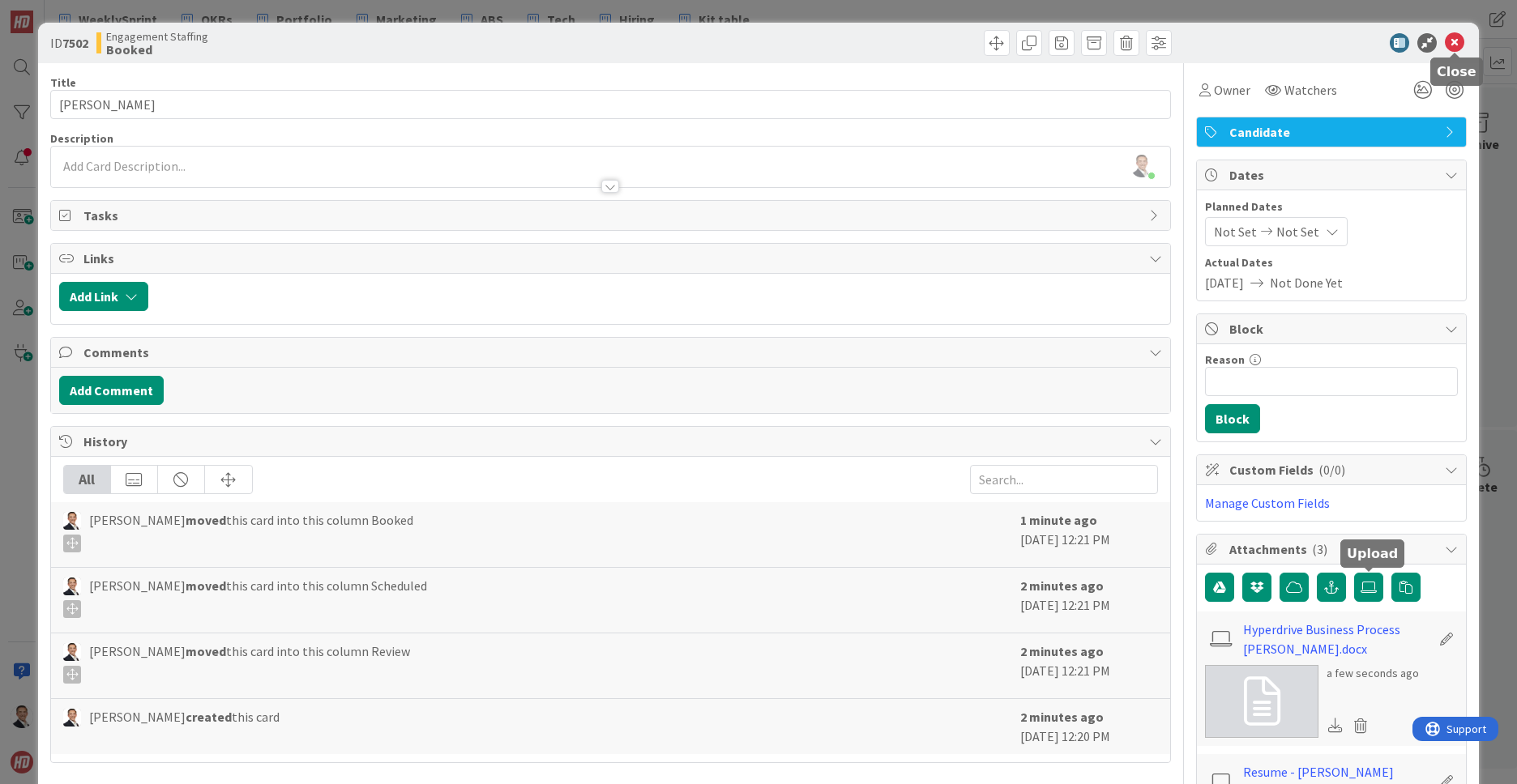
click at [1454, 44] on icon at bounding box center [1454, 42] width 19 height 19
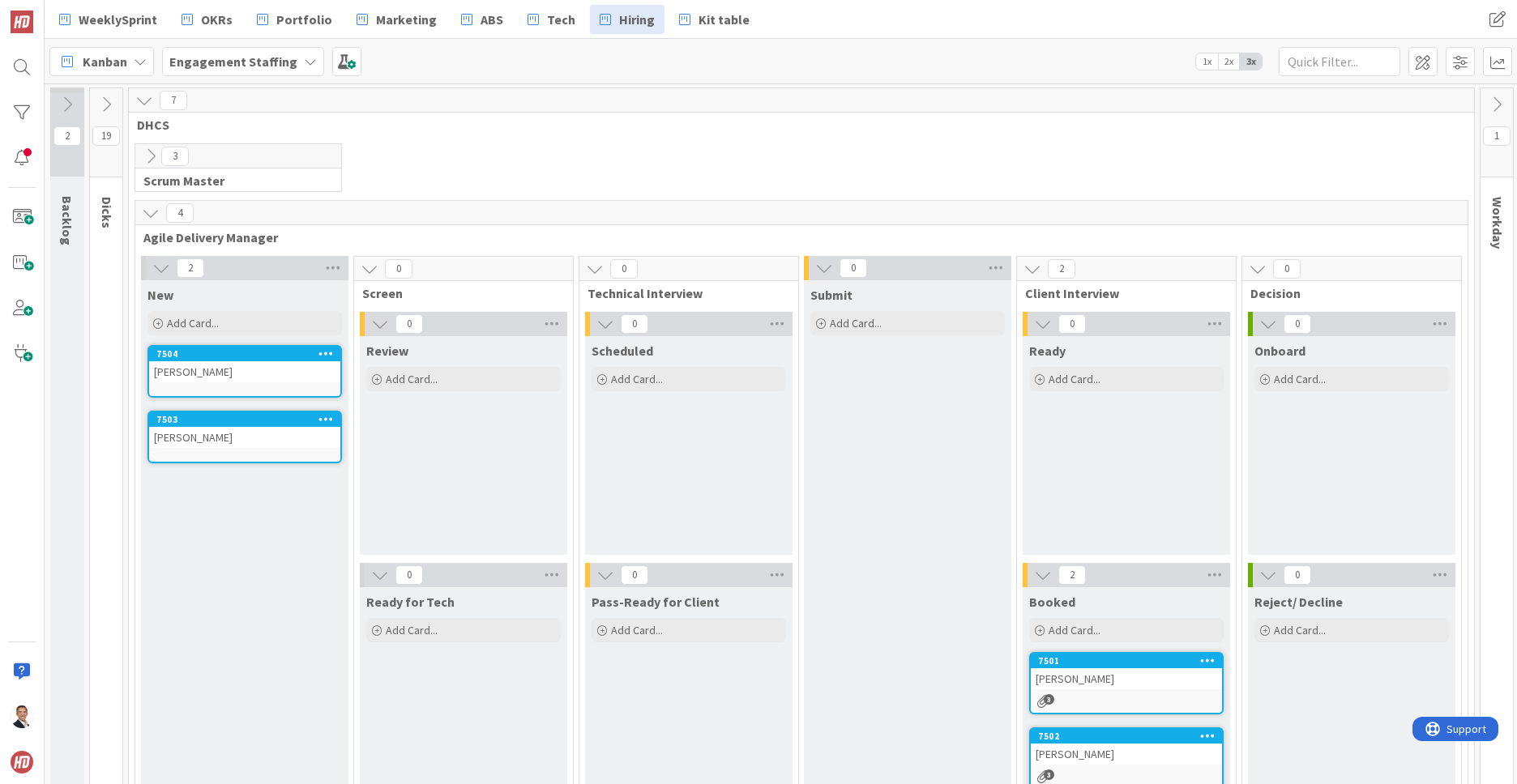
click at [318, 420] on icon at bounding box center [326, 419] width 15 height 12
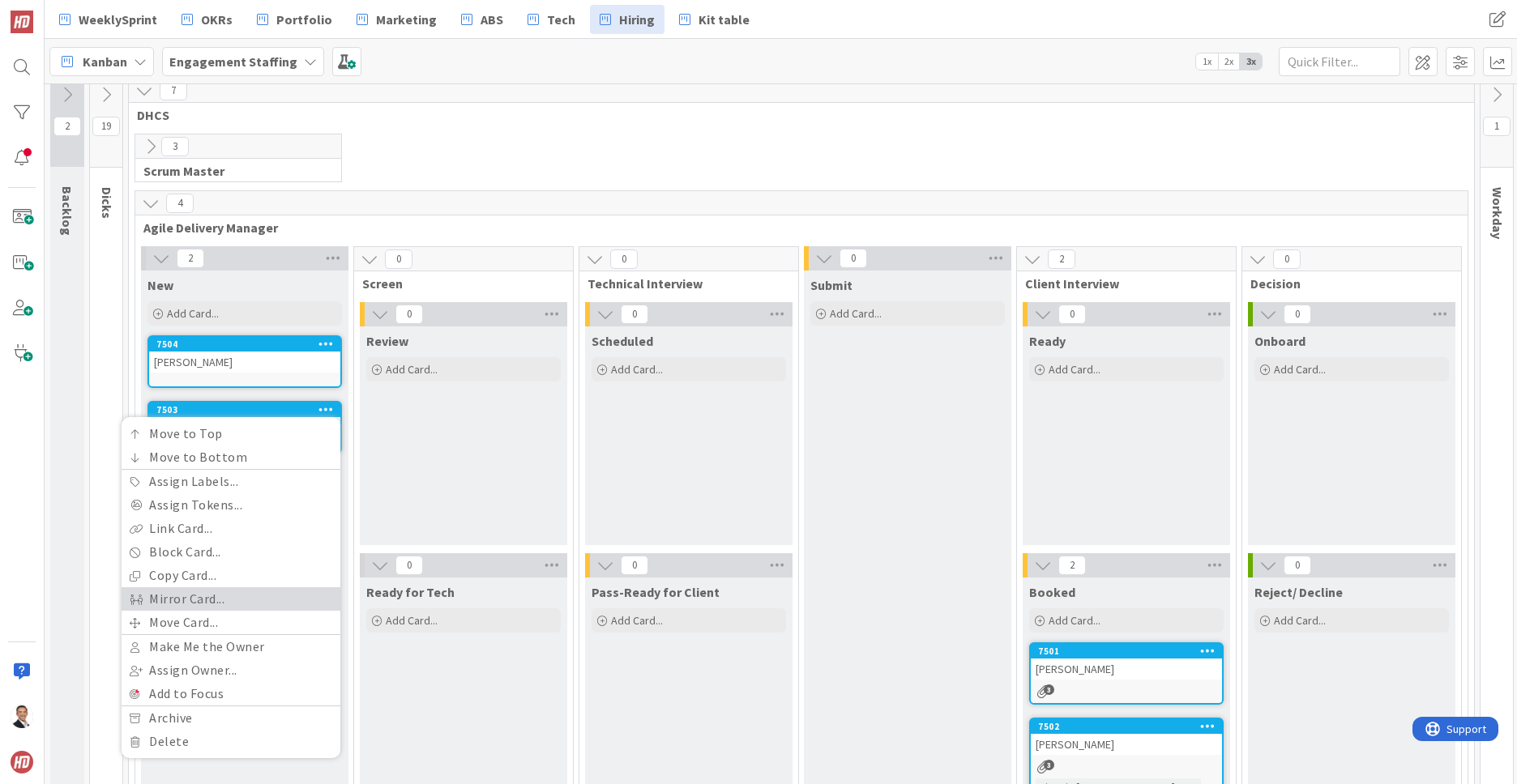
scroll to position [12, 0]
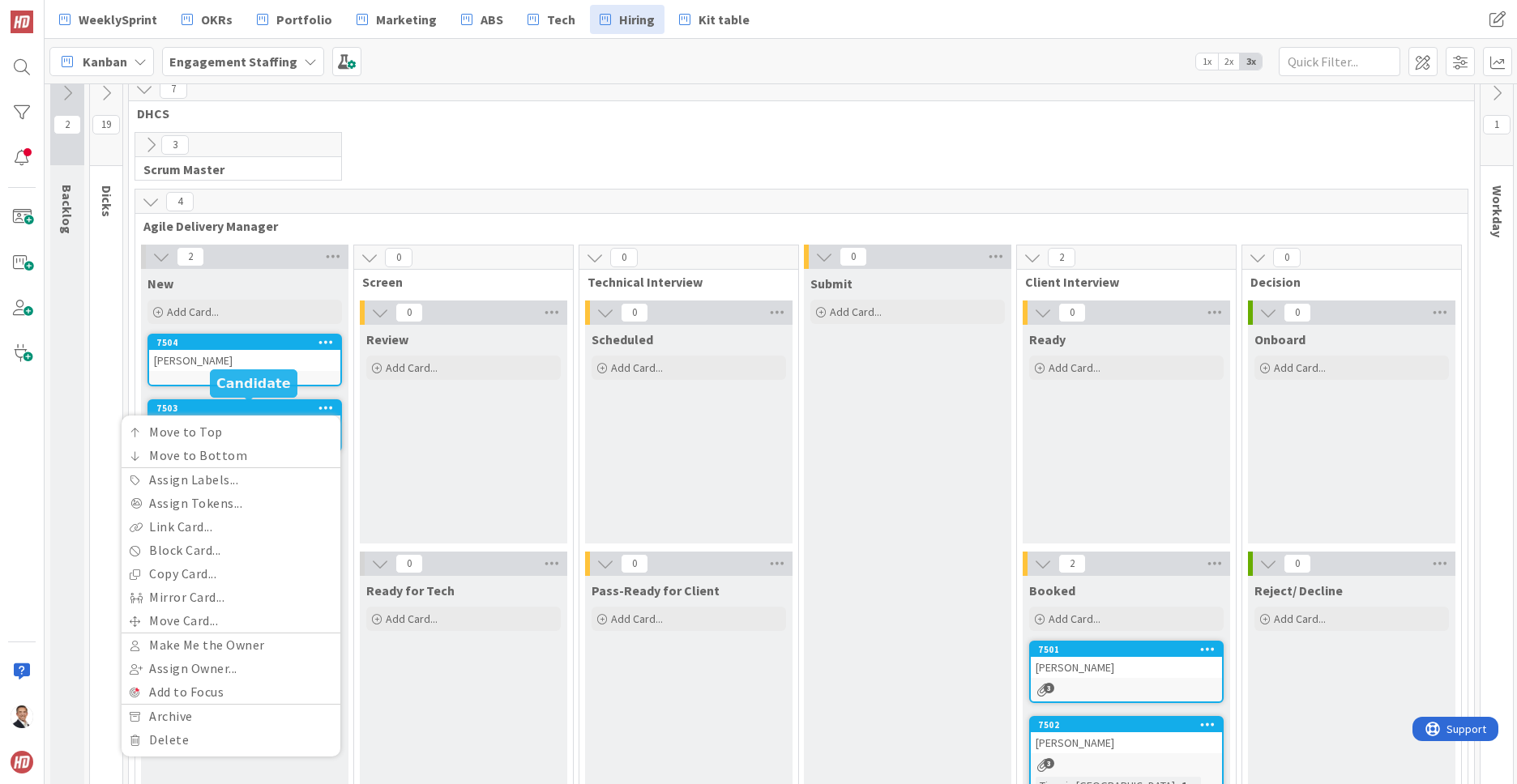
click at [203, 406] on div "7503" at bounding box center [248, 408] width 184 height 12
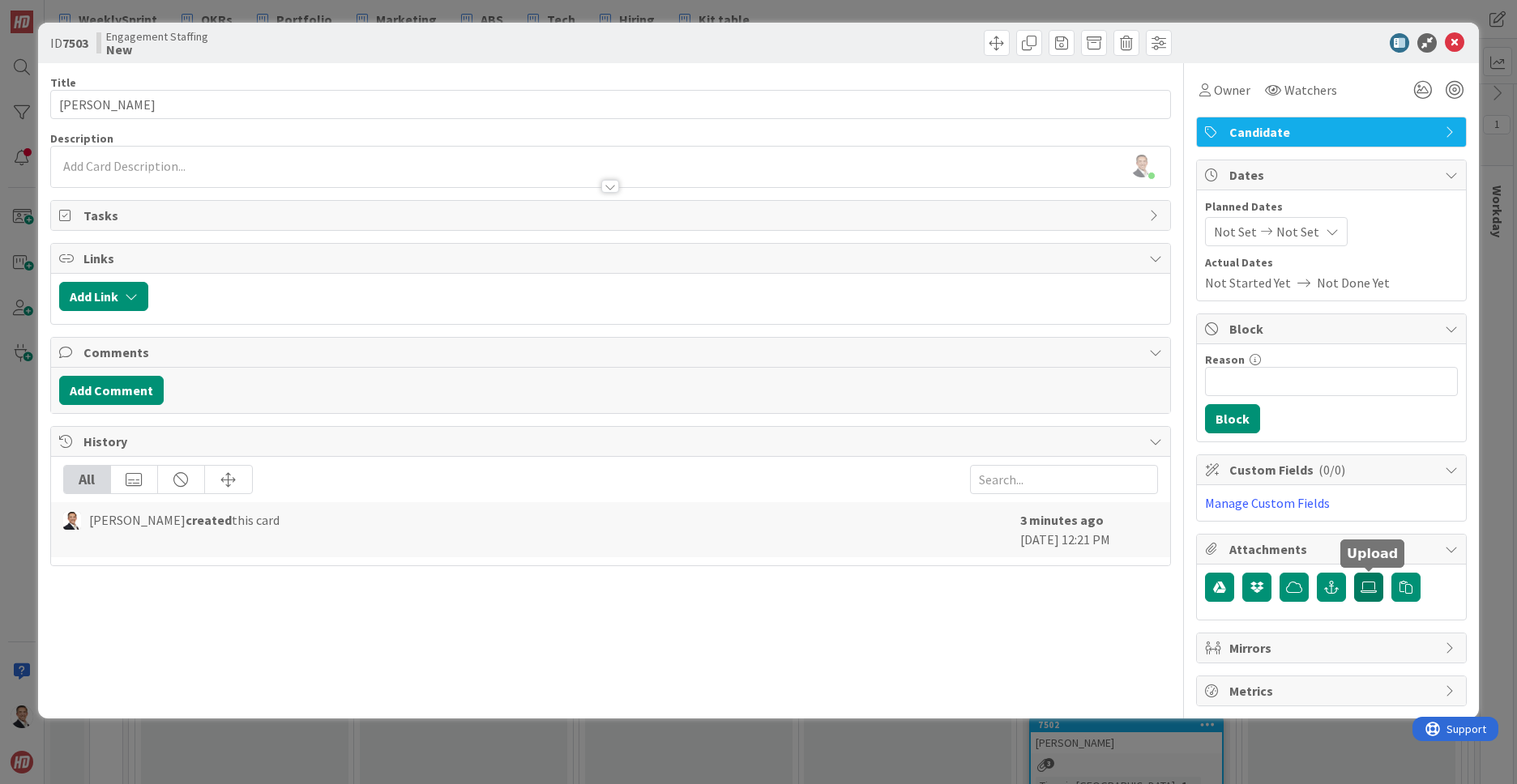
click at [1369, 589] on icon at bounding box center [1368, 587] width 16 height 13
click at [1354, 572] on input "file" at bounding box center [1354, 572] width 0 height 0
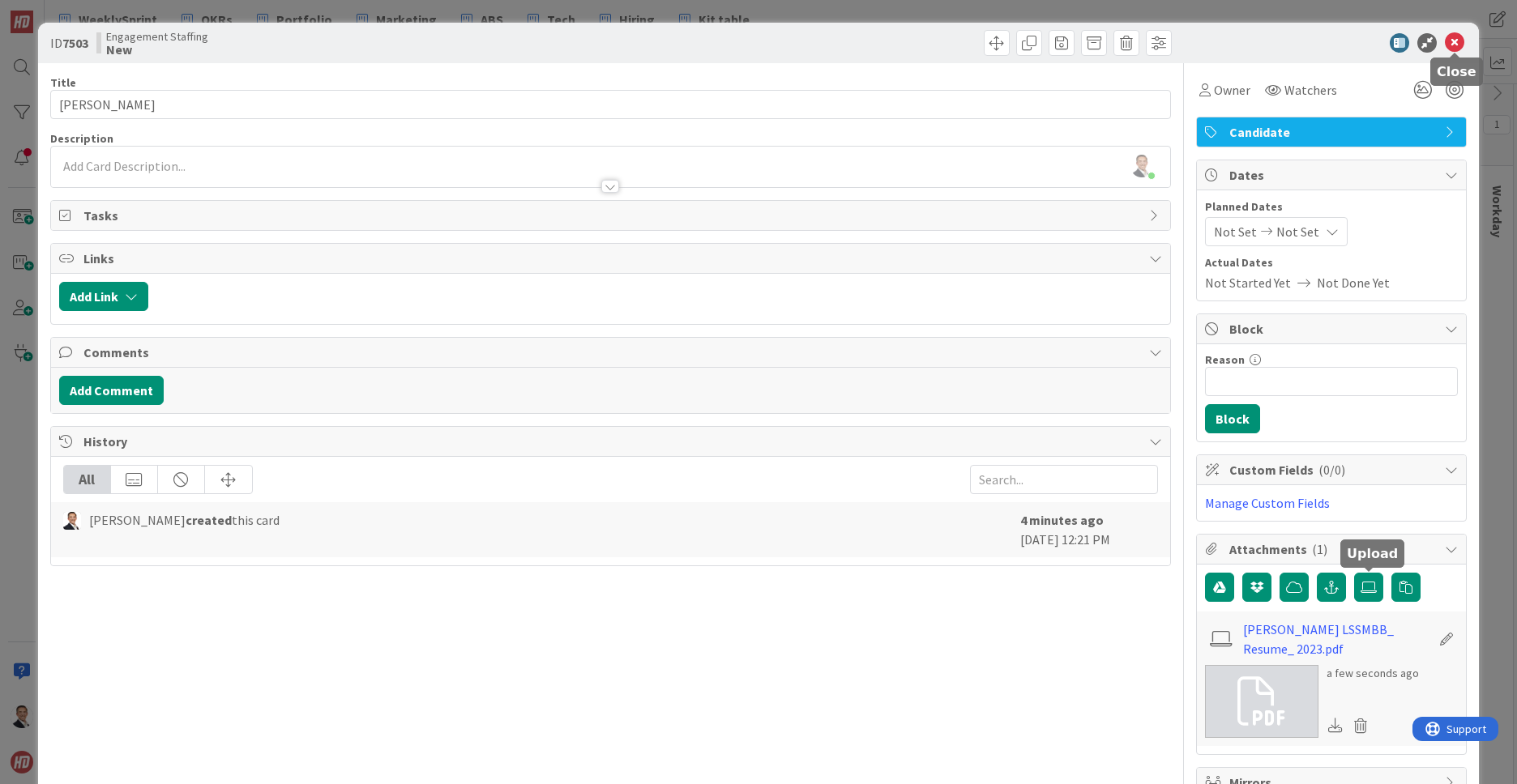
click at [1452, 43] on icon at bounding box center [1454, 42] width 19 height 19
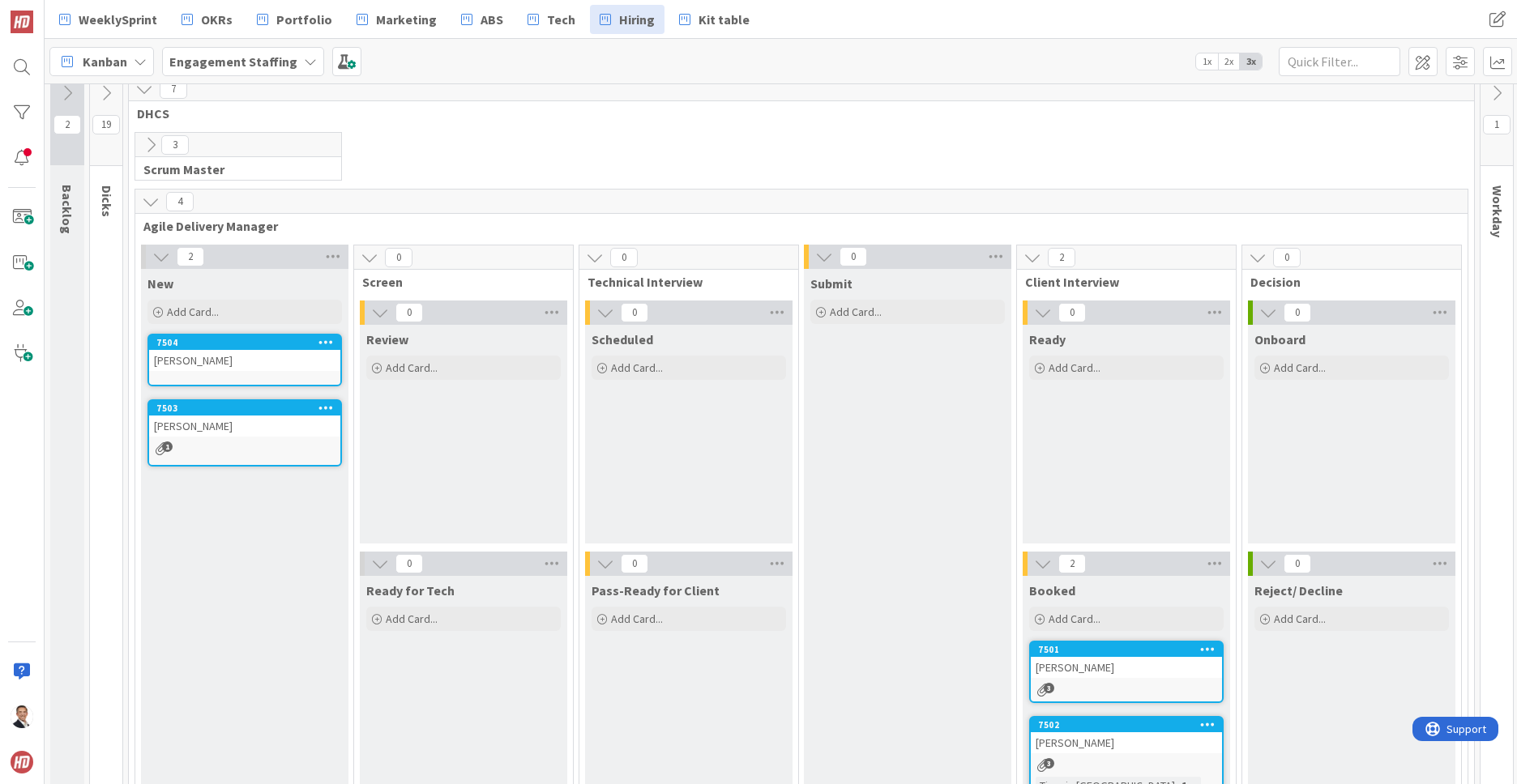
click at [217, 357] on div "Thaddeus Tolani" at bounding box center [244, 360] width 191 height 21
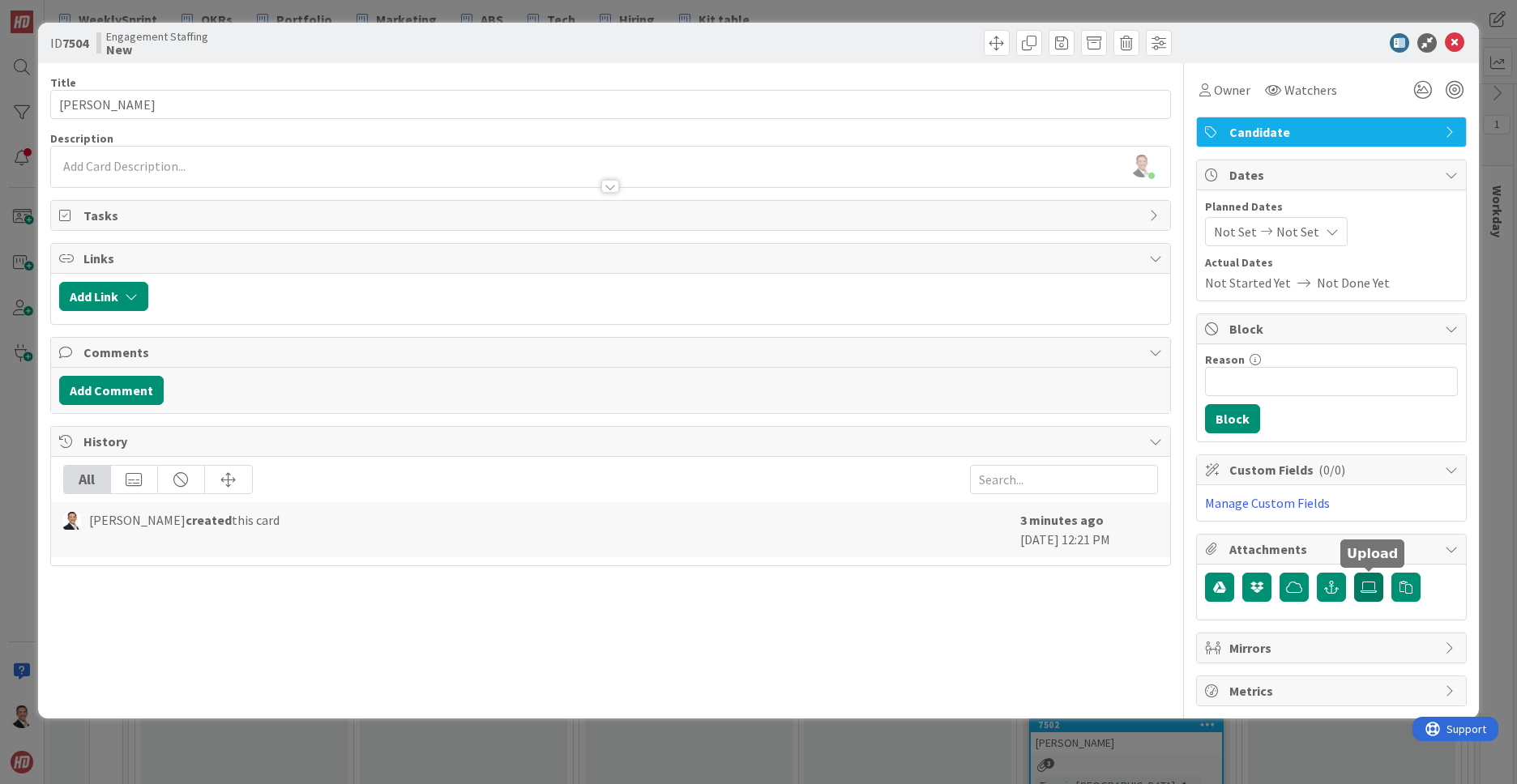
click at [1374, 589] on icon at bounding box center [1368, 587] width 16 height 13
click at [1354, 572] on input "file" at bounding box center [1354, 572] width 0 height 0
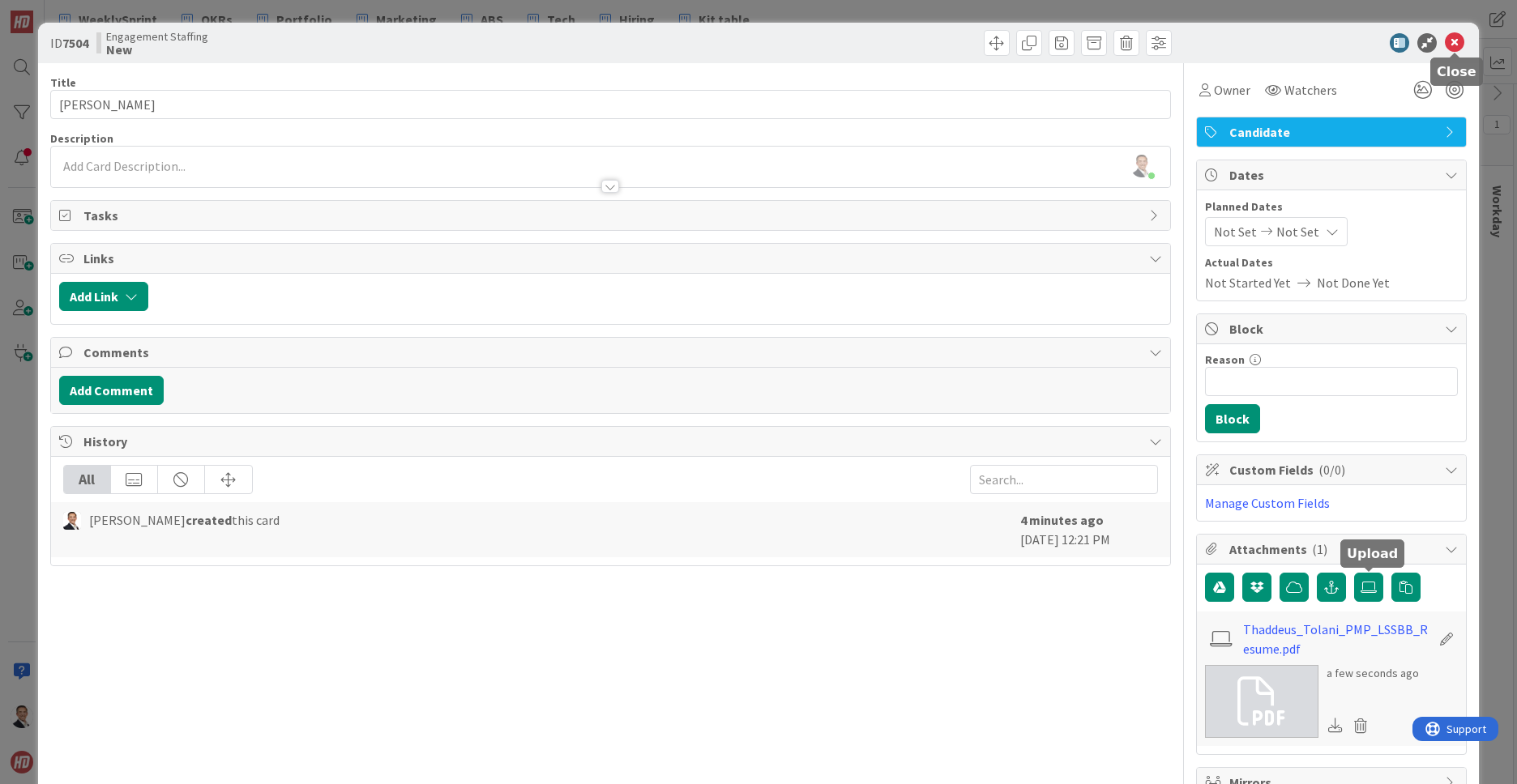
click at [1457, 44] on icon at bounding box center [1454, 42] width 19 height 19
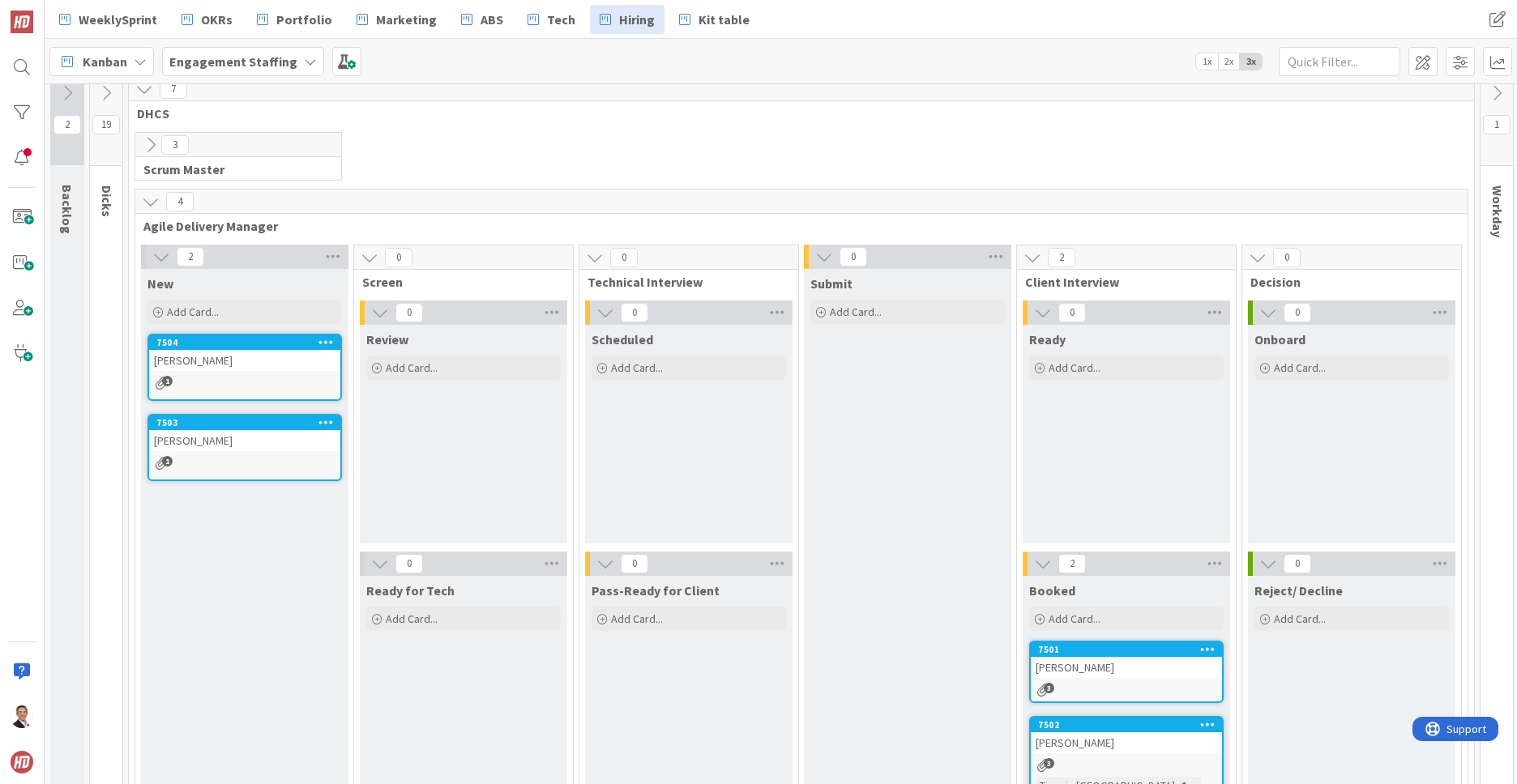
click at [150, 204] on icon at bounding box center [150, 201] width 18 height 17
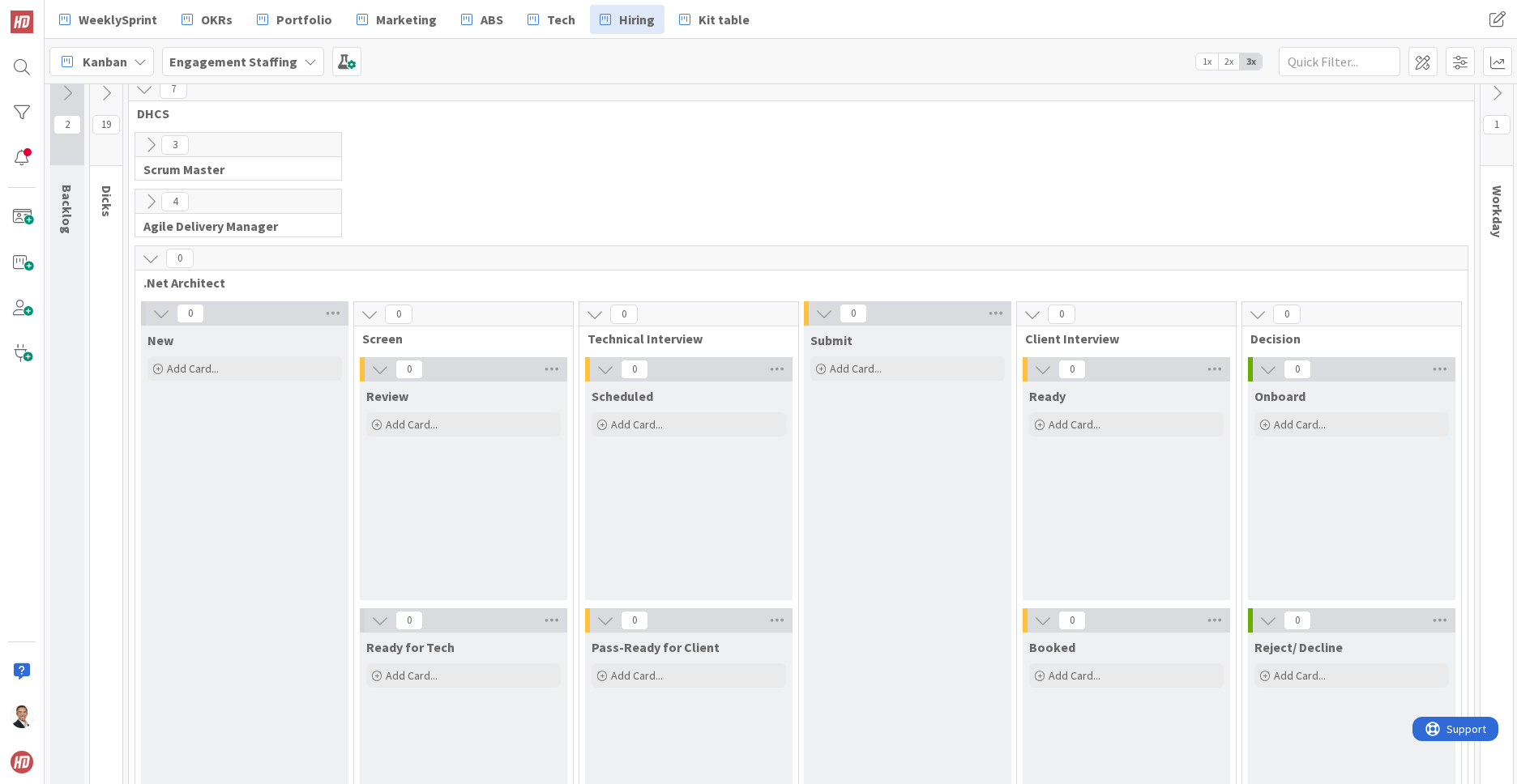
click at [150, 204] on icon at bounding box center [150, 201] width 18 height 17
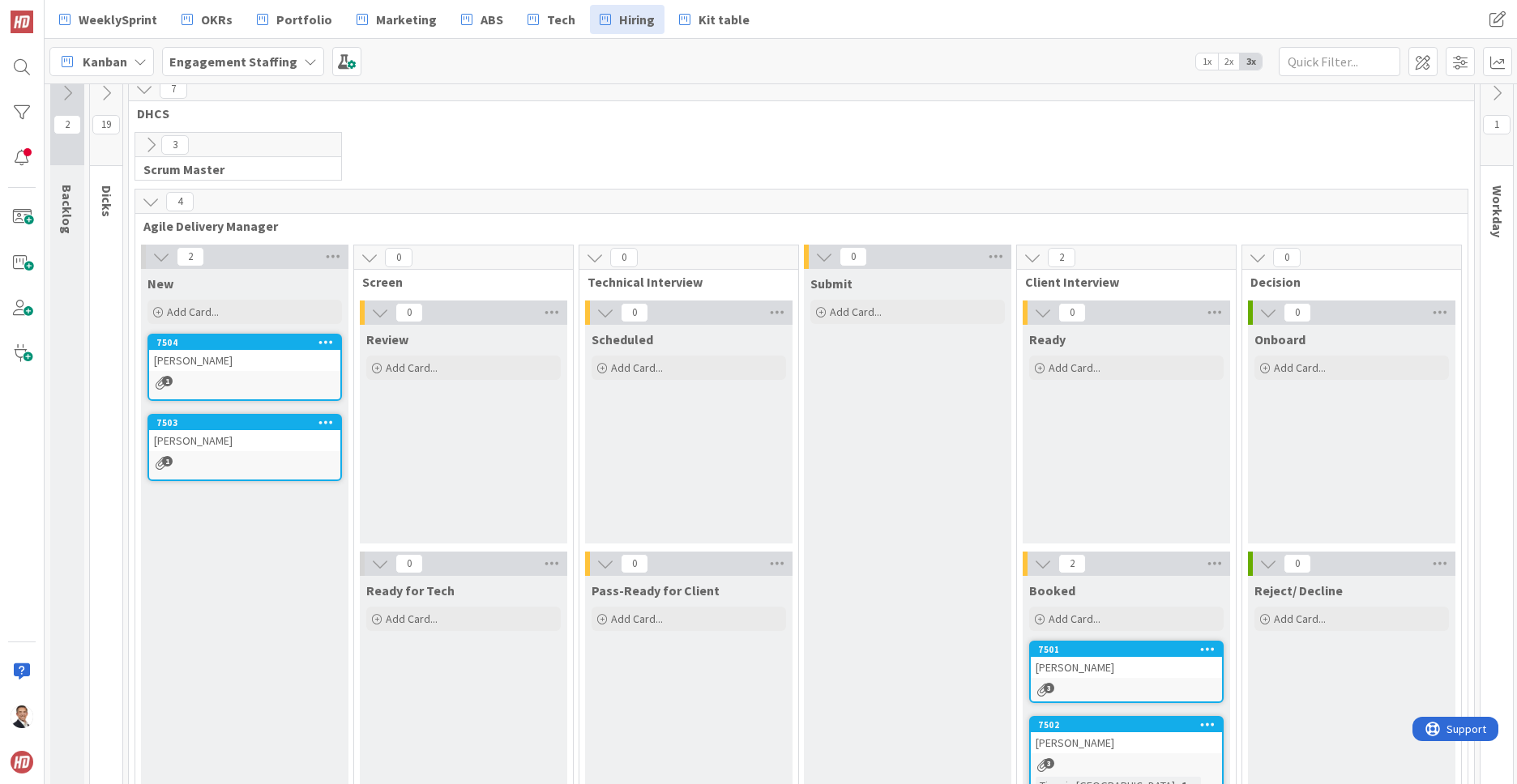
click at [108, 91] on icon at bounding box center [106, 92] width 18 height 17
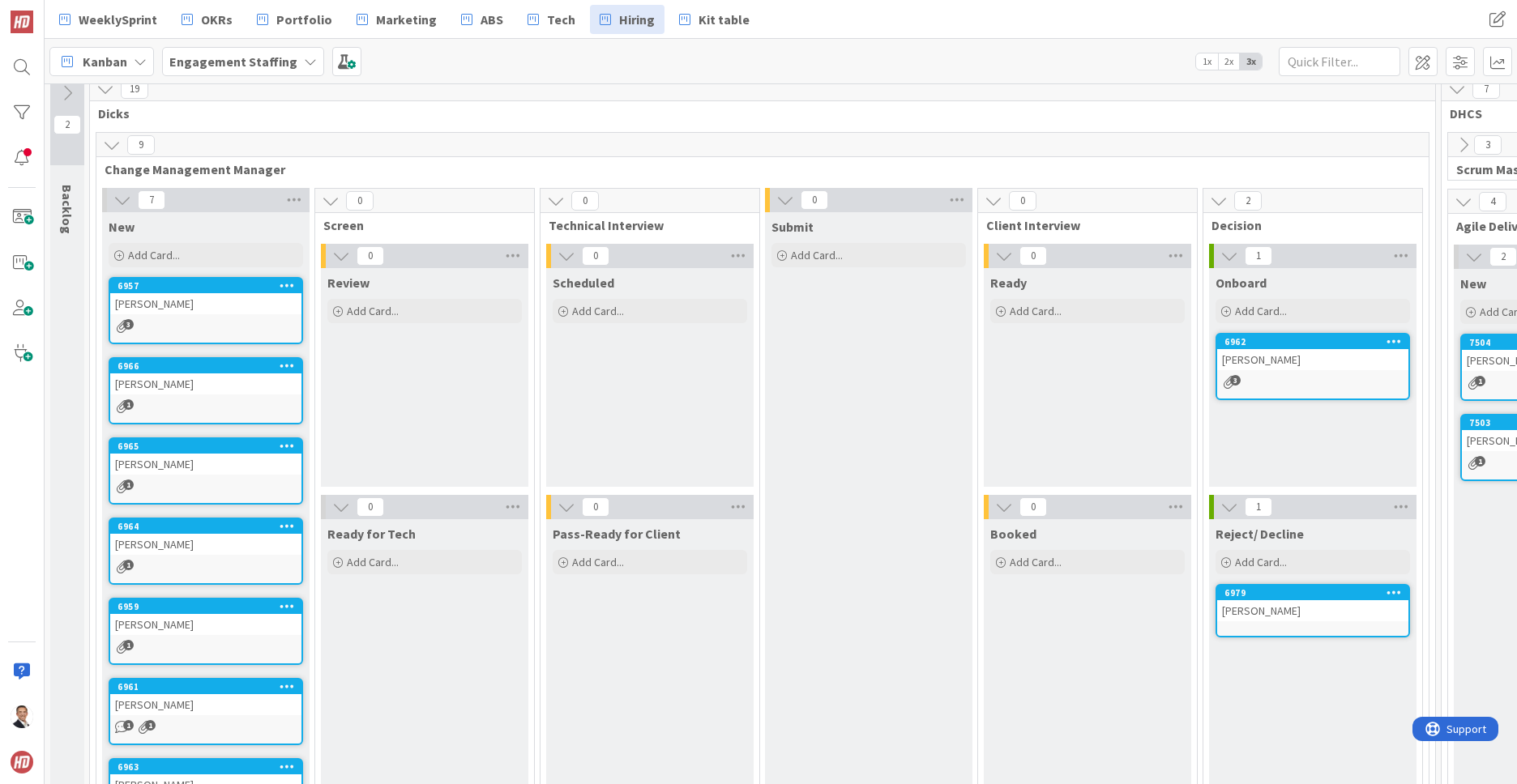
click at [114, 145] on icon at bounding box center [111, 144] width 18 height 17
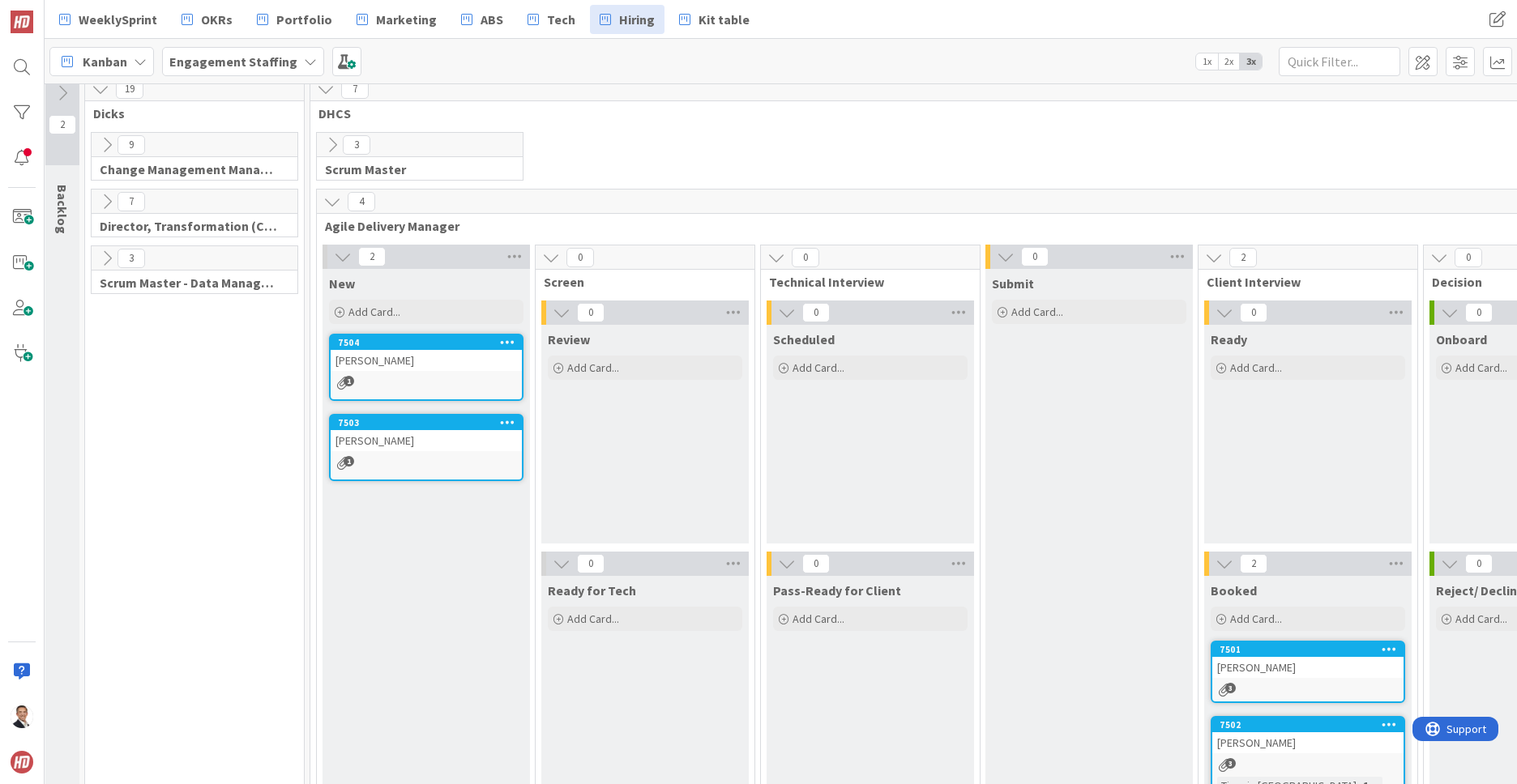
scroll to position [12, 0]
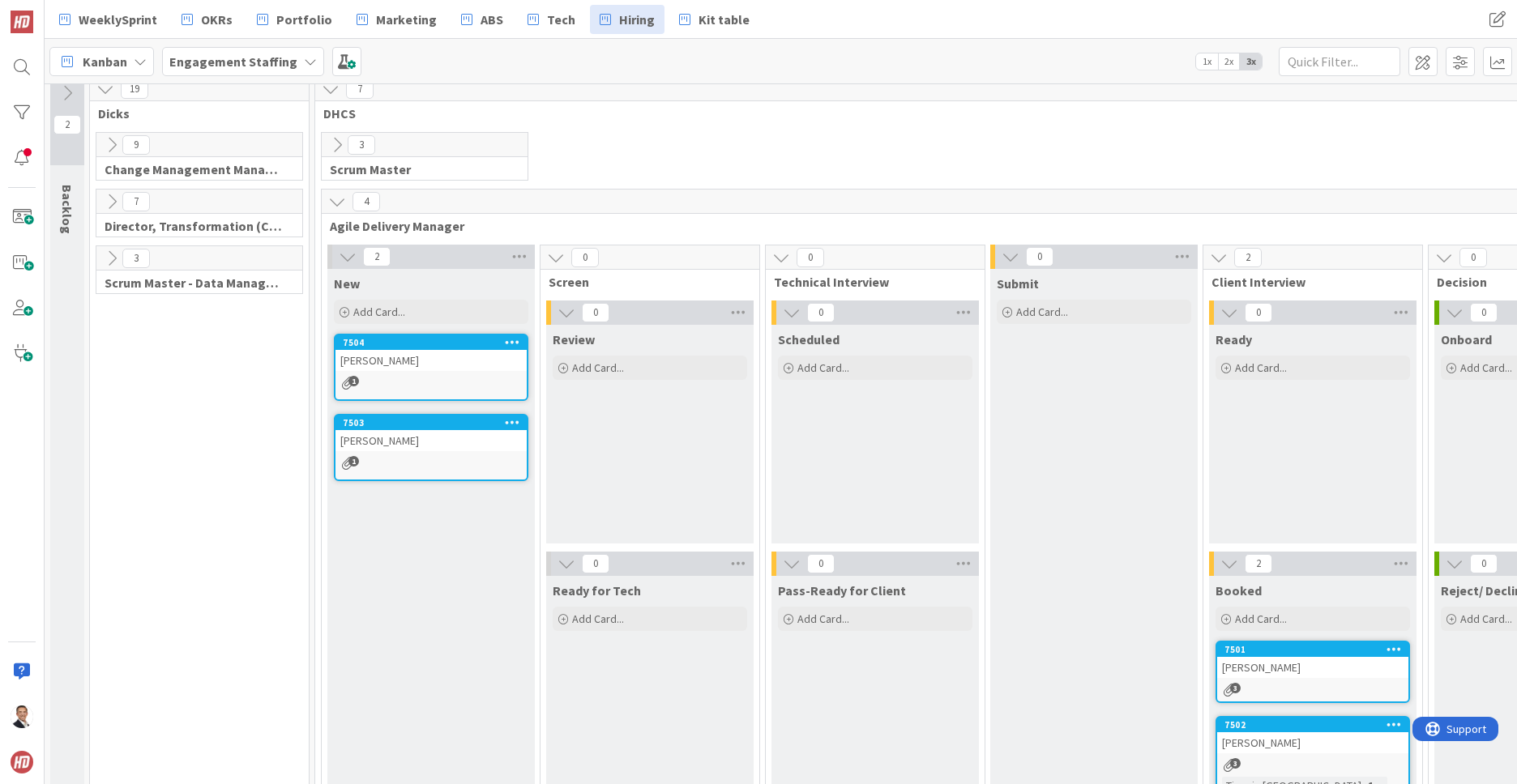
drag, startPoint x: 399, startPoint y: 230, endPoint x: 510, endPoint y: 214, distance: 112.1
click at [401, 230] on span "Agile Delivery Manager" at bounding box center [982, 225] width 1304 height 16
click at [534, 207] on div "4" at bounding box center [988, 201] width 1332 height 24
click at [1425, 58] on span at bounding box center [1422, 61] width 29 height 29
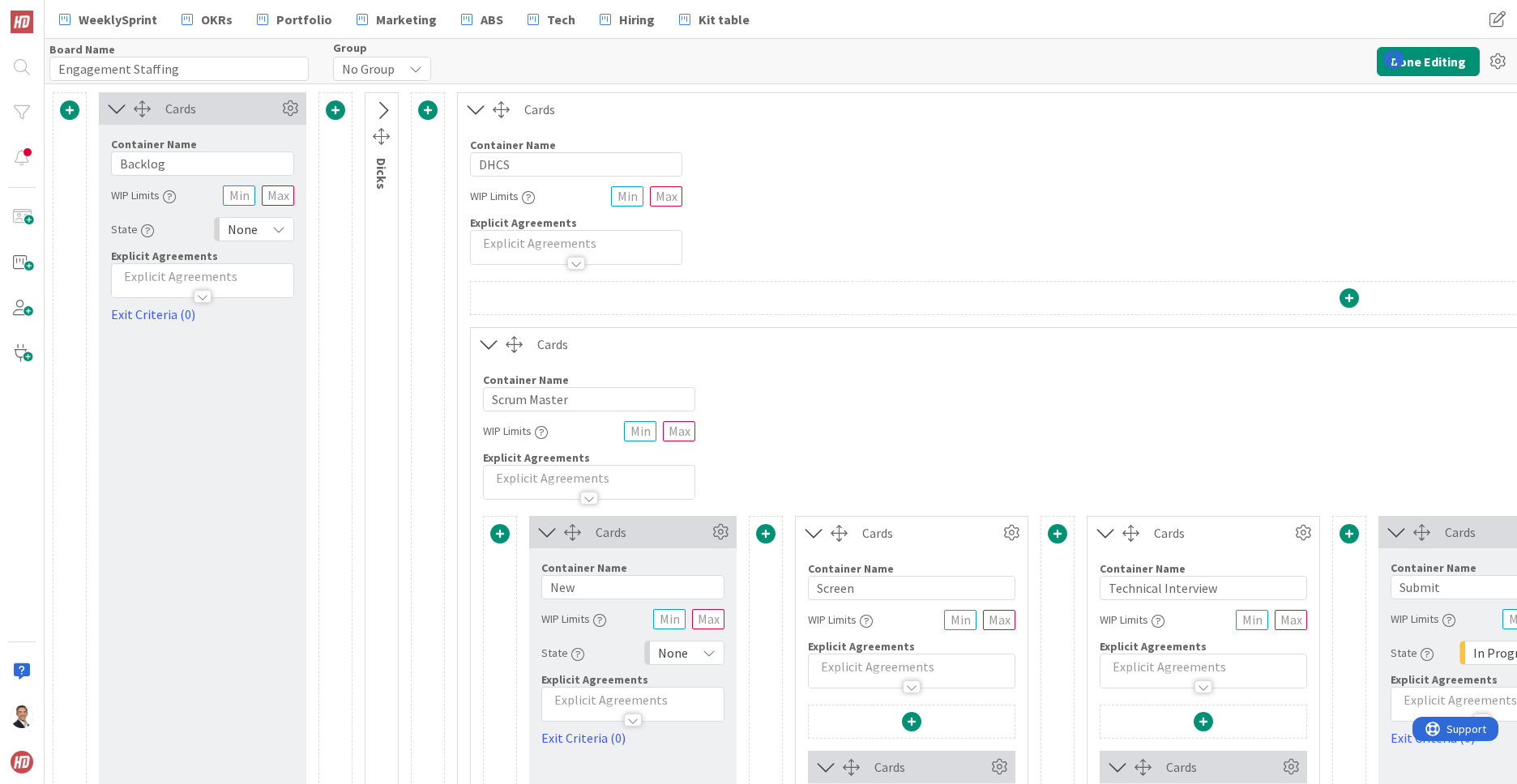
type input "Engagement Staffing"
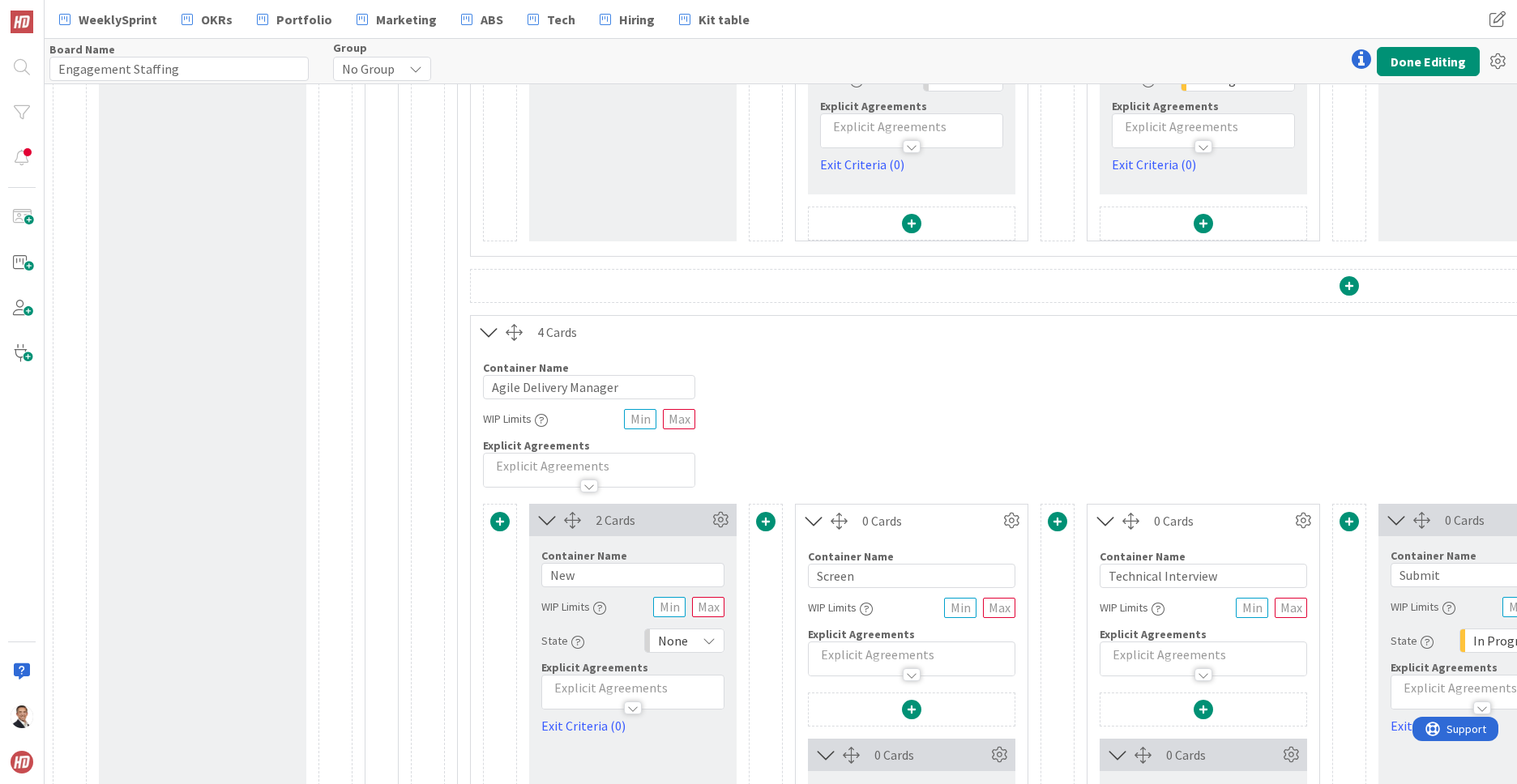
scroll to position [1161, 0]
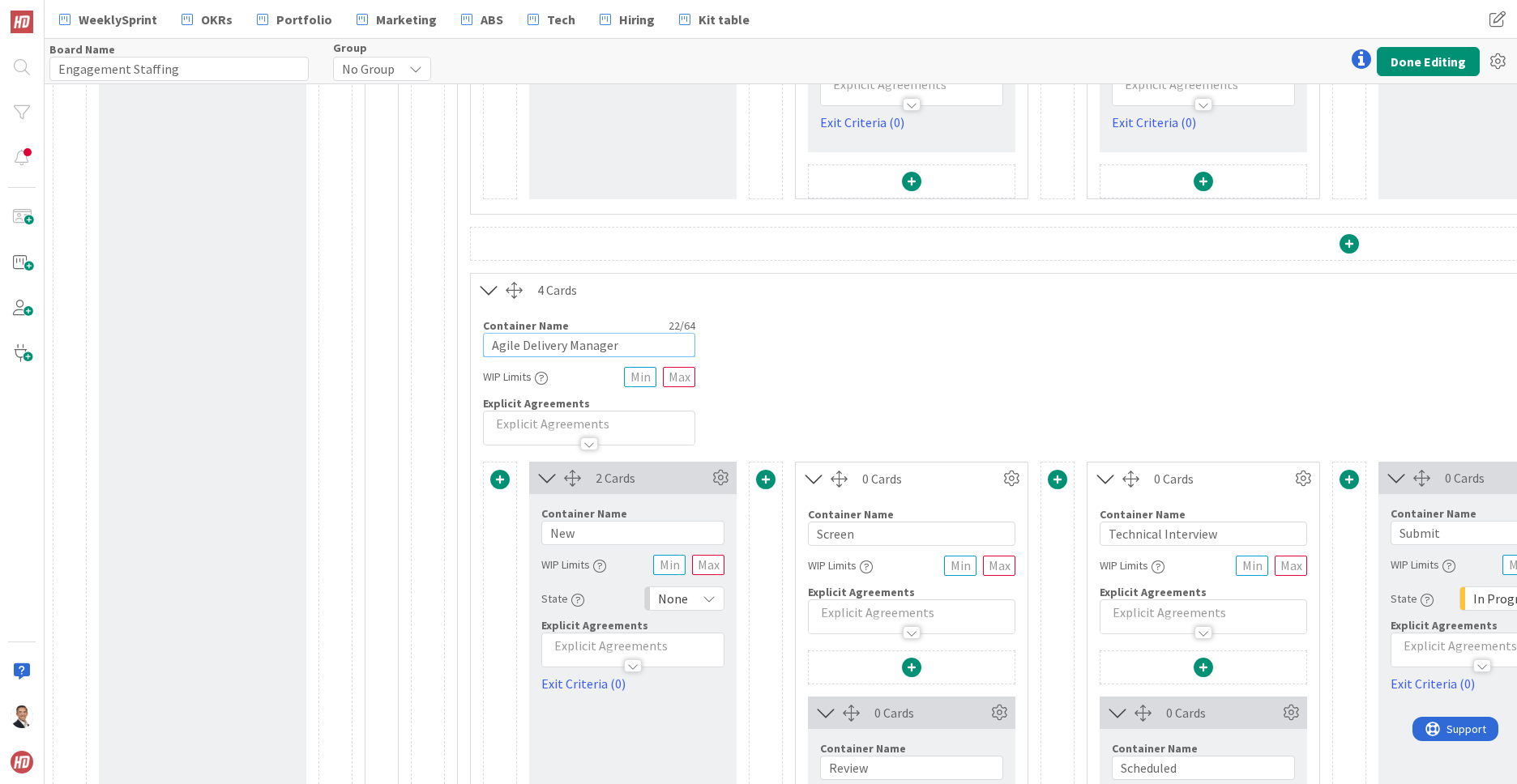
drag, startPoint x: 635, startPoint y: 349, endPoint x: 497, endPoint y: 337, distance: 138.5
click at [499, 337] on input "Agile Delivery Manager" at bounding box center [588, 344] width 213 height 24
type input "A"
type input "Business Process Manager"
click at [1426, 62] on button "Done Editing" at bounding box center [1427, 61] width 103 height 29
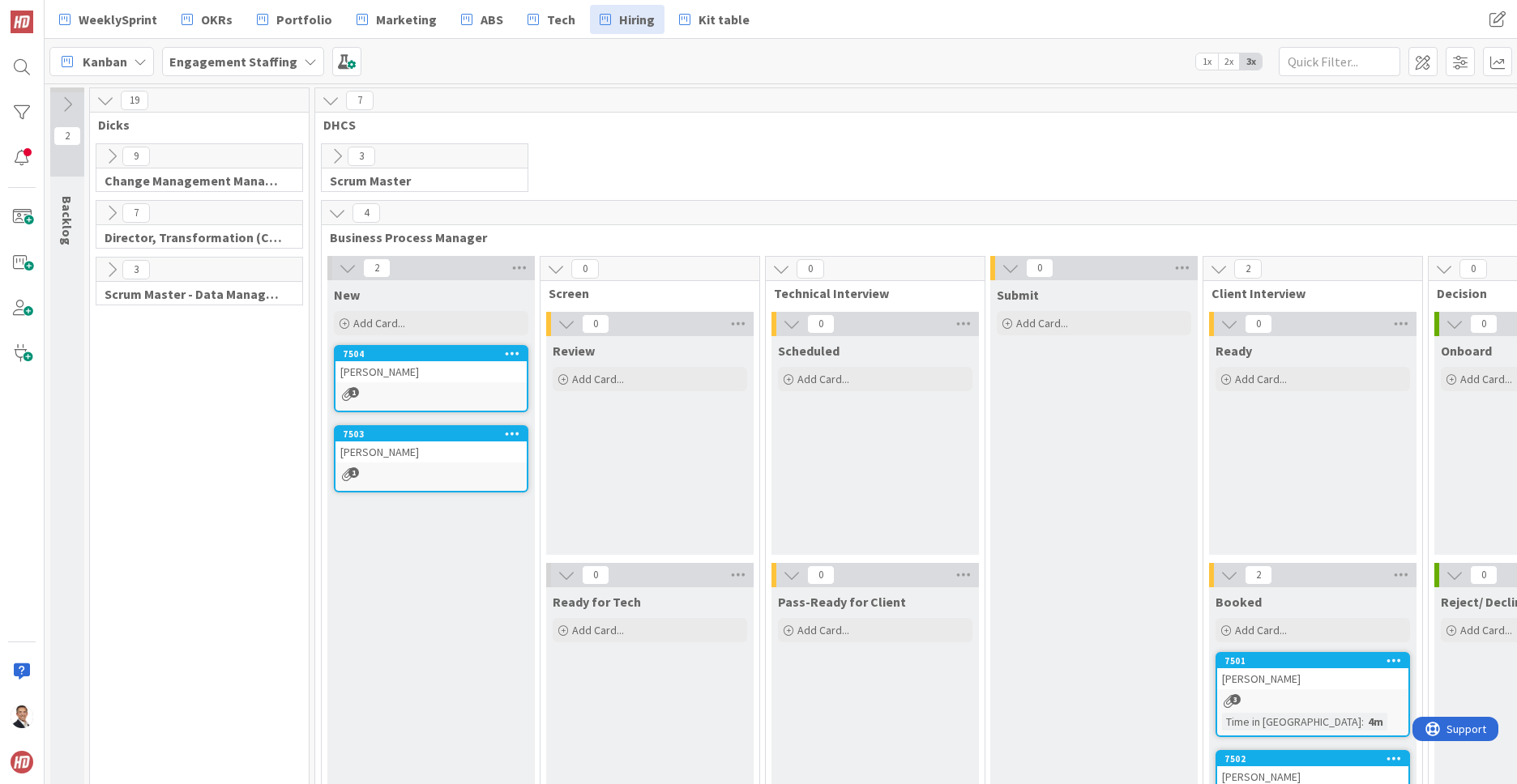
click at [332, 102] on icon at bounding box center [330, 100] width 18 height 17
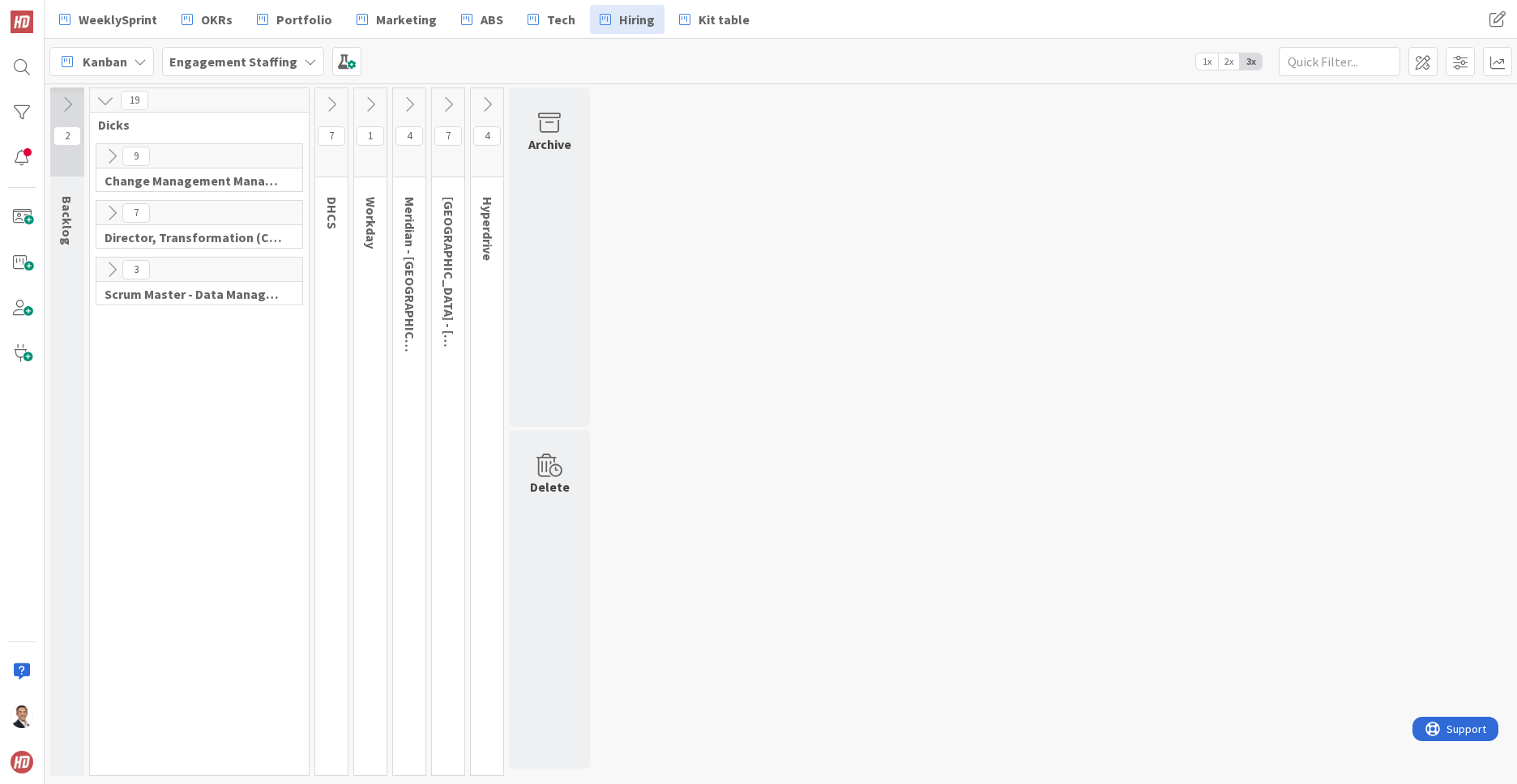
click at [103, 102] on icon at bounding box center [105, 100] width 18 height 17
